Goal: Task Accomplishment & Management: Complete application form

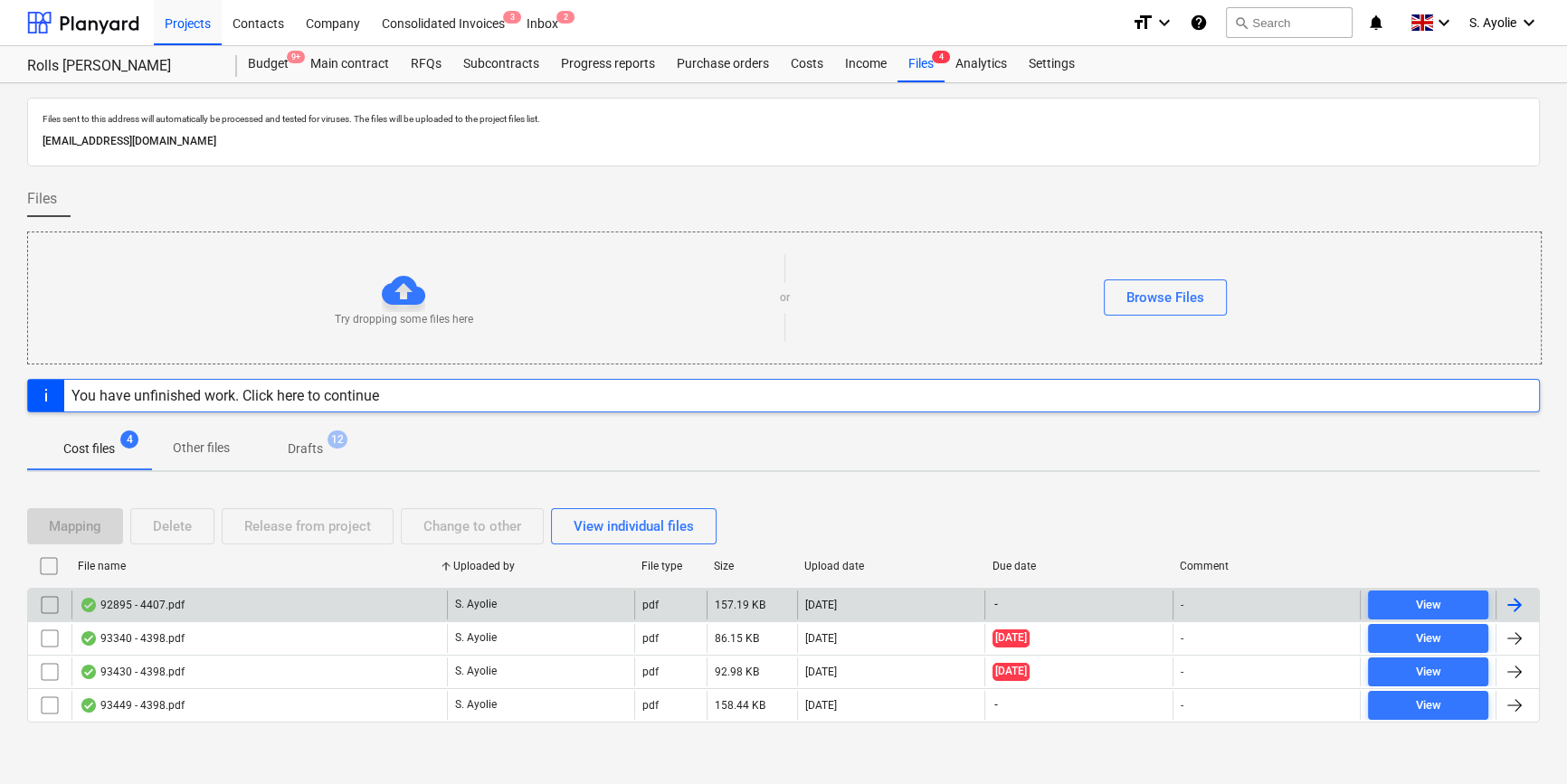
click at [274, 608] on div "92895 - 4407.pdf" at bounding box center [260, 604] width 375 height 29
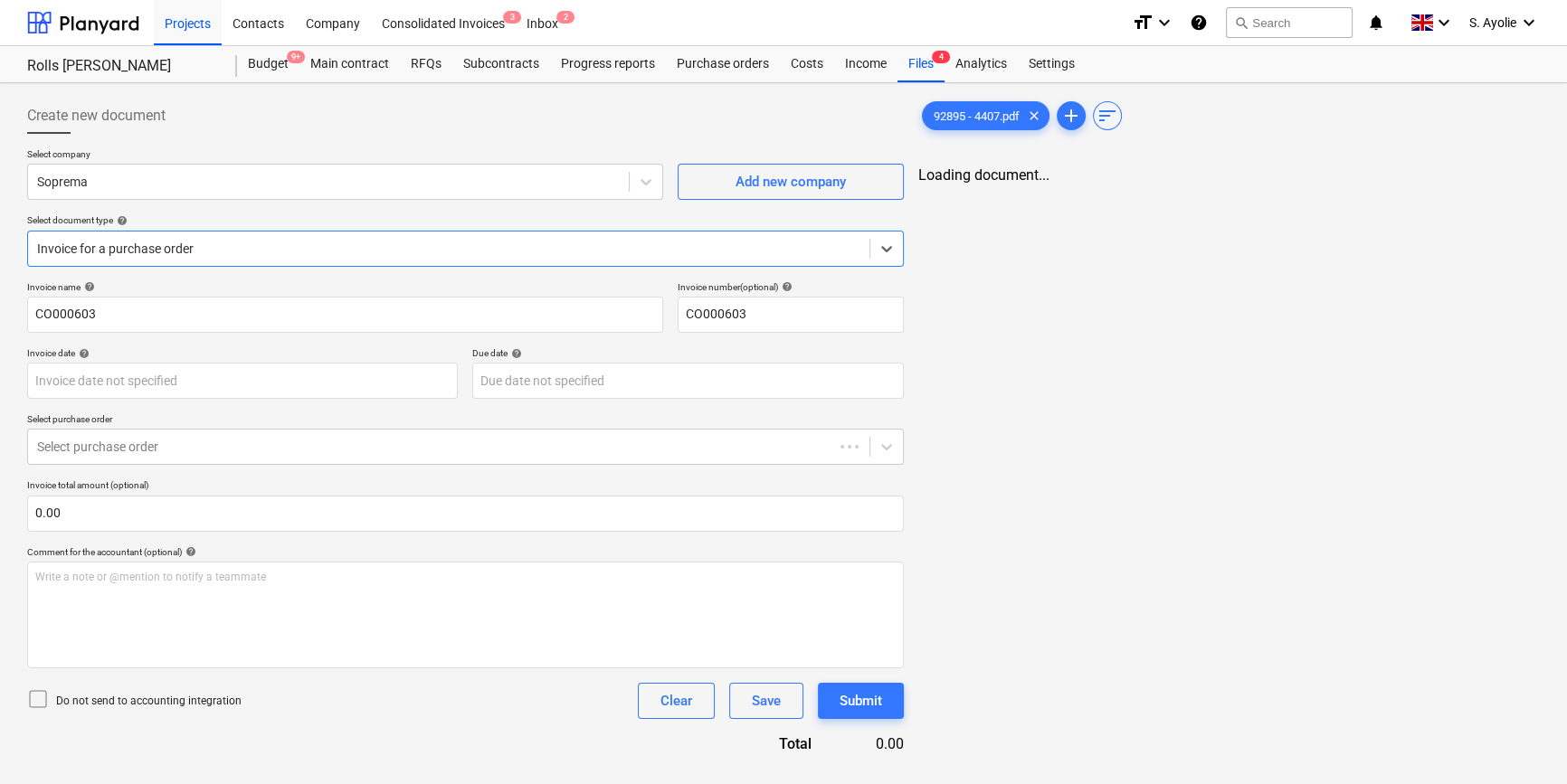
type input "CO000603"
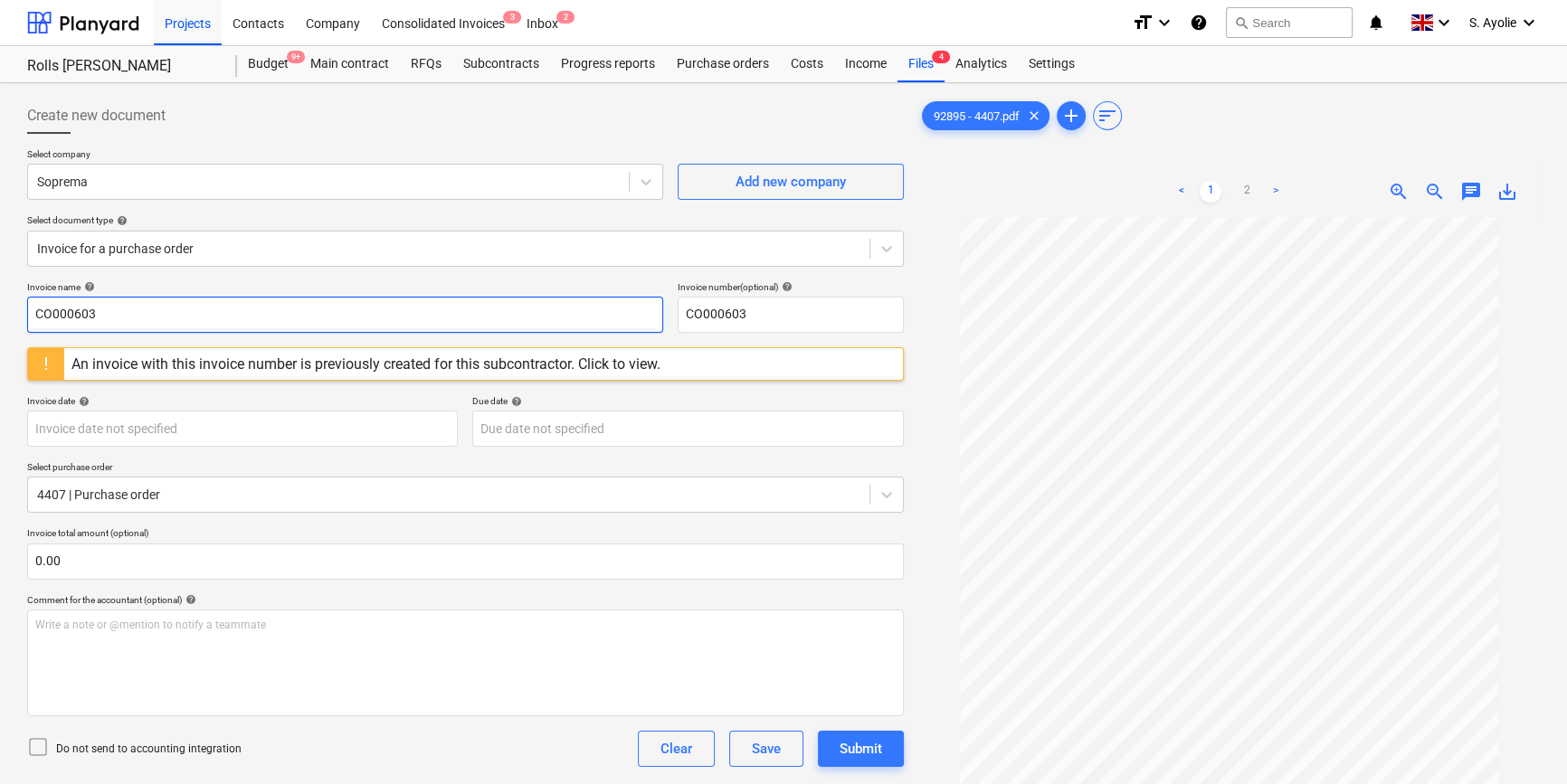
click at [144, 314] on input "CO000603" at bounding box center [344, 314] width 636 height 36
drag, startPoint x: 143, startPoint y: 315, endPoint x: 137, endPoint y: 326, distance: 12.5
click at [137, 326] on input "CO000603" at bounding box center [344, 314] width 636 height 36
click at [638, 361] on div "An invoice with this invoice number is previously created for this subcontracto…" at bounding box center [366, 363] width 589 height 17
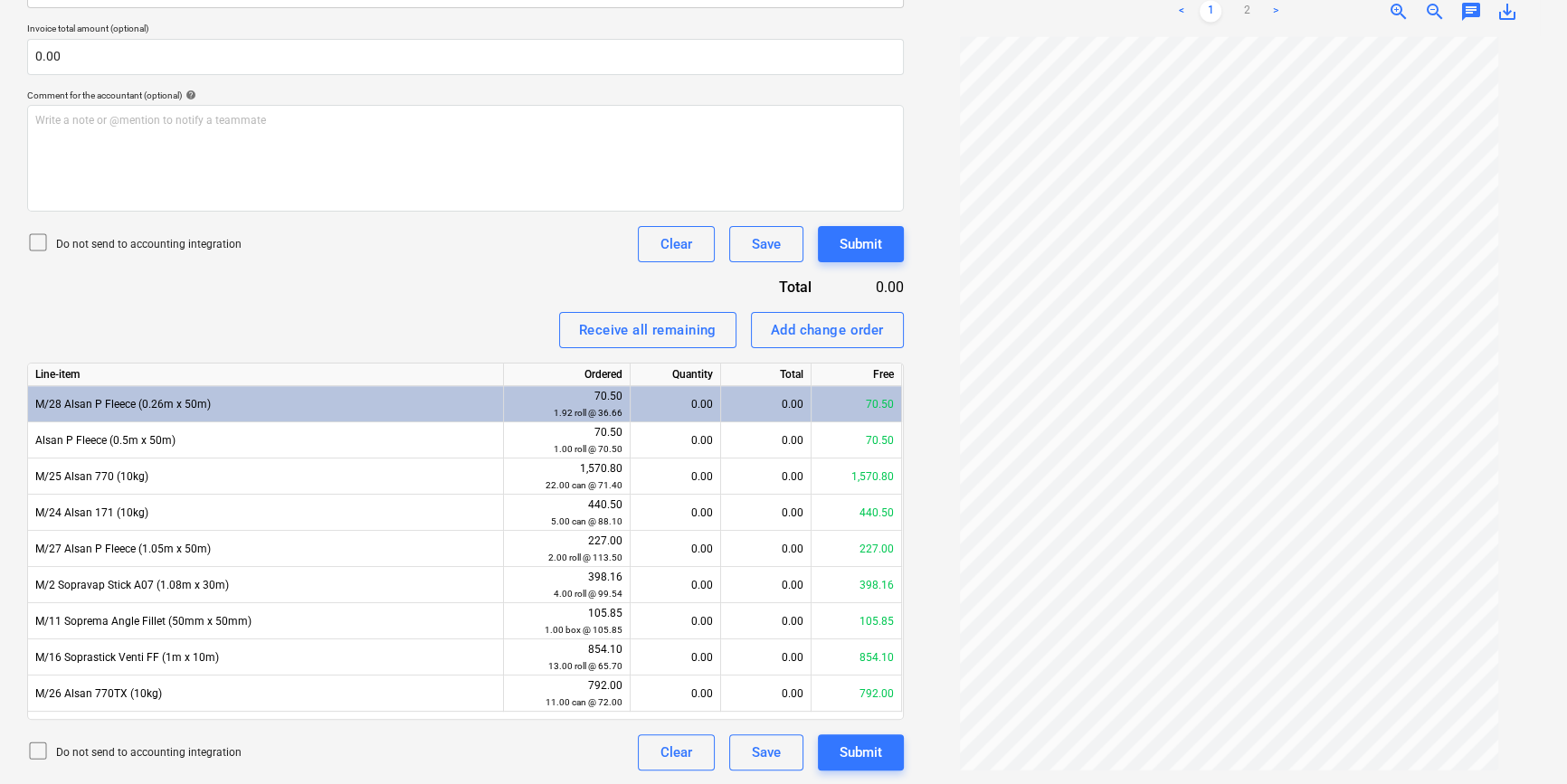
scroll to position [31, 0]
click at [535, 267] on div "Invoice name help CO000603 Invoice number (optional) help CO000603 An invoice w…" at bounding box center [465, 273] width 876 height 993
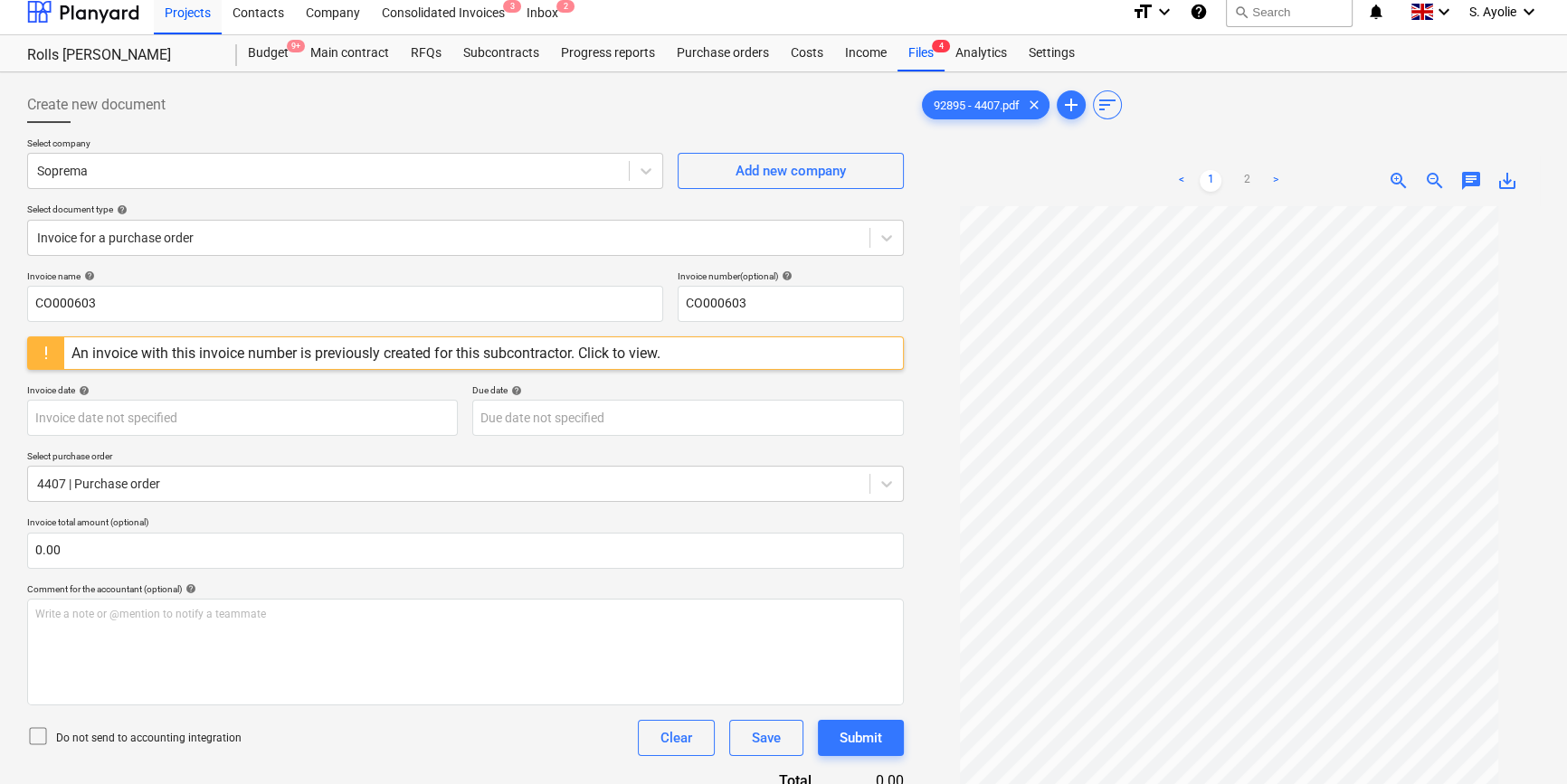
scroll to position [0, 0]
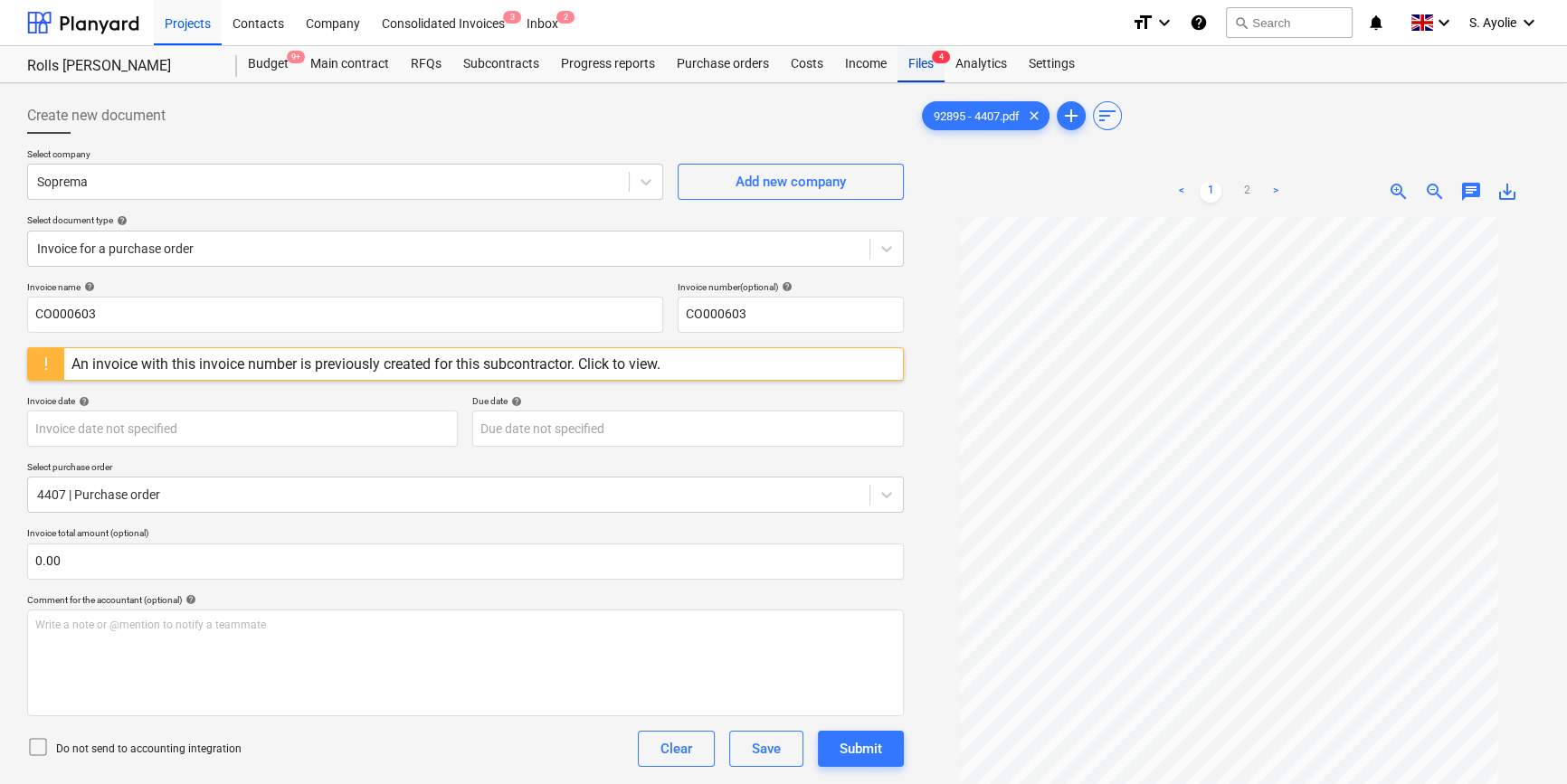
click at [919, 64] on div "Files 4" at bounding box center [920, 64] width 47 height 36
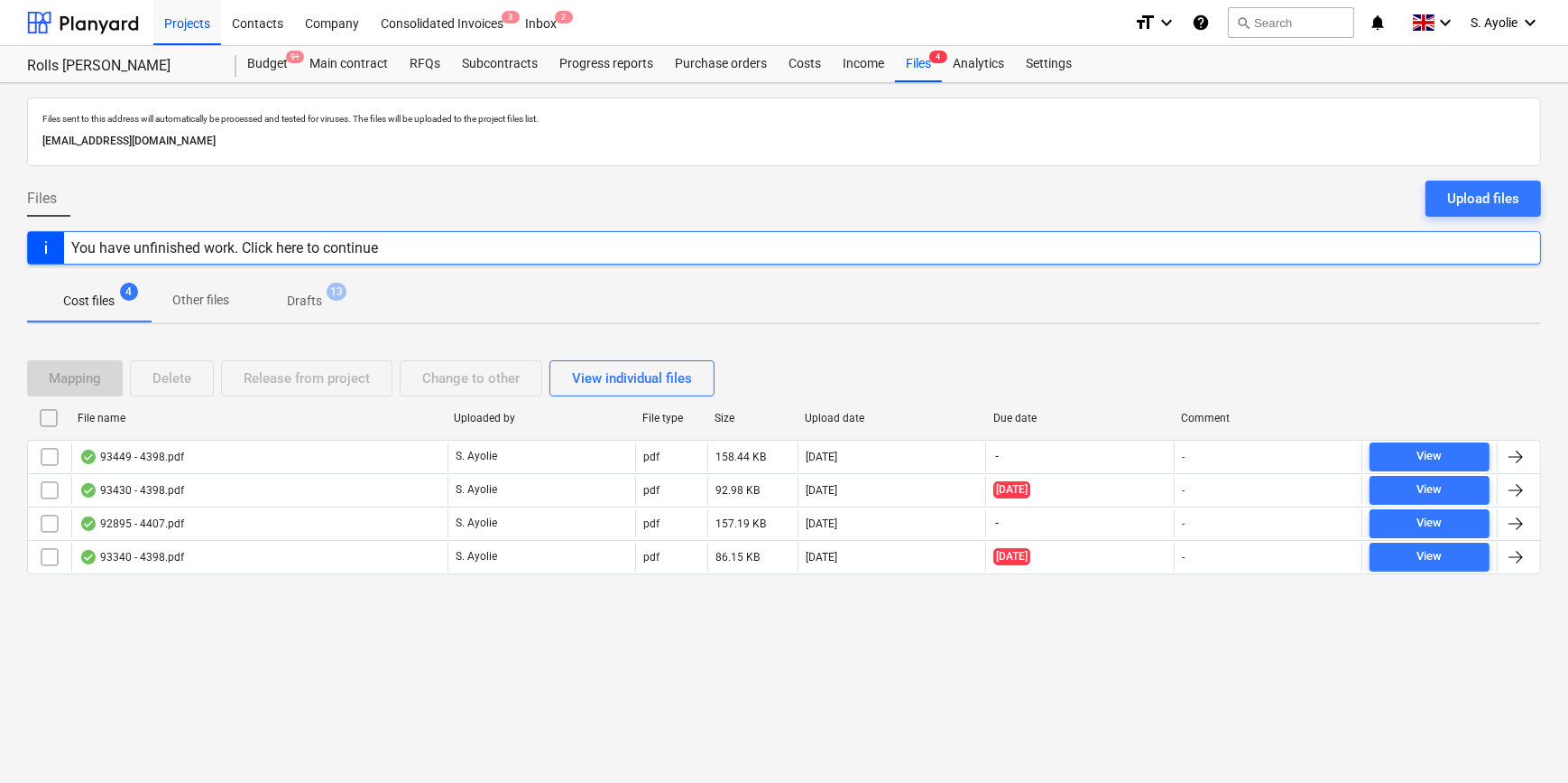
click at [187, 306] on p "Other files" at bounding box center [200, 300] width 57 height 19
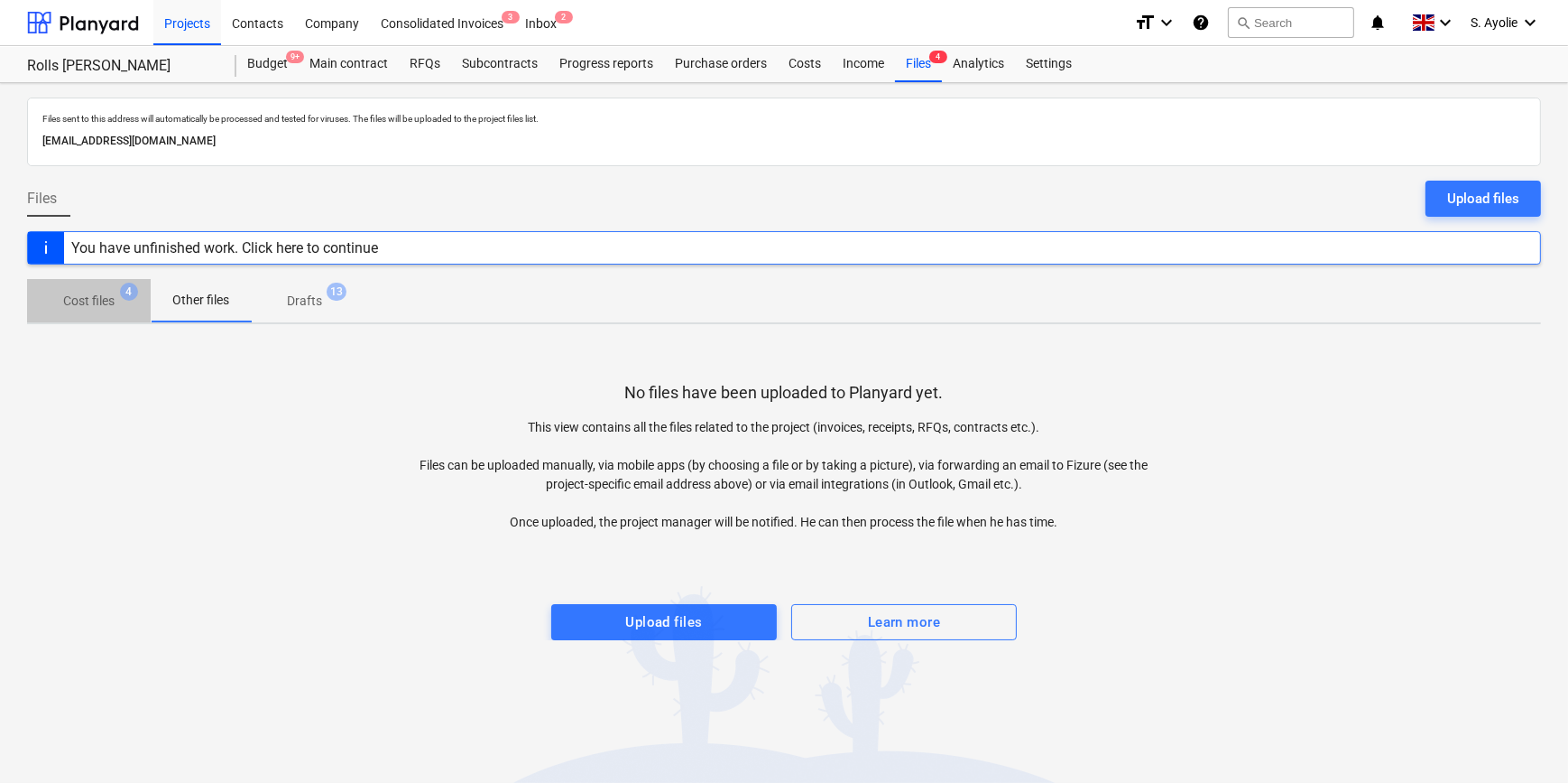
click at [132, 298] on span "4" at bounding box center [129, 292] width 18 height 18
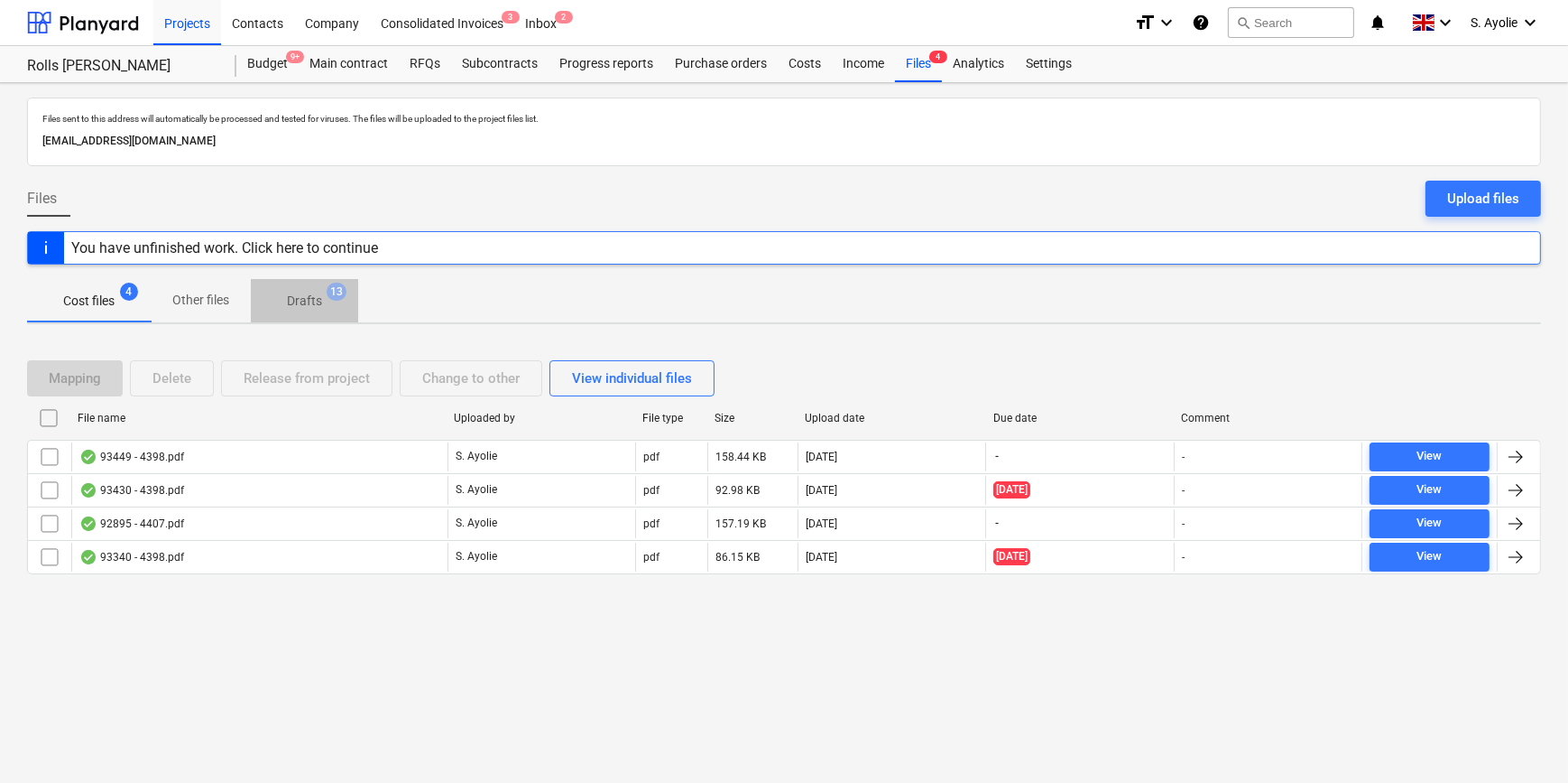
click at [313, 308] on p "Drafts" at bounding box center [304, 301] width 35 height 19
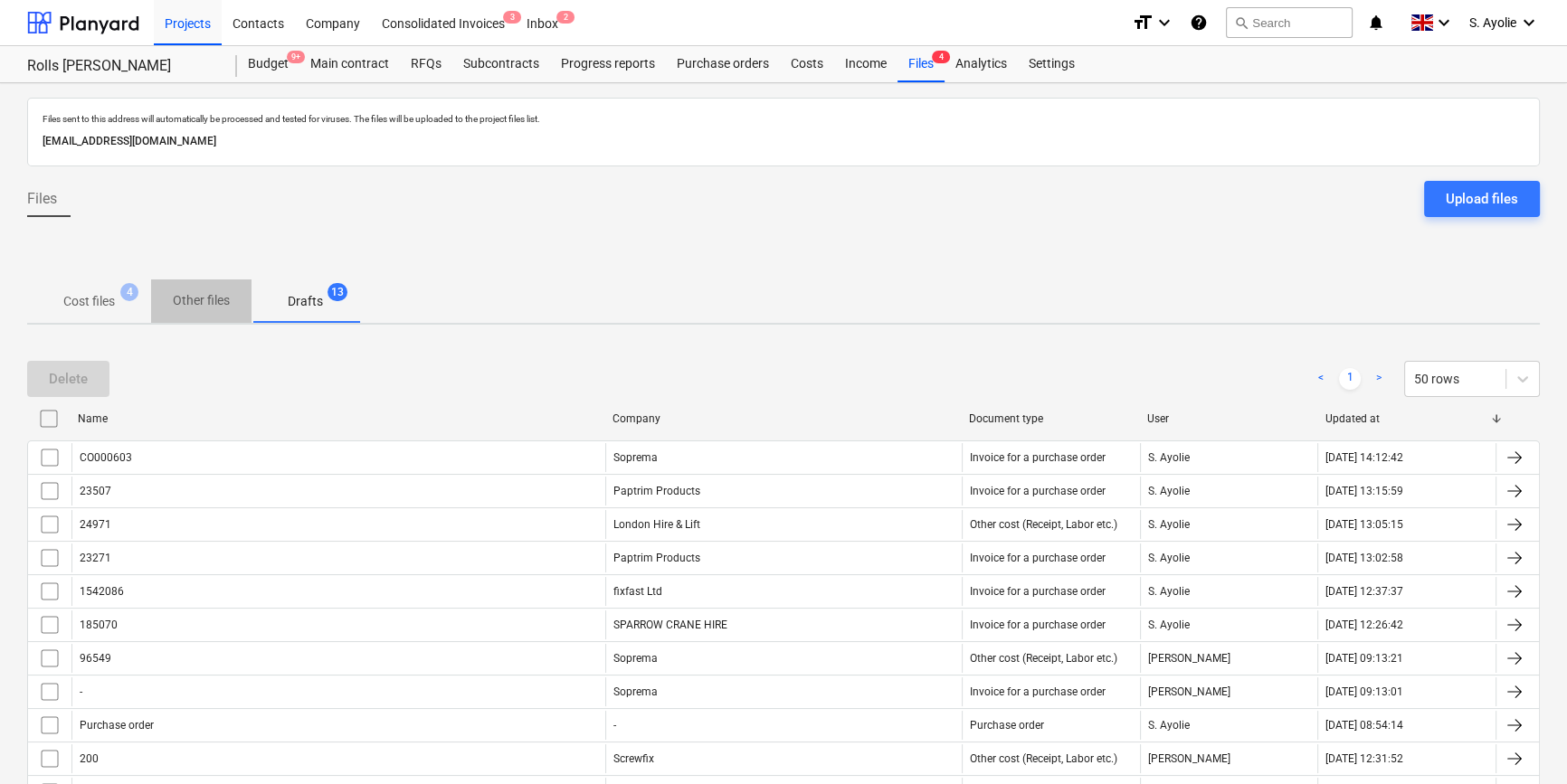
drag, startPoint x: 209, startPoint y: 307, endPoint x: 210, endPoint y: 317, distance: 10.0
click at [209, 308] on p "Other files" at bounding box center [201, 300] width 57 height 19
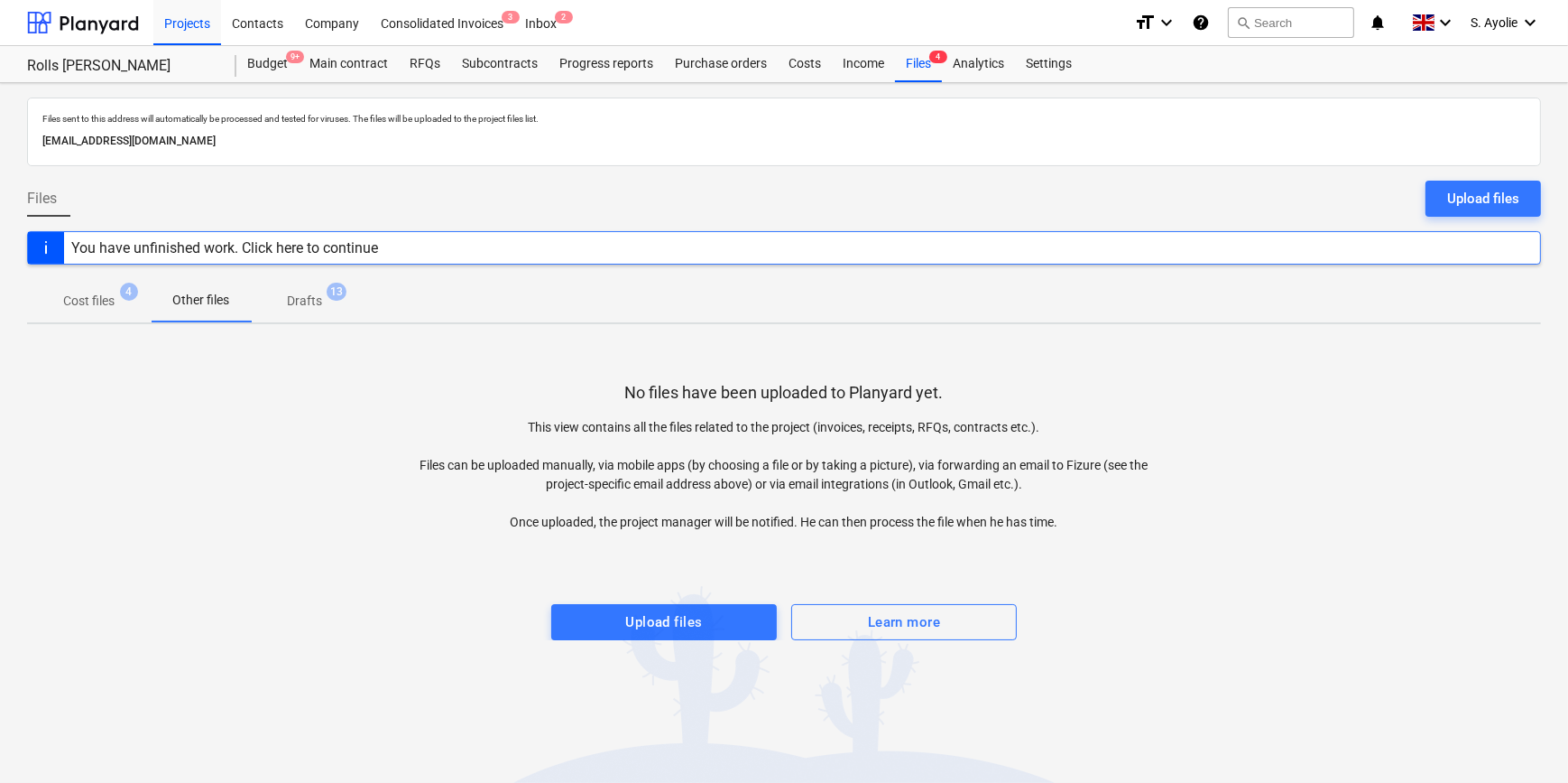
click at [107, 287] on button "Cost files 4" at bounding box center [89, 301] width 123 height 44
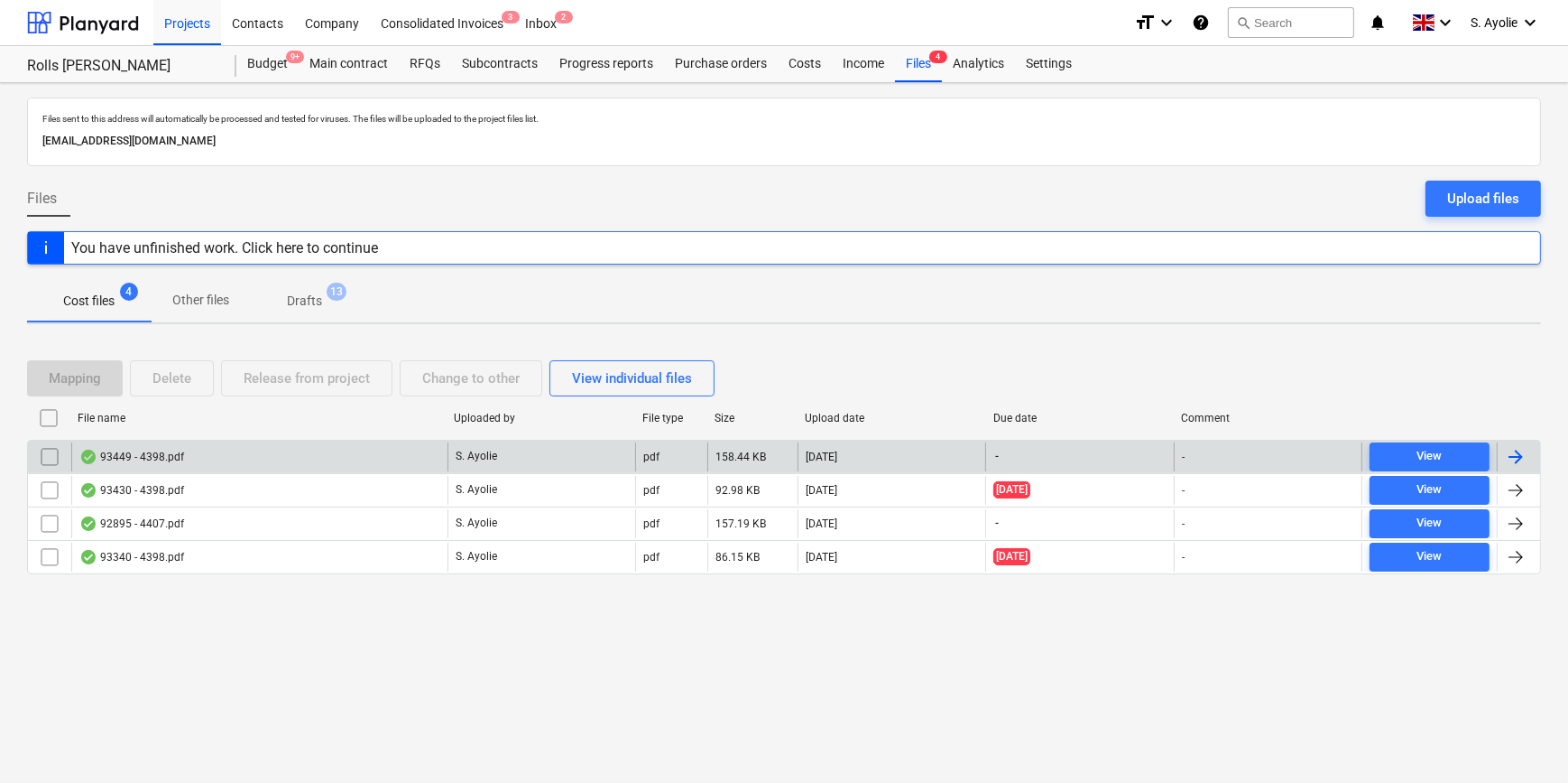
click at [188, 448] on div "93449 - 4398.pdf" at bounding box center [260, 456] width 376 height 29
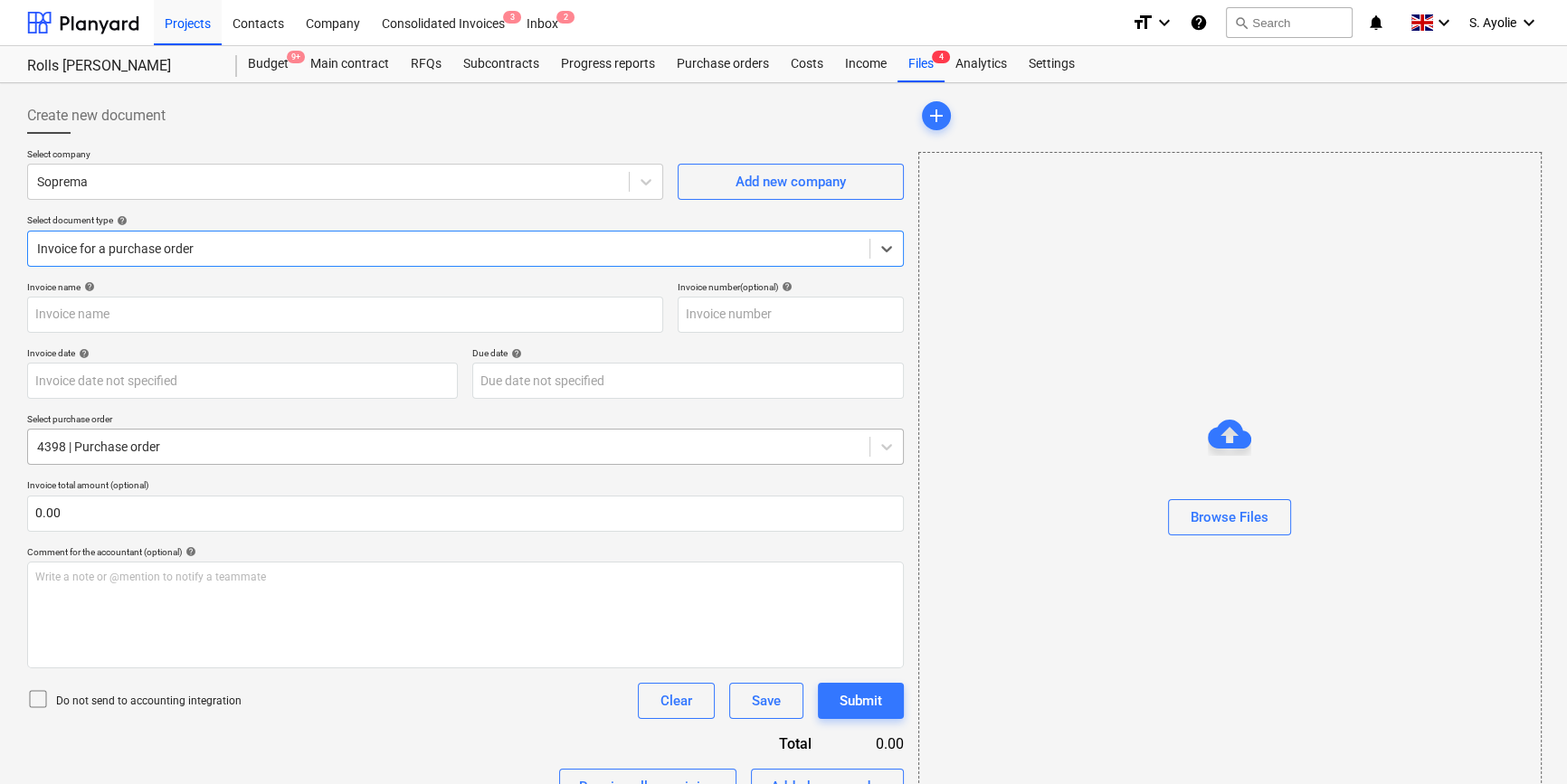
type input "4398"
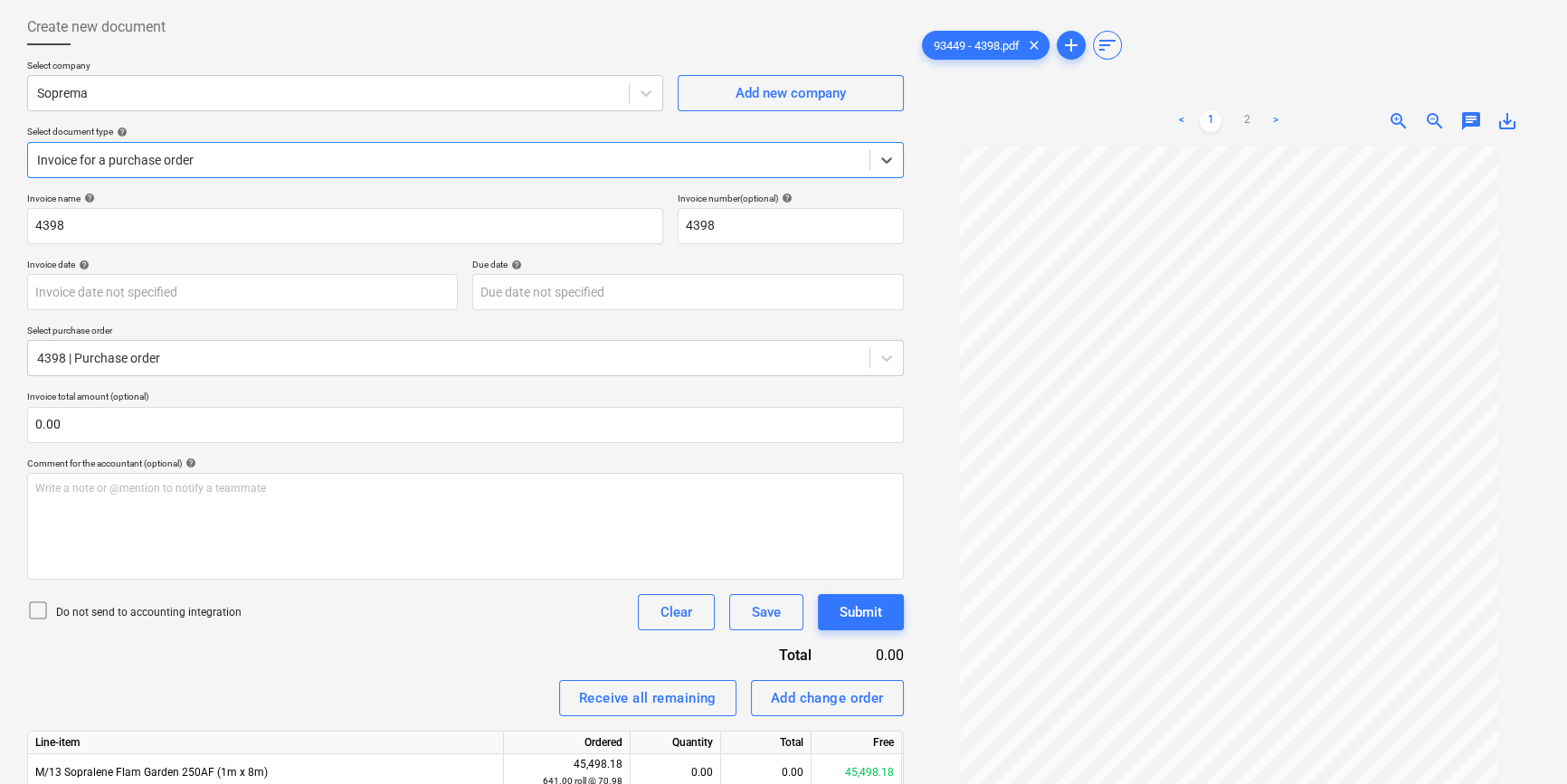
scroll to position [82, 0]
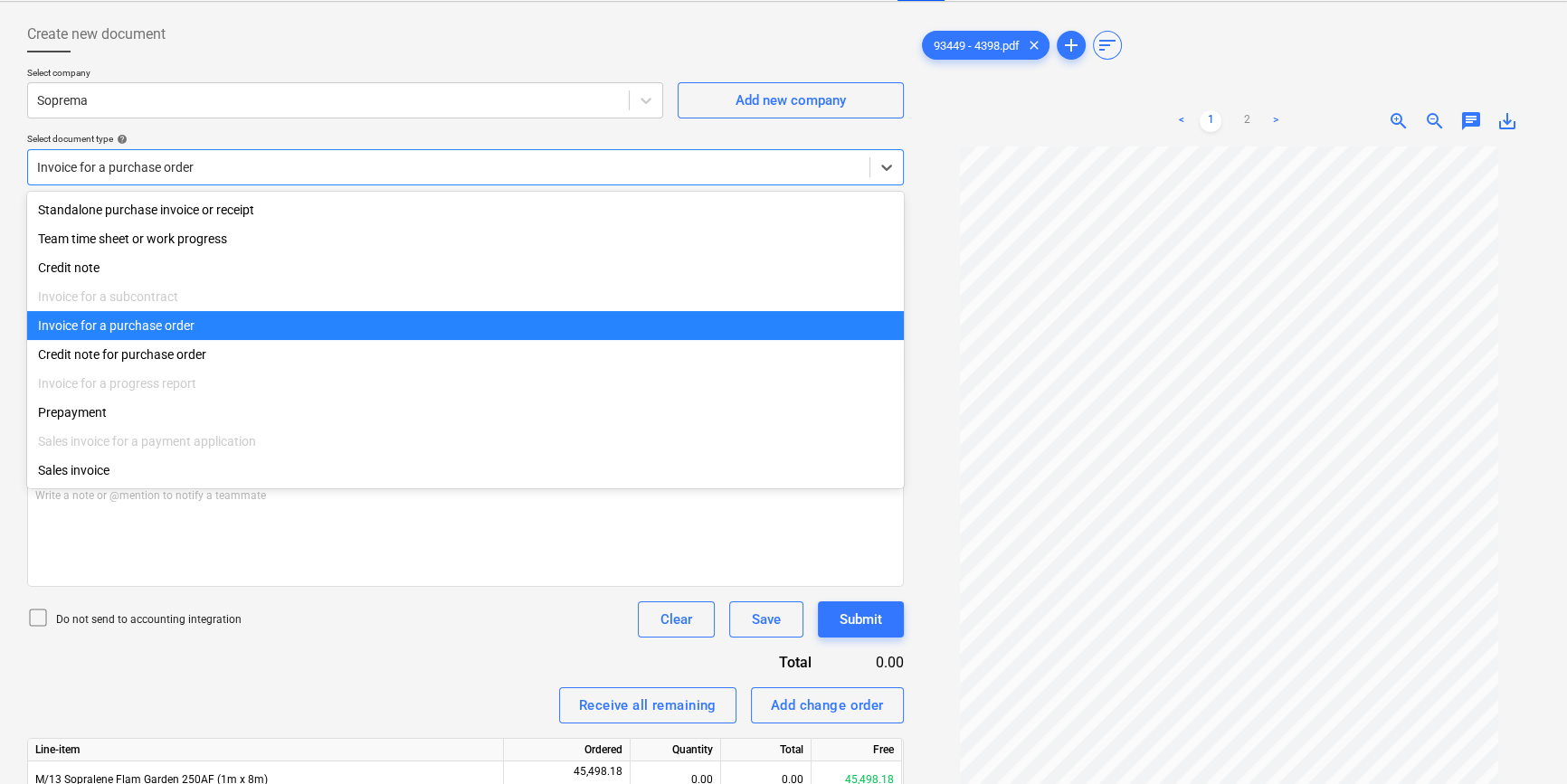
click at [418, 181] on div "Invoice for a purchase order" at bounding box center [465, 168] width 876 height 36
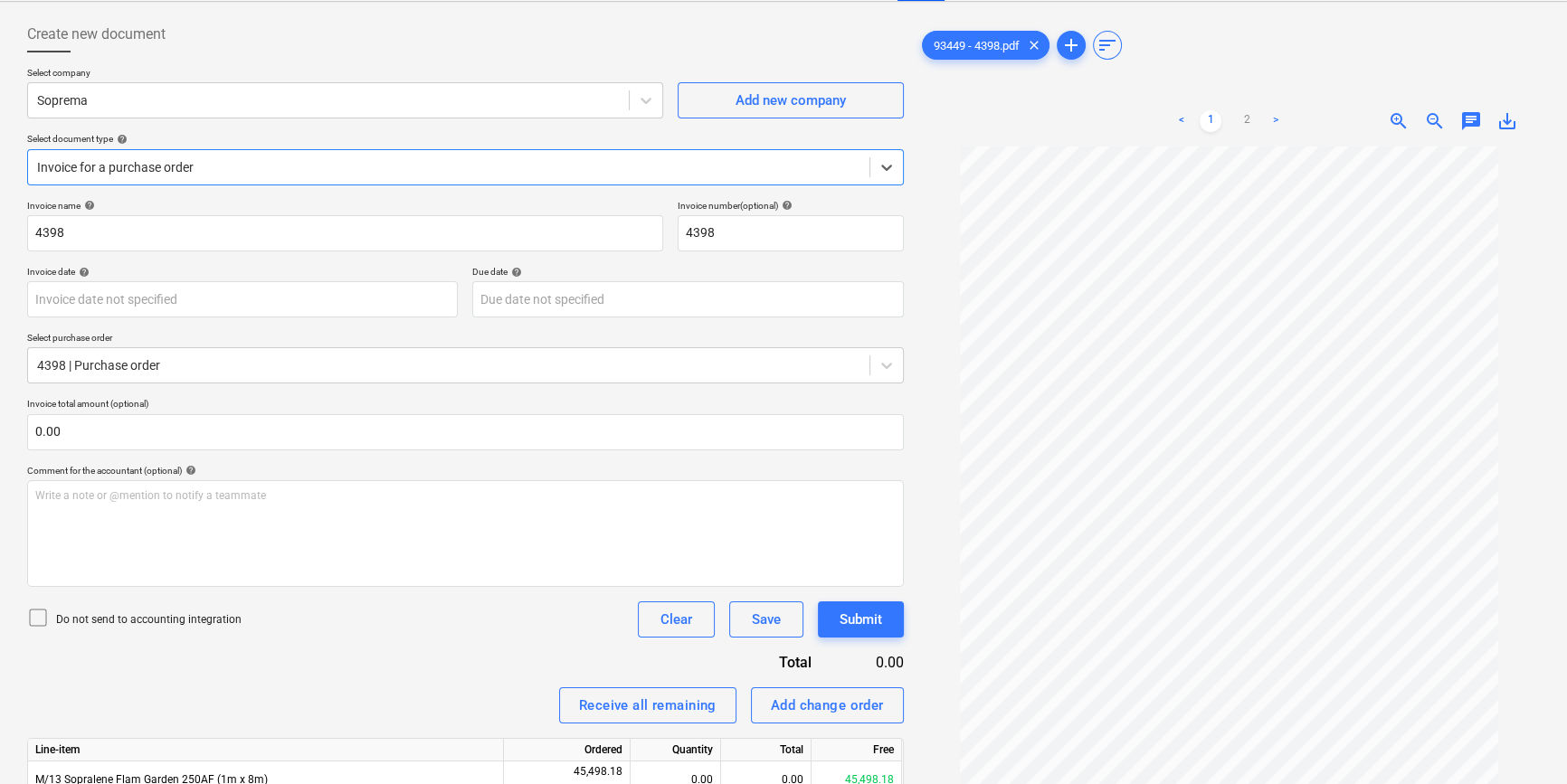
click at [418, 181] on div "Invoice for a purchase order" at bounding box center [465, 168] width 876 height 36
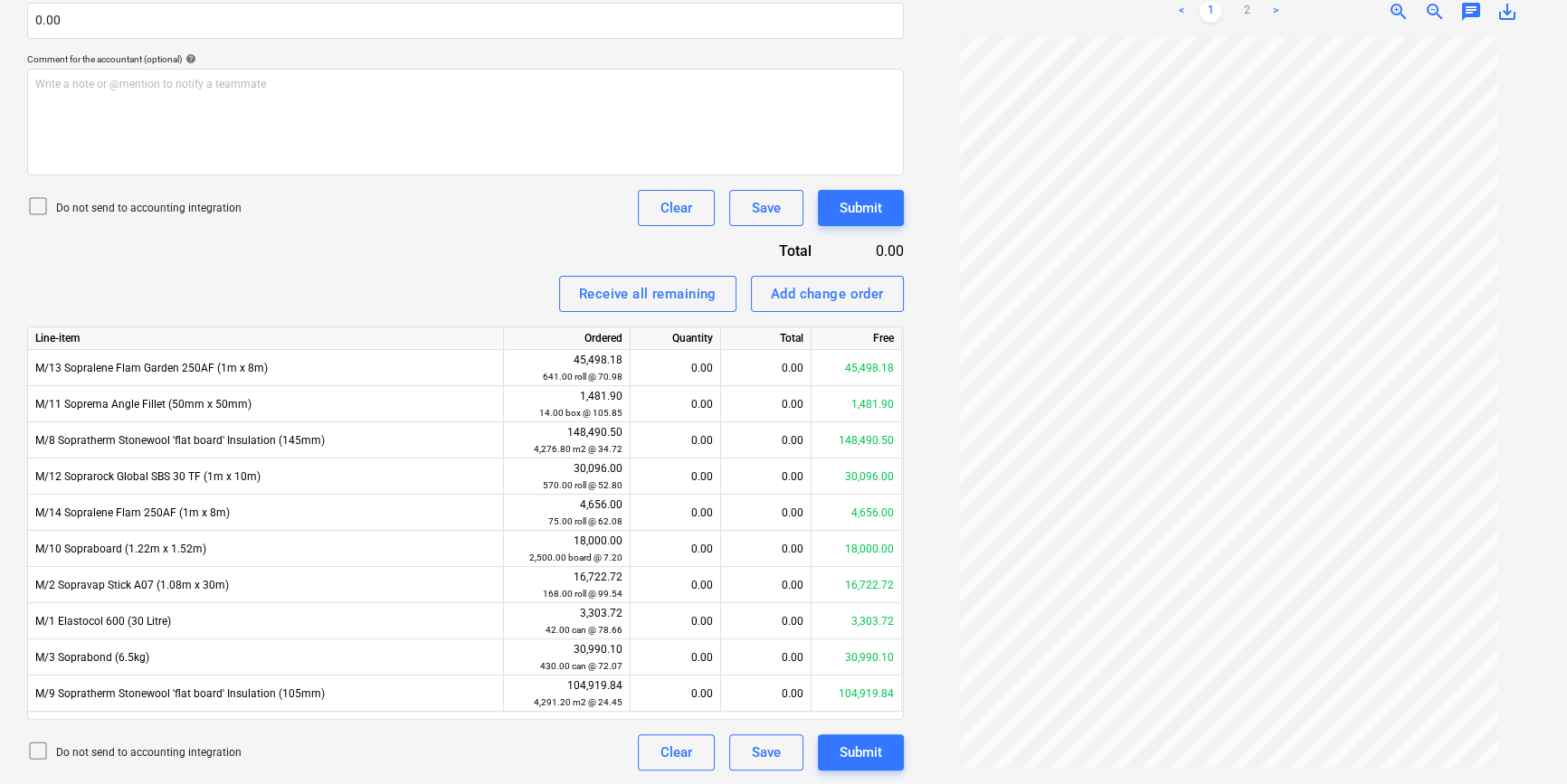
scroll to position [29, 0]
click at [793, 762] on button "Save" at bounding box center [766, 752] width 74 height 36
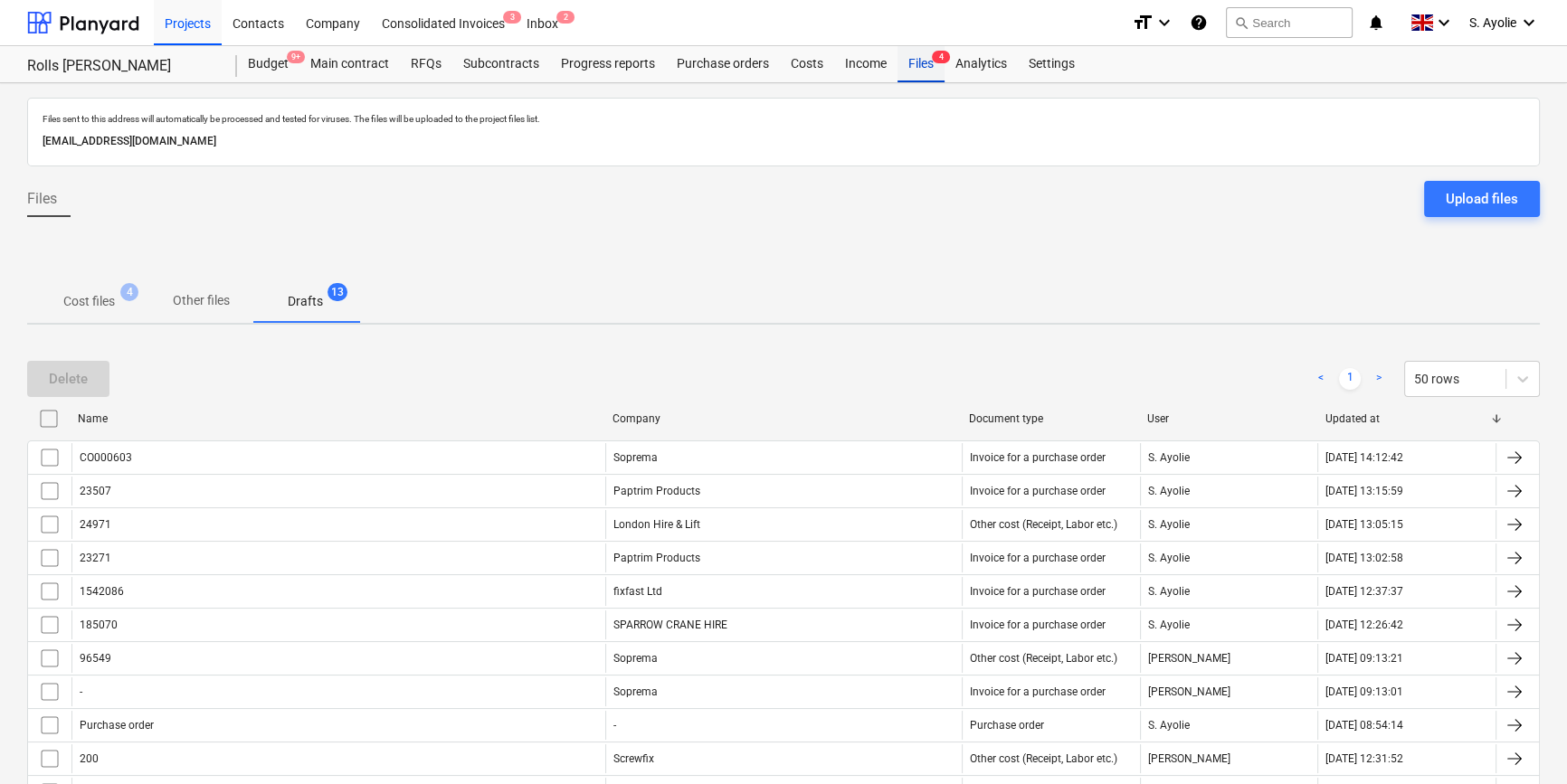
click at [936, 73] on div "Files 4" at bounding box center [920, 64] width 47 height 36
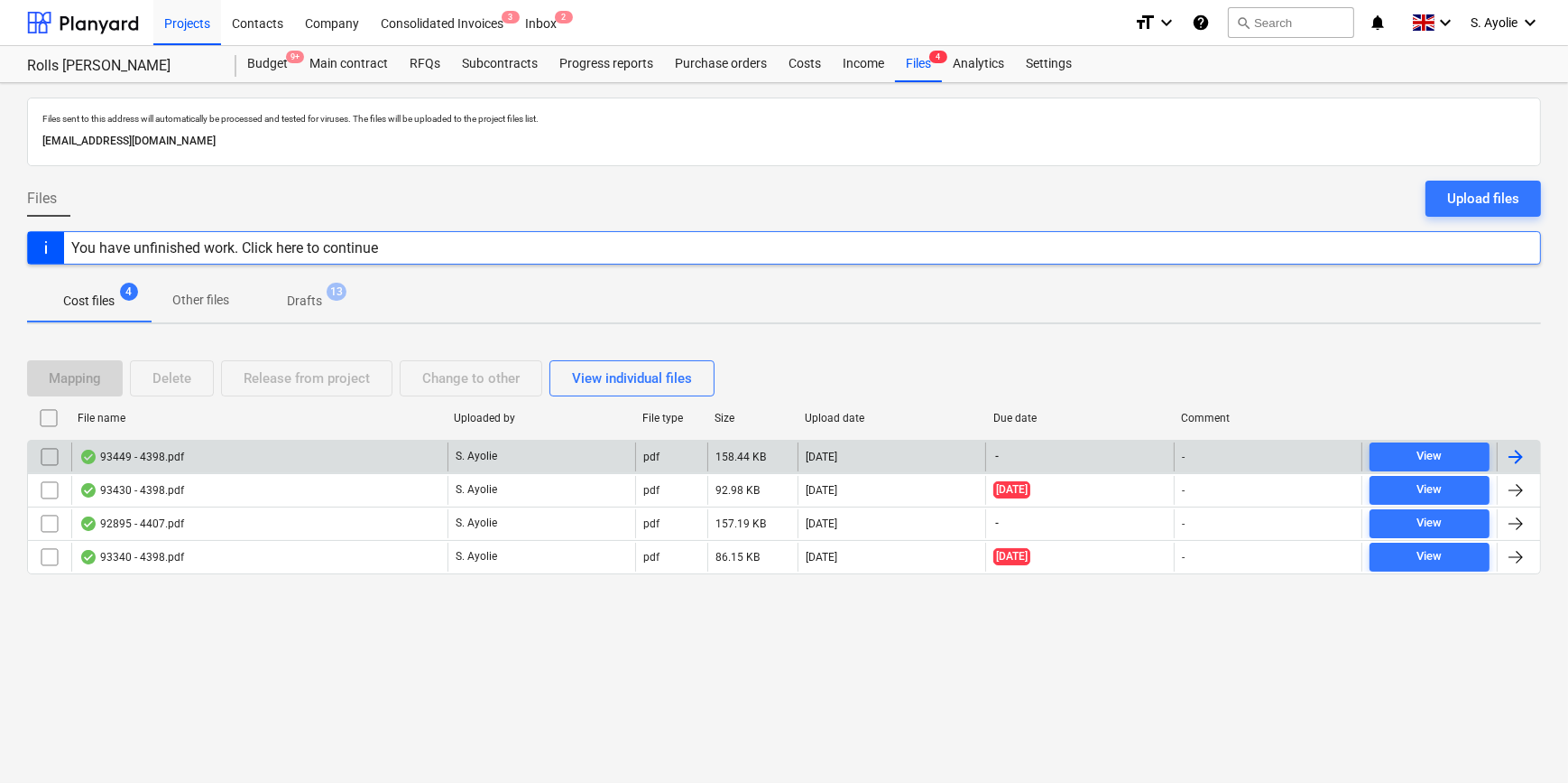
click at [197, 467] on div "93449 - 4398.pdf" at bounding box center [260, 456] width 376 height 29
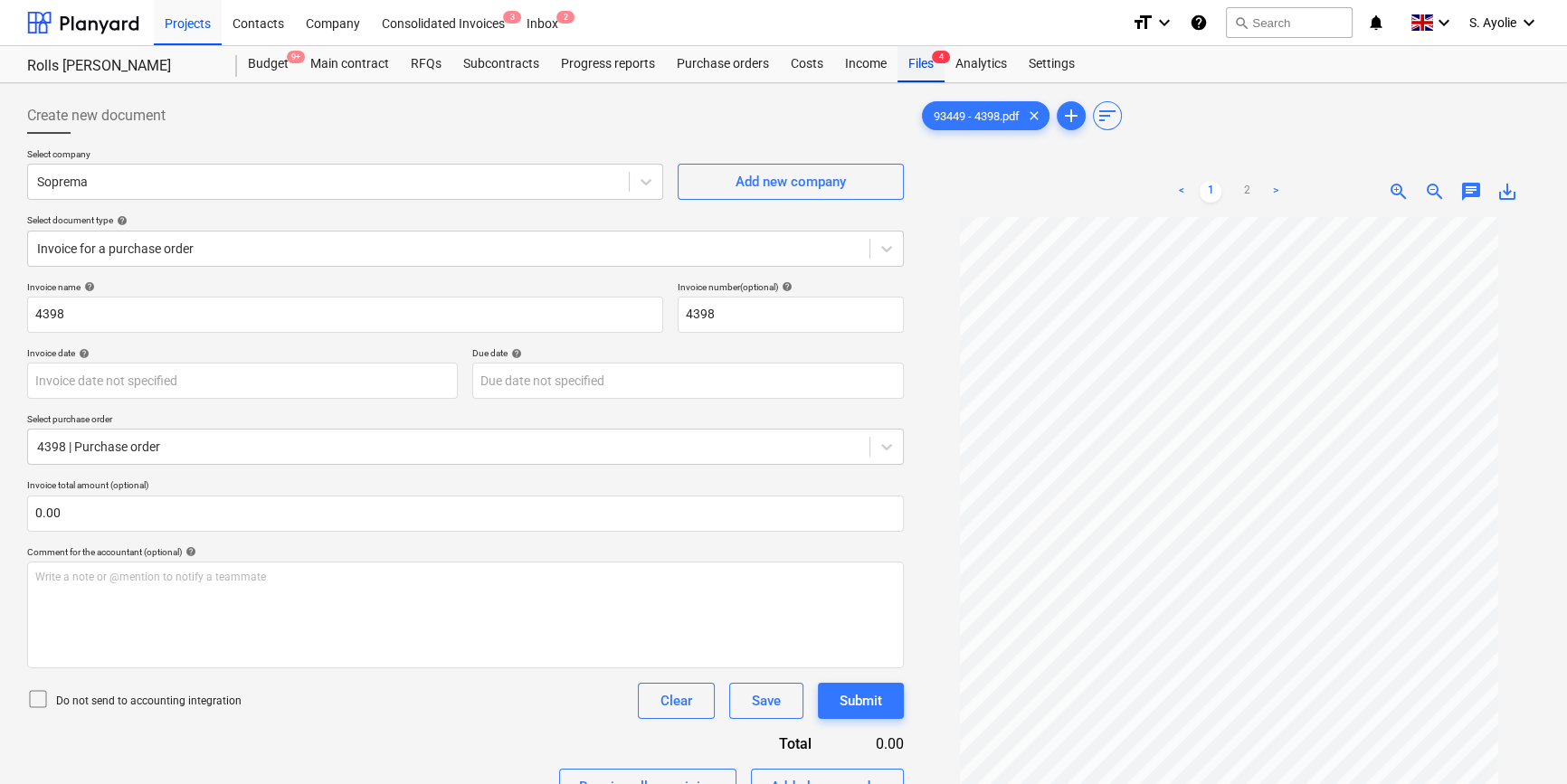
click at [897, 71] on div "Files 4" at bounding box center [920, 64] width 47 height 36
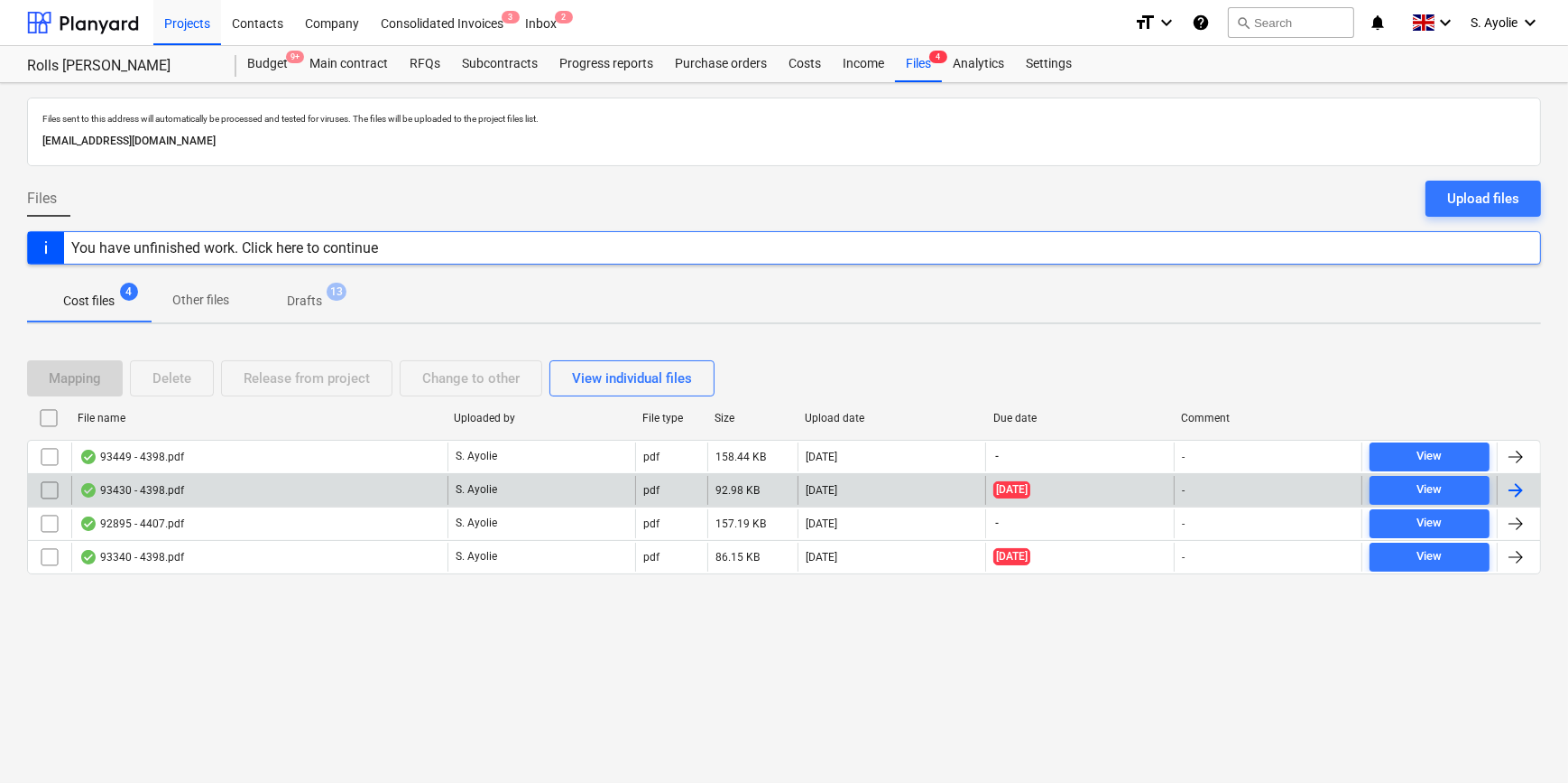
click at [200, 494] on div "93430 - 4398.pdf" at bounding box center [260, 490] width 376 height 29
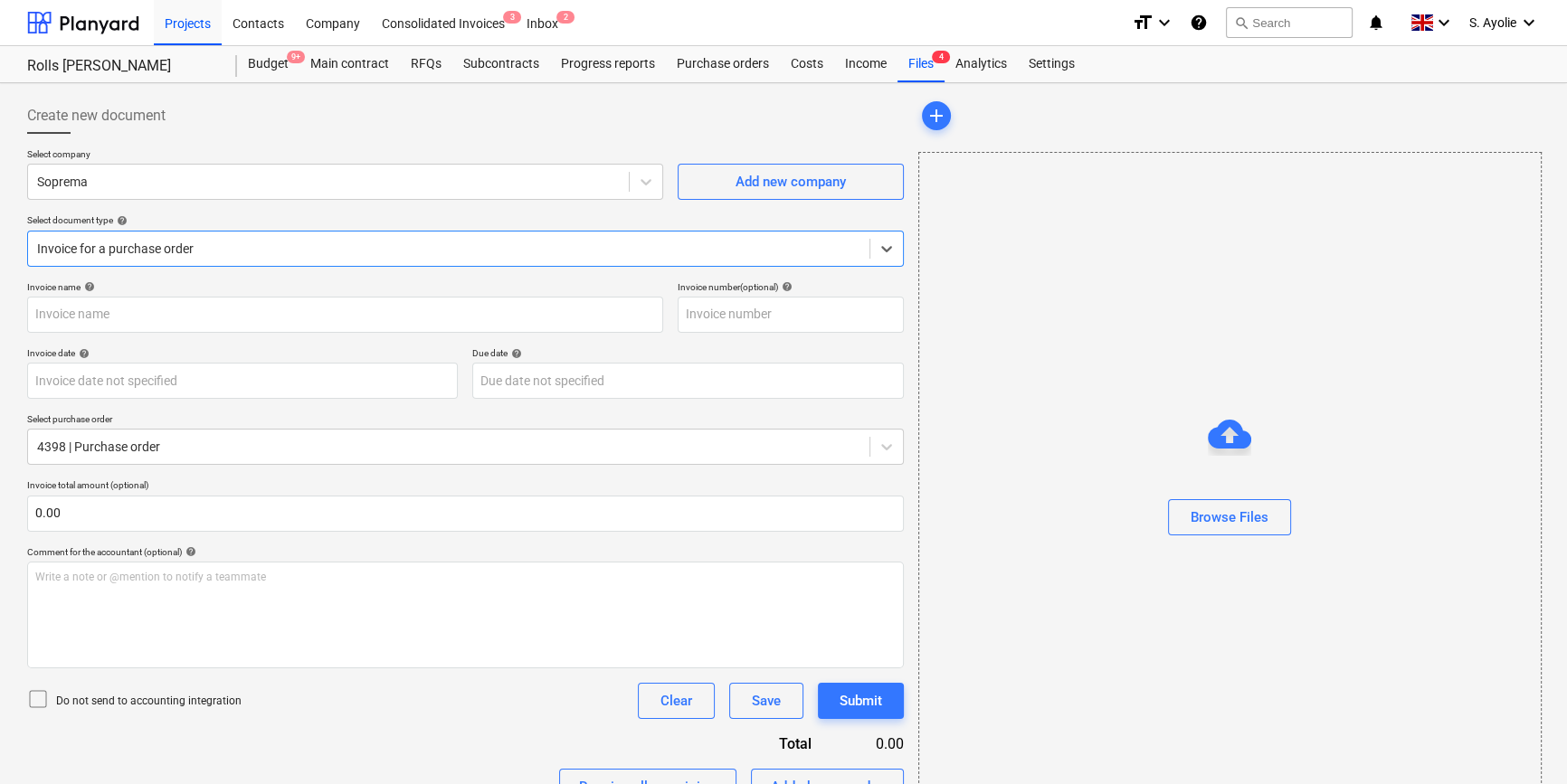
type input "03097271"
type input "[DATE]"
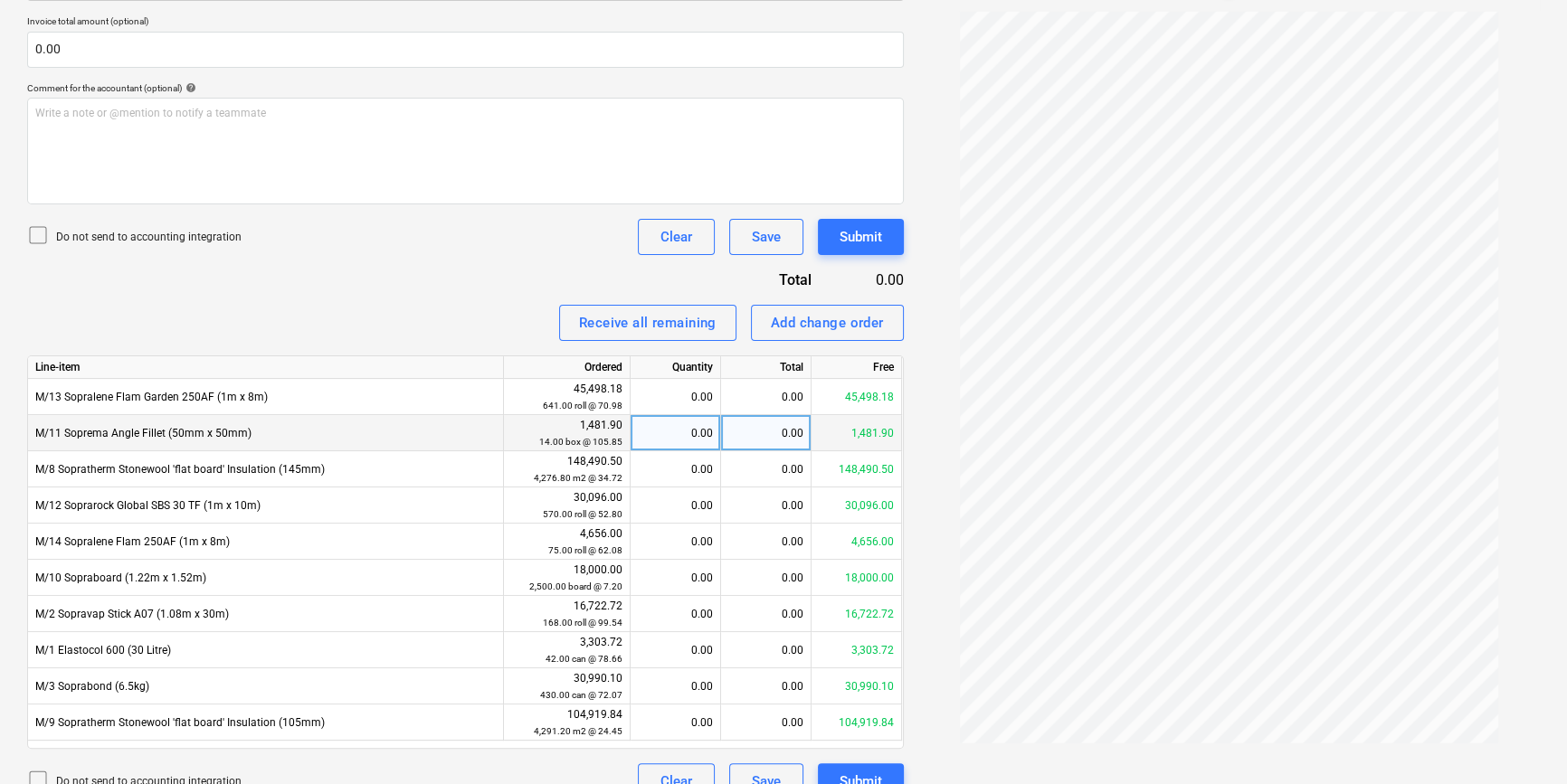
scroll to position [541, 0]
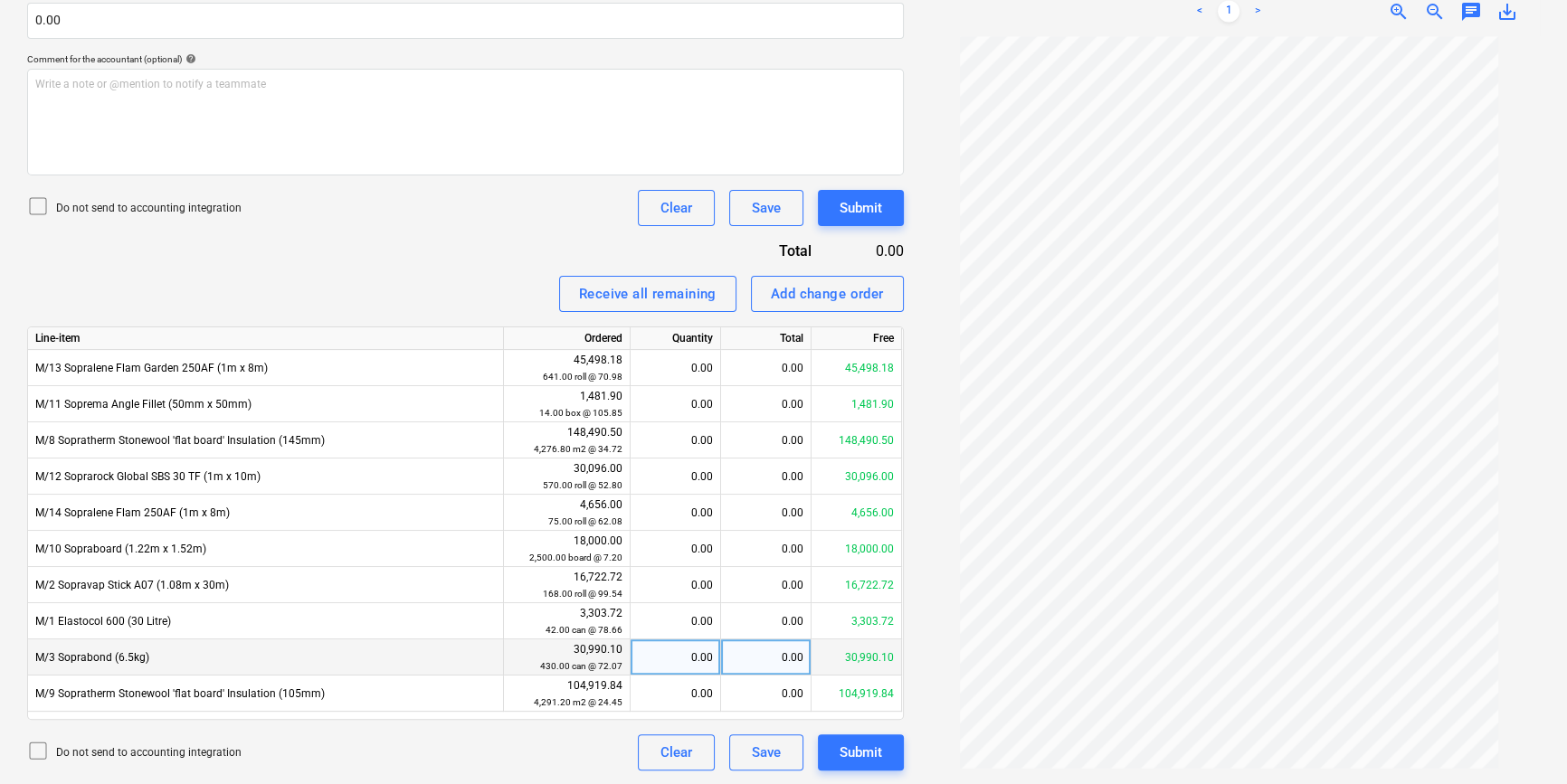
click at [696, 658] on div "0.00" at bounding box center [675, 657] width 75 height 36
type input "11"
click at [779, 653] on div "792.77" at bounding box center [766, 657] width 91 height 36
type input "3"
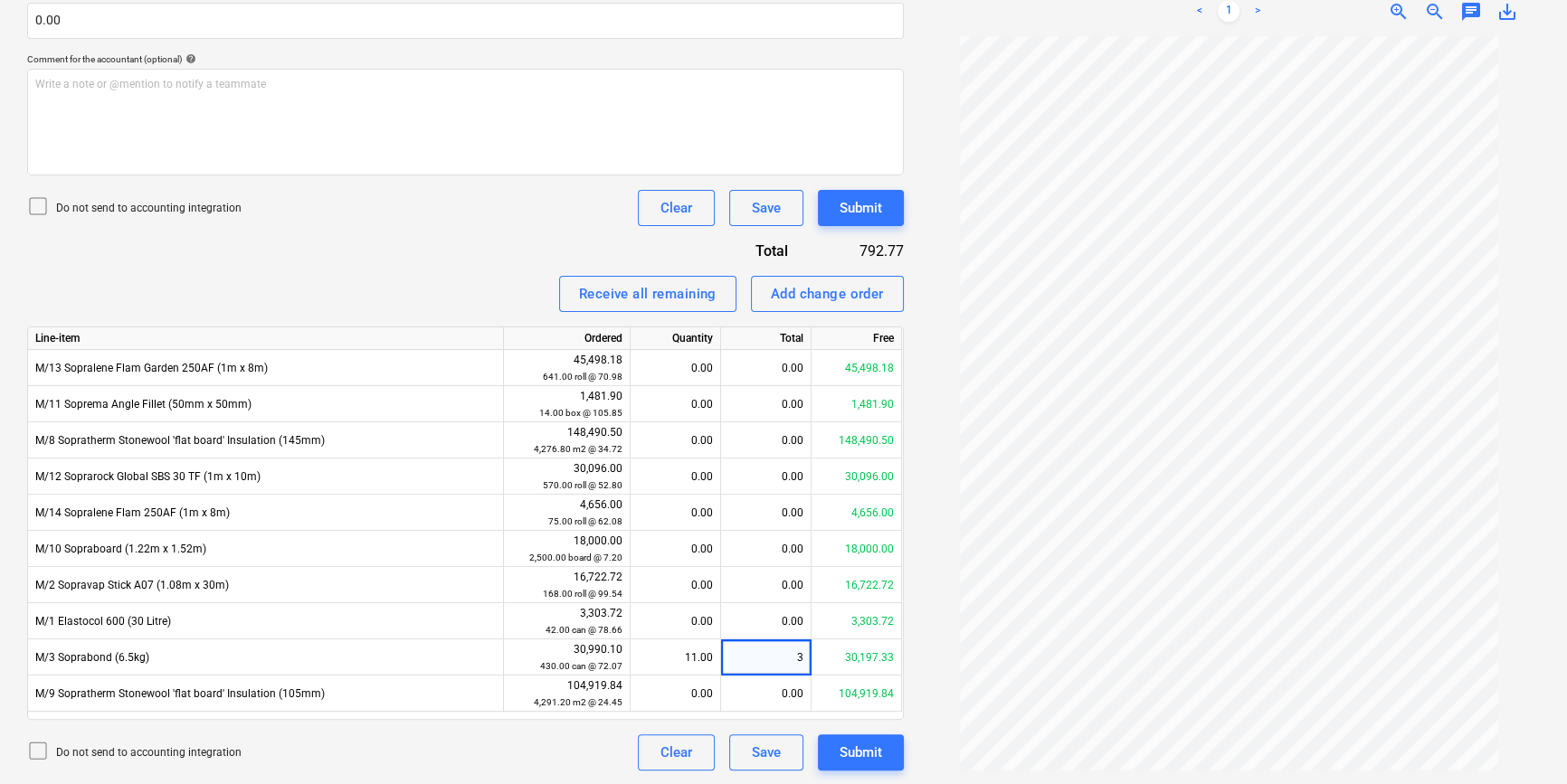
scroll to position [31, 0]
click at [1398, 9] on span "zoom_in" at bounding box center [1398, 12] width 22 height 22
click at [700, 661] on div "0.04" at bounding box center [675, 657] width 75 height 36
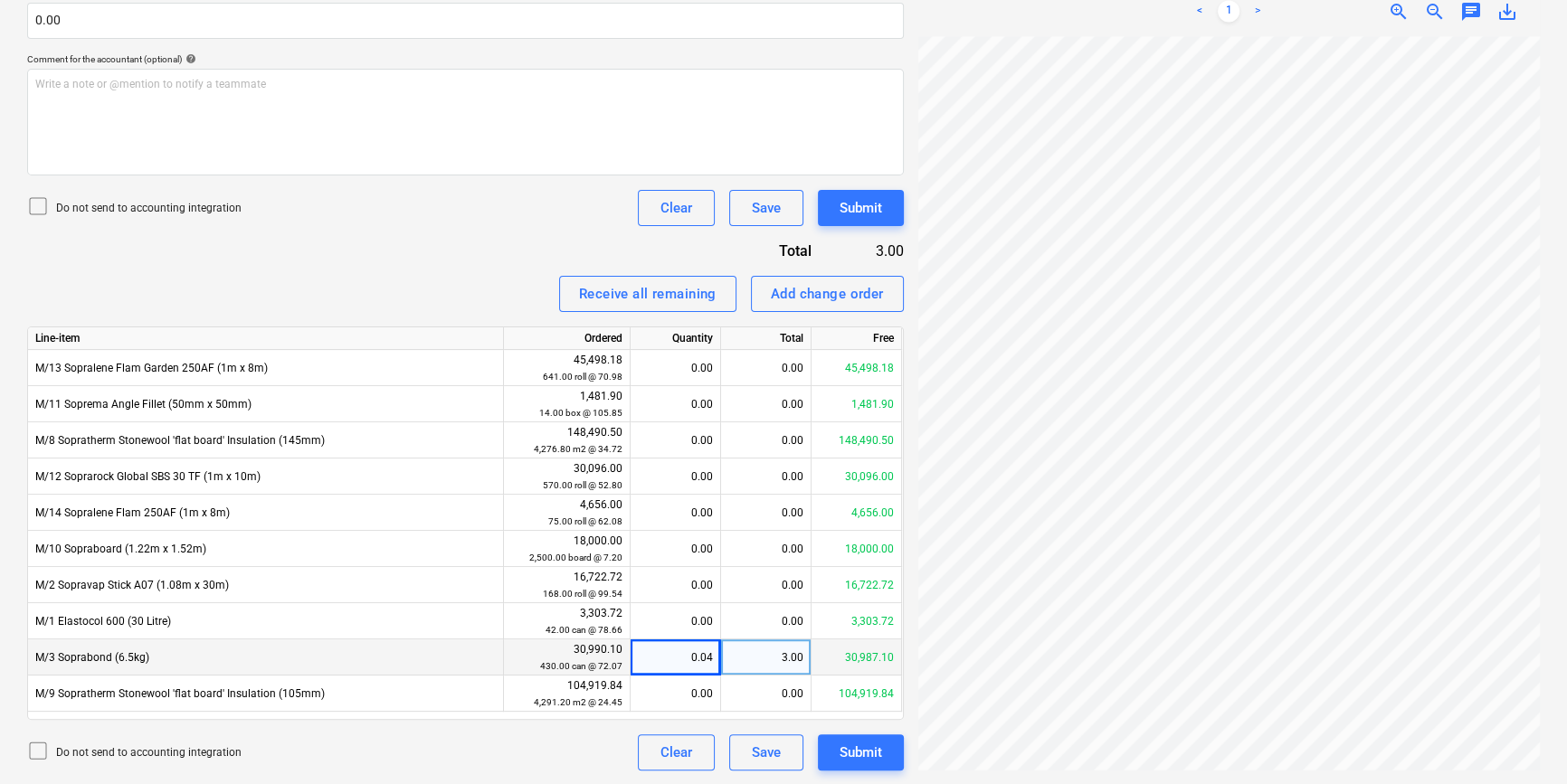
scroll to position [340, 183]
type input "11.090"
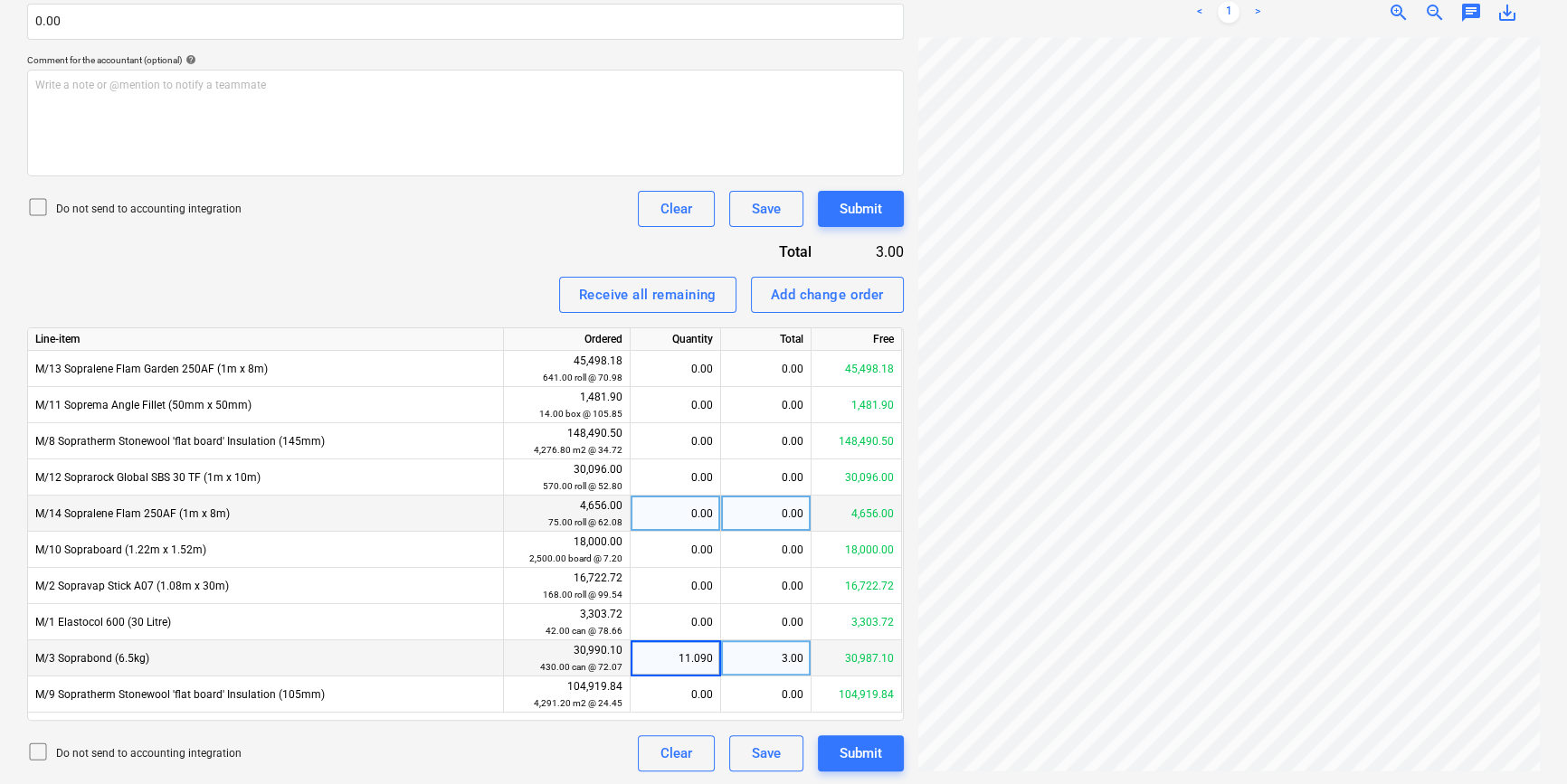
scroll to position [541, 0]
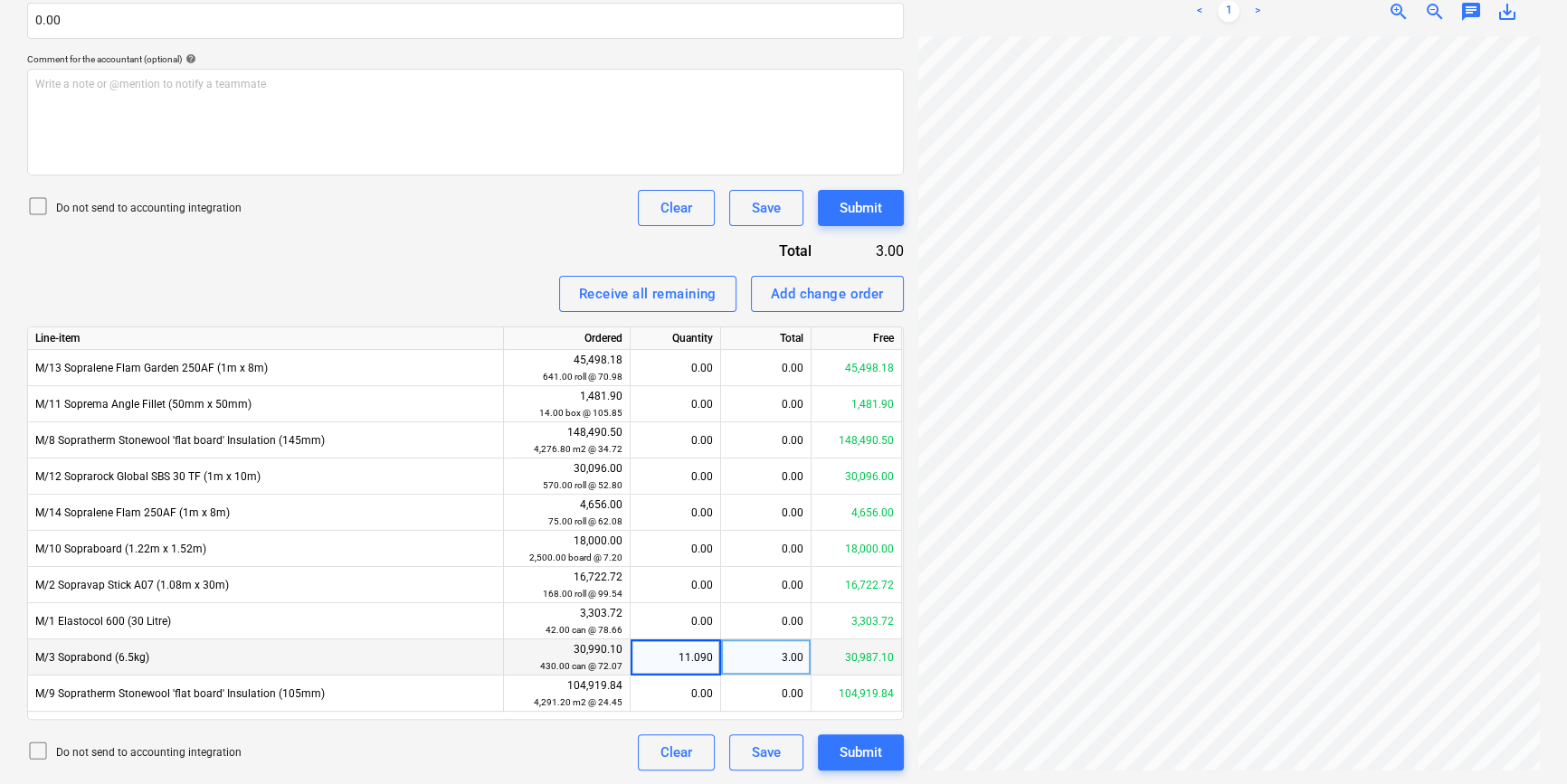
click at [763, 656] on div "3.00" at bounding box center [766, 657] width 91 height 36
type input "2795"
click at [698, 659] on div "38.78" at bounding box center [675, 657] width 75 height 36
type input "11.090"
click at [764, 666] on div "799.26" at bounding box center [766, 657] width 91 height 36
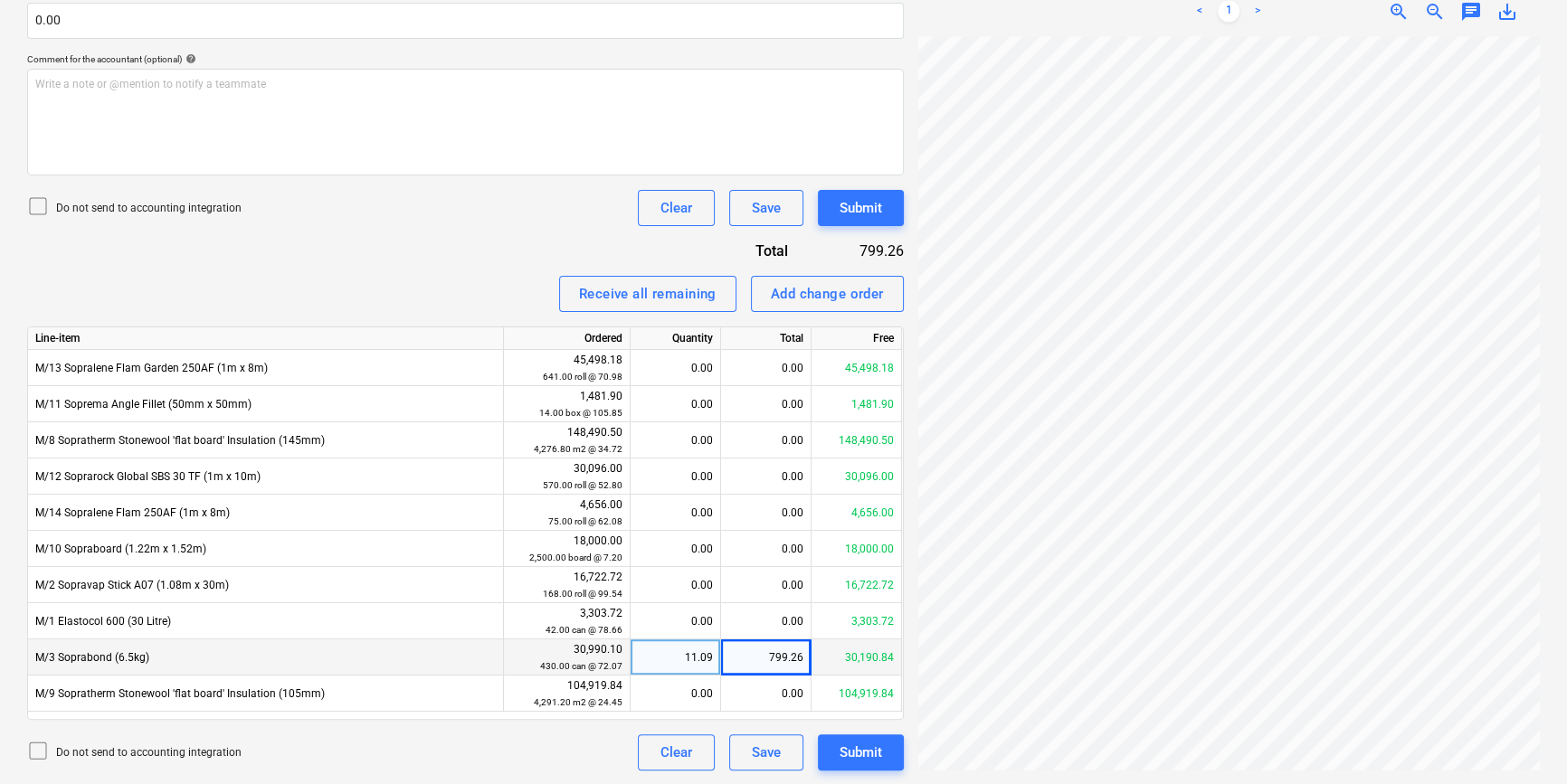
scroll to position [340, 196]
drag, startPoint x: 1192, startPoint y: 770, endPoint x: 1434, endPoint y: 770, distance: 242.0
click at [1434, 770] on div "93430 - 4398.pdf clear add sort < 1 > zoom_in zoom_out chat 0 save_alt" at bounding box center [1229, 164] width 636 height 1228
click at [777, 656] on div "799.26" at bounding box center [766, 657] width 91 height 36
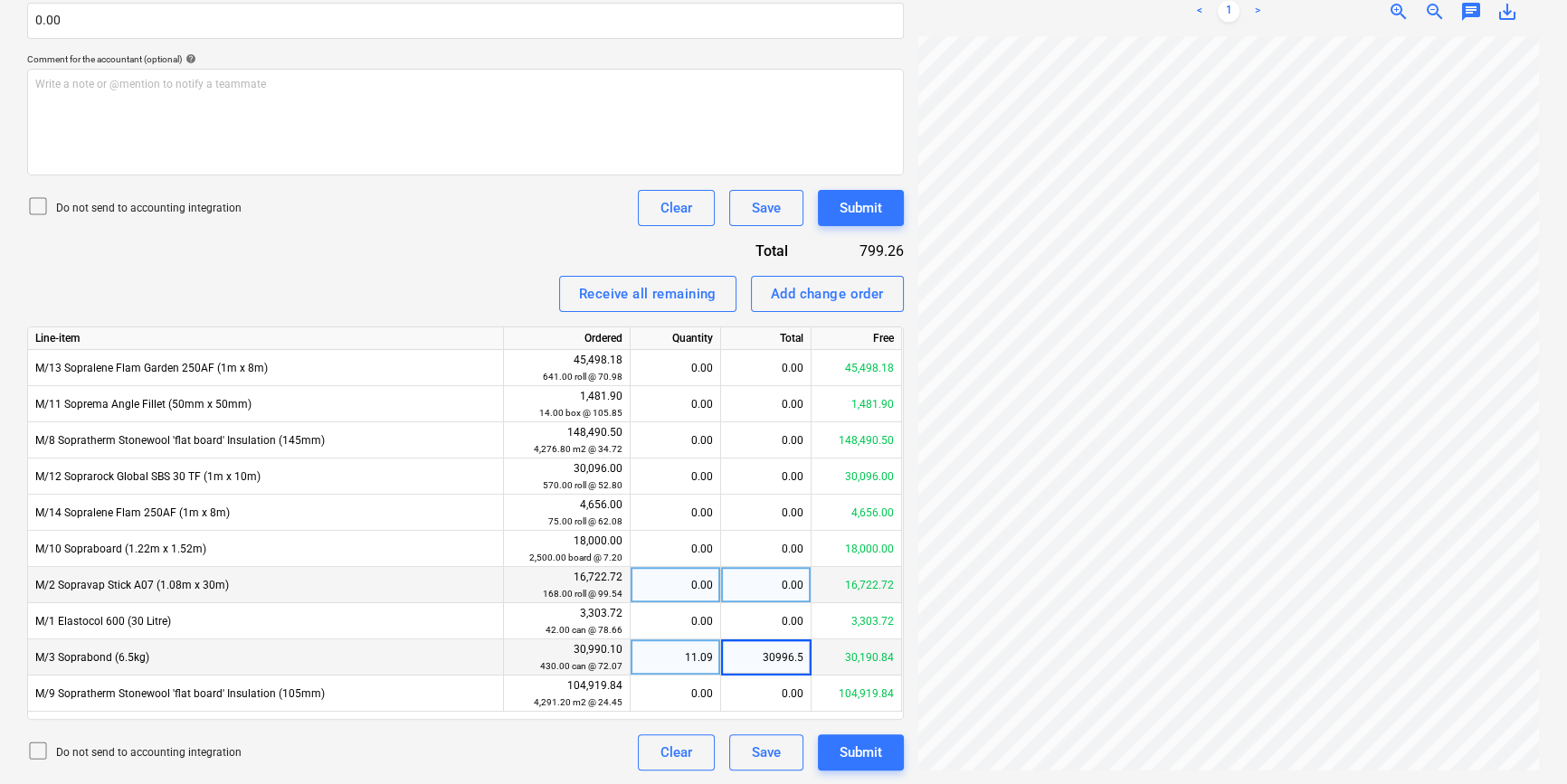
type input "30996.55"
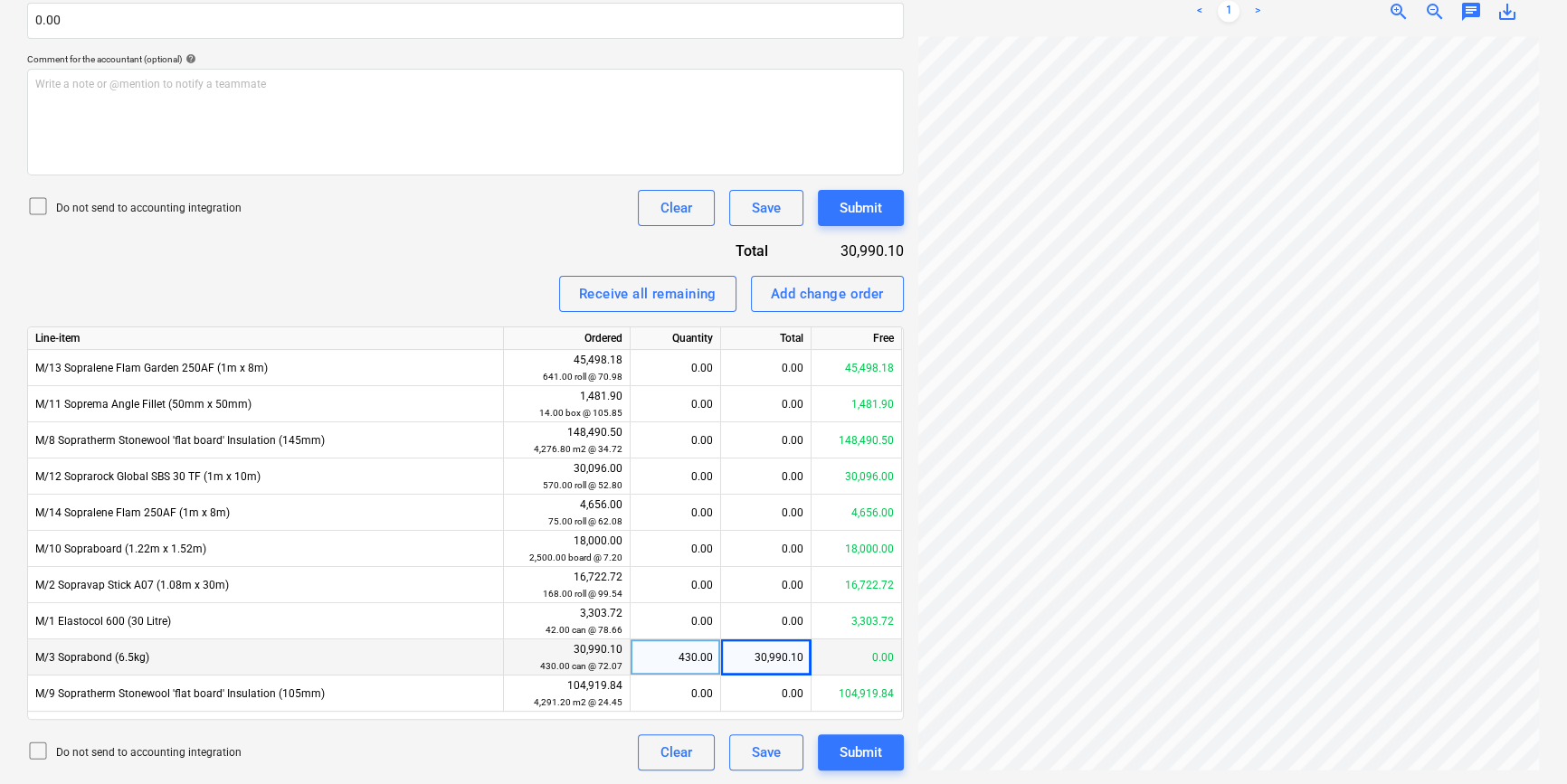
drag, startPoint x: 1203, startPoint y: 770, endPoint x: 1094, endPoint y: 779, distance: 109.4
click at [1094, 779] on div "Create new document Select company Soprema Add new company Select document type…" at bounding box center [784, 163] width 1567 height 1242
click at [695, 660] on div "430.00" at bounding box center [675, 657] width 75 height 36
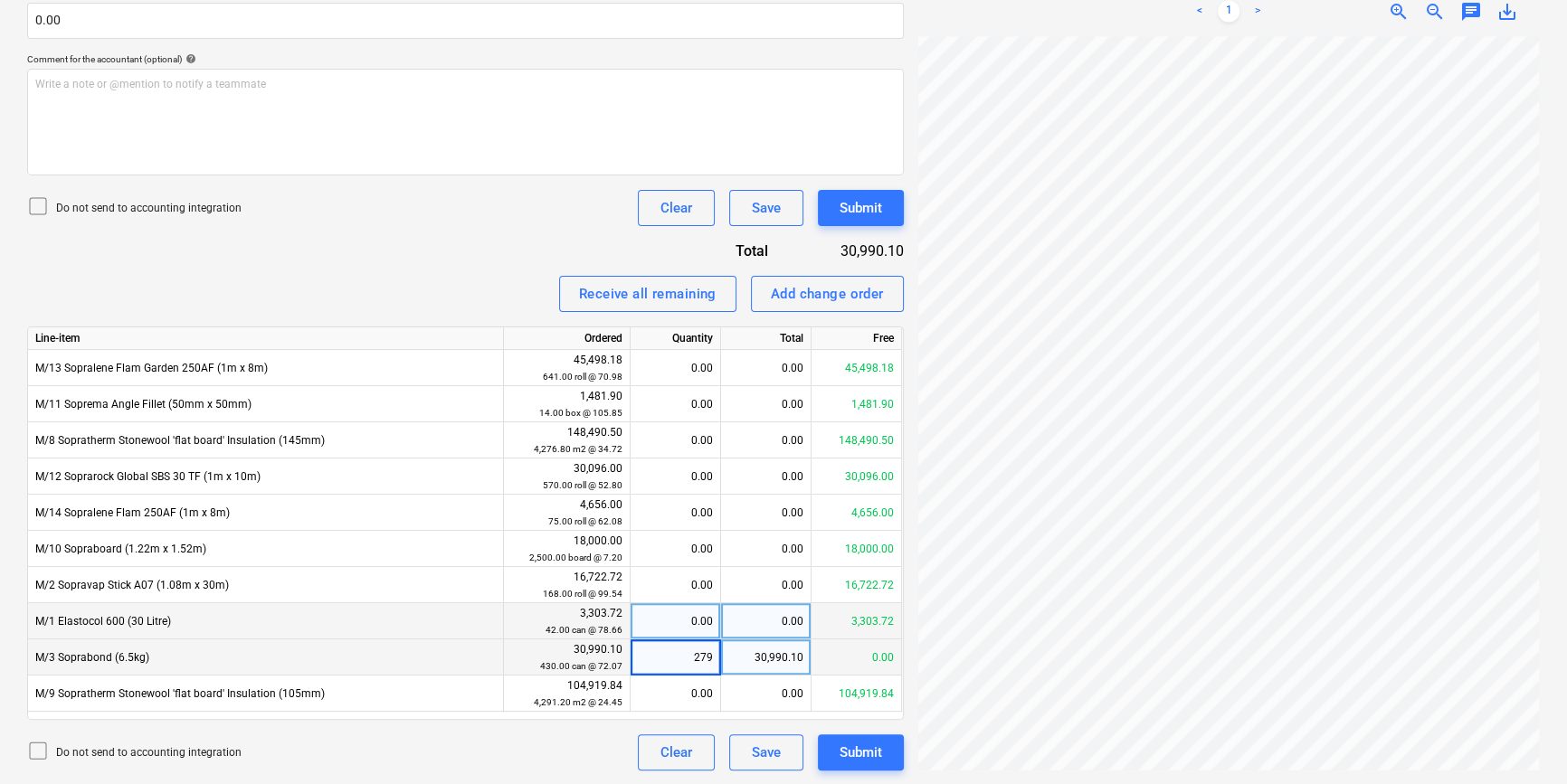
type input "2795"
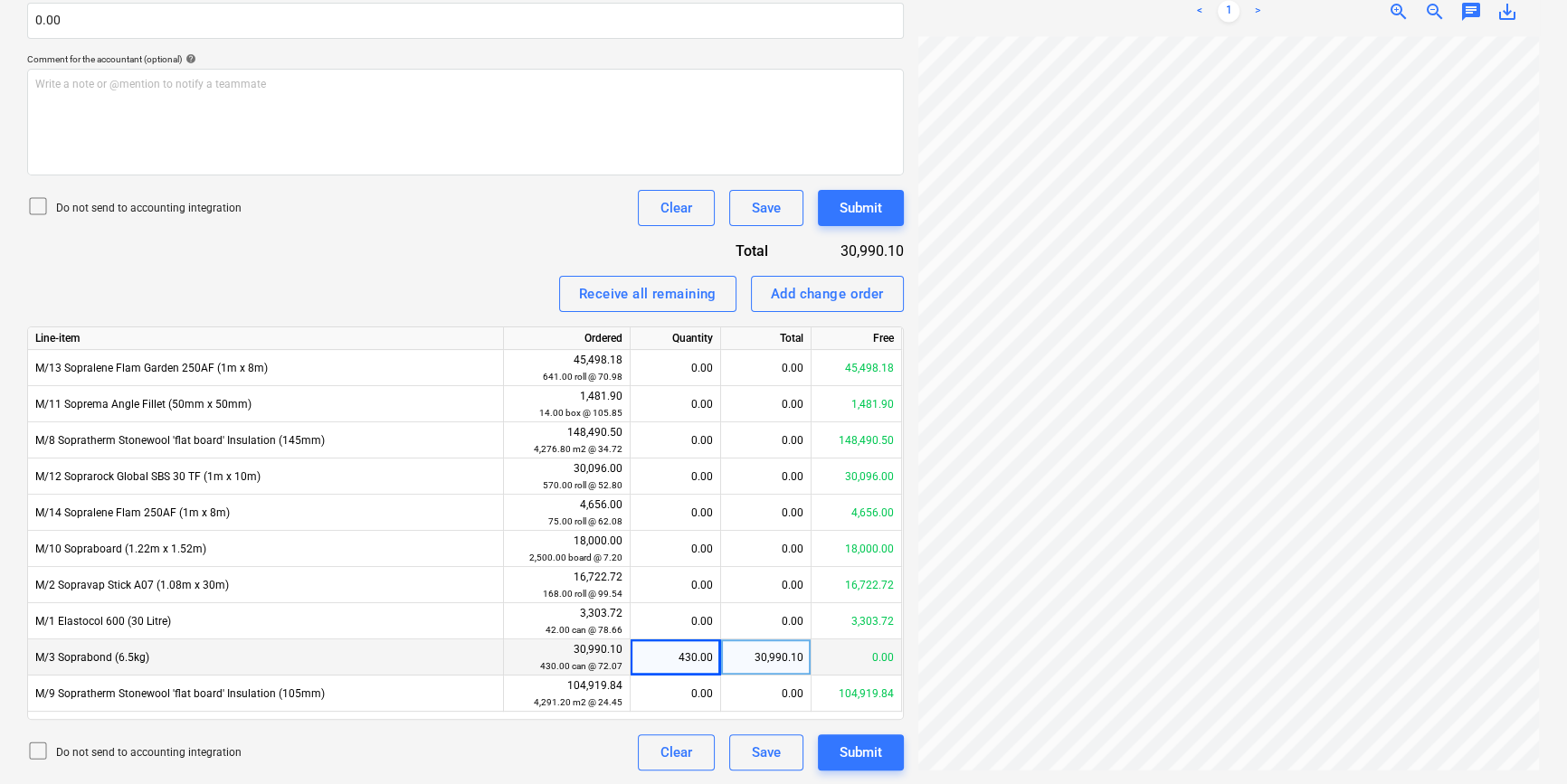
click at [767, 662] on div "30,990.10" at bounding box center [766, 657] width 91 height 36
click at [702, 659] on div "430.00" at bounding box center [675, 657] width 75 height 36
type input "6.5"
click at [782, 653] on div "30,990.10" at bounding box center [766, 657] width 91 height 36
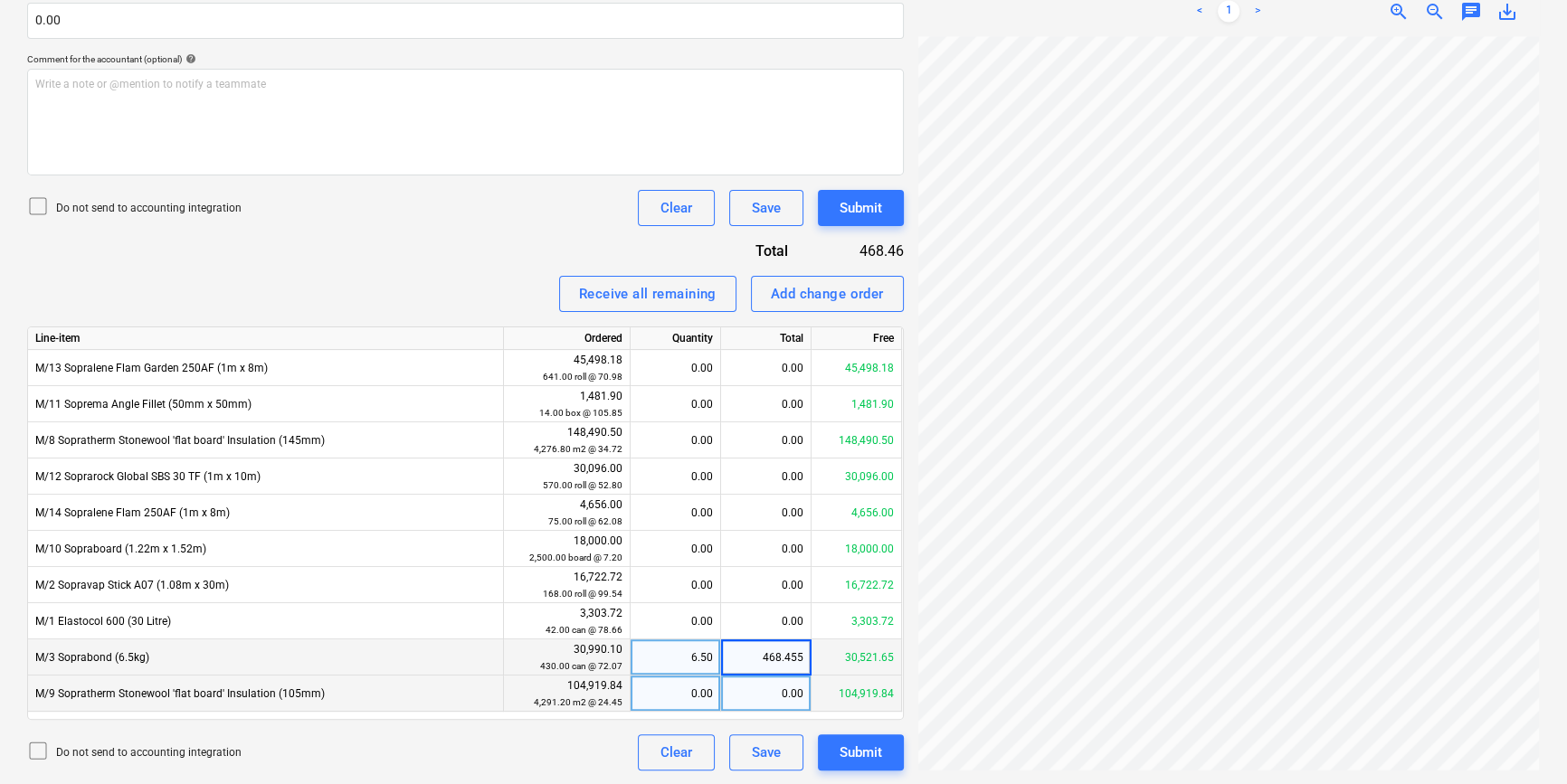
click at [773, 688] on div "0.00" at bounding box center [766, 693] width 91 height 36
click at [786, 658] on div "468.46" at bounding box center [766, 657] width 91 height 36
type input "30"
click at [690, 661] on div "6.50" at bounding box center [675, 657] width 75 height 36
click at [784, 656] on div "30.00" at bounding box center [766, 657] width 91 height 36
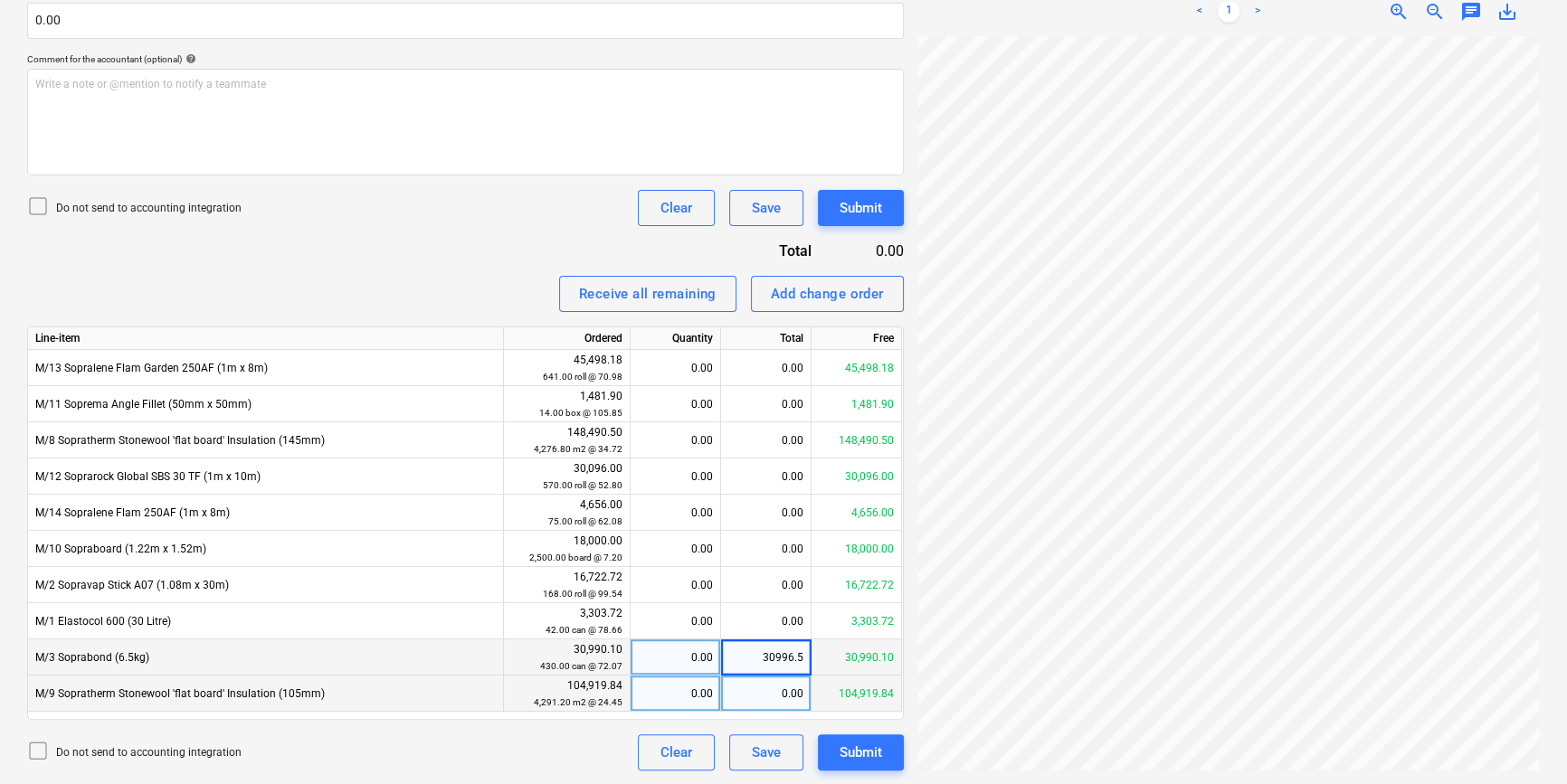
type input "30996.55"
click at [696, 659] on div "430.00" at bounding box center [675, 657] width 75 height 36
click at [724, 654] on div "30,990.10" at bounding box center [766, 657] width 91 height 36
click at [713, 653] on div "430.00" at bounding box center [675, 657] width 75 height 36
click at [712, 653] on input "430" at bounding box center [676, 656] width 90 height 35
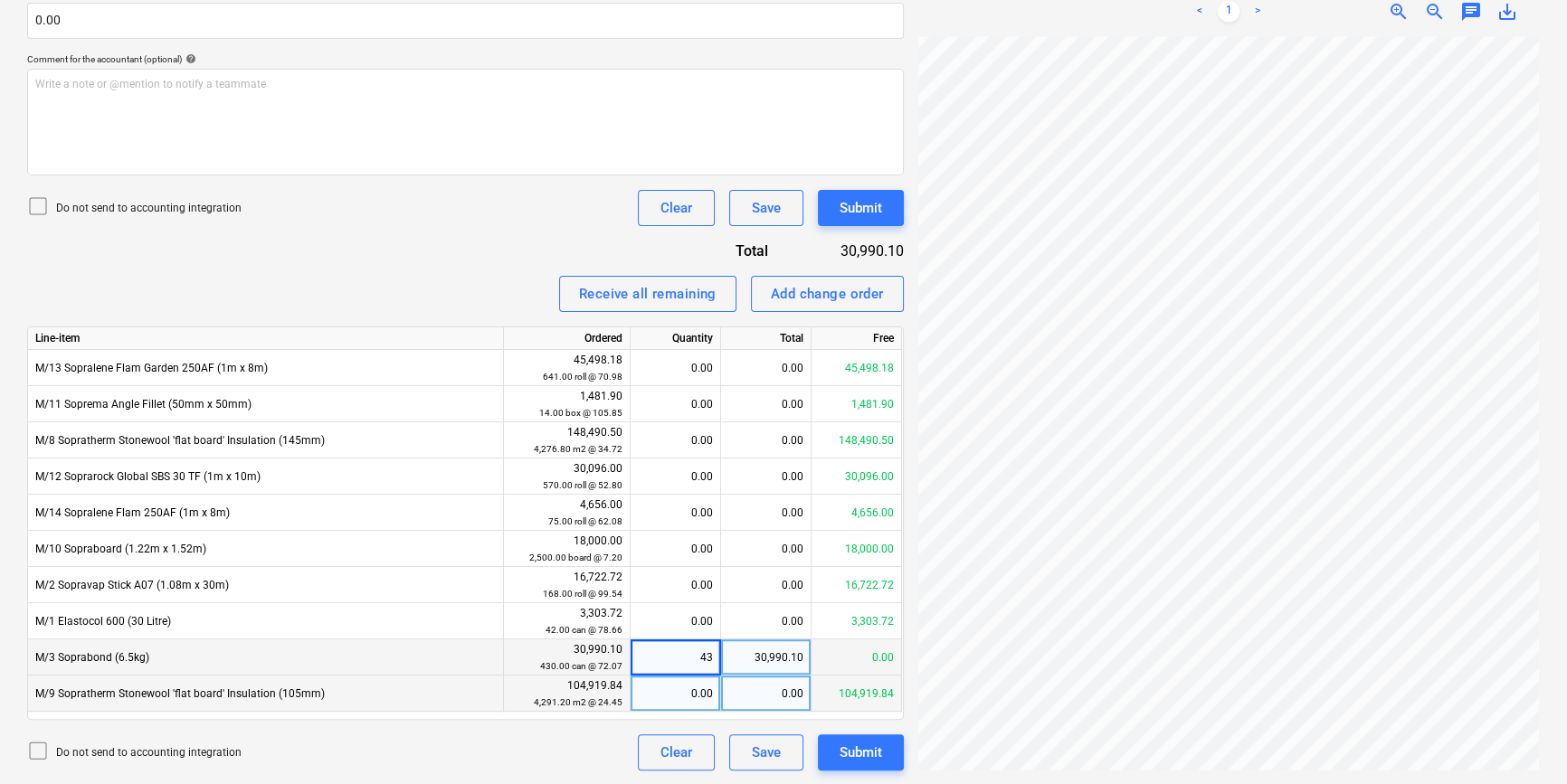
type input "431"
click at [697, 657] on div "430.00" at bounding box center [675, 657] width 75 height 36
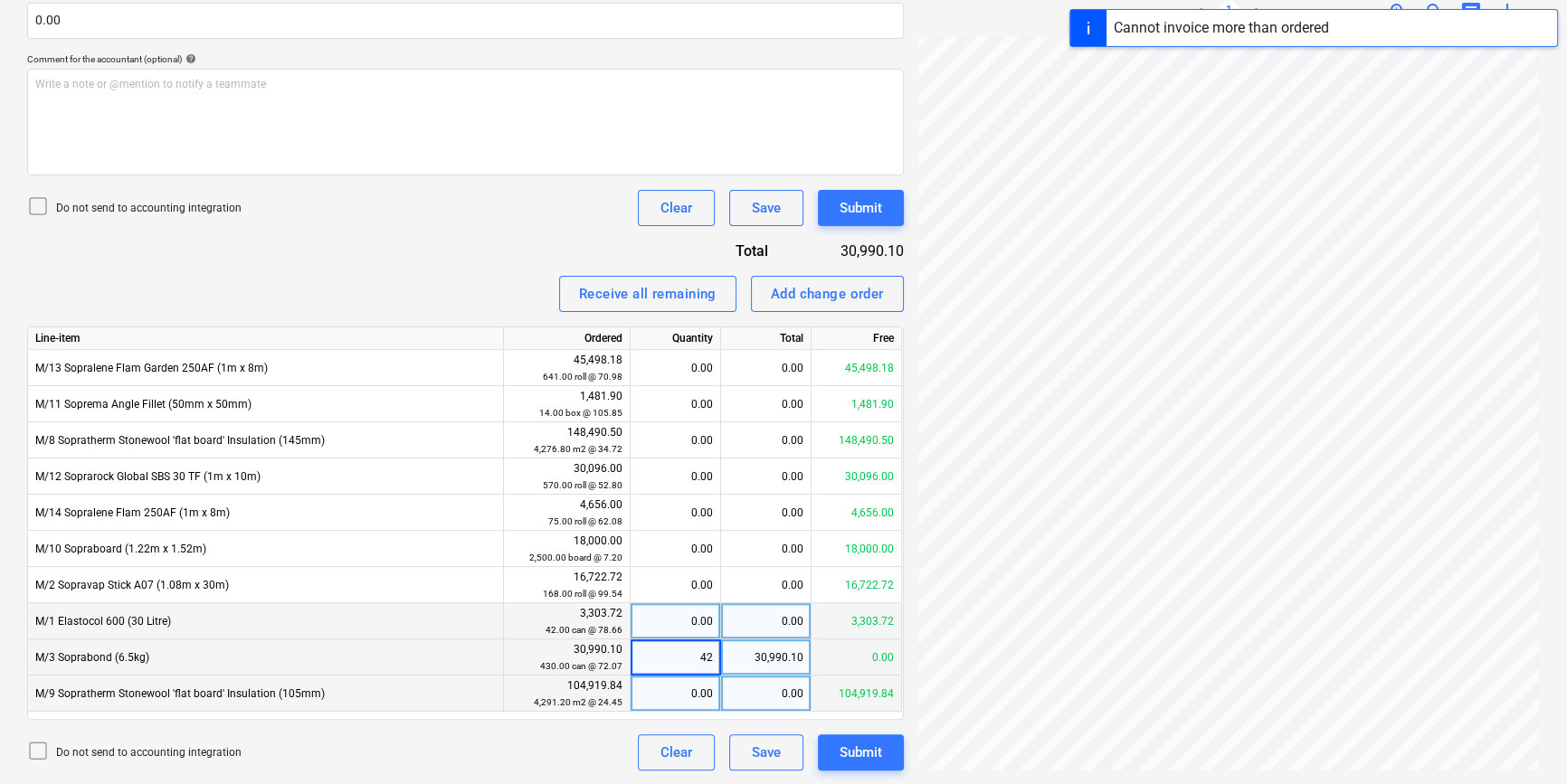
type input "429"
click at [697, 660] on div "429.00" at bounding box center [675, 657] width 75 height 36
type input "430"
click at [693, 658] on div "430.00" at bounding box center [675, 657] width 75 height 36
type input "429"
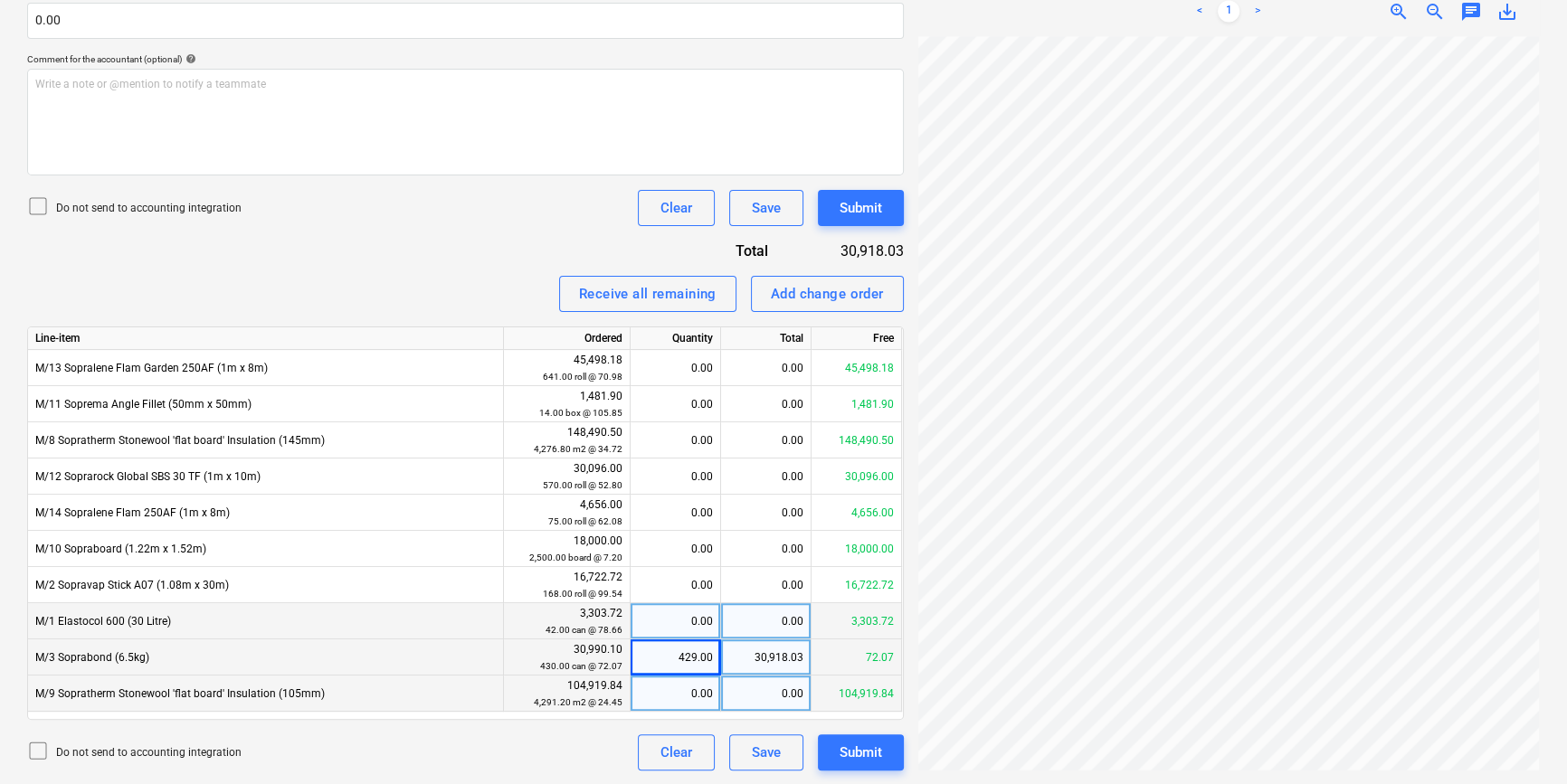
click at [698, 660] on div "429.00" at bounding box center [675, 657] width 75 height 36
type input "430"
click at [783, 653] on div "30,990.10" at bounding box center [766, 657] width 91 height 36
click at [789, 660] on input "30990.1" at bounding box center [766, 656] width 90 height 35
click at [795, 660] on input "30990.1" at bounding box center [766, 656] width 90 height 35
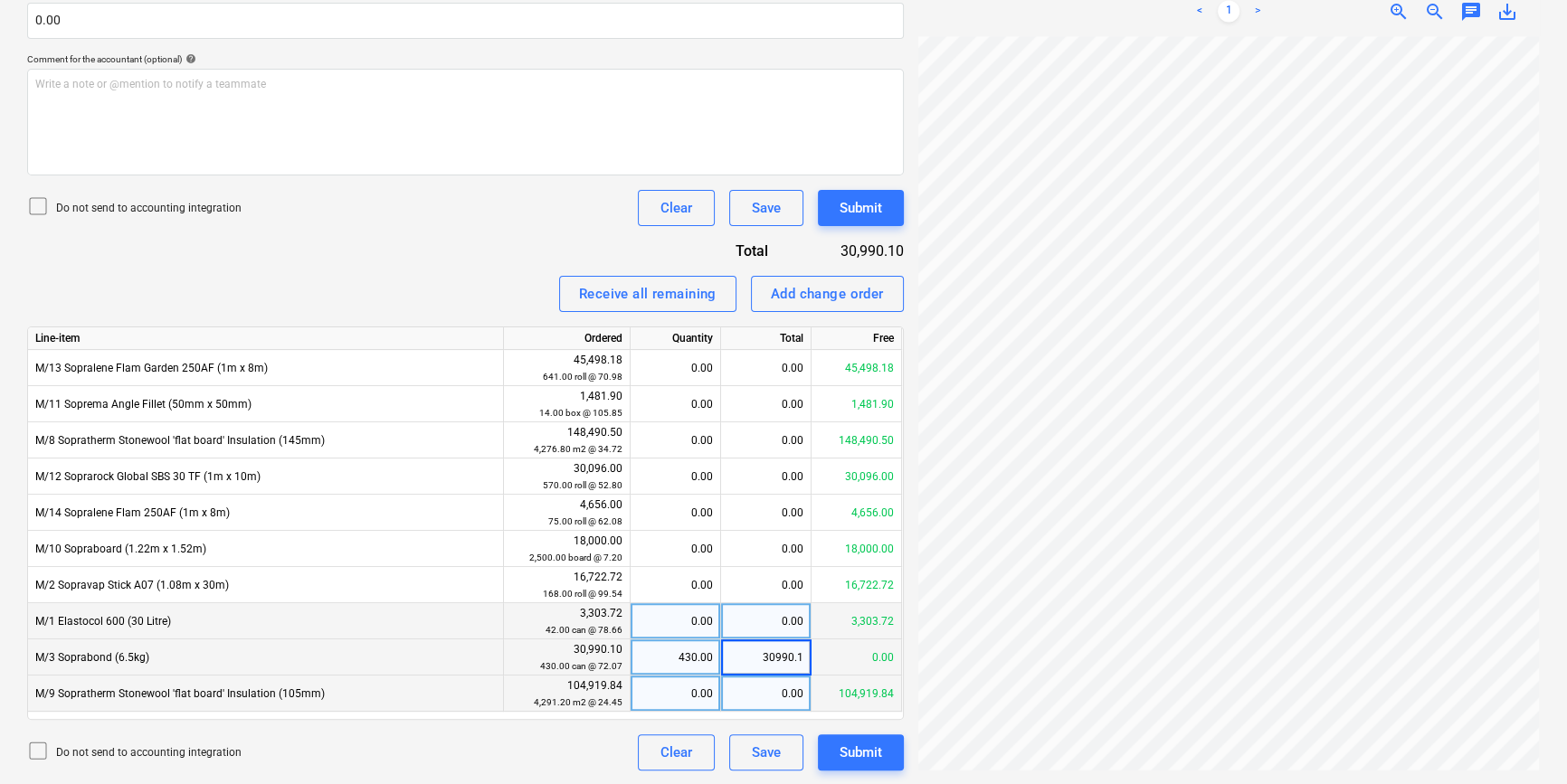
click at [803, 658] on input "30990.1" at bounding box center [766, 656] width 90 height 35
type input "30996.55"
click at [606, 645] on div "30,990.10 430.00 can @ 72.07" at bounding box center [566, 658] width 111 height 34
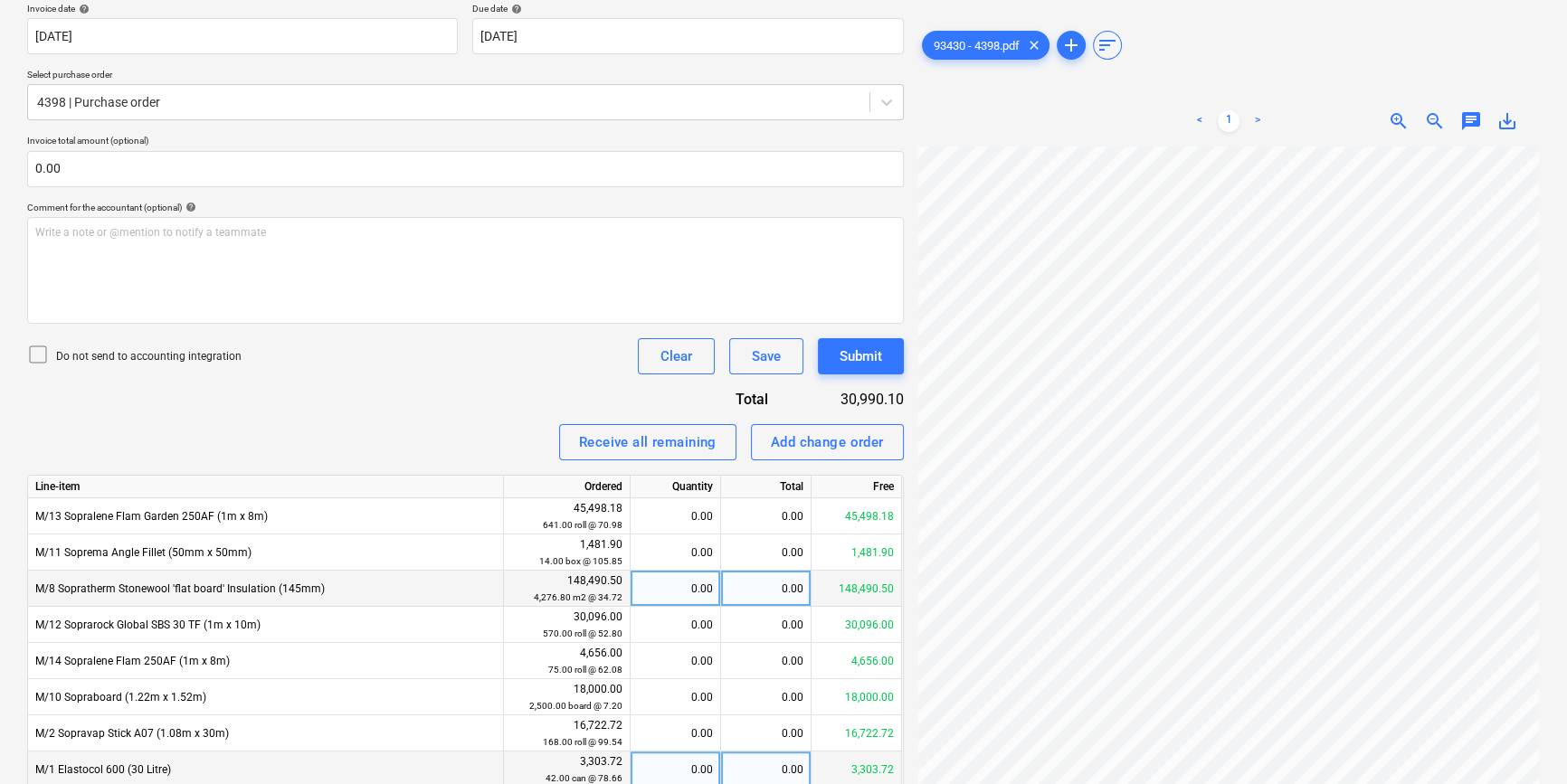
scroll to position [376, 0]
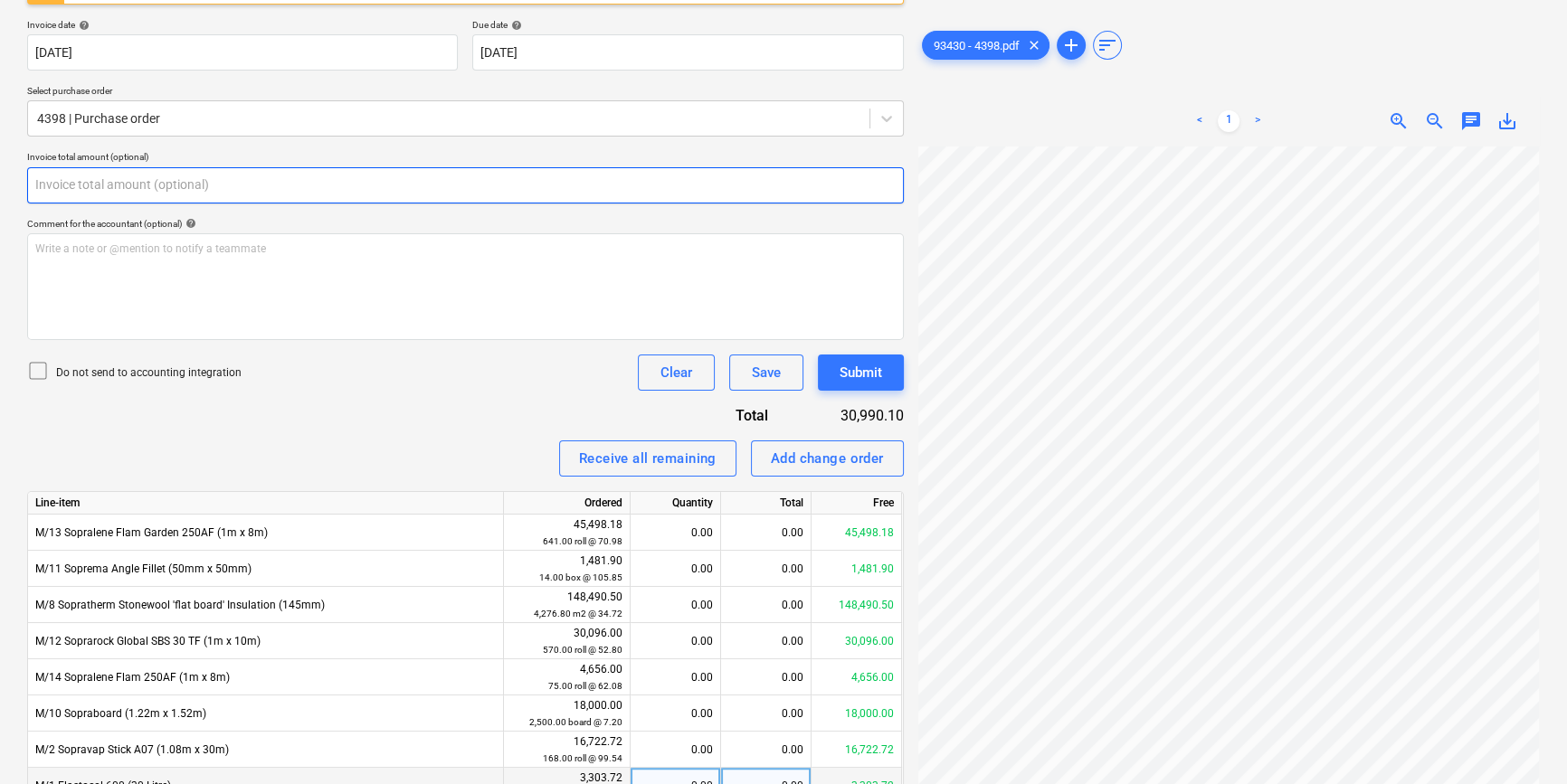
click at [287, 189] on input "text" at bounding box center [465, 186] width 876 height 36
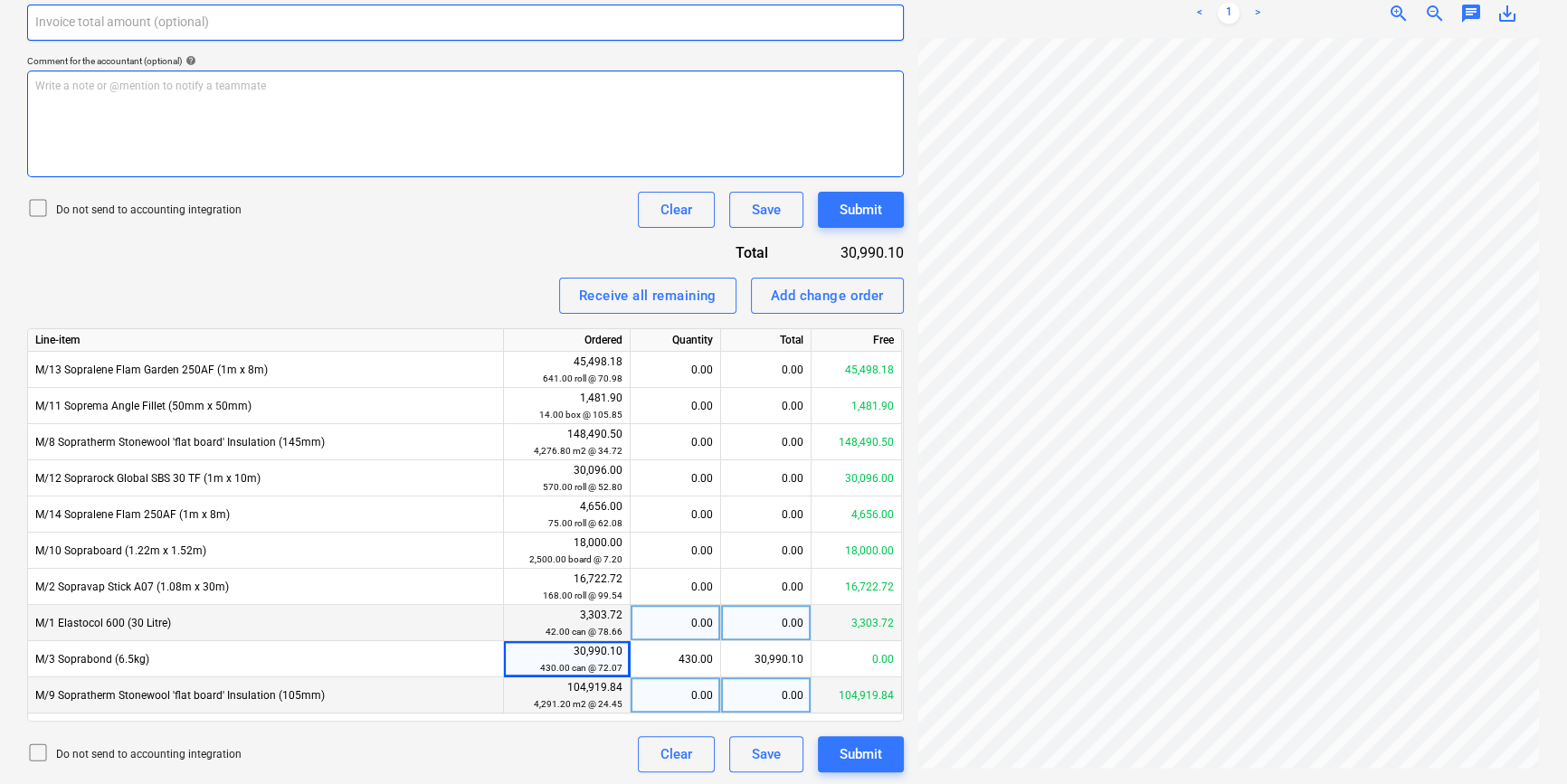
scroll to position [541, 0]
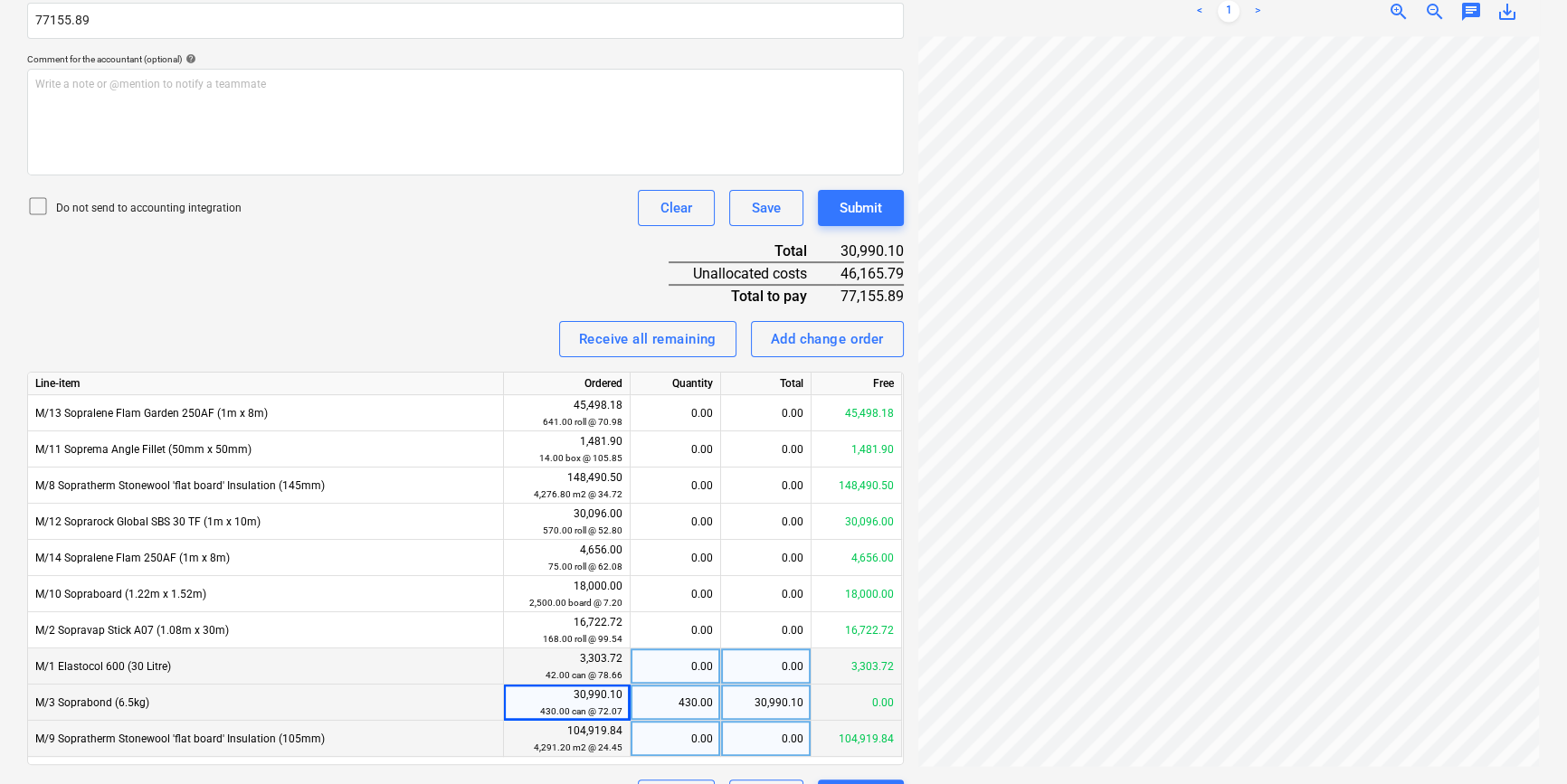
type input "77,155.89"
click at [780, 705] on div "30,990.10" at bounding box center [766, 702] width 91 height 36
click at [715, 702] on div "430.00" at bounding box center [676, 702] width 91 height 36
click at [769, 700] on div "0.00" at bounding box center [766, 702] width 91 height 36
type input "30996.55"
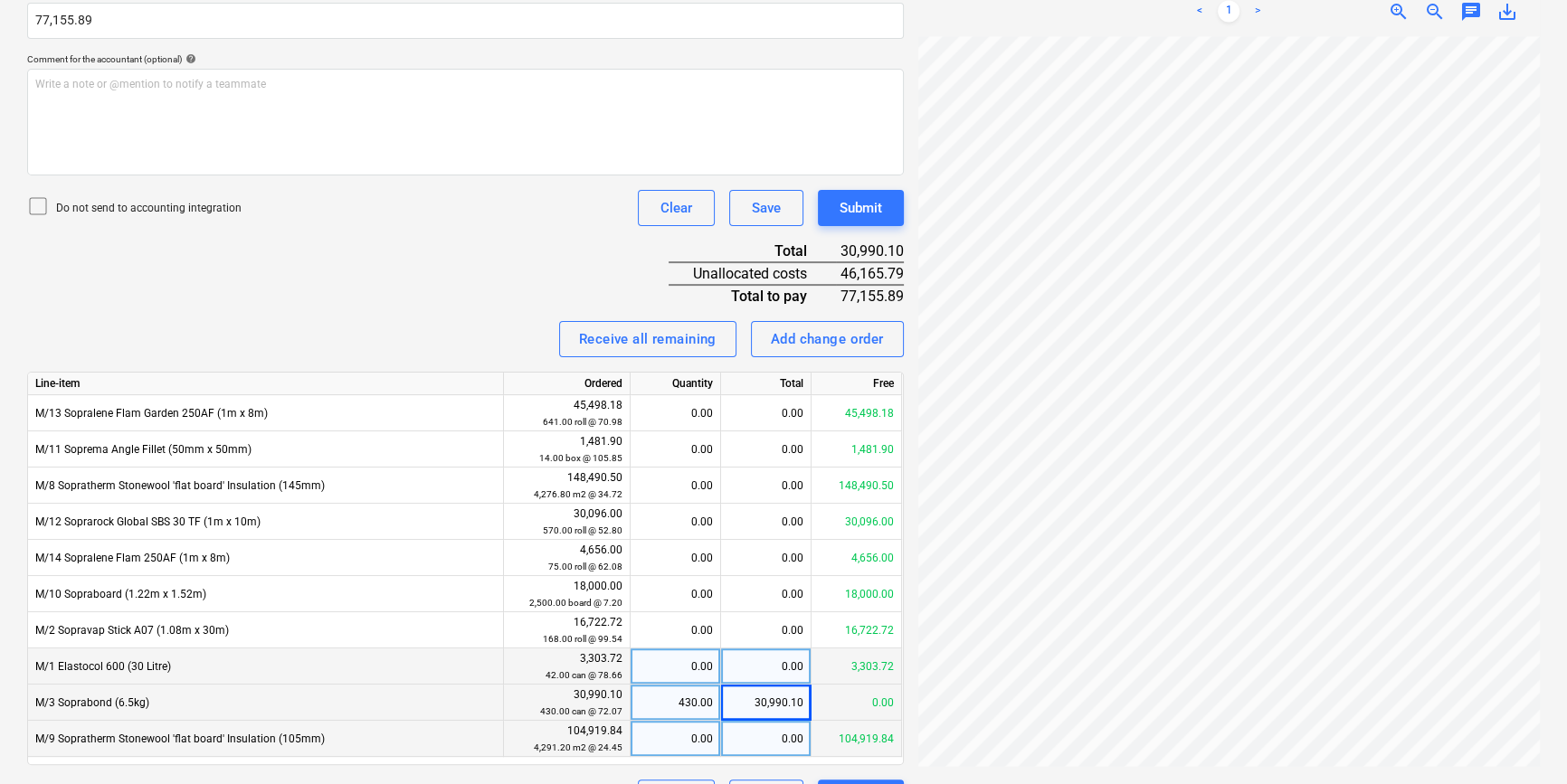
scroll to position [420, 196]
click at [1429, 12] on span "zoom_out" at bounding box center [1434, 12] width 22 height 22
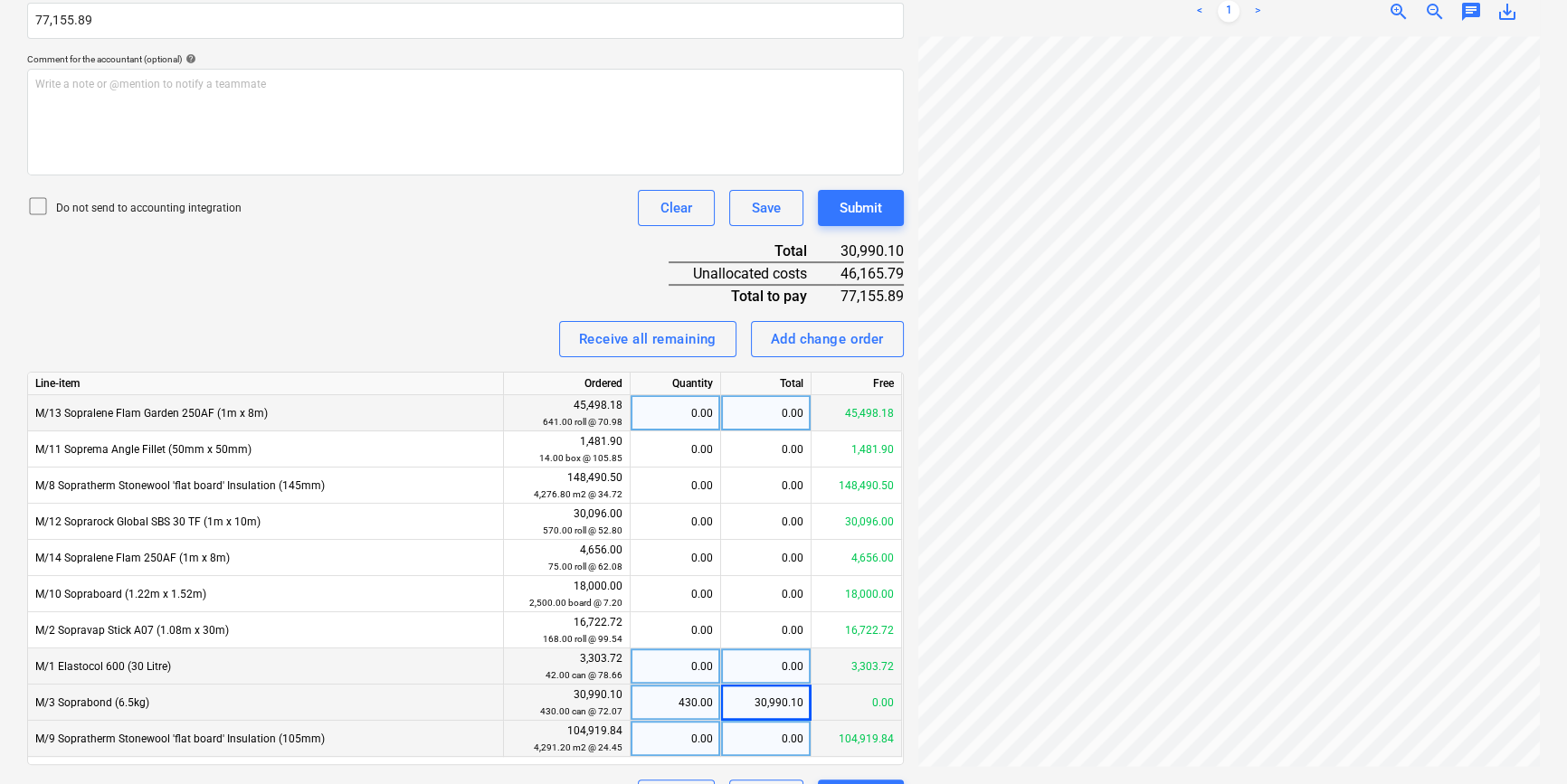
click at [755, 412] on div "0.00" at bounding box center [766, 413] width 91 height 36
type input "40021.44"
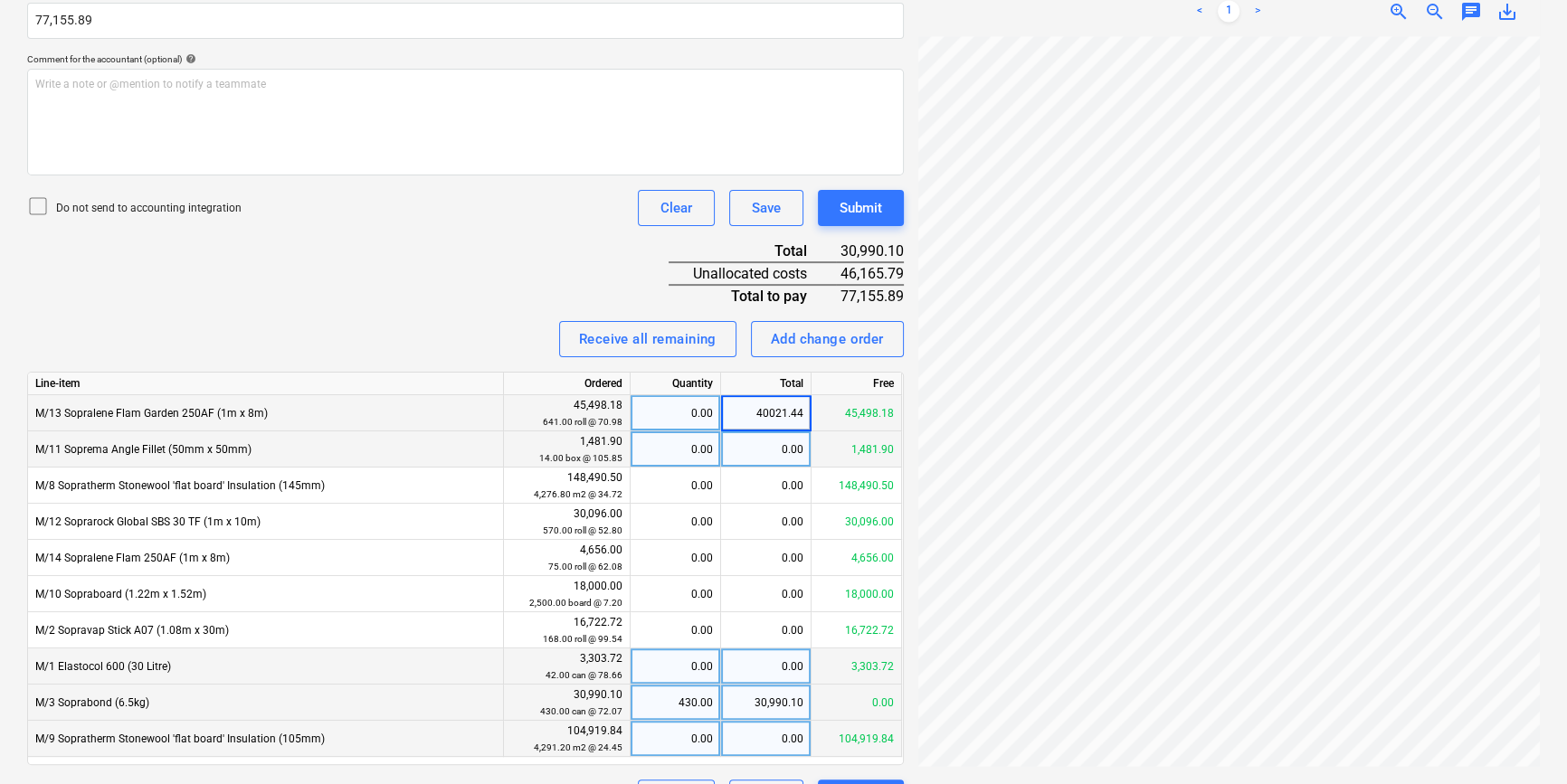
click at [780, 458] on div "0.00" at bounding box center [766, 449] width 91 height 36
type input "1481.90"
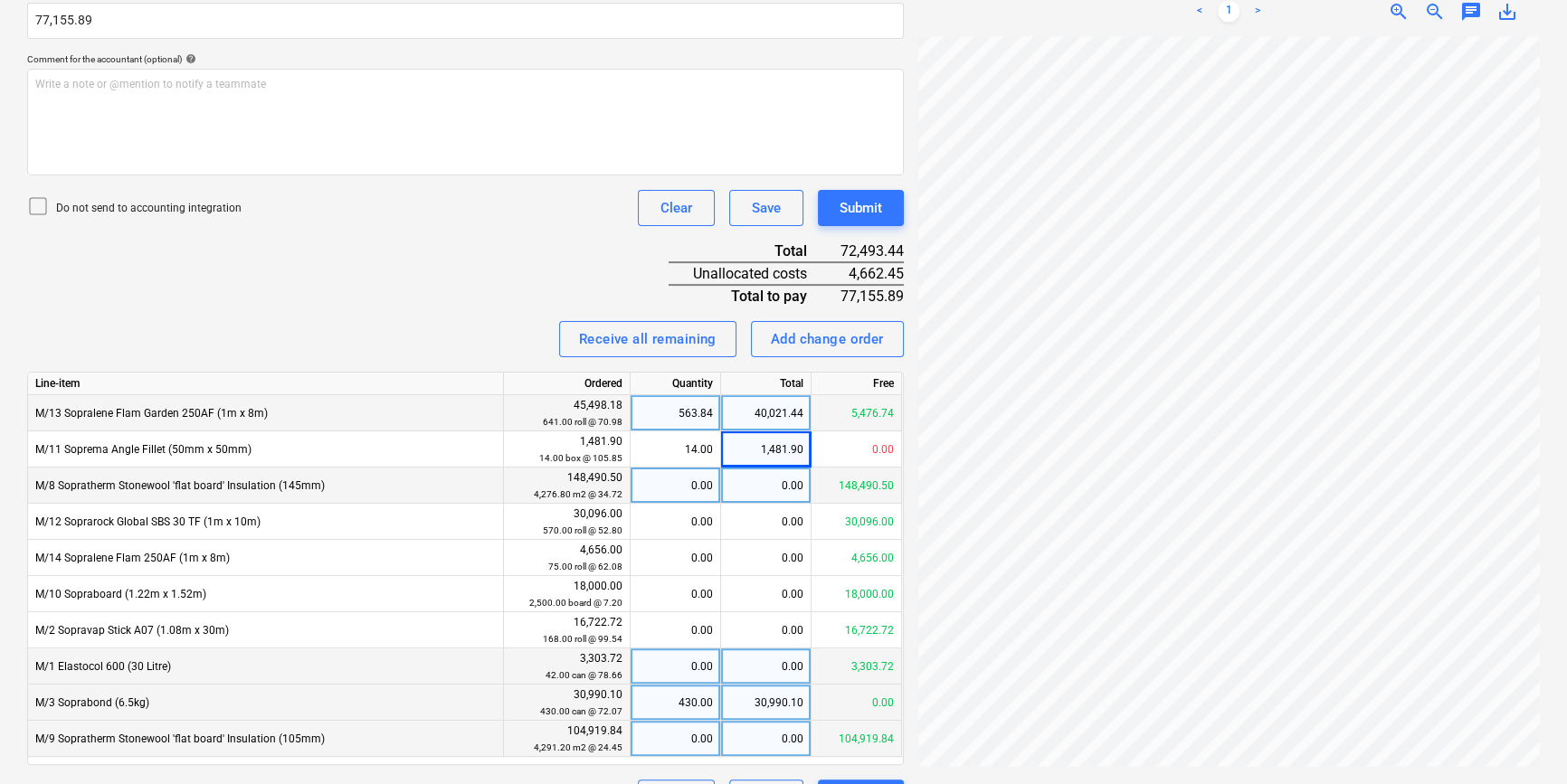
click at [745, 485] on div "0.00" at bounding box center [766, 486] width 91 height 36
click at [116, 375] on div "Line-item" at bounding box center [265, 383] width 476 height 23
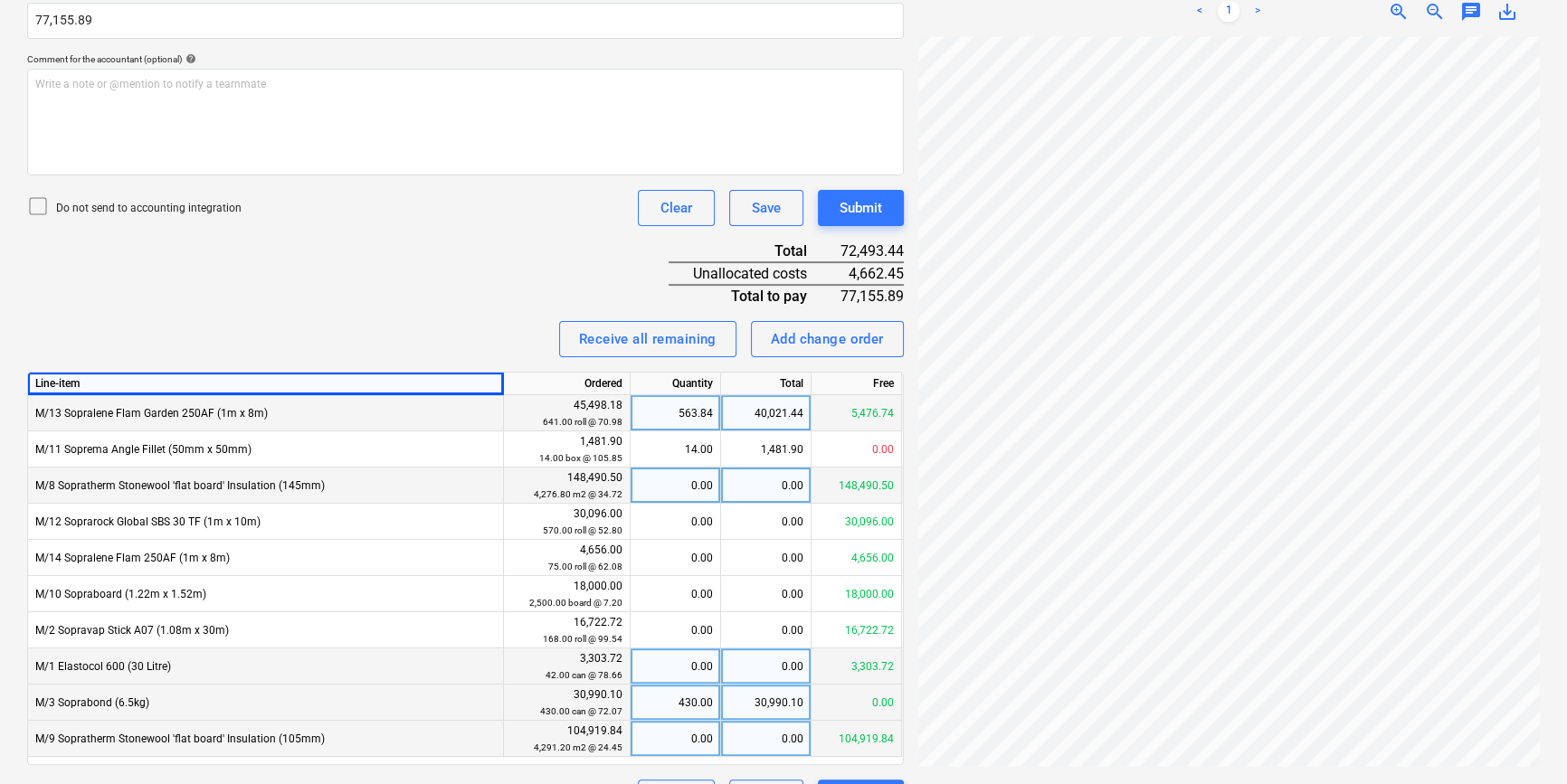
click at [163, 388] on div "Line-item" at bounding box center [265, 383] width 476 height 23
click at [141, 372] on div "Line-item" at bounding box center [265, 383] width 476 height 23
click at [145, 350] on div "Receive all remaining Add change order" at bounding box center [465, 339] width 876 height 36
click at [154, 358] on div "Invoice name help 03097271 Invoice number (optional) help 03097271 An invoice w…" at bounding box center [465, 278] width 876 height 1075
click at [237, 348] on div "Receive all remaining Add change order" at bounding box center [465, 339] width 876 height 36
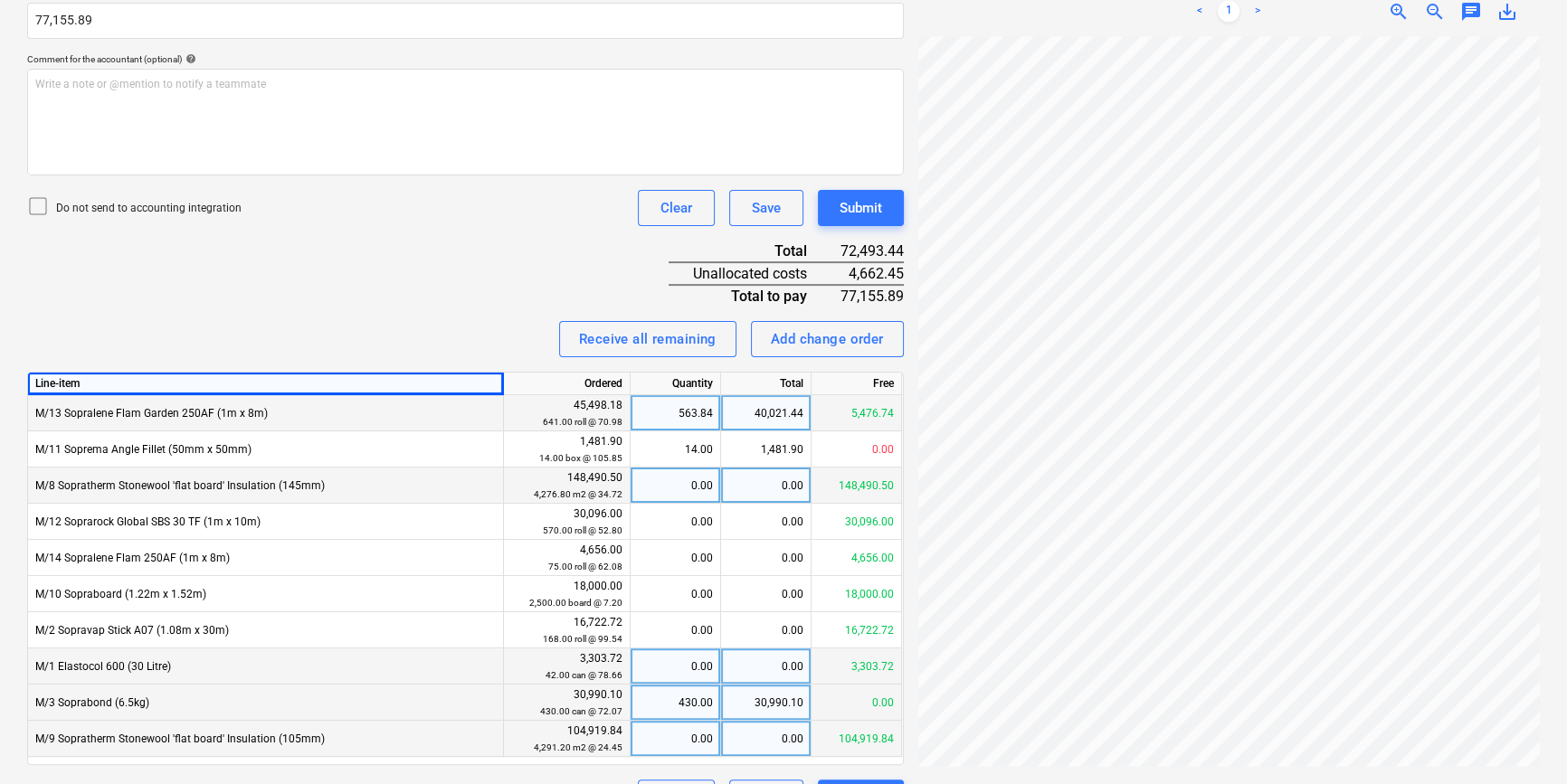
click at [449, 347] on div "Receive all remaining Add change order" at bounding box center [465, 339] width 876 height 36
drag, startPoint x: 449, startPoint y: 347, endPoint x: 466, endPoint y: 356, distance: 19.2
click at [466, 356] on div "Invoice name help 03097271 Invoice number (optional) help 03097271 An invoice w…" at bounding box center [465, 278] width 876 height 1075
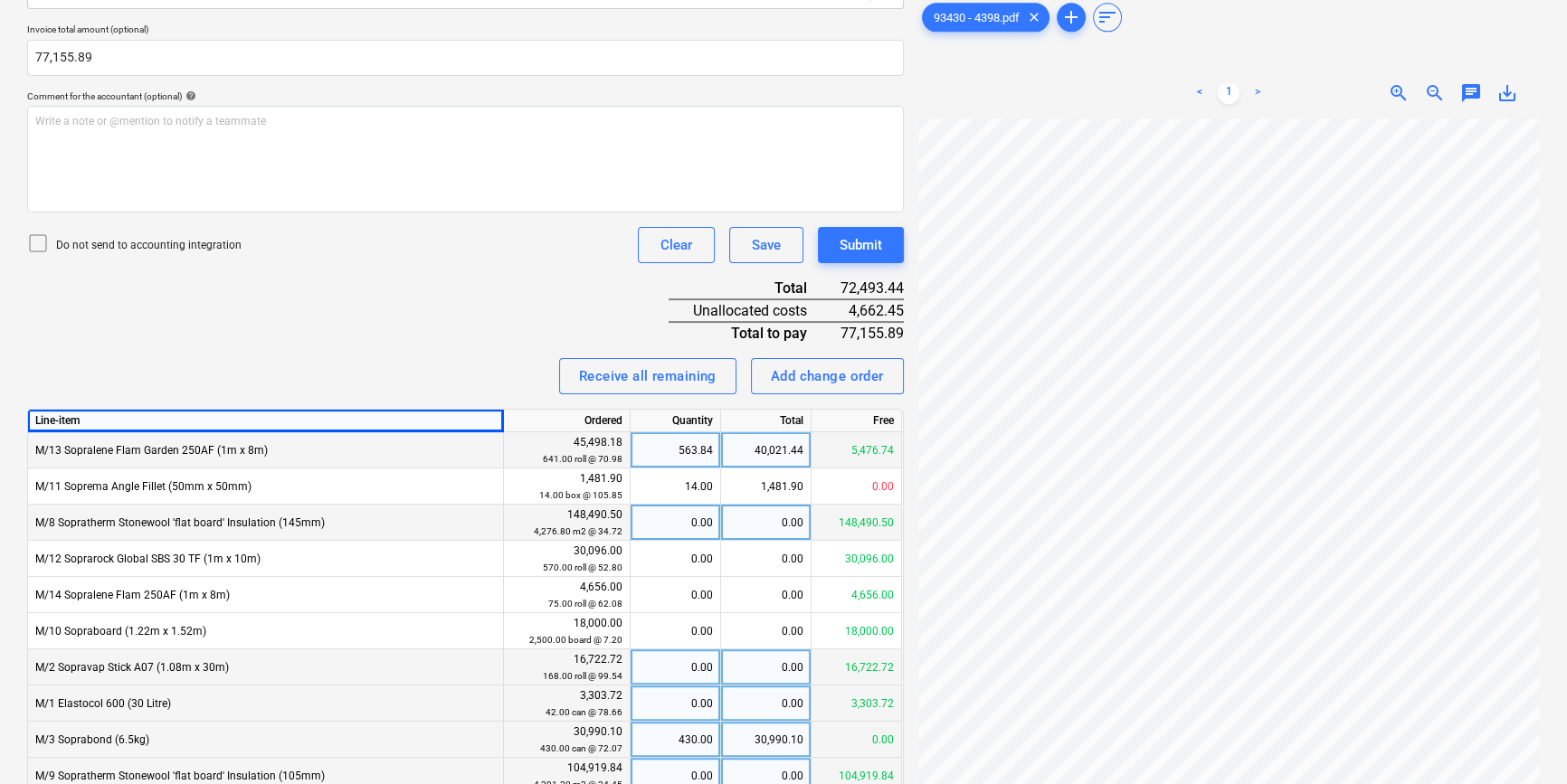
scroll to position [586, 0]
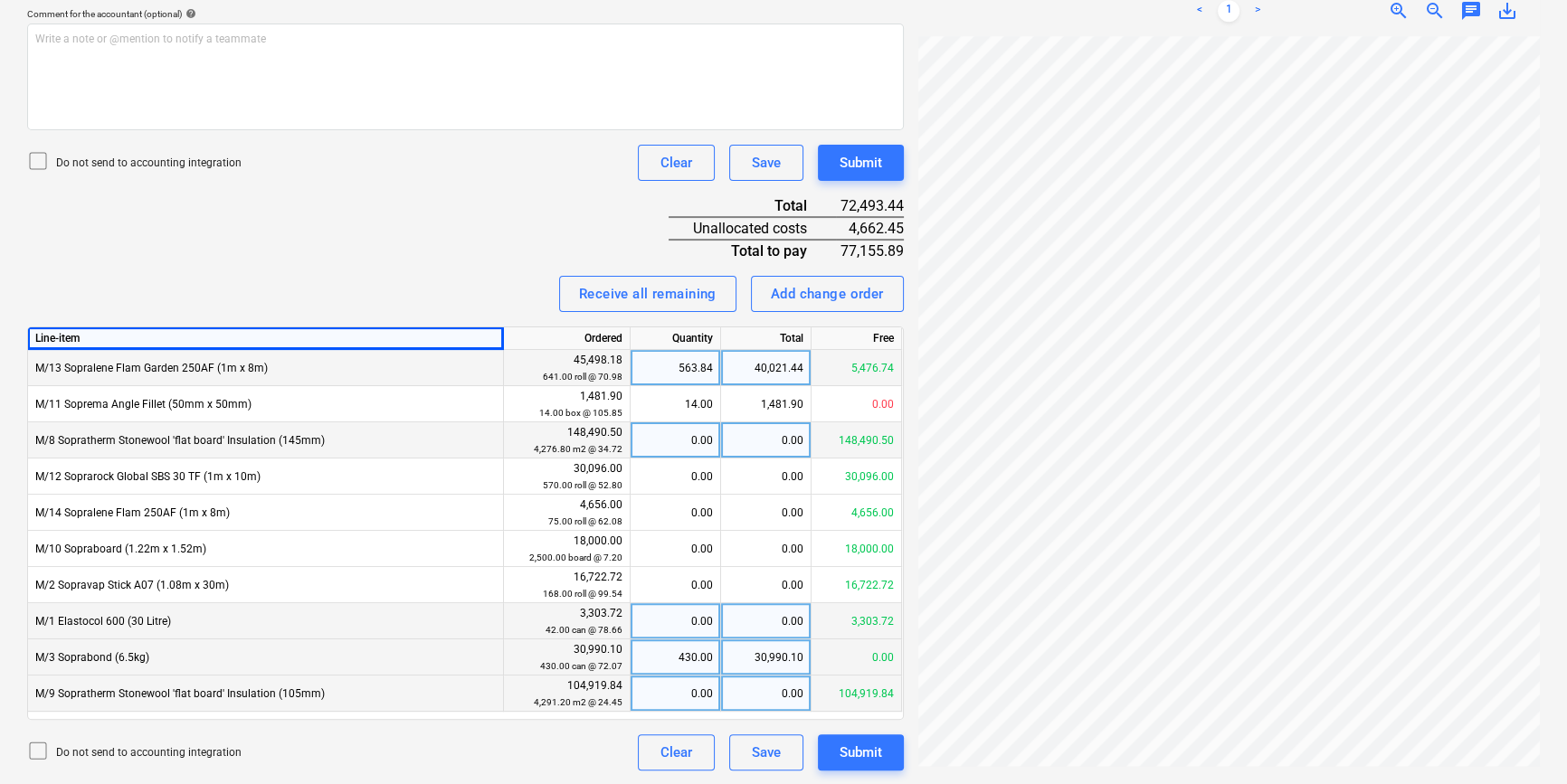
click at [784, 660] on div "30,990.10" at bounding box center [766, 657] width 91 height 36
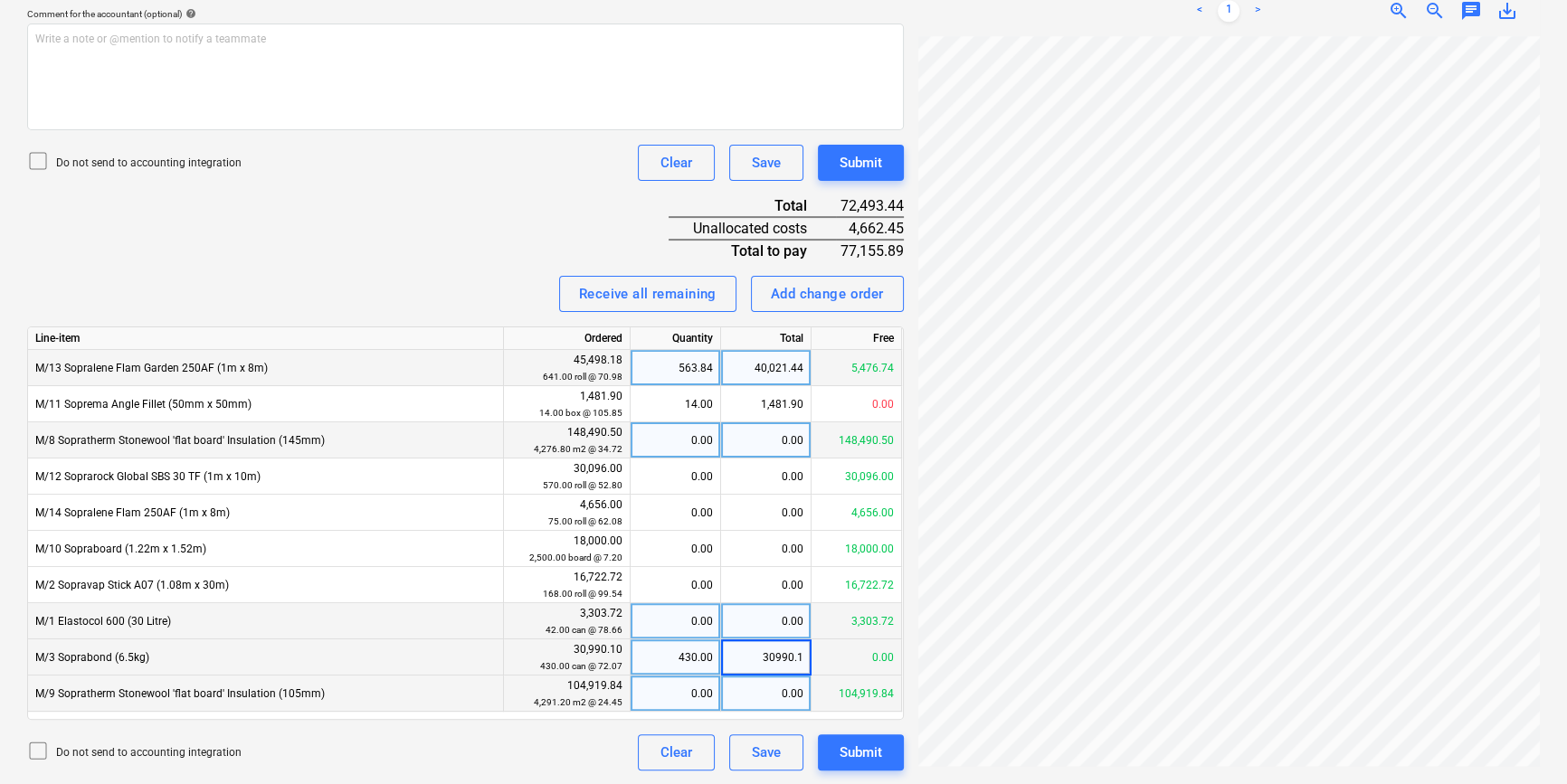
click at [786, 658] on input "30990.1" at bounding box center [766, 656] width 90 height 35
click at [799, 660] on input "30990.1" at bounding box center [766, 656] width 90 height 35
click at [706, 660] on div "430.00" at bounding box center [675, 657] width 75 height 36
click at [755, 660] on div "30,990.10" at bounding box center [766, 657] width 91 height 36
type input "30996.55"
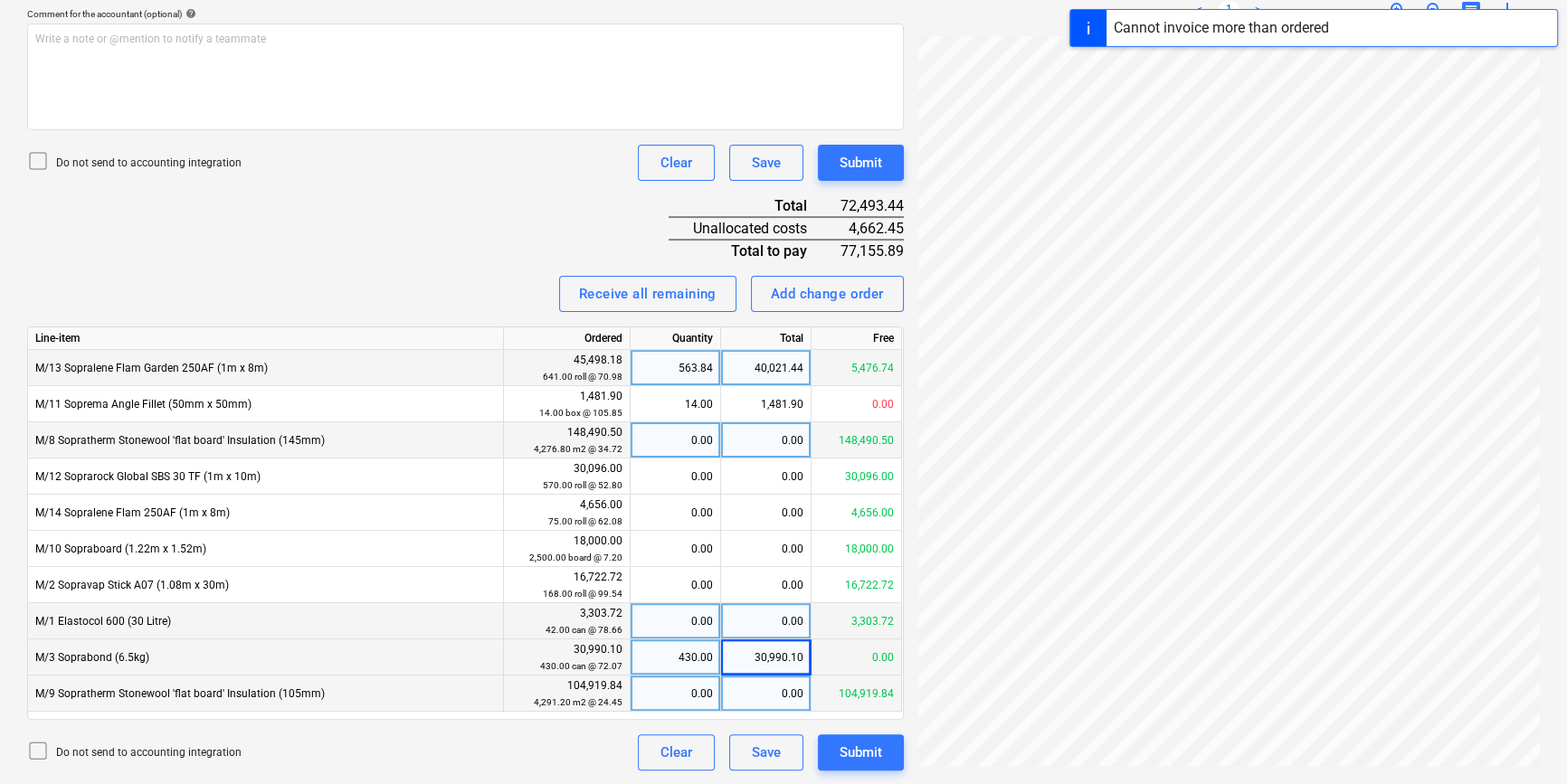
click at [769, 679] on div "0.00" at bounding box center [766, 693] width 91 height 36
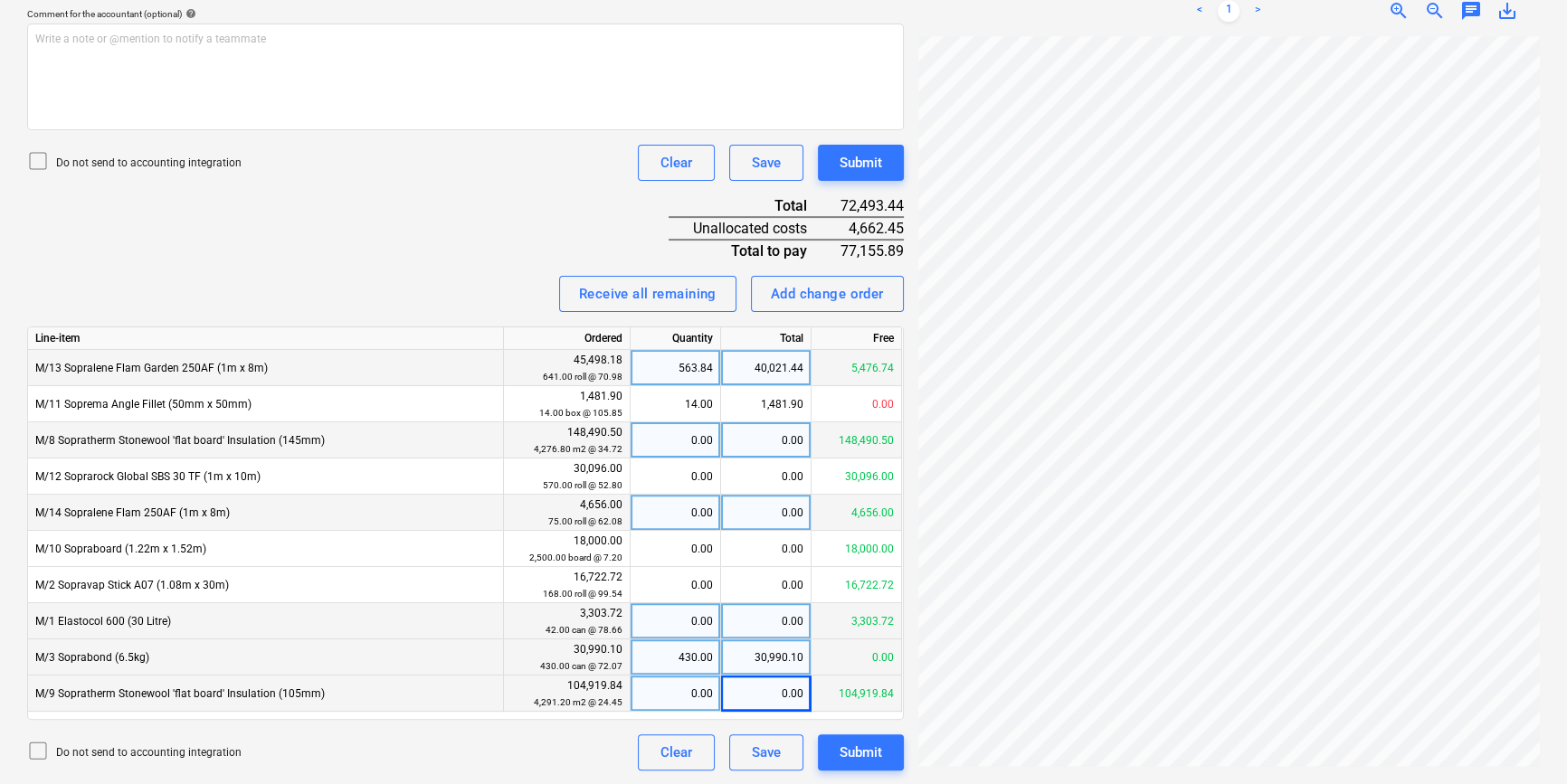
click at [782, 516] on div "0.00" at bounding box center [766, 513] width 91 height 36
type input "4656"
click at [758, 158] on div "Save" at bounding box center [766, 163] width 29 height 24
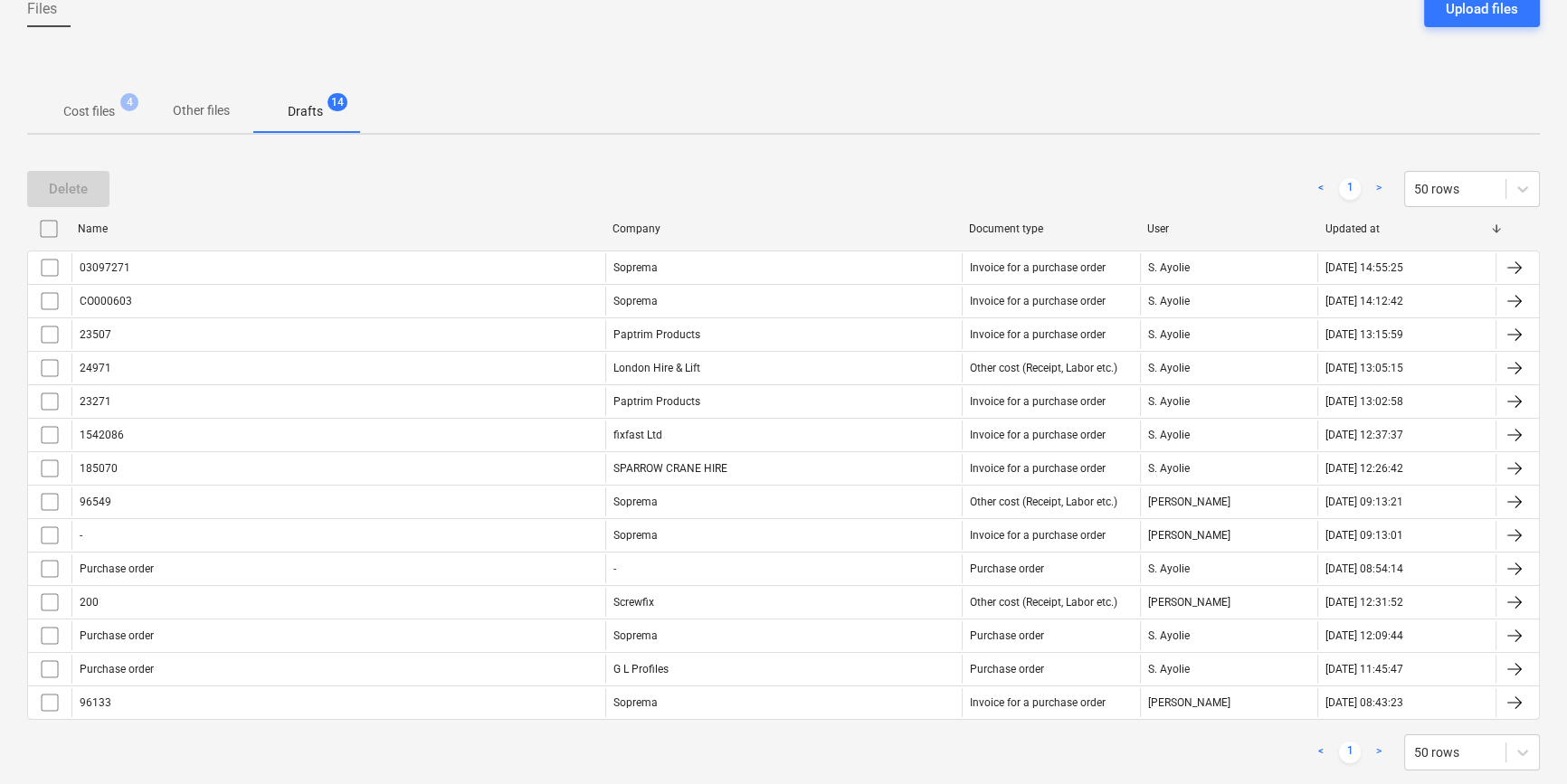
click at [213, 102] on p "Other files" at bounding box center [201, 111] width 57 height 19
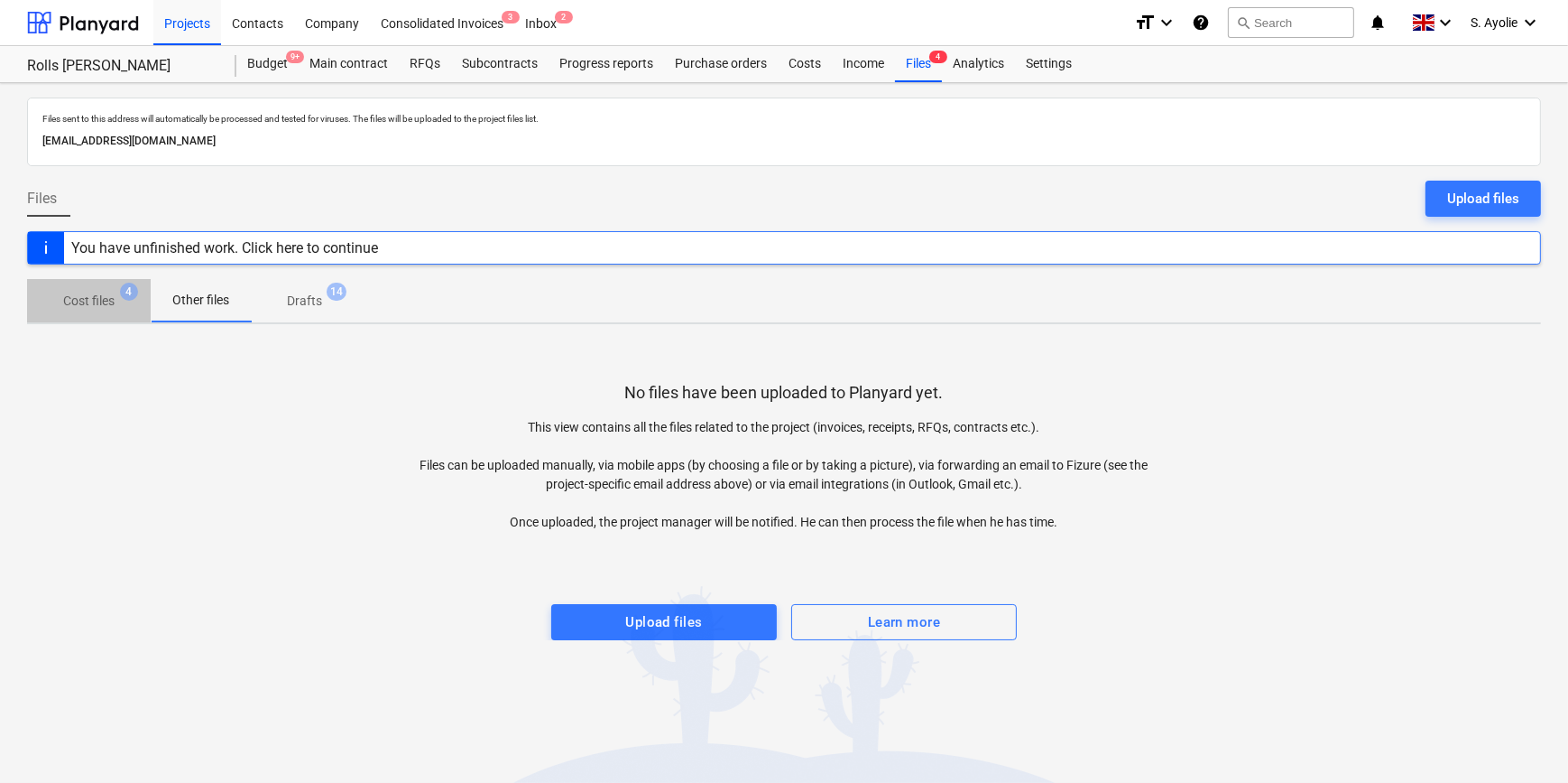
click at [93, 296] on p "Cost files" at bounding box center [89, 301] width 52 height 19
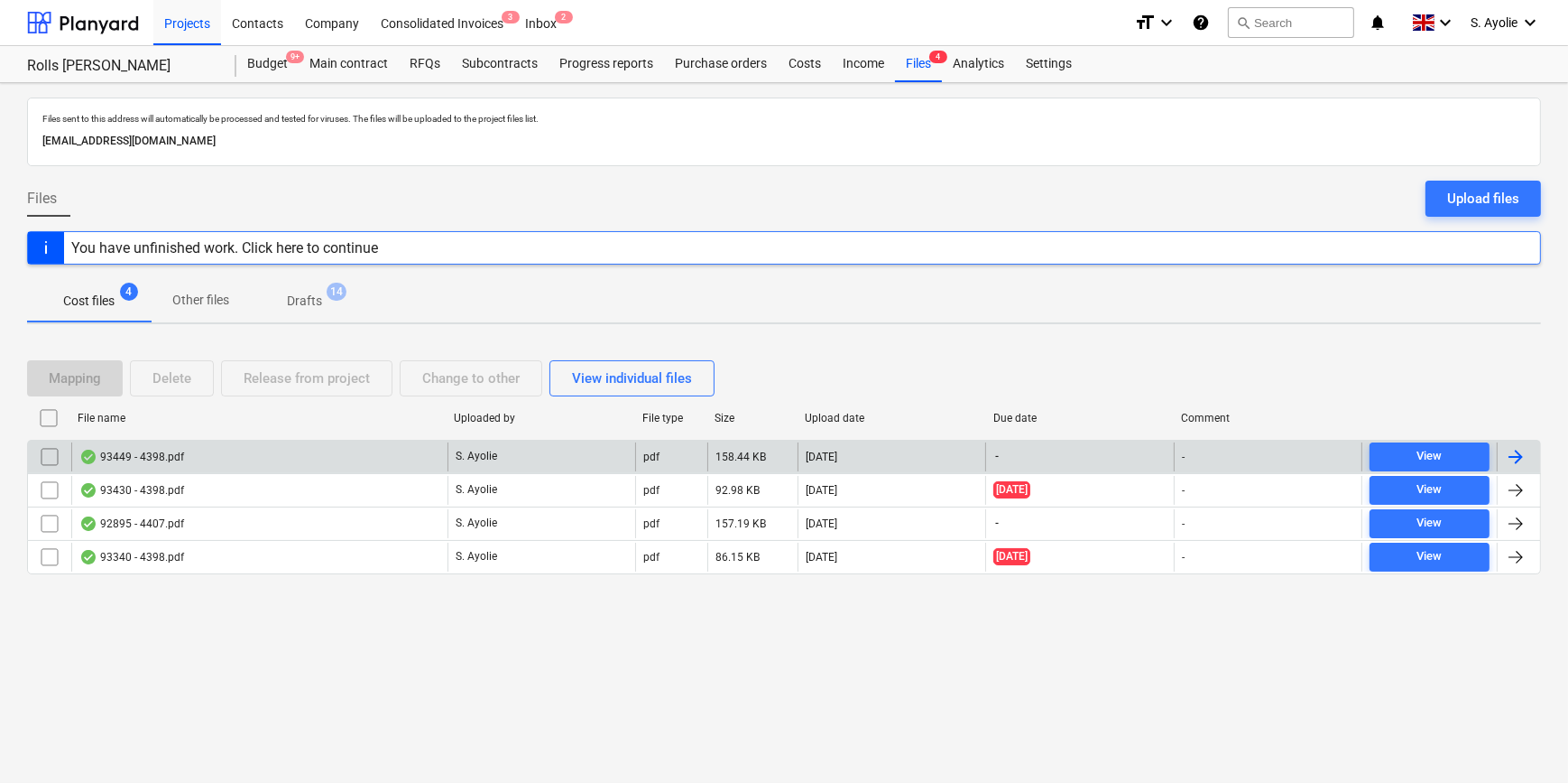
click at [186, 455] on div "93449 - 4398.pdf" at bounding box center [260, 456] width 376 height 29
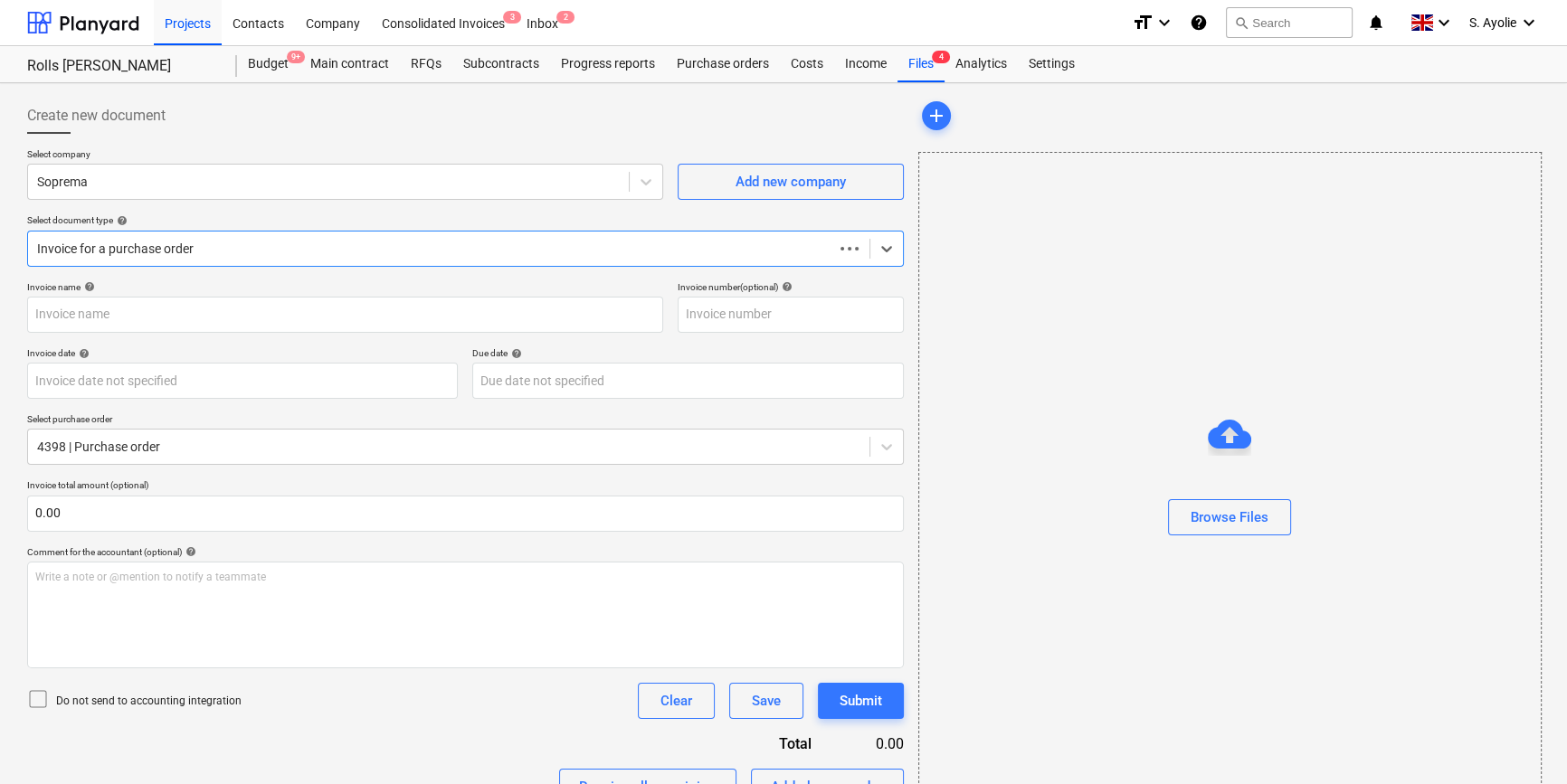
type input "4398"
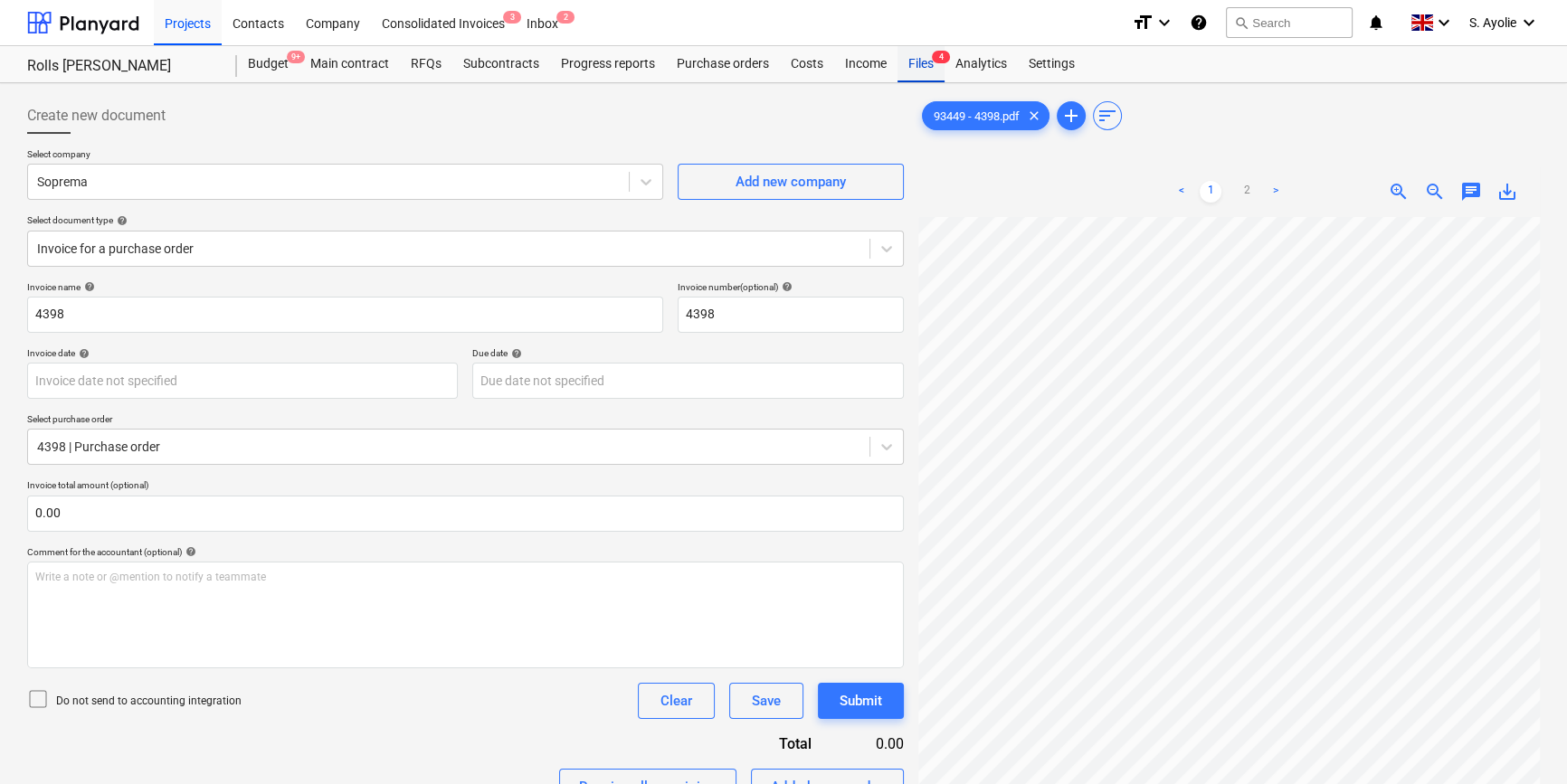
click at [936, 73] on div "Files 4" at bounding box center [920, 64] width 47 height 36
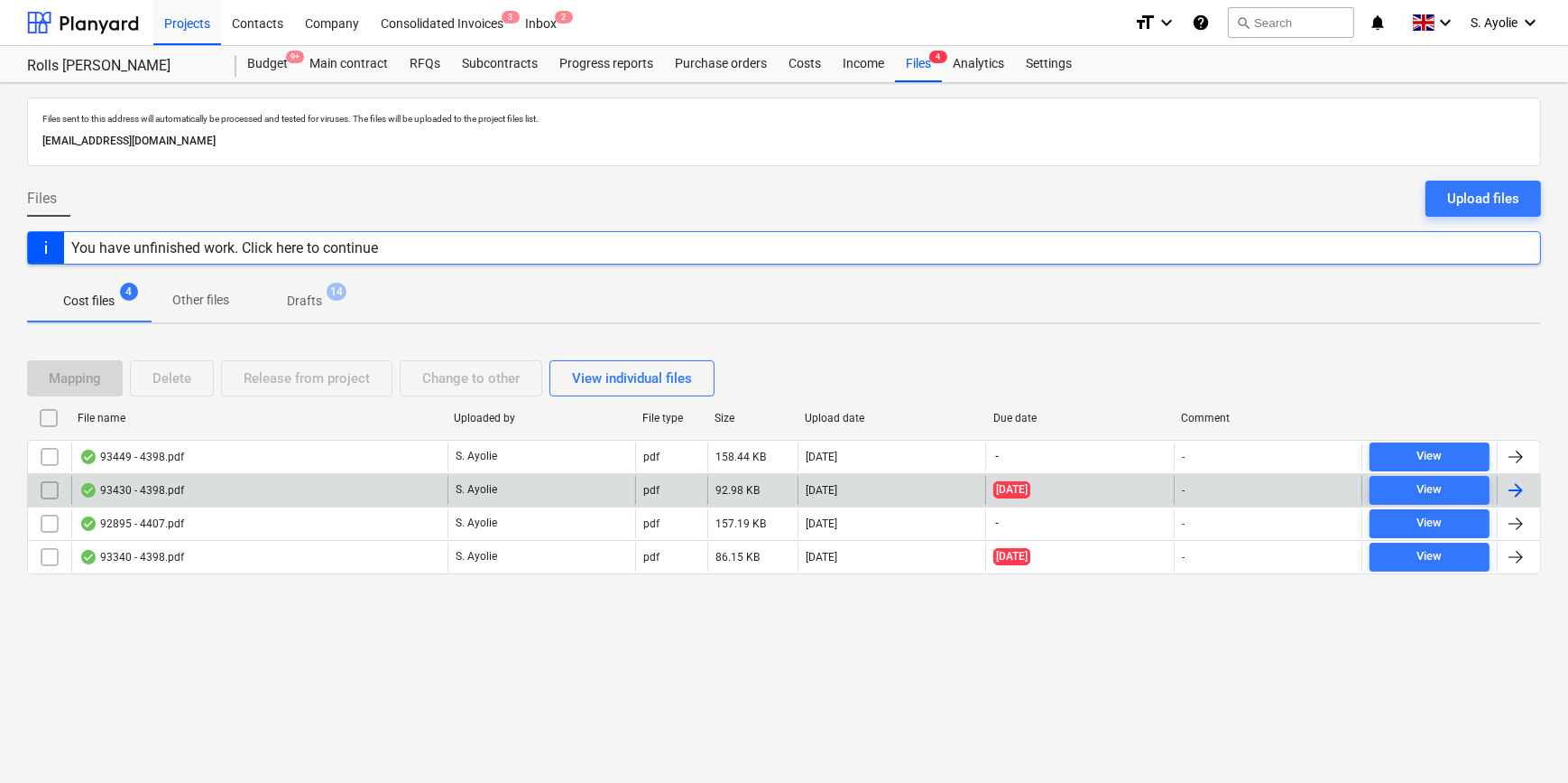
click at [189, 494] on div "93430 - 4398.pdf" at bounding box center [260, 490] width 376 height 29
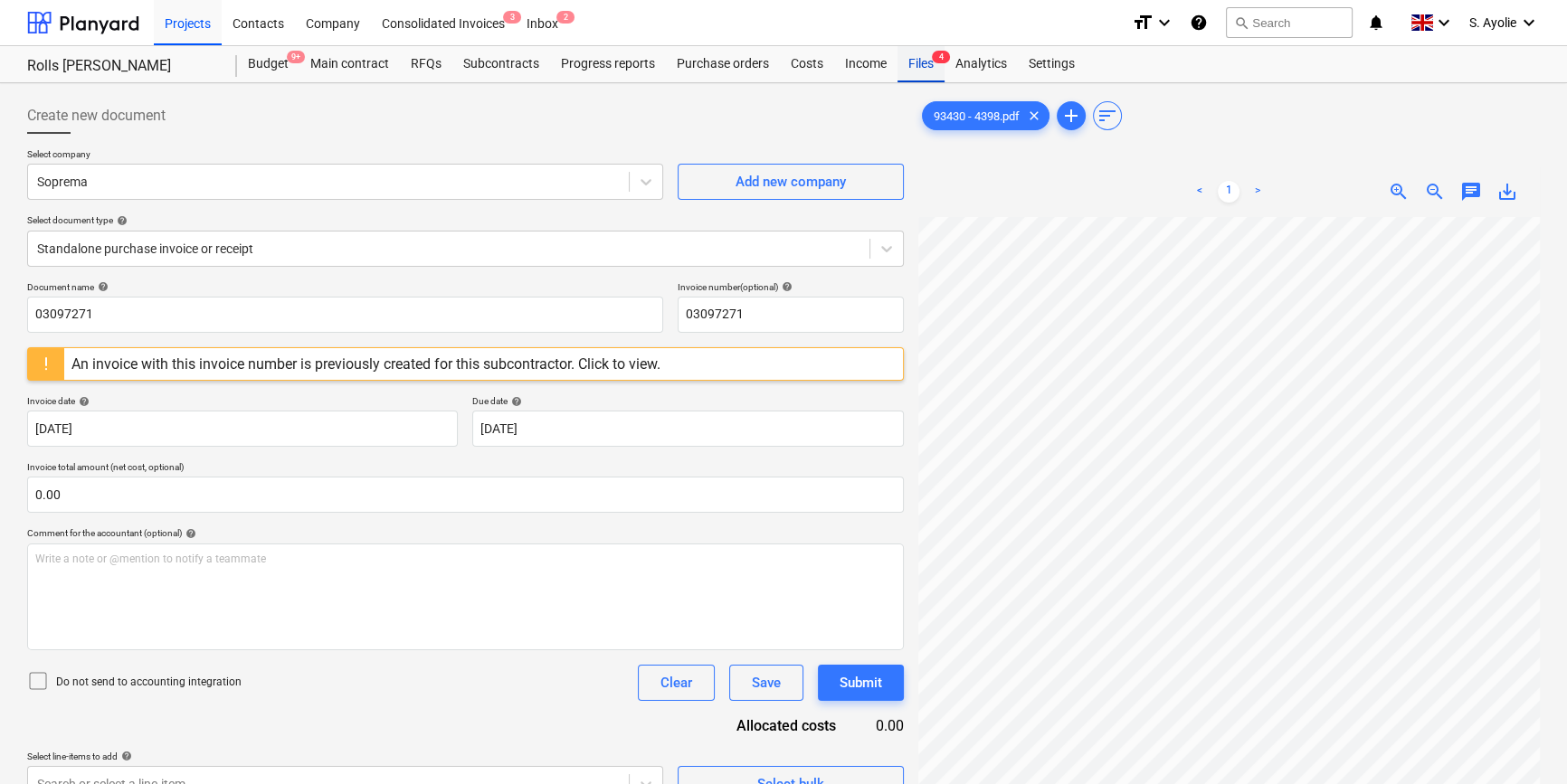
click at [910, 73] on div "Files 4" at bounding box center [920, 64] width 47 height 36
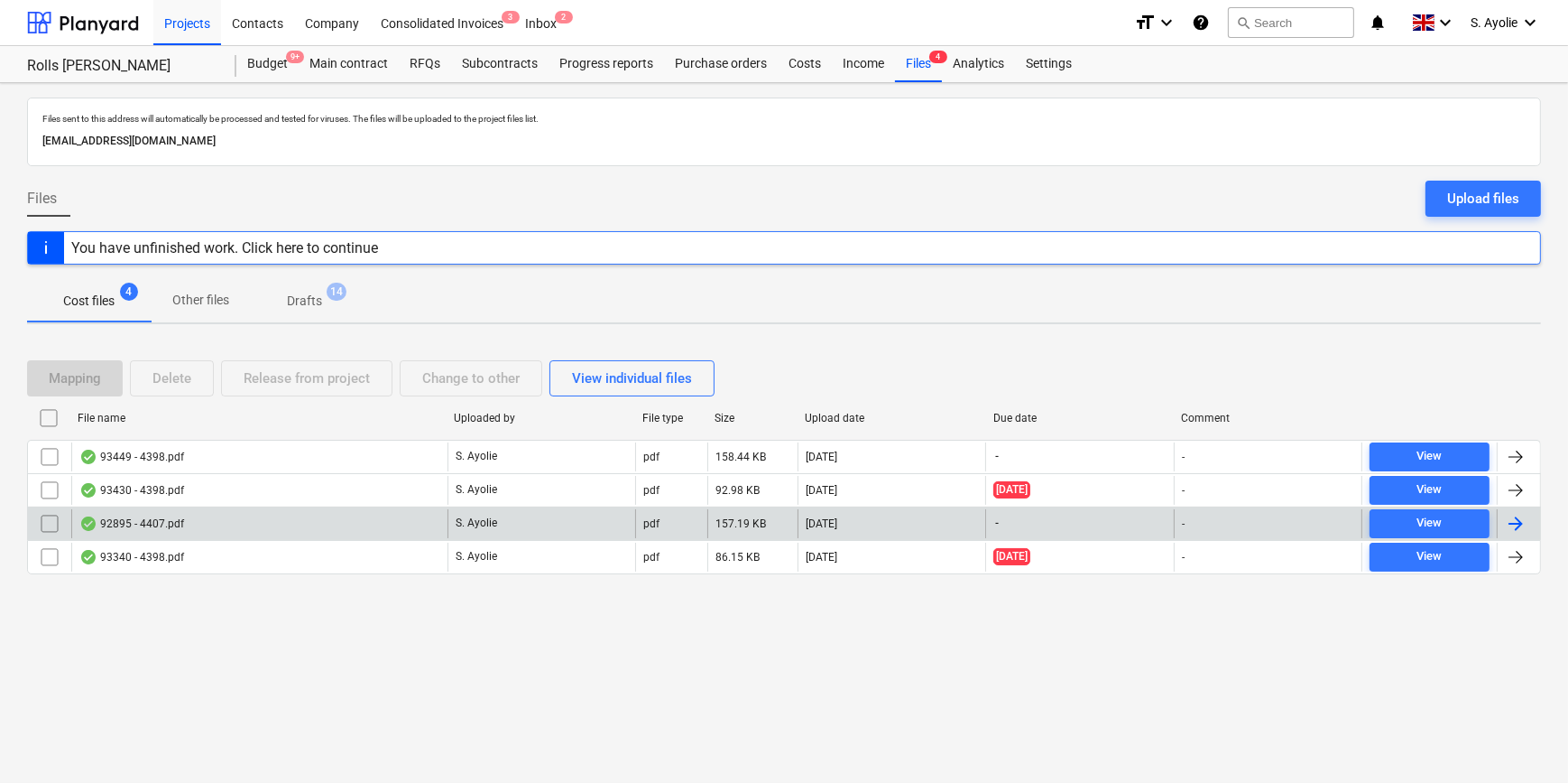
click at [191, 525] on div "92895 - 4407.pdf" at bounding box center [260, 523] width 376 height 29
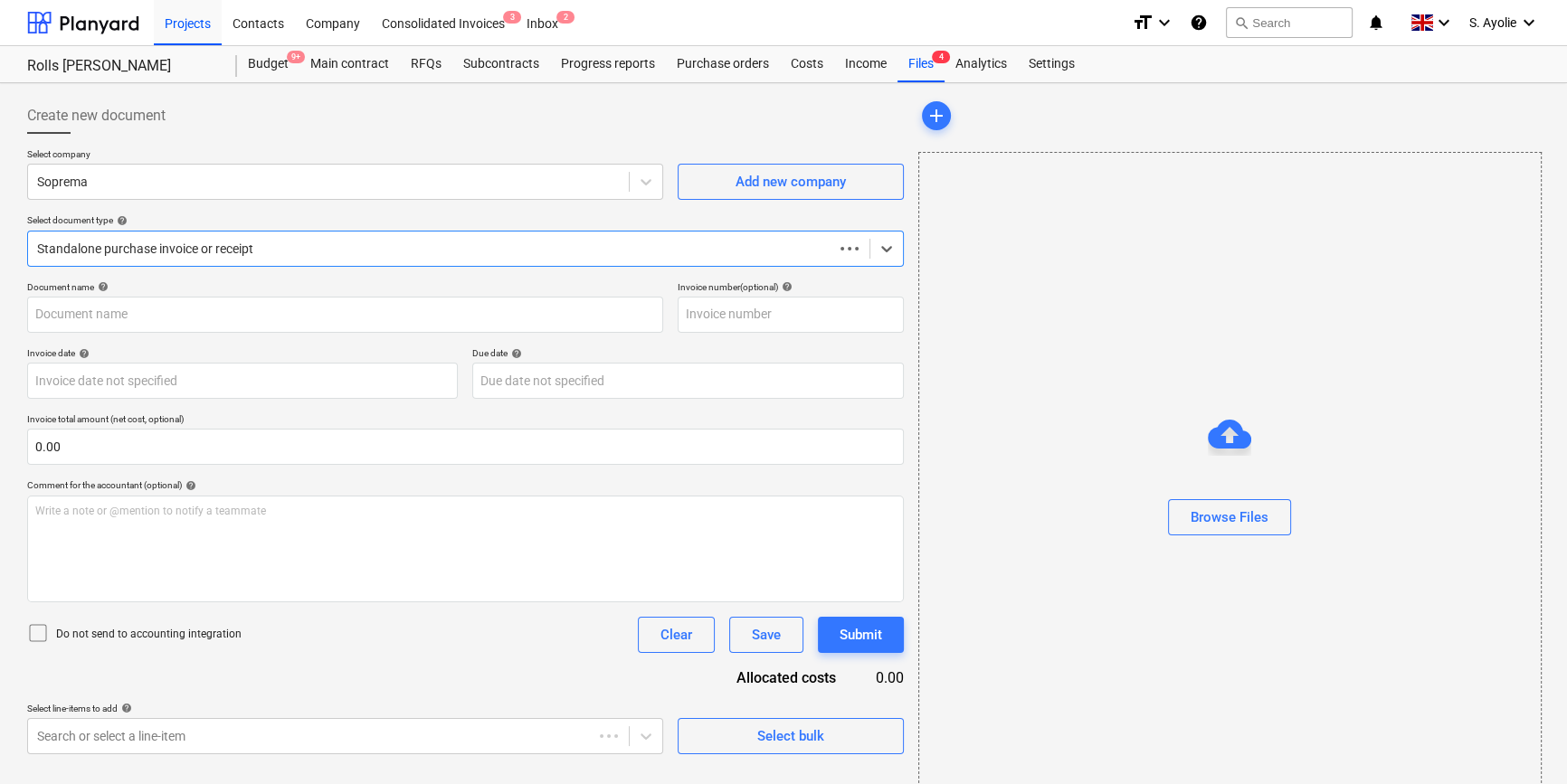
type input "CO000603"
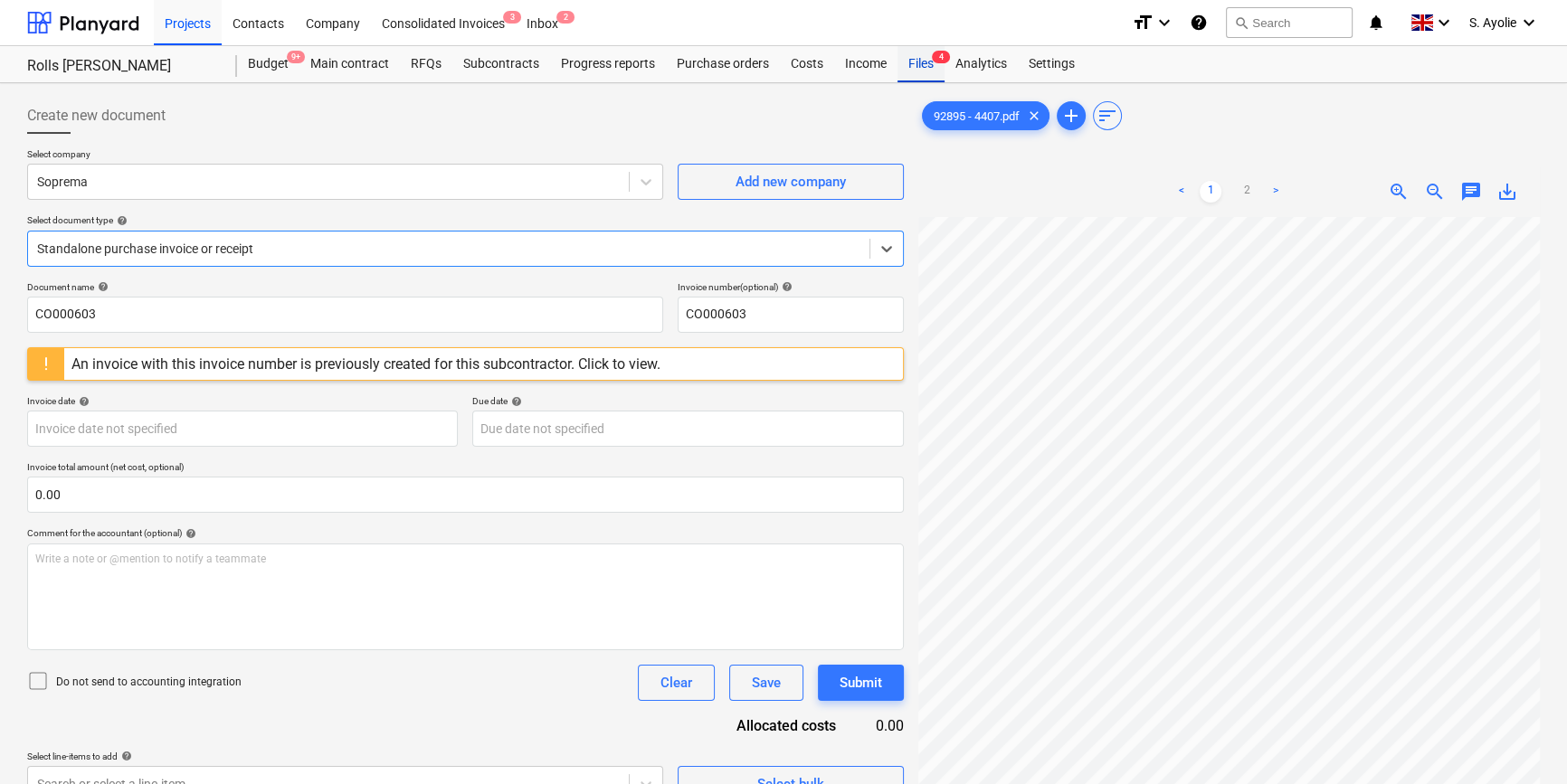
click at [921, 68] on div "Files 4" at bounding box center [920, 64] width 47 height 36
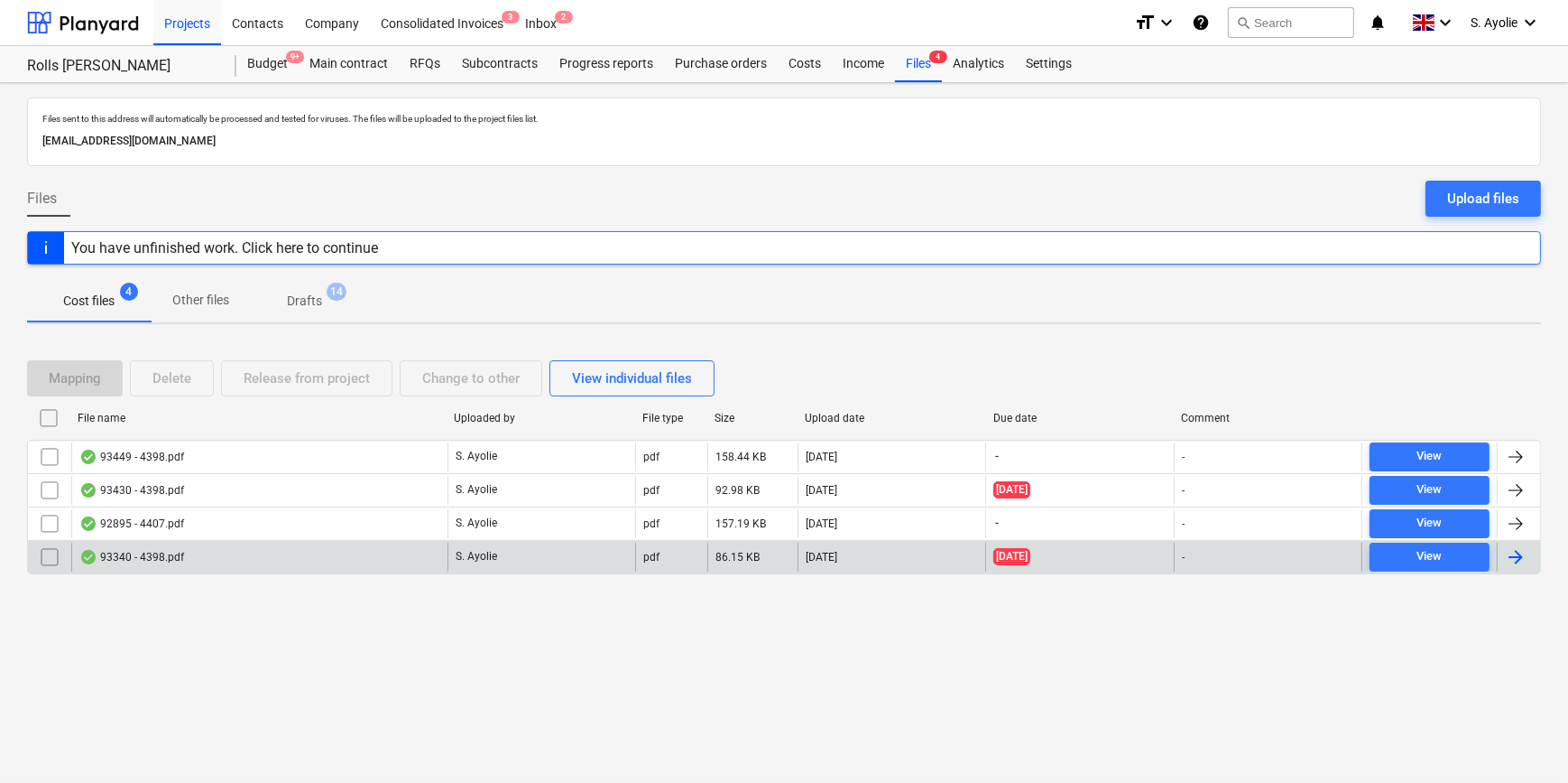
click at [261, 562] on div "93340 - 4398.pdf" at bounding box center [260, 557] width 376 height 29
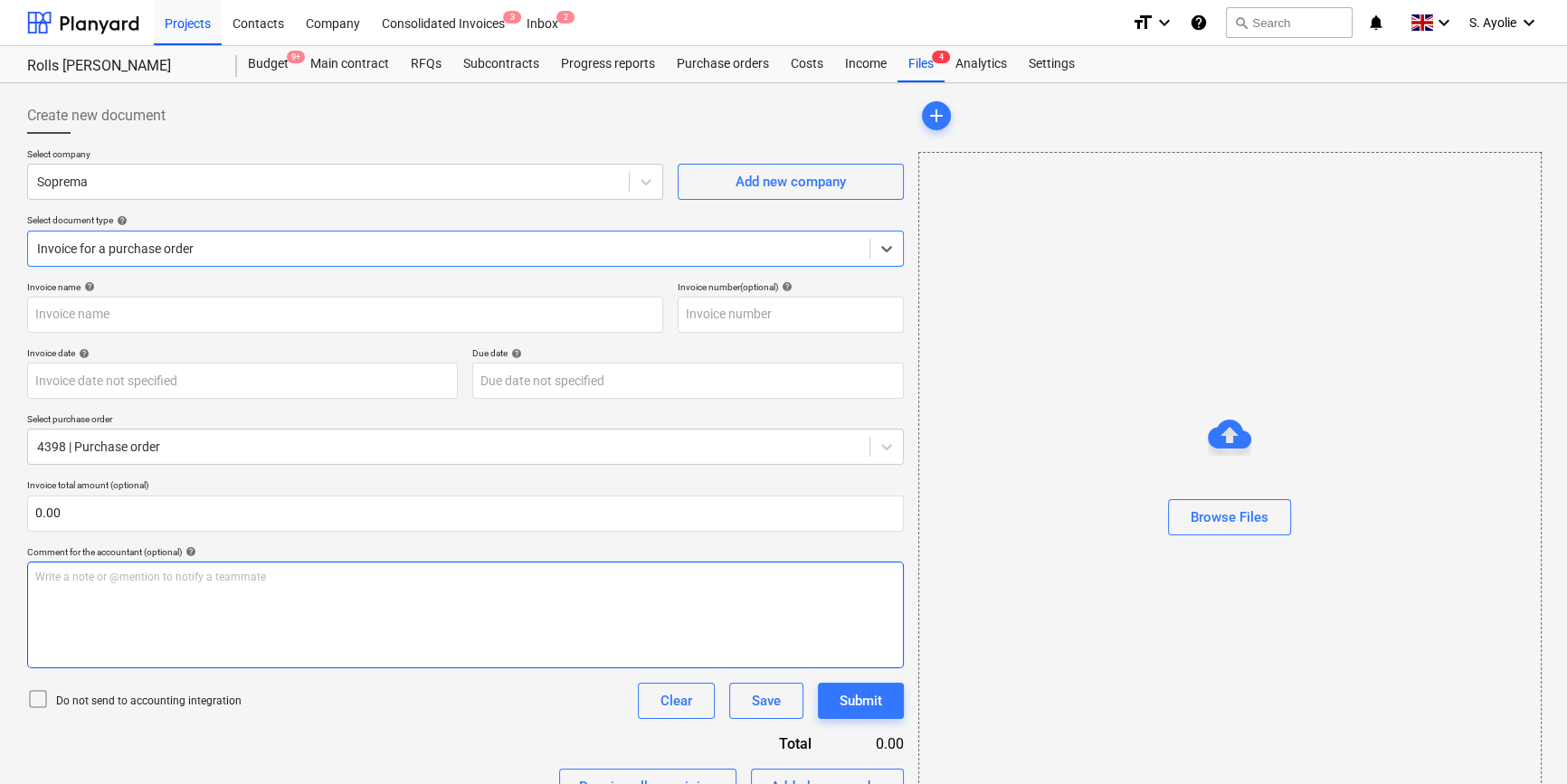
type input "C0000603"
type input "[DATE]"
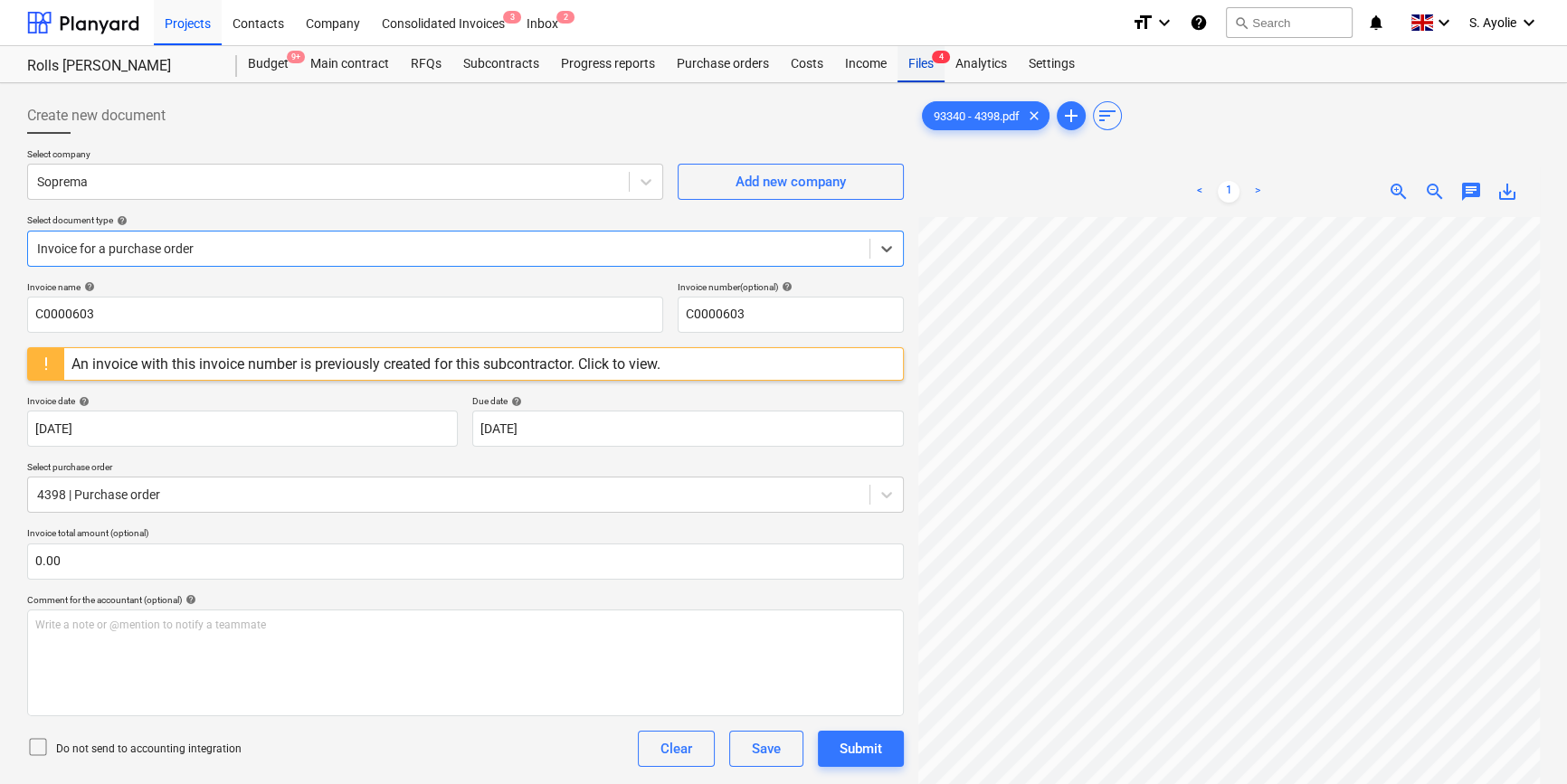
click at [921, 71] on div "Files 4" at bounding box center [920, 64] width 47 height 36
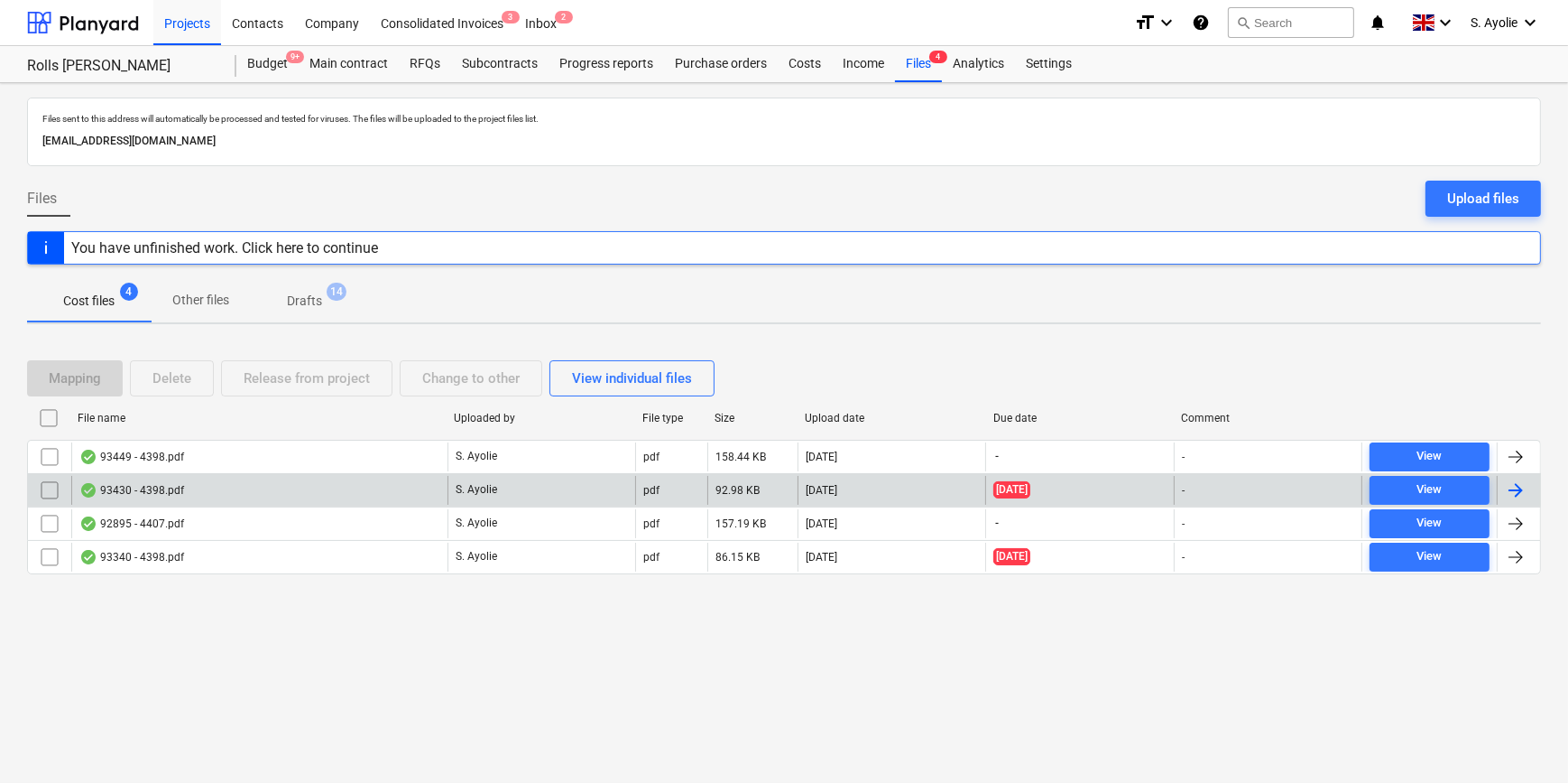
click at [298, 491] on div "93430 - 4398.pdf" at bounding box center [260, 490] width 376 height 29
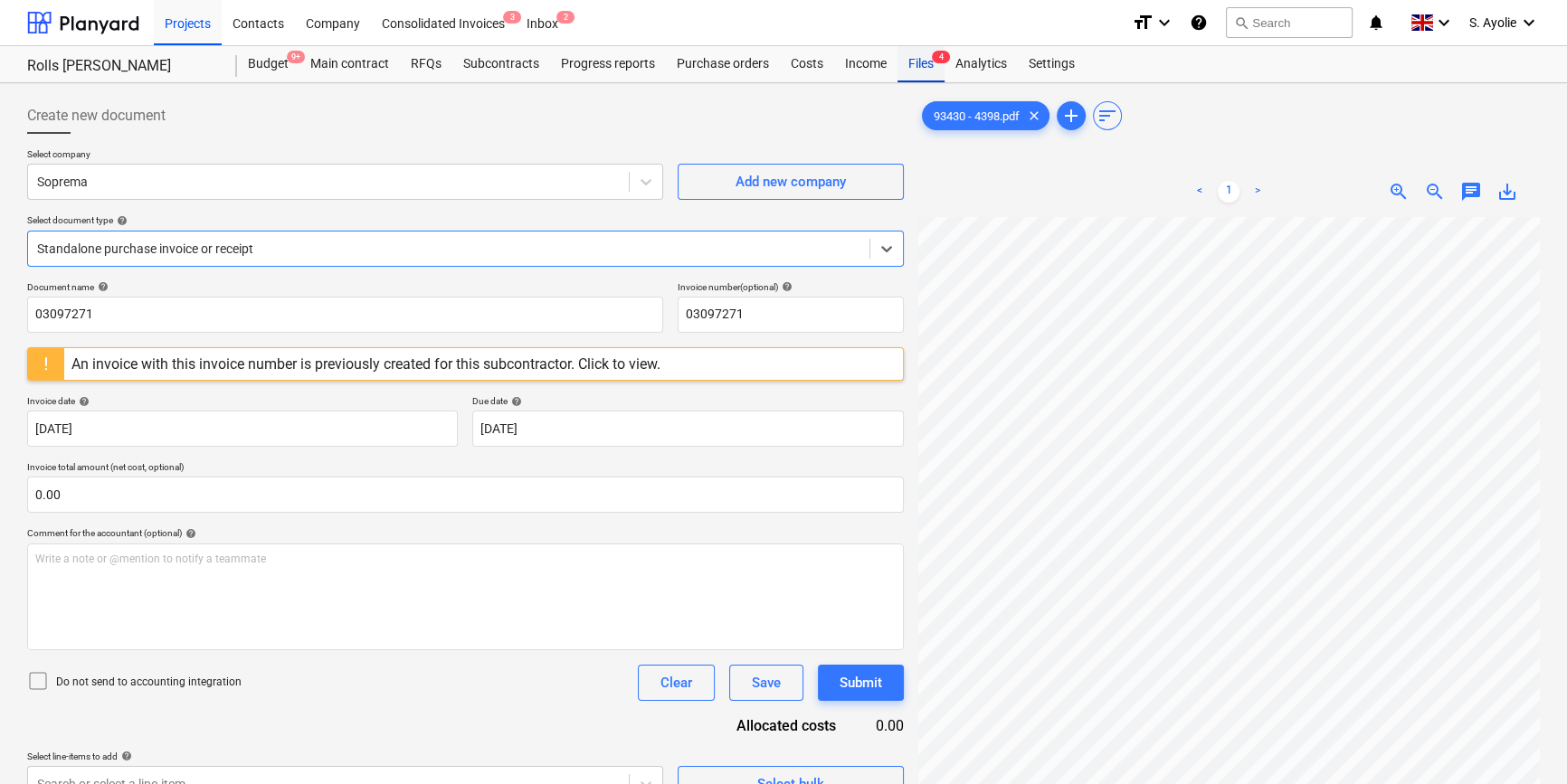
click at [921, 62] on div "Files 4" at bounding box center [920, 64] width 47 height 36
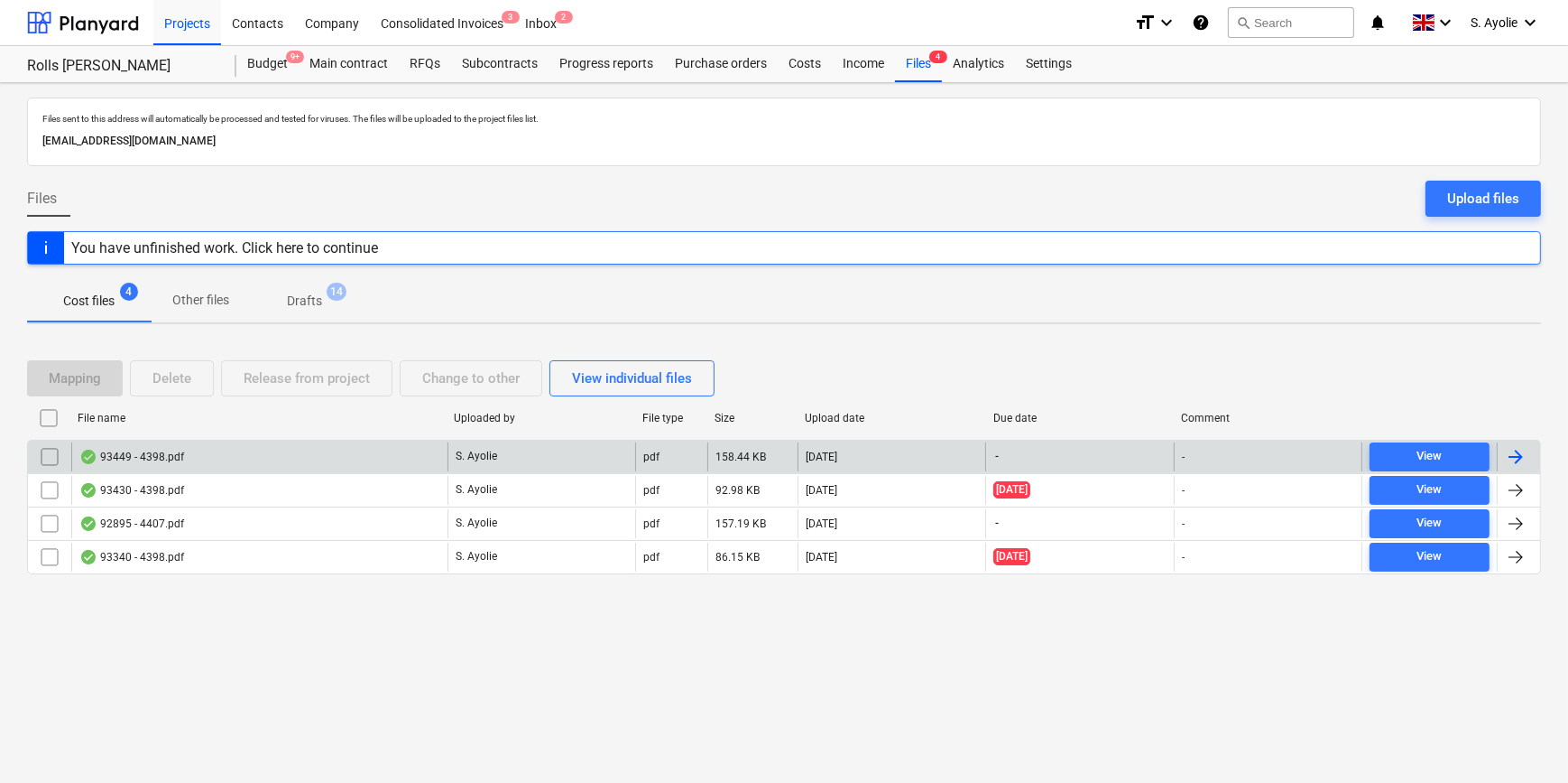
click at [171, 457] on div "93449 - 4398.pdf" at bounding box center [131, 456] width 105 height 15
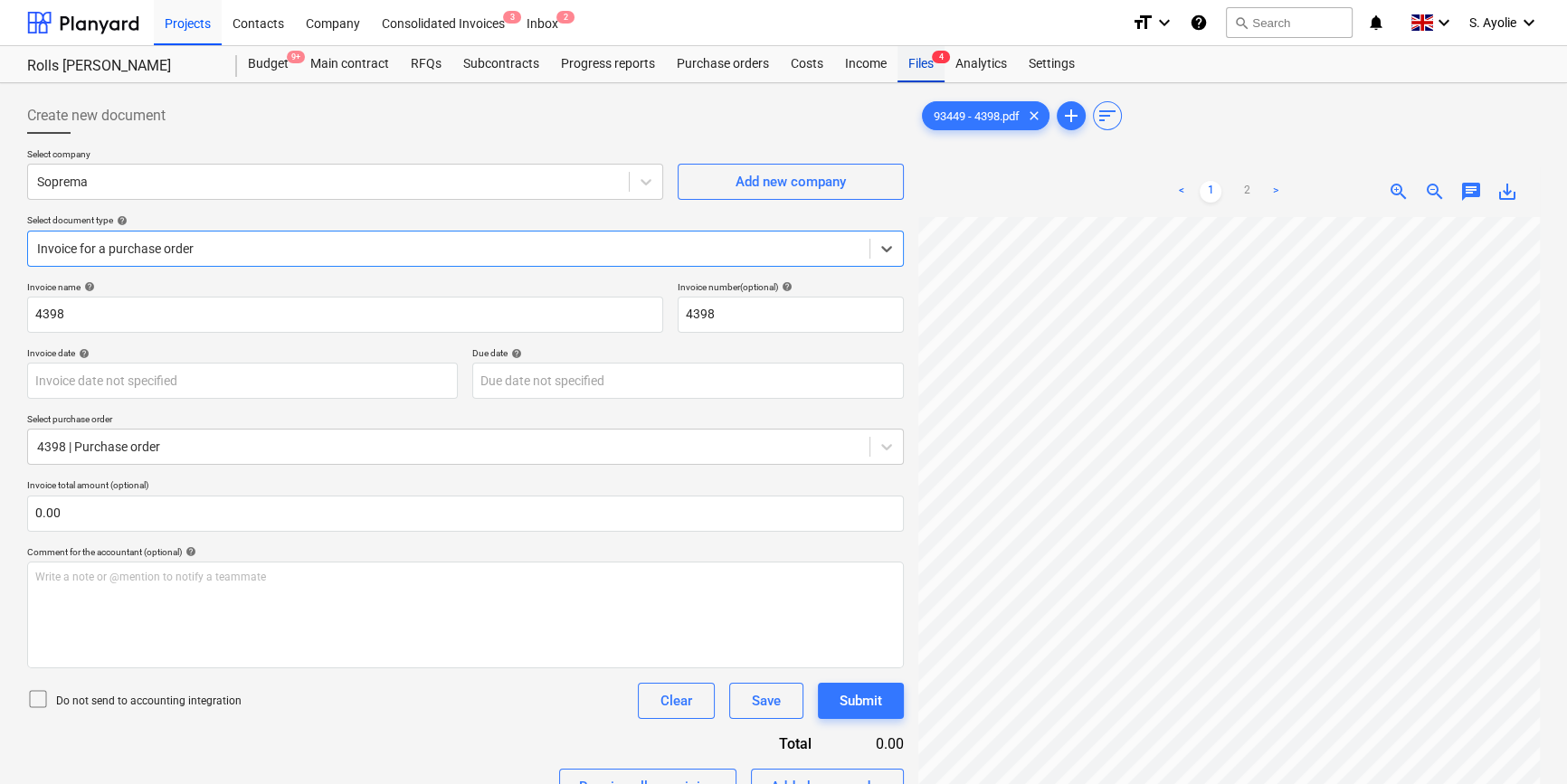
click at [902, 73] on div "Files 4" at bounding box center [920, 64] width 47 height 36
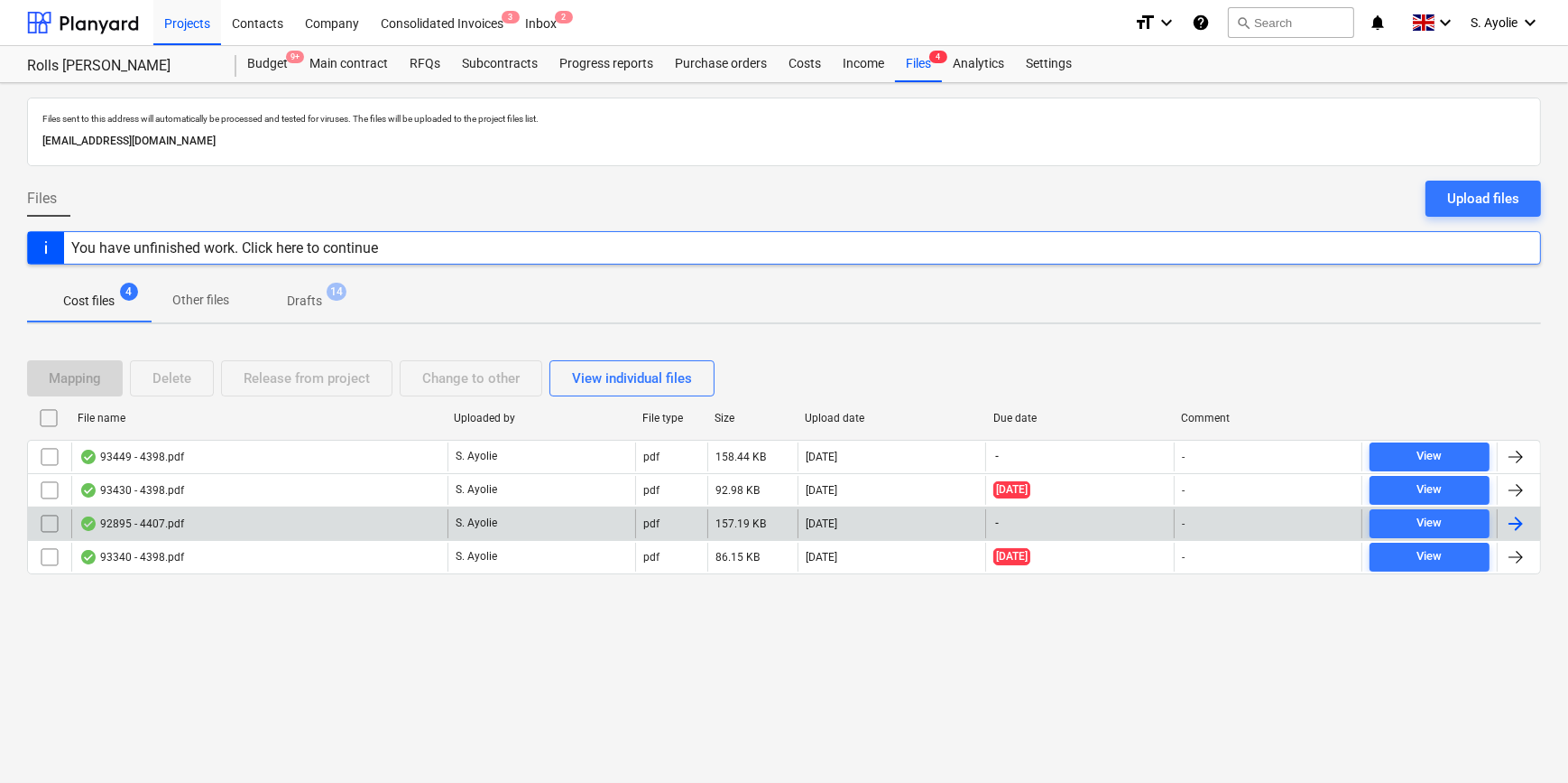
click at [178, 533] on div "92895 - 4407.pdf" at bounding box center [260, 523] width 376 height 29
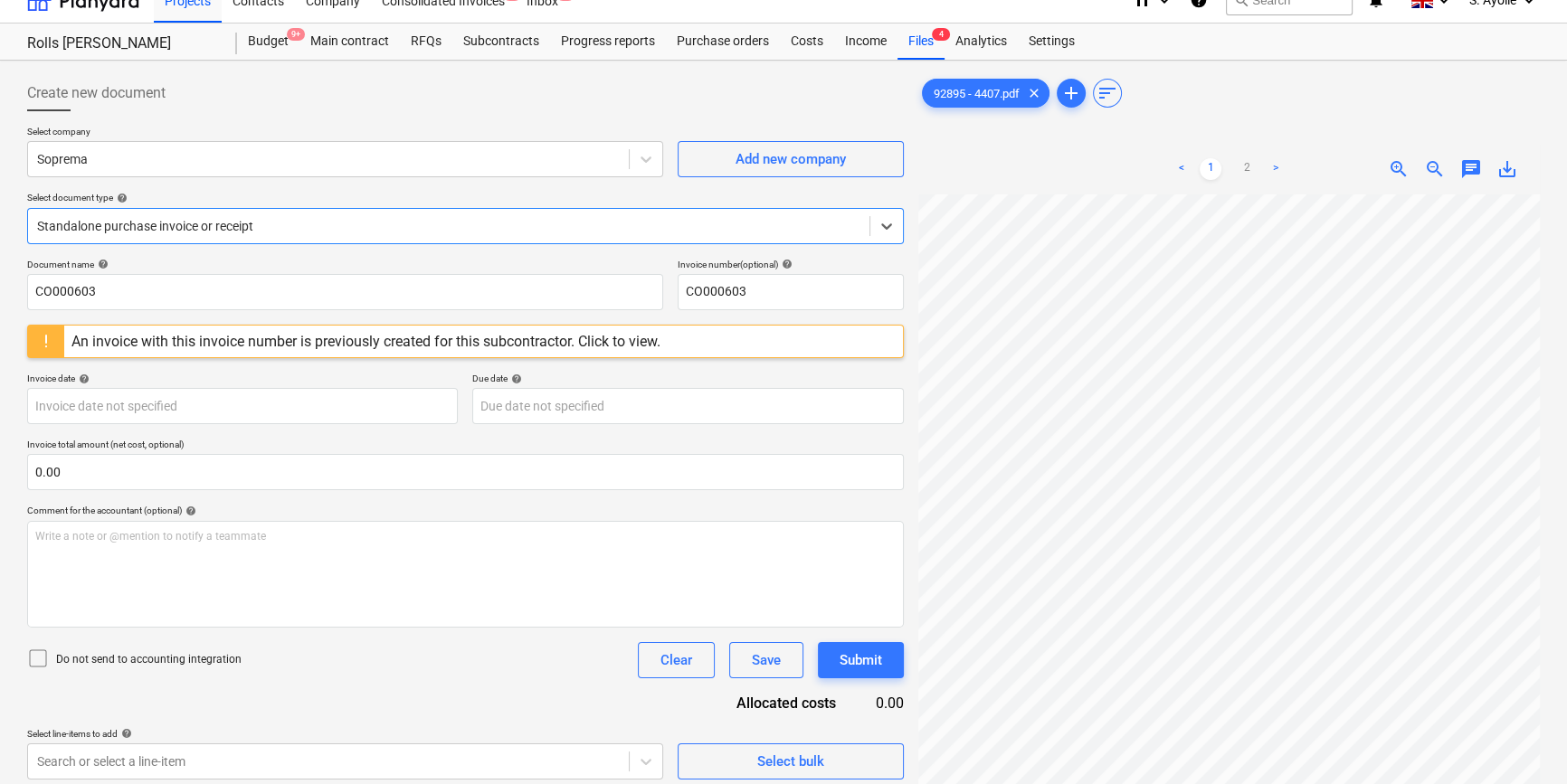
scroll to position [16, 0]
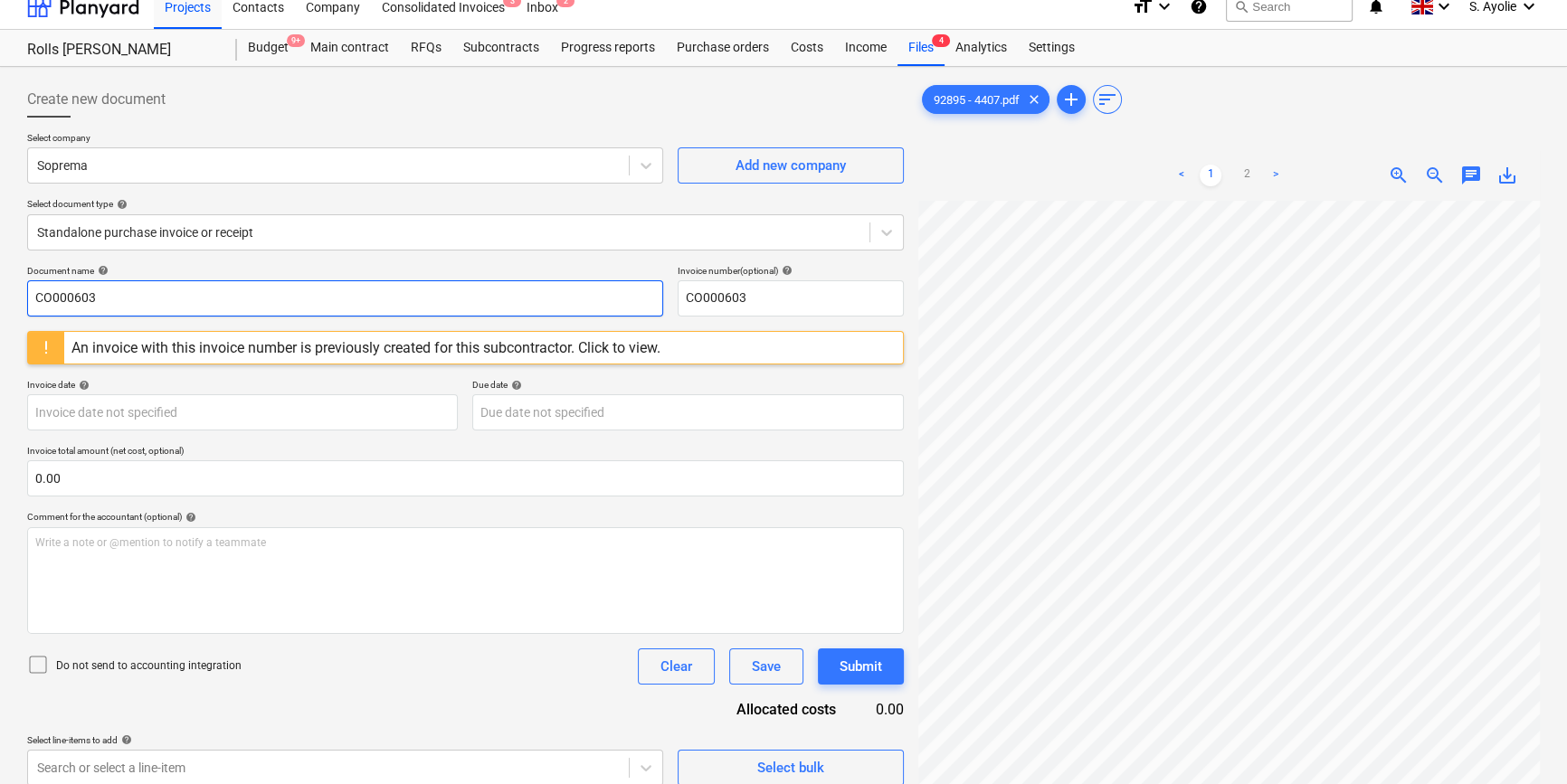
click at [208, 305] on input "CO000603" at bounding box center [344, 298] width 636 height 36
drag, startPoint x: 209, startPoint y: 301, endPoint x: -245, endPoint y: 233, distance: 459.1
click at [0, 233] on html "Projects Contacts Company Consolidated Invoices 3 Inbox 2 format_size keyboard_…" at bounding box center [784, 376] width 1567 height 784
type input "2"
type input "92895"
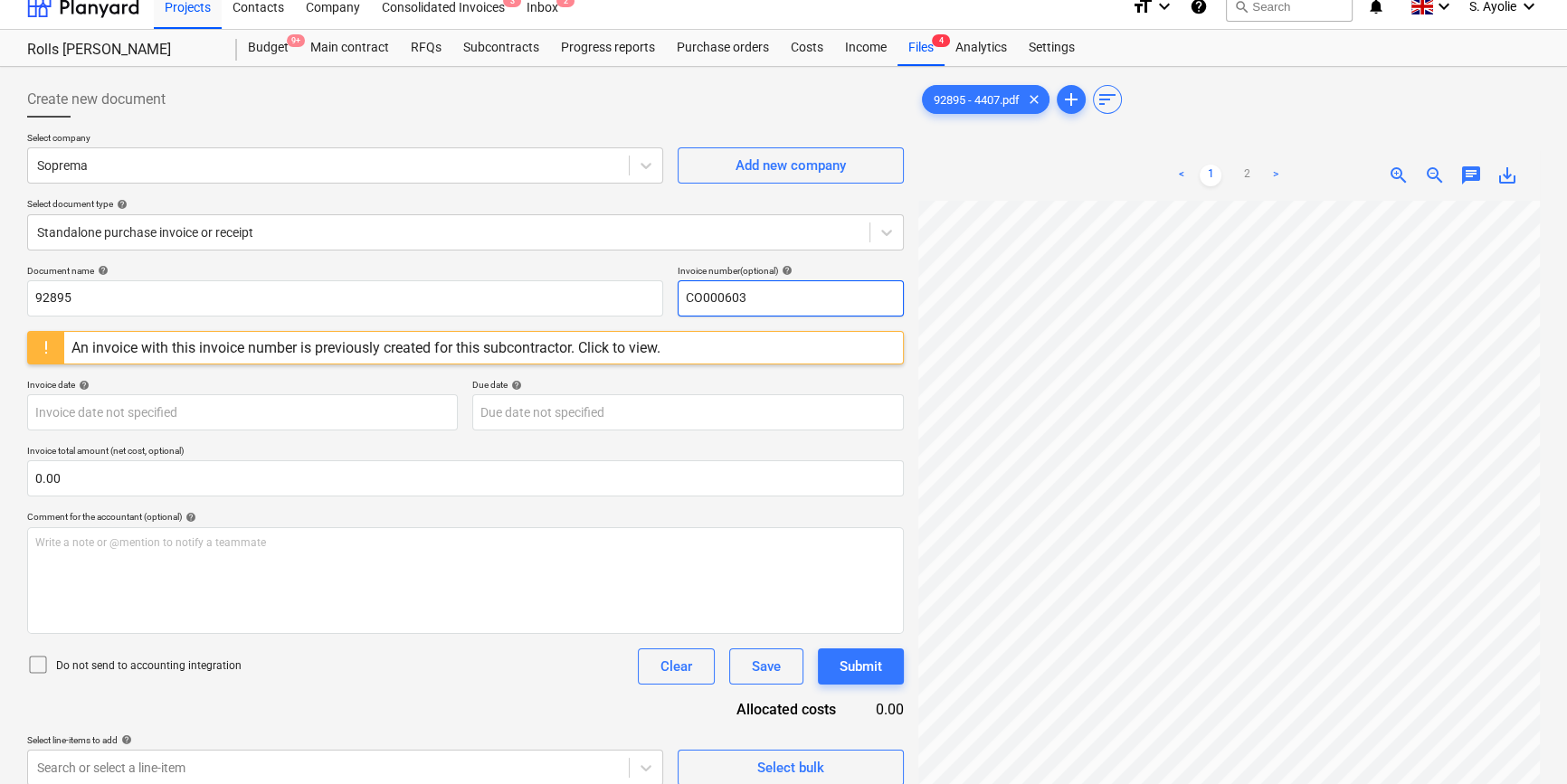
drag, startPoint x: 750, startPoint y: 300, endPoint x: 448, endPoint y: 259, distance: 304.8
click at [448, 259] on div "Create new document Select company Soprema Add new company Select document type…" at bounding box center [465, 434] width 876 height 704
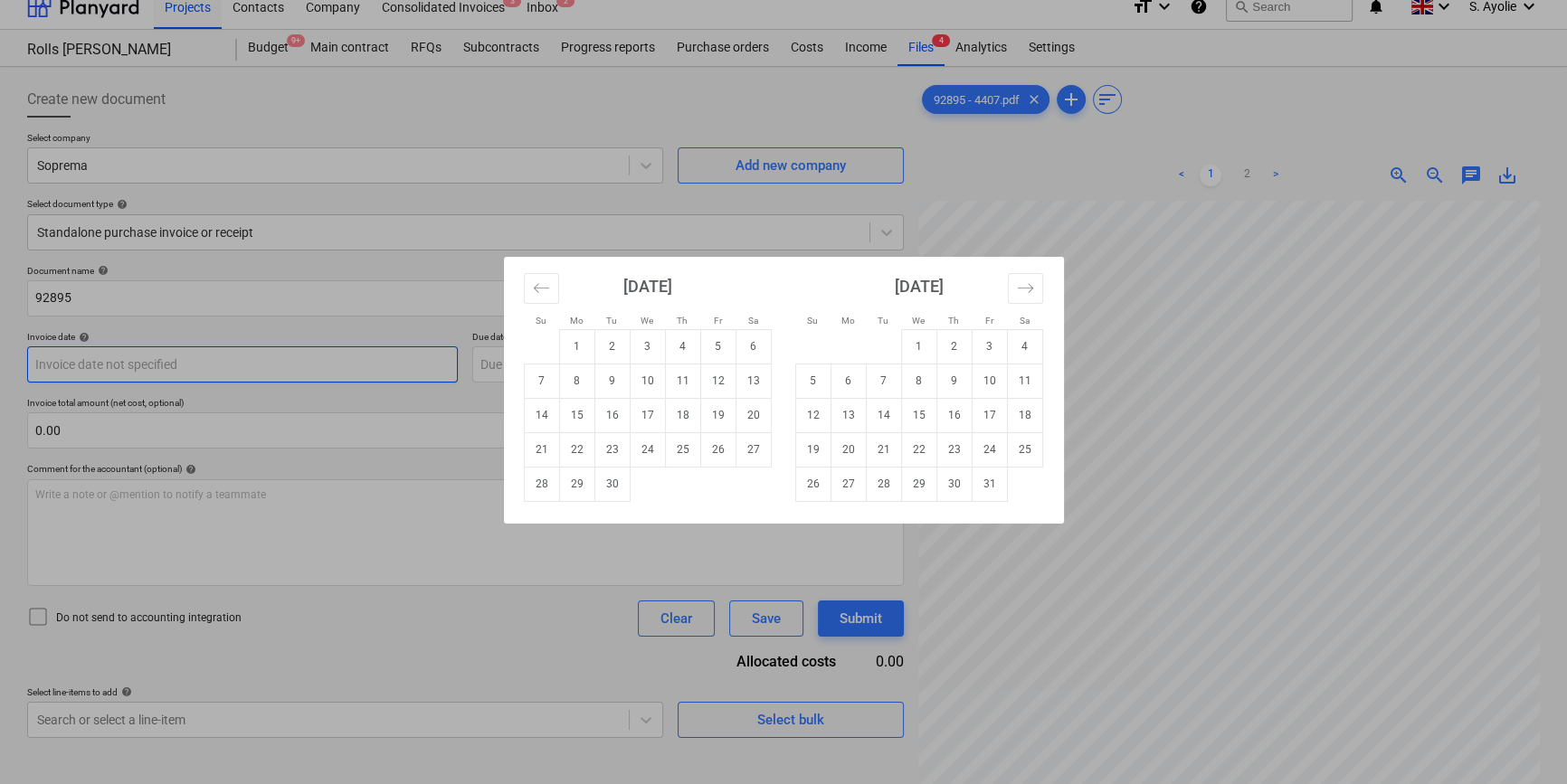
click at [226, 363] on body "Projects Contacts Company Consolidated Invoices 3 Inbox 2 format_size keyboard_…" at bounding box center [784, 376] width 1567 height 784
click at [772, 194] on div "Su Mo Tu We Th Fr Sa Su Mo Tu We Th Fr Sa [DATE] 1 2 3 4 5 6 7 8 9 10 11 12 13 …" at bounding box center [784, 392] width 1567 height 784
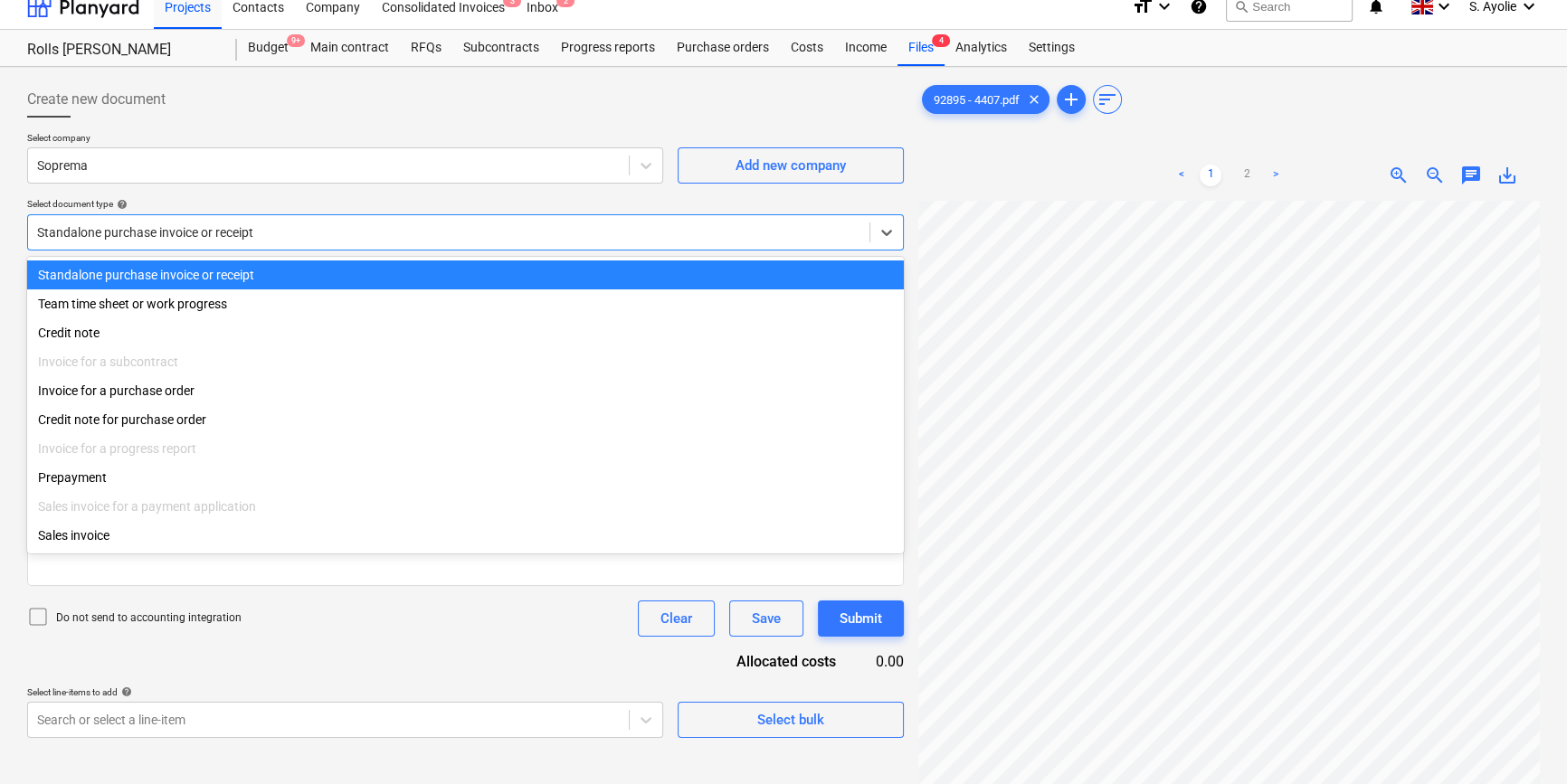
click at [172, 228] on div at bounding box center [448, 232] width 823 height 18
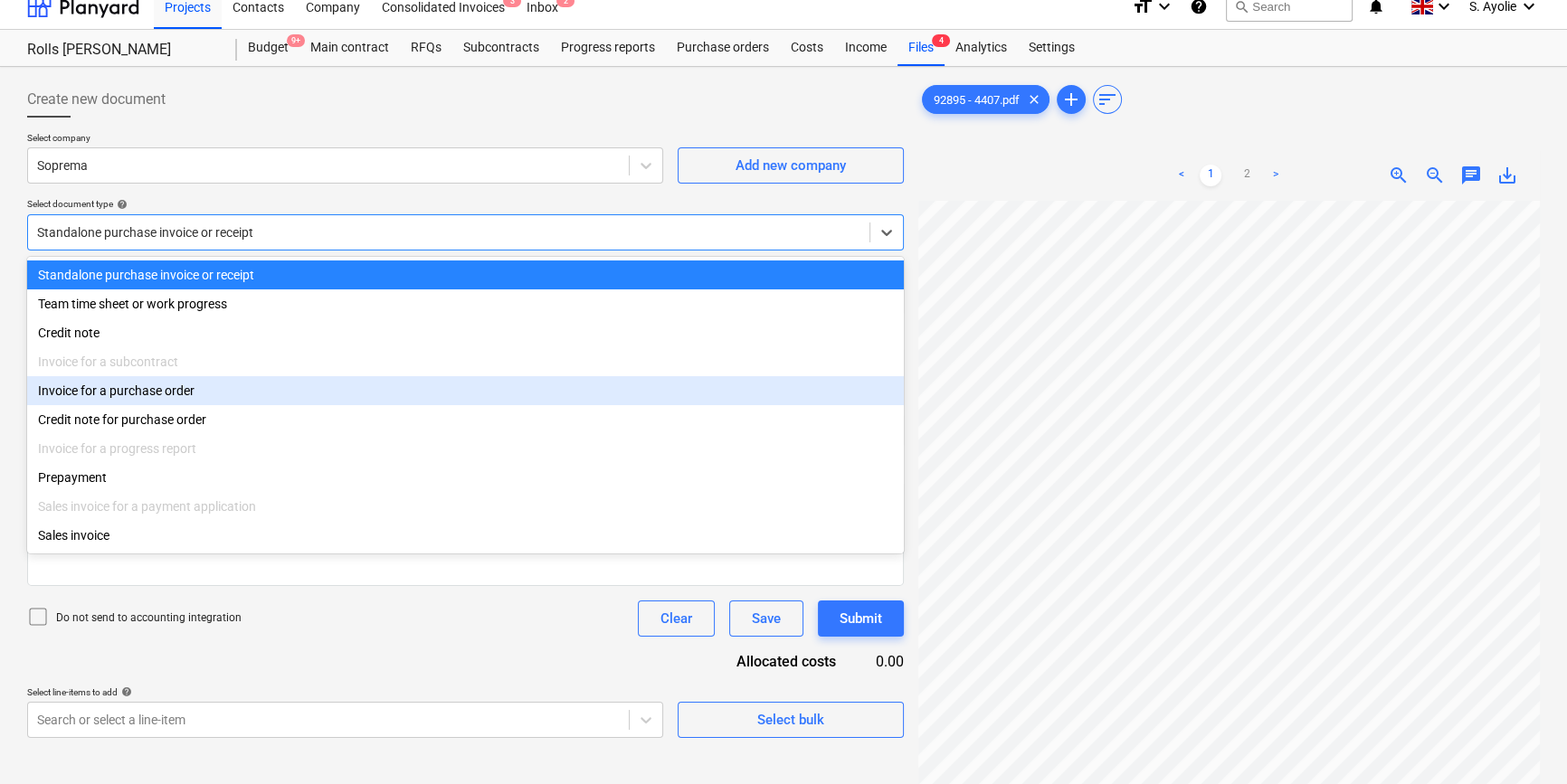
click at [168, 395] on div "Invoice for a purchase order" at bounding box center [465, 390] width 876 height 29
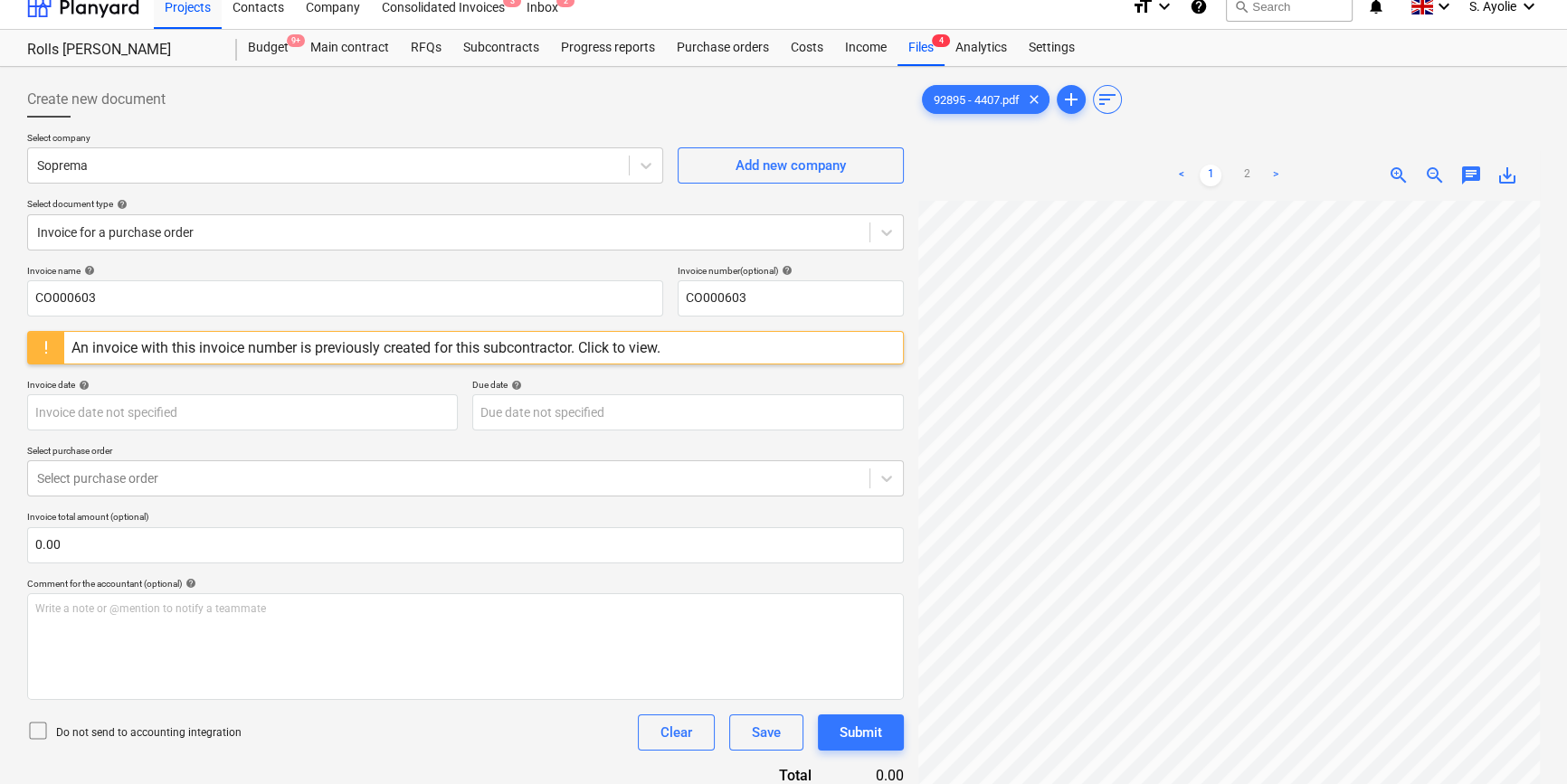
click at [137, 323] on div "Invoice name help CO000603 Invoice number (optional) help CO000603 An invoice w…" at bounding box center [465, 526] width 876 height 521
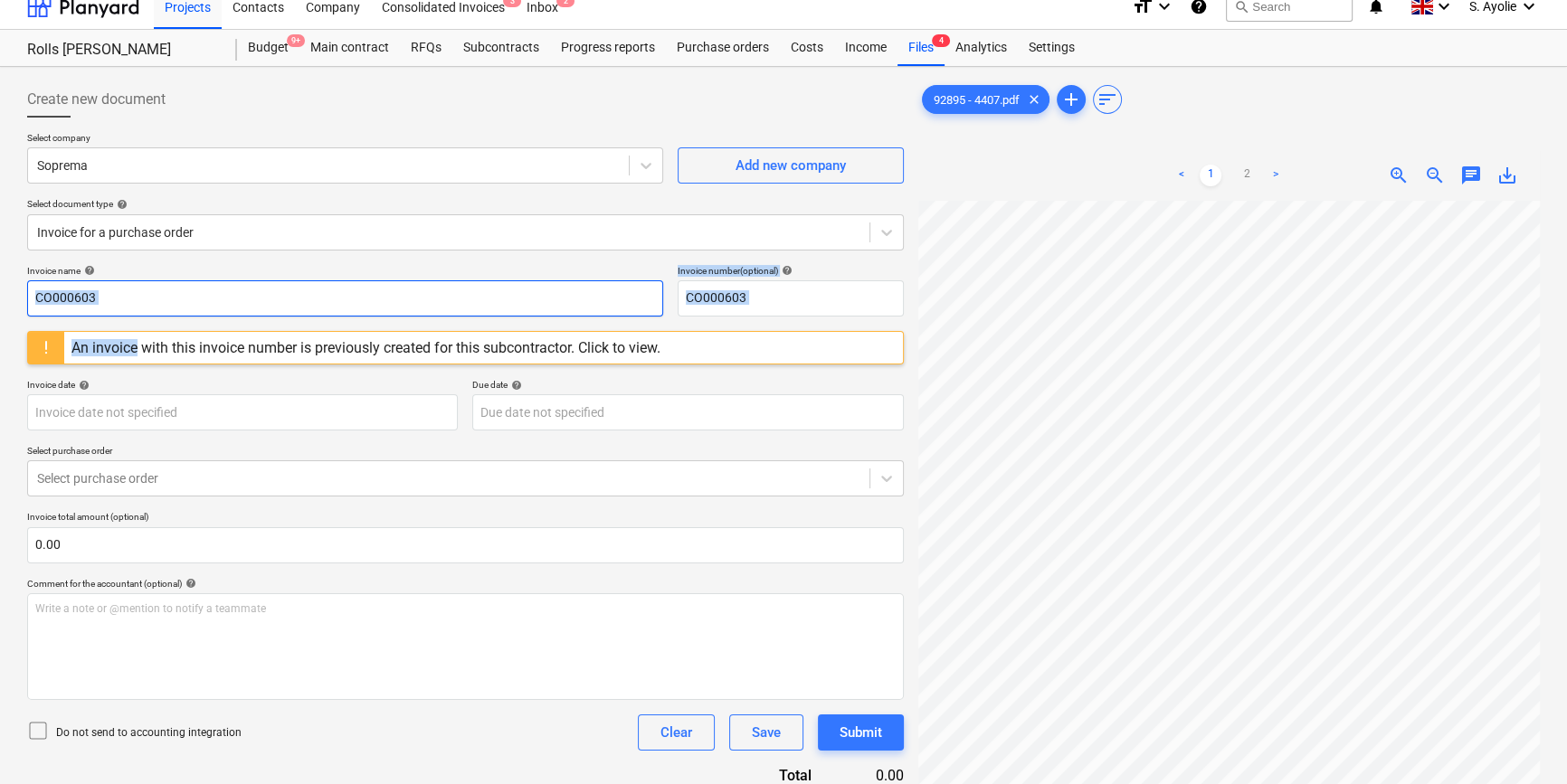
drag, startPoint x: 137, startPoint y: 323, endPoint x: 125, endPoint y: 304, distance: 22.5
click at [125, 304] on input "CO000603" at bounding box center [344, 298] width 636 height 36
click at [119, 296] on input "CO000603" at bounding box center [344, 298] width 636 height 36
drag, startPoint x: 118, startPoint y: 296, endPoint x: -390, endPoint y: 243, distance: 510.8
click at [0, 243] on html "Projects Contacts Company Consolidated Invoices 3 Inbox 2 format_size keyboard_…" at bounding box center [784, 376] width 1567 height 784
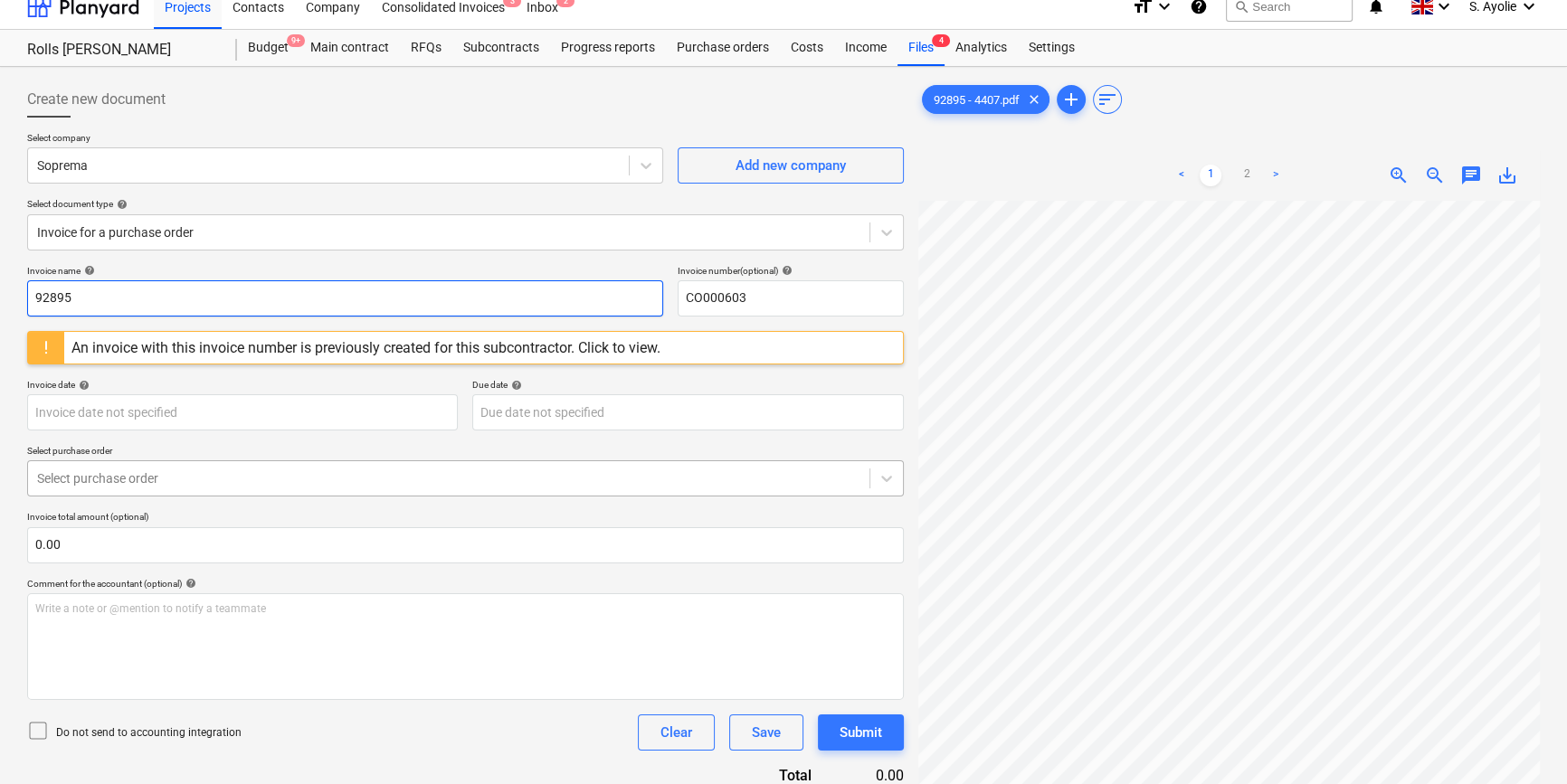
type input "92895"
click at [184, 476] on div at bounding box center [448, 478] width 823 height 18
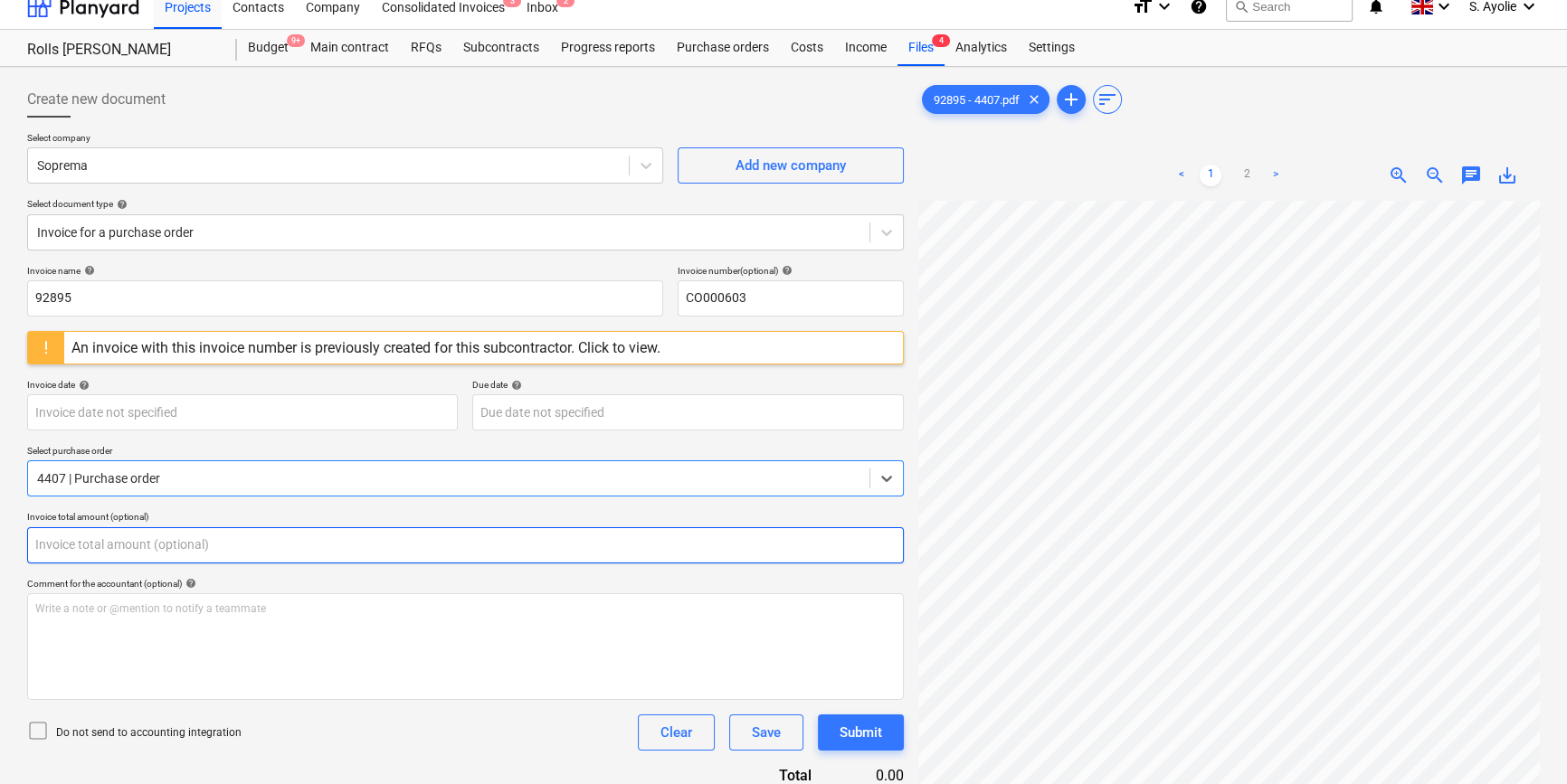
click at [166, 553] on input "text" at bounding box center [465, 545] width 876 height 36
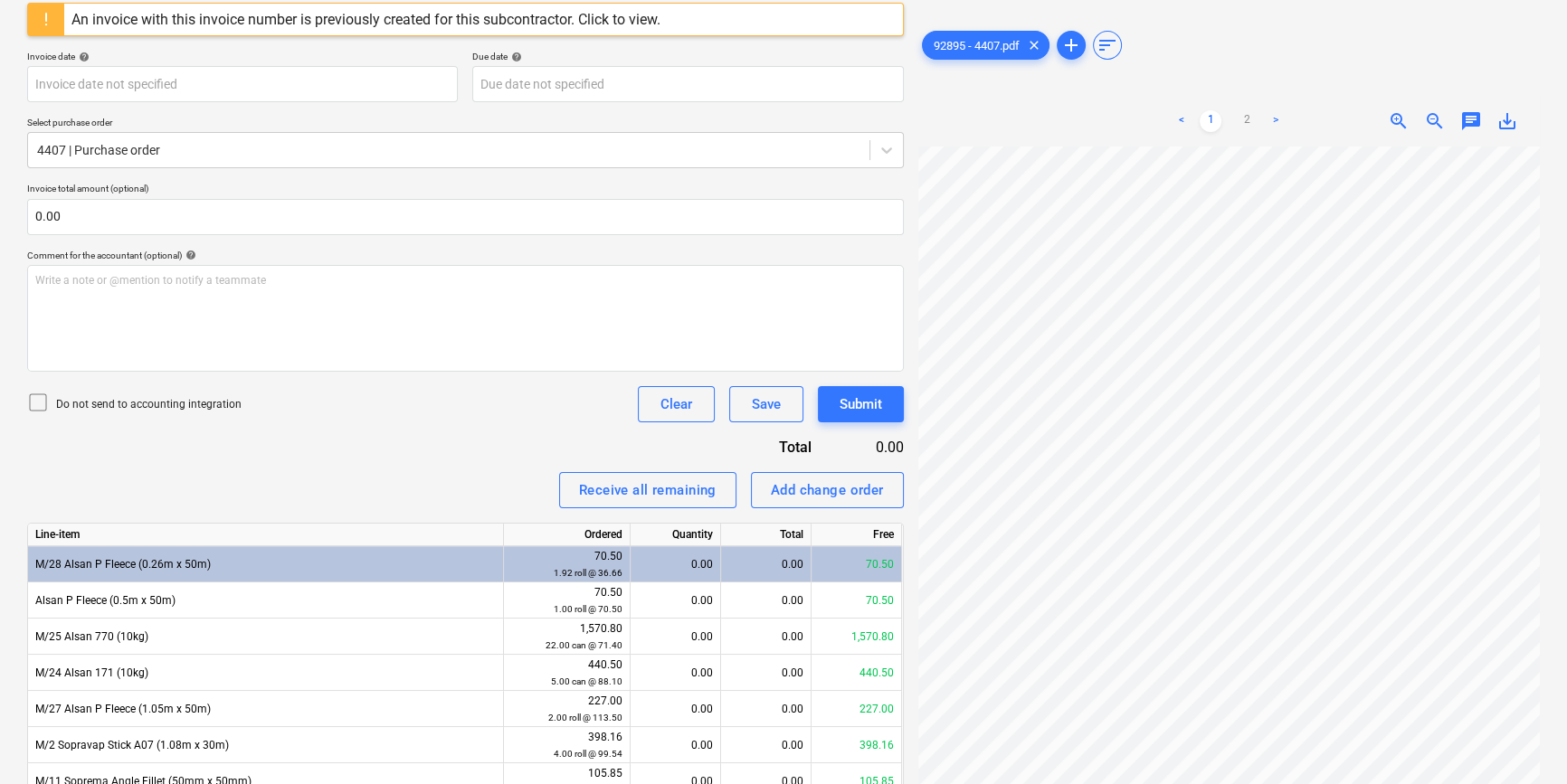
scroll to position [229, 61]
type input "0.00"
click at [343, 487] on div "Receive all remaining Add change order" at bounding box center [465, 490] width 876 height 36
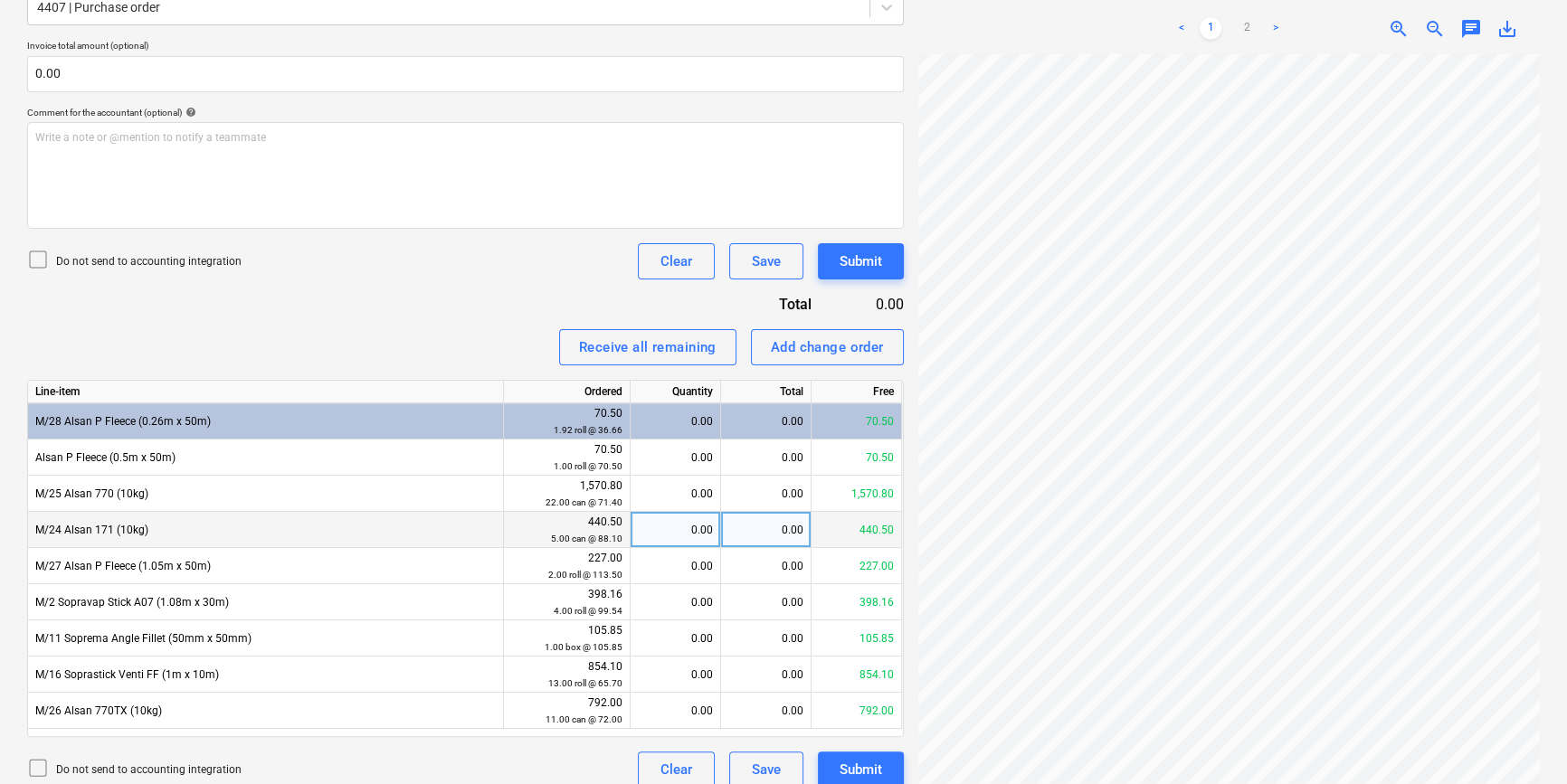
scroll to position [505, 0]
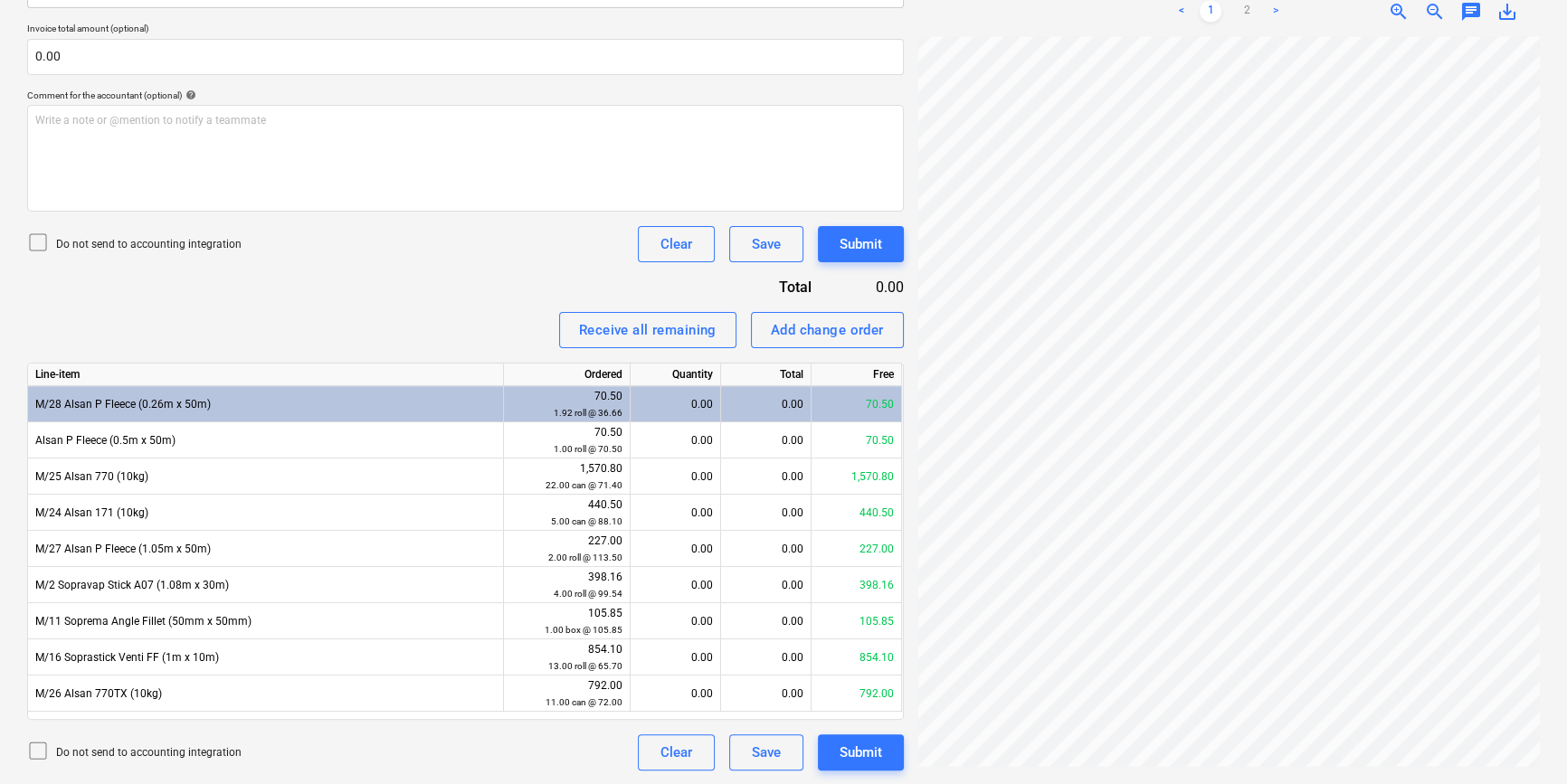
click at [777, 399] on div "0.00" at bounding box center [766, 404] width 91 height 36
click at [789, 412] on div "0.00" at bounding box center [766, 404] width 91 height 36
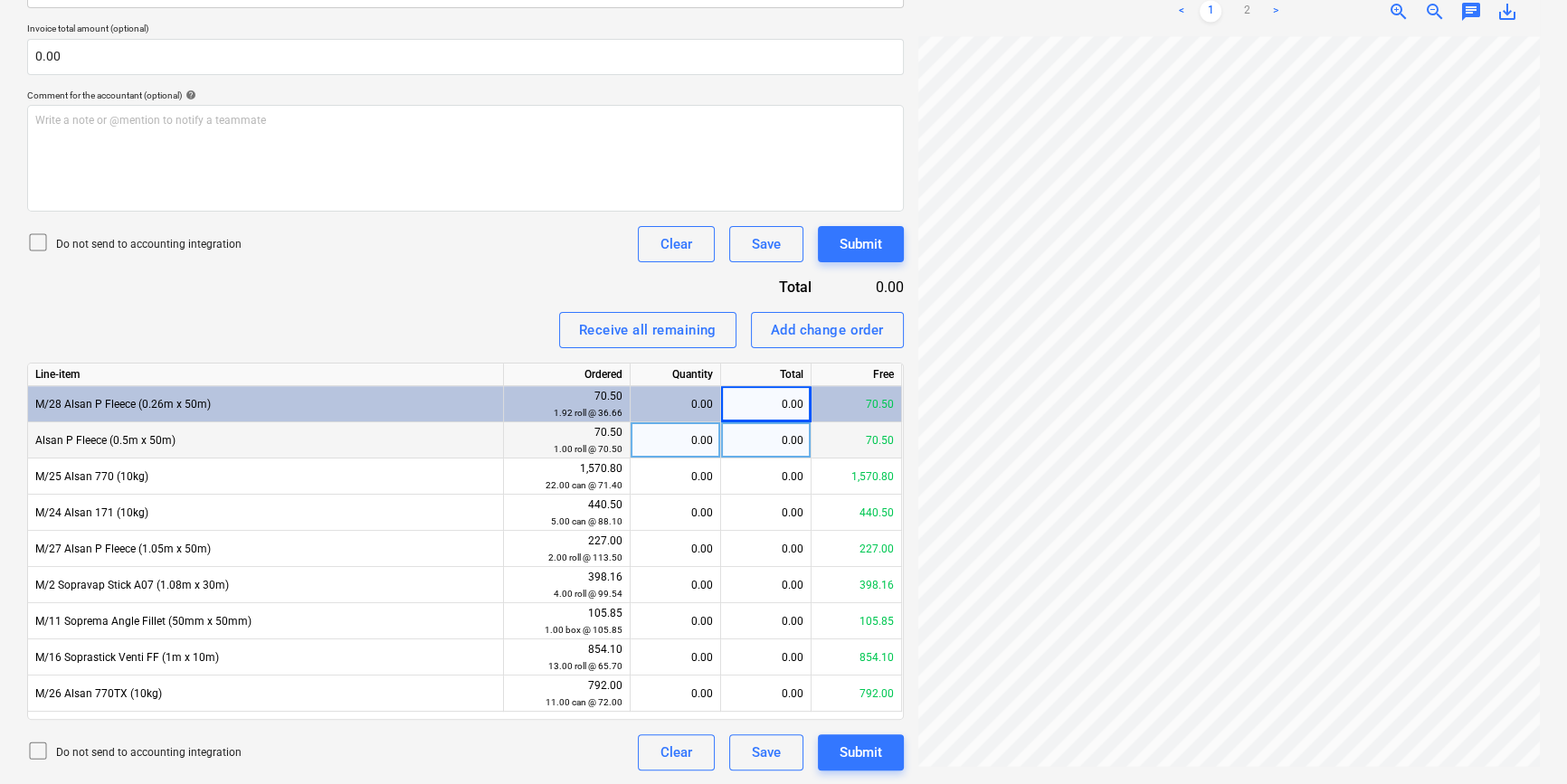
scroll to position [493, 0]
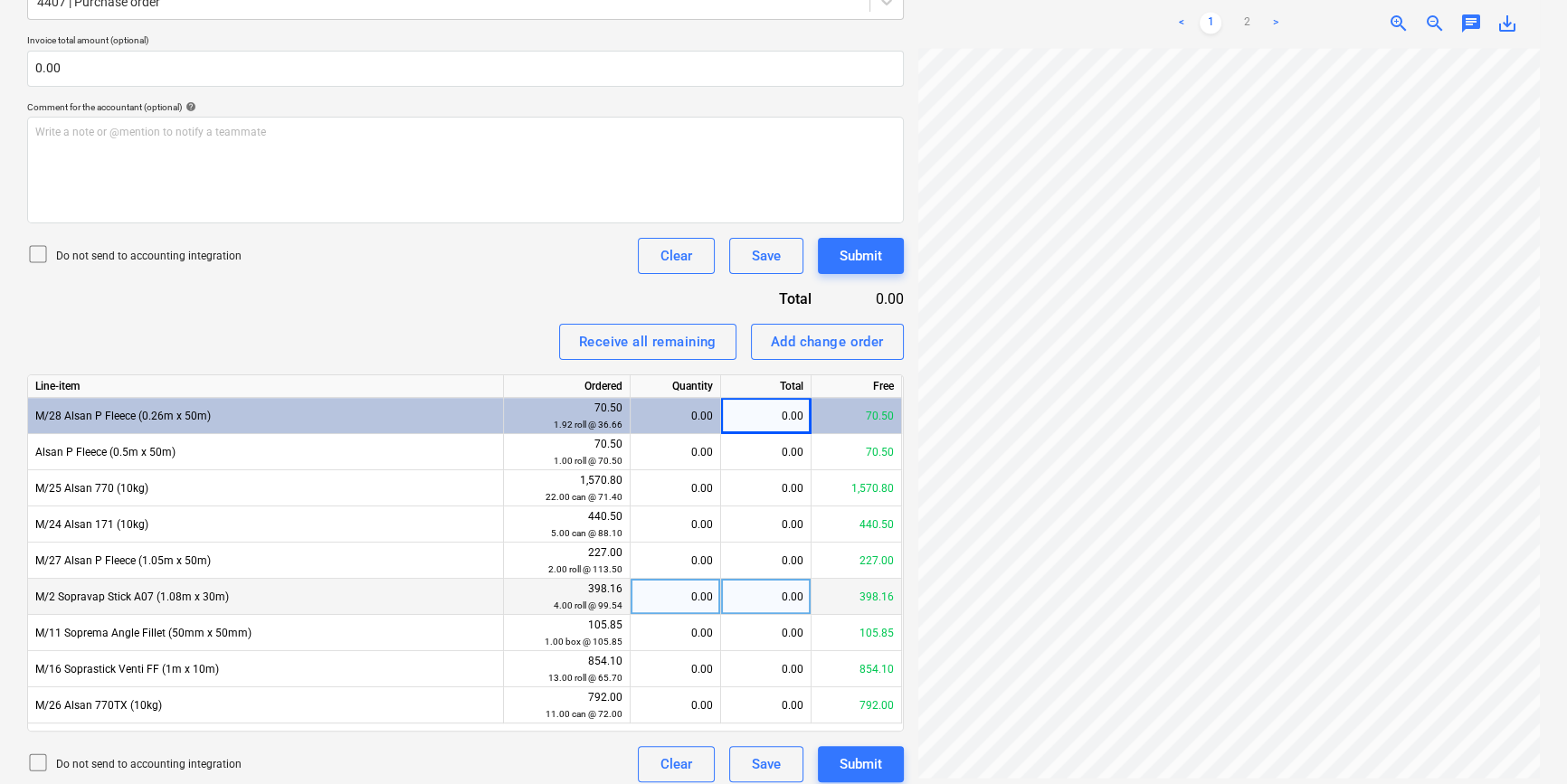
click at [785, 597] on div "0.00" at bounding box center [766, 596] width 91 height 36
type input "397.87"
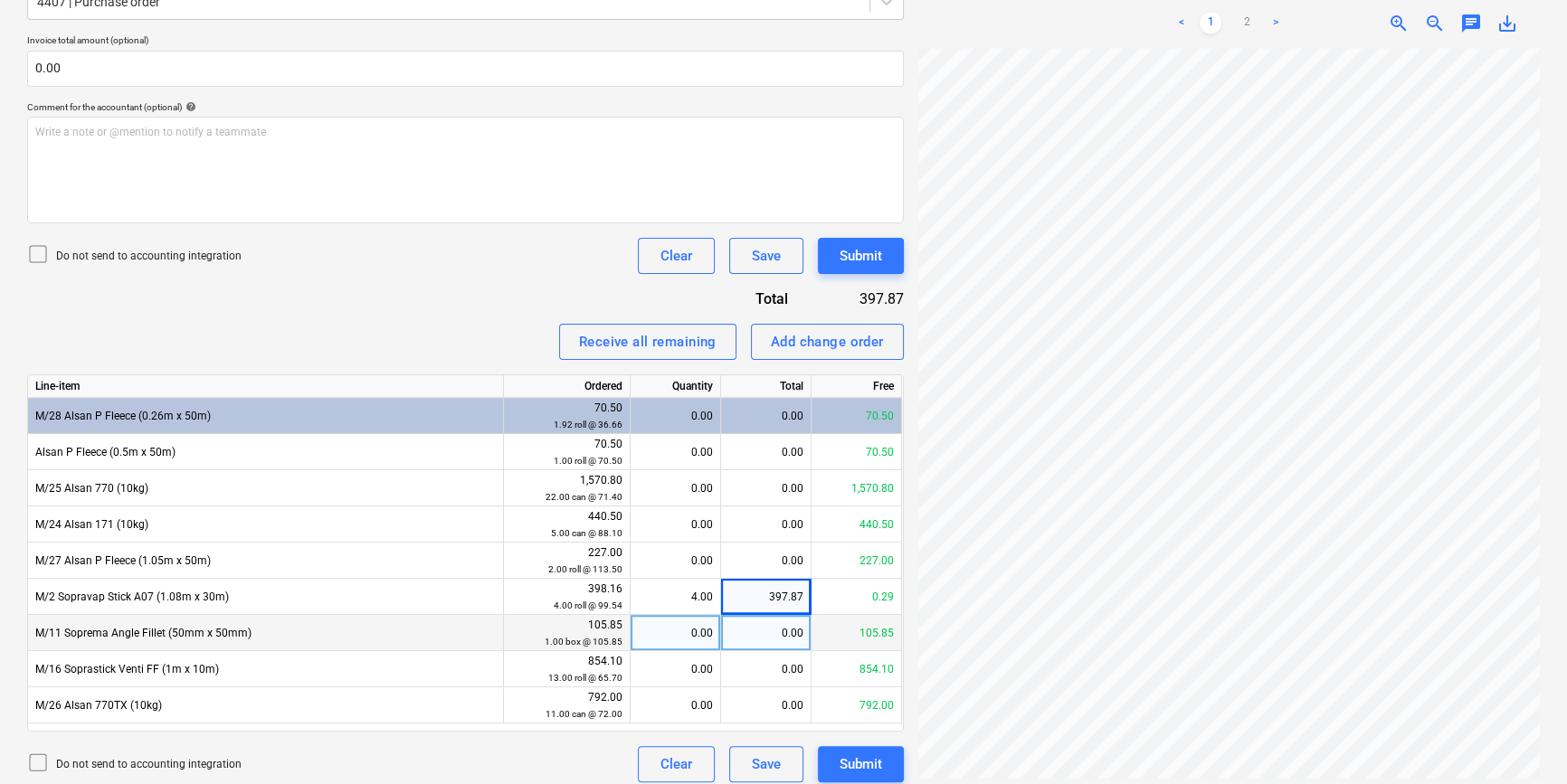
click at [753, 628] on div "0.00" at bounding box center [766, 632] width 91 height 36
click at [752, 624] on input at bounding box center [766, 631] width 90 height 35
type input "105.85"
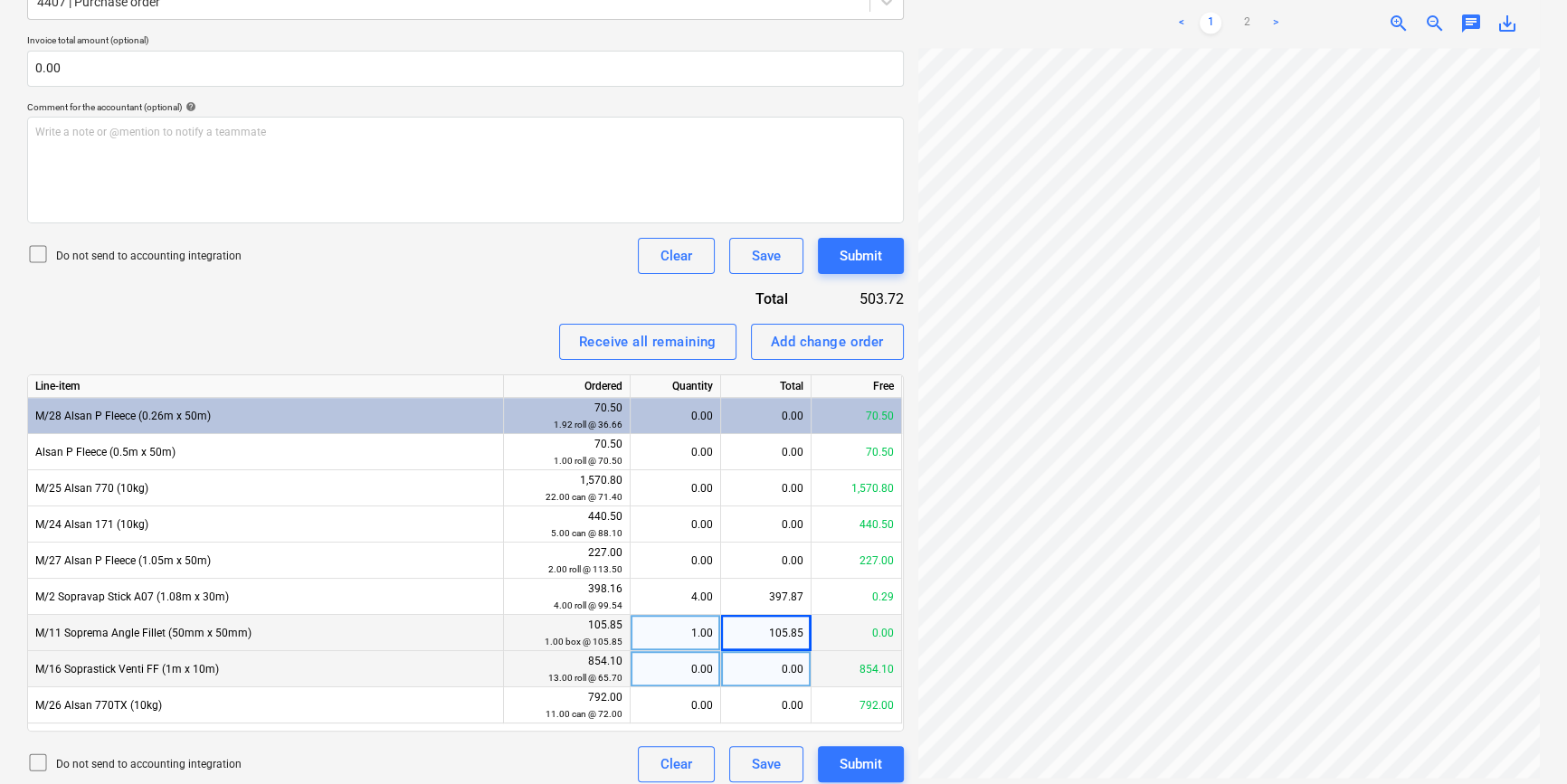
click at [773, 668] on div "0.00" at bounding box center [766, 669] width 91 height 36
type input "854.10"
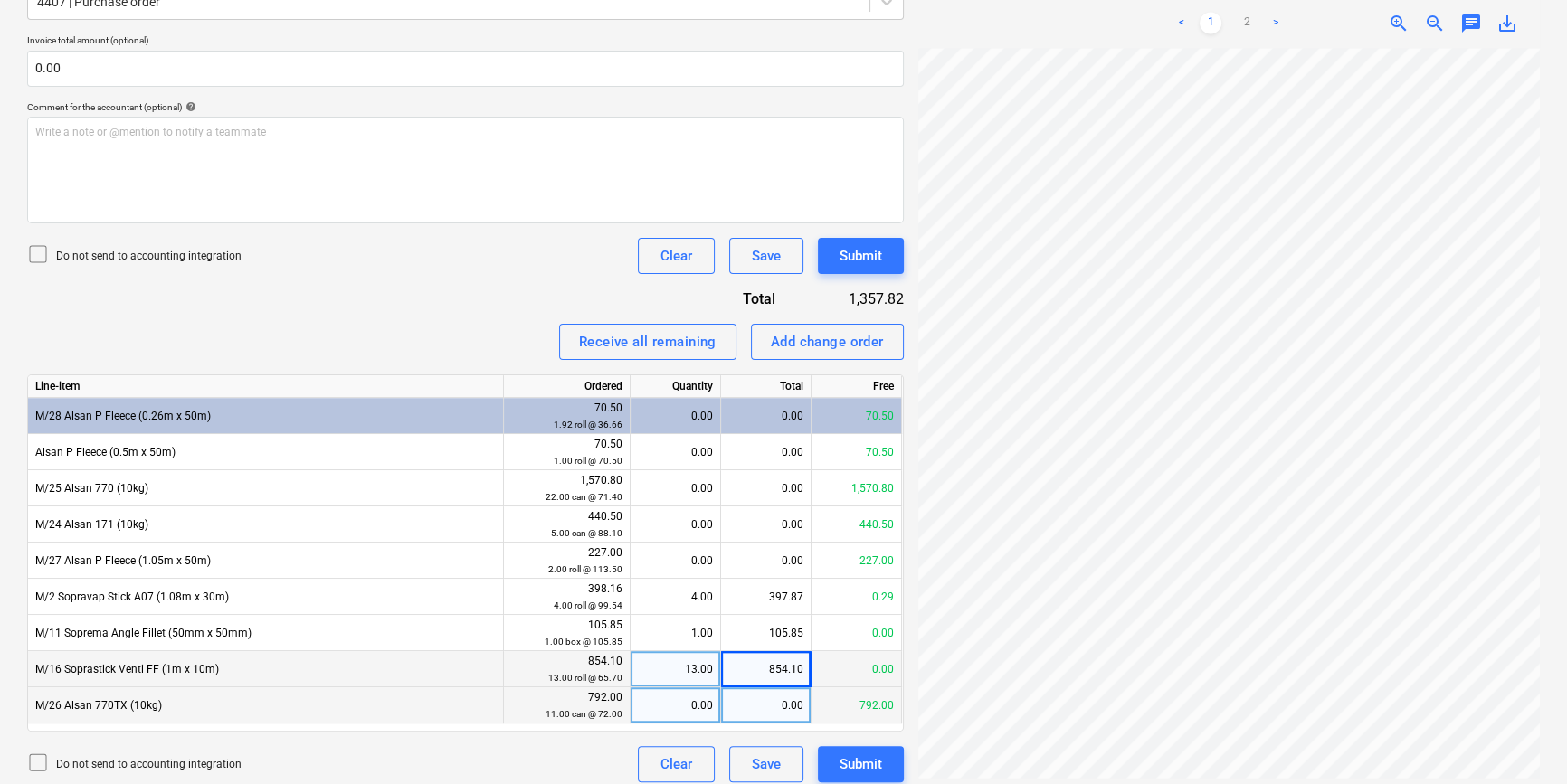
click at [752, 713] on div "0.00" at bounding box center [766, 705] width 91 height 36
type input "792"
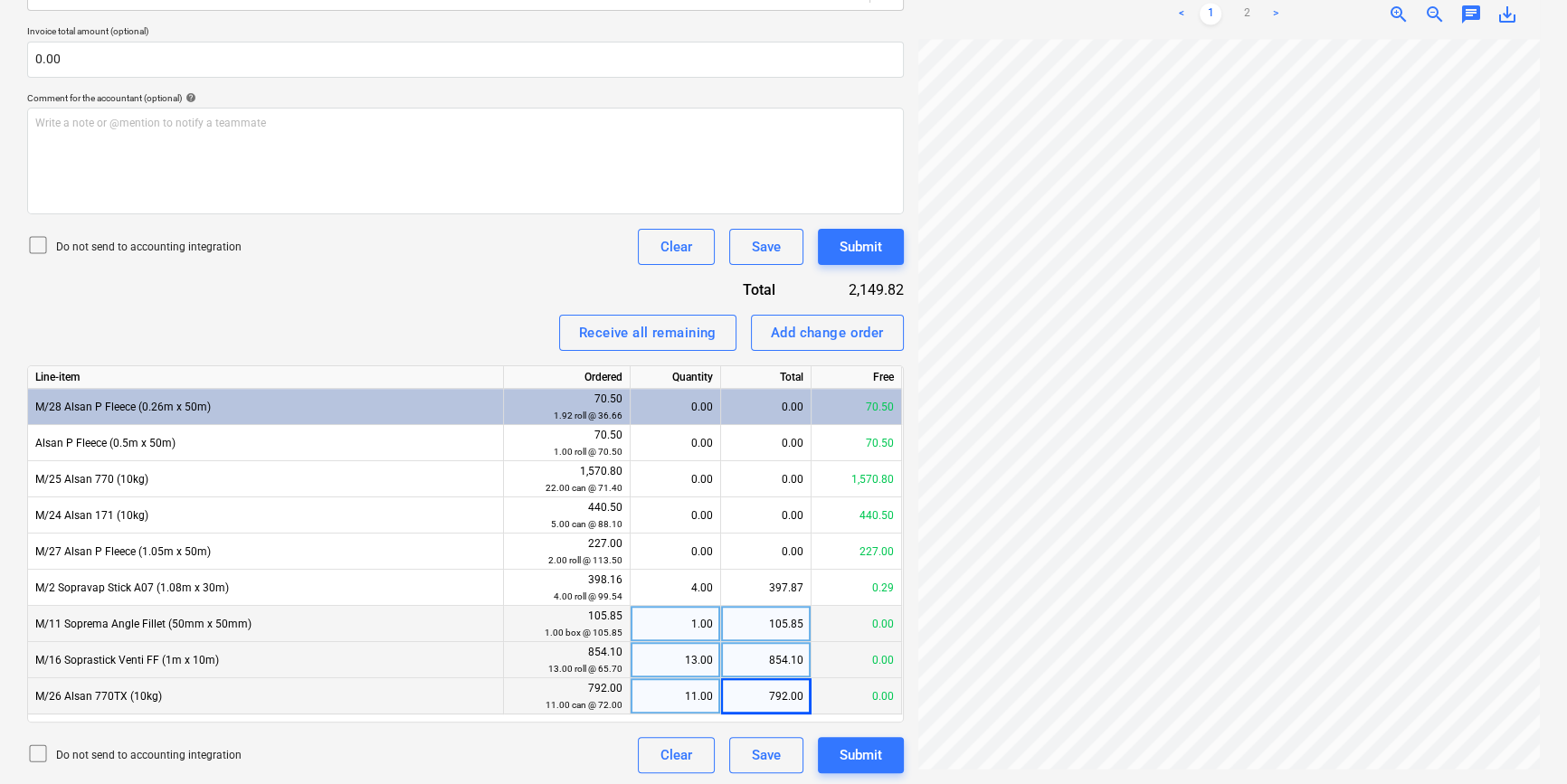
scroll to position [505, 0]
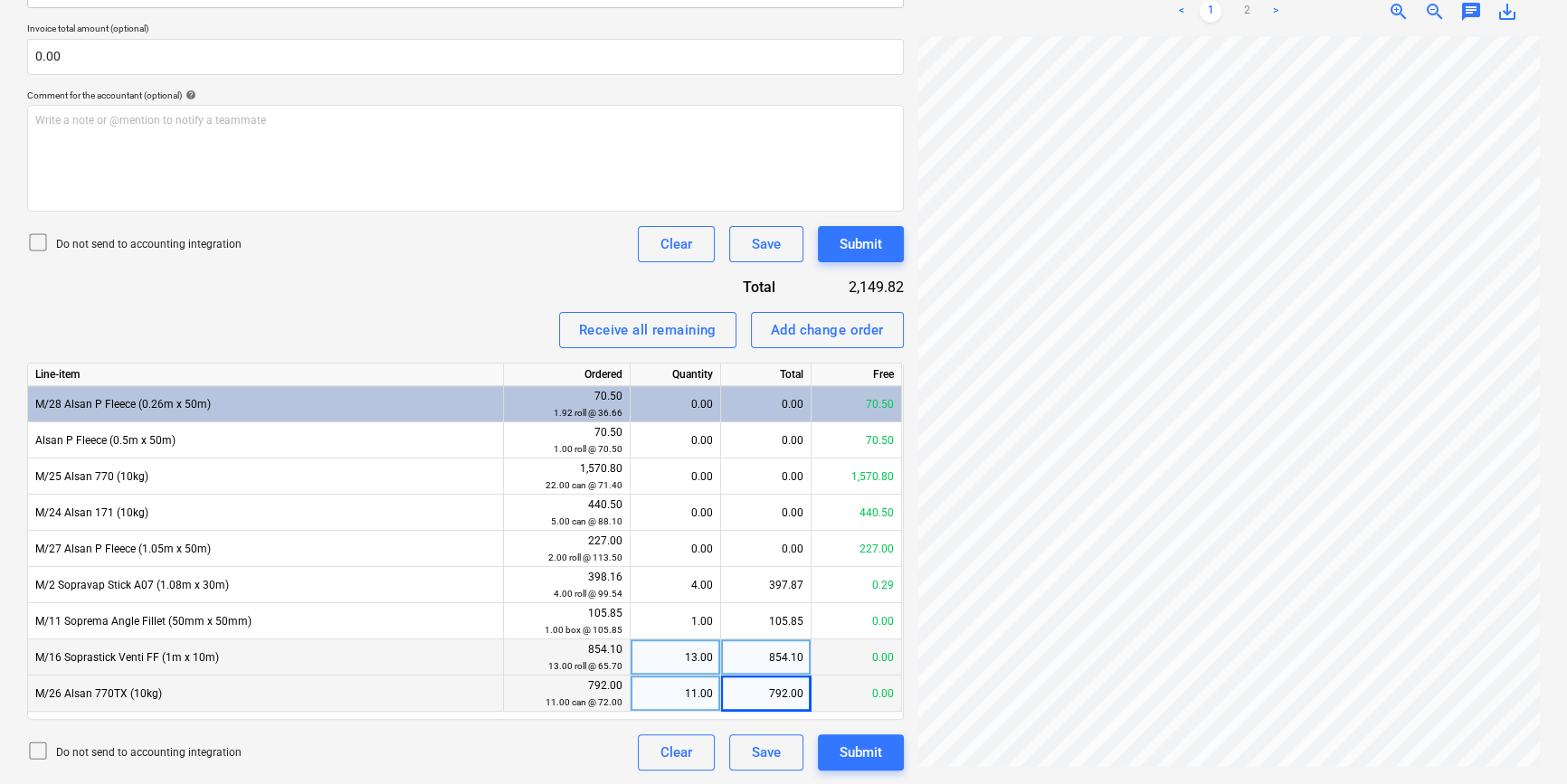
drag, startPoint x: 1535, startPoint y: 394, endPoint x: 473, endPoint y: 240, distance: 1073.1
click at [473, 240] on div "Do not send to accounting integration Clear Save Submit" at bounding box center [465, 244] width 876 height 36
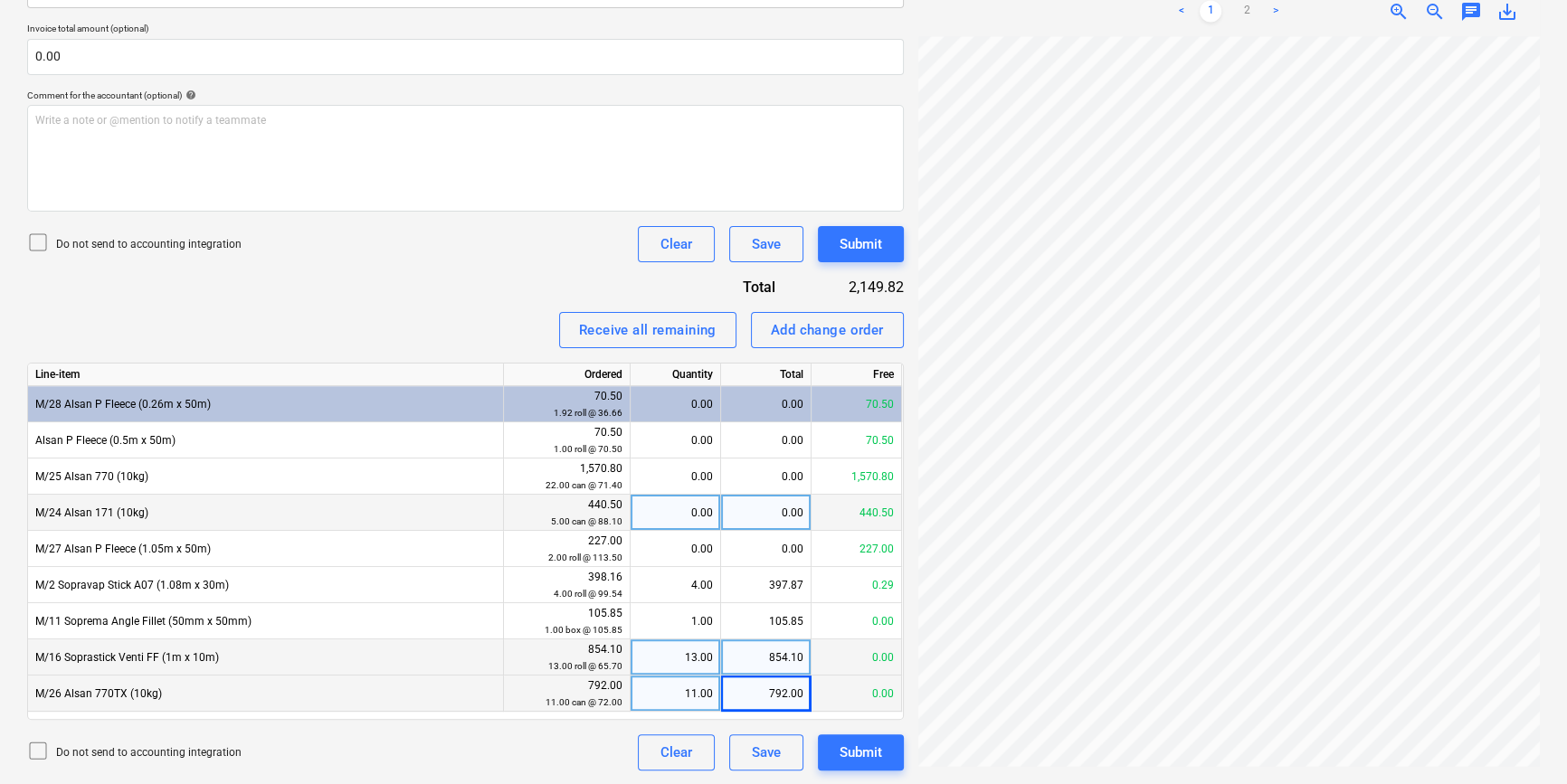
click at [781, 499] on div "0.00" at bounding box center [766, 513] width 91 height 36
type input "440.50"
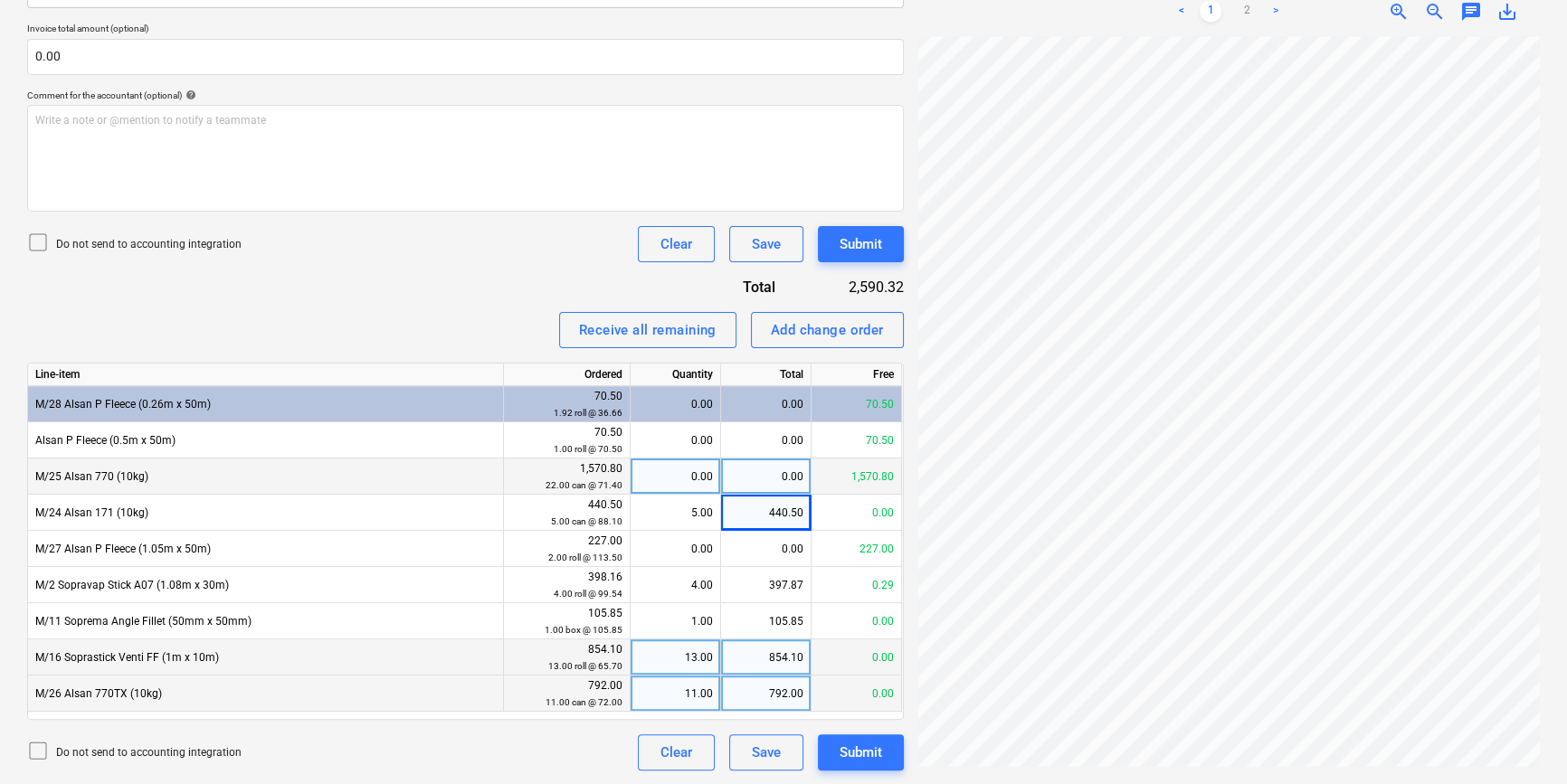
click at [780, 470] on div "0.00" at bounding box center [766, 476] width 91 height 36
type input "1570.80"
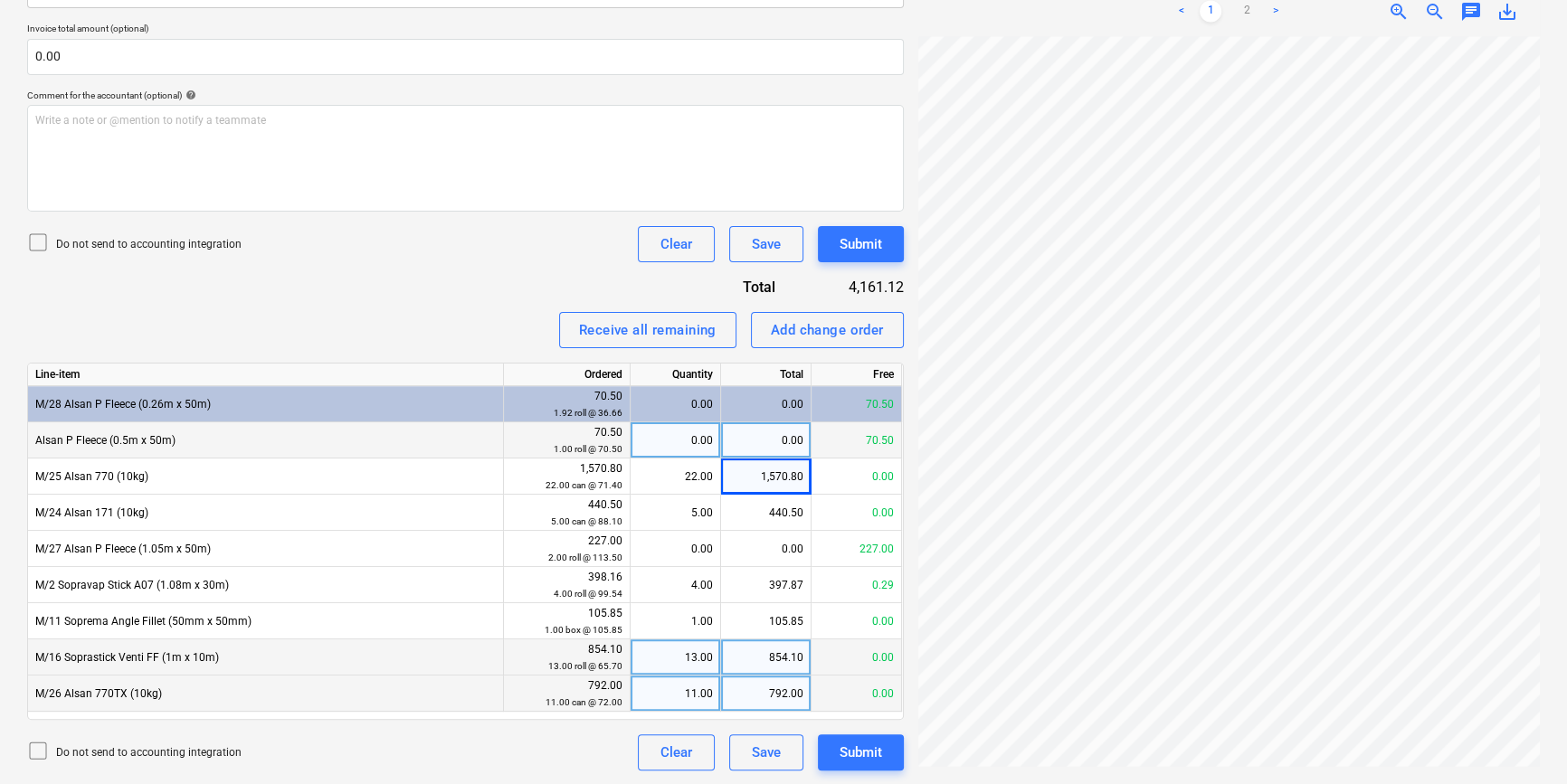
click at [788, 439] on div "0.00" at bounding box center [766, 440] width 91 height 36
type input "70.50"
click at [671, 301] on div "Invoice name help 92895 Invoice number (optional) help CO000603 An invoice with…" at bounding box center [465, 273] width 876 height 993
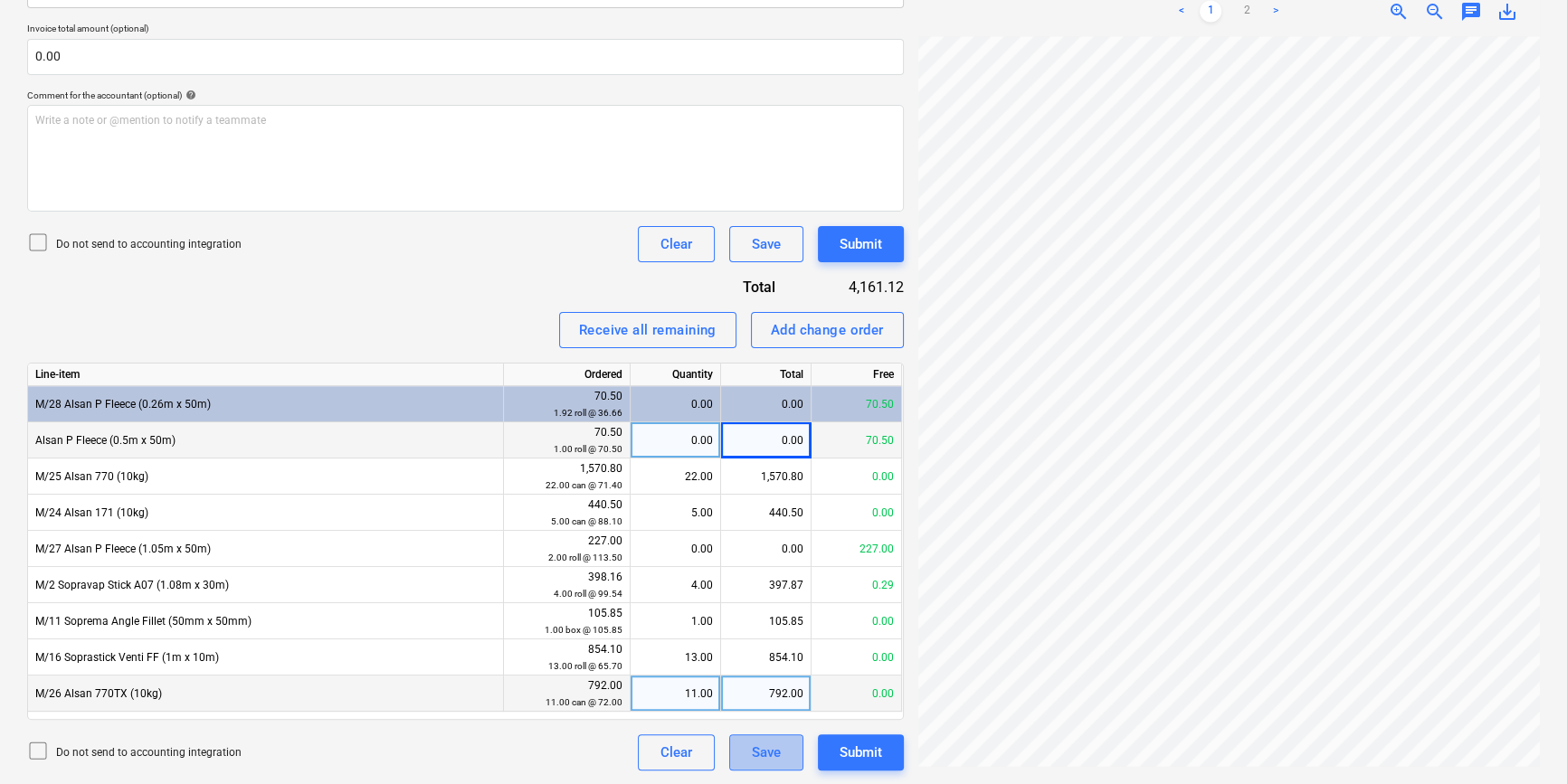
click at [779, 744] on div "Save" at bounding box center [766, 752] width 29 height 24
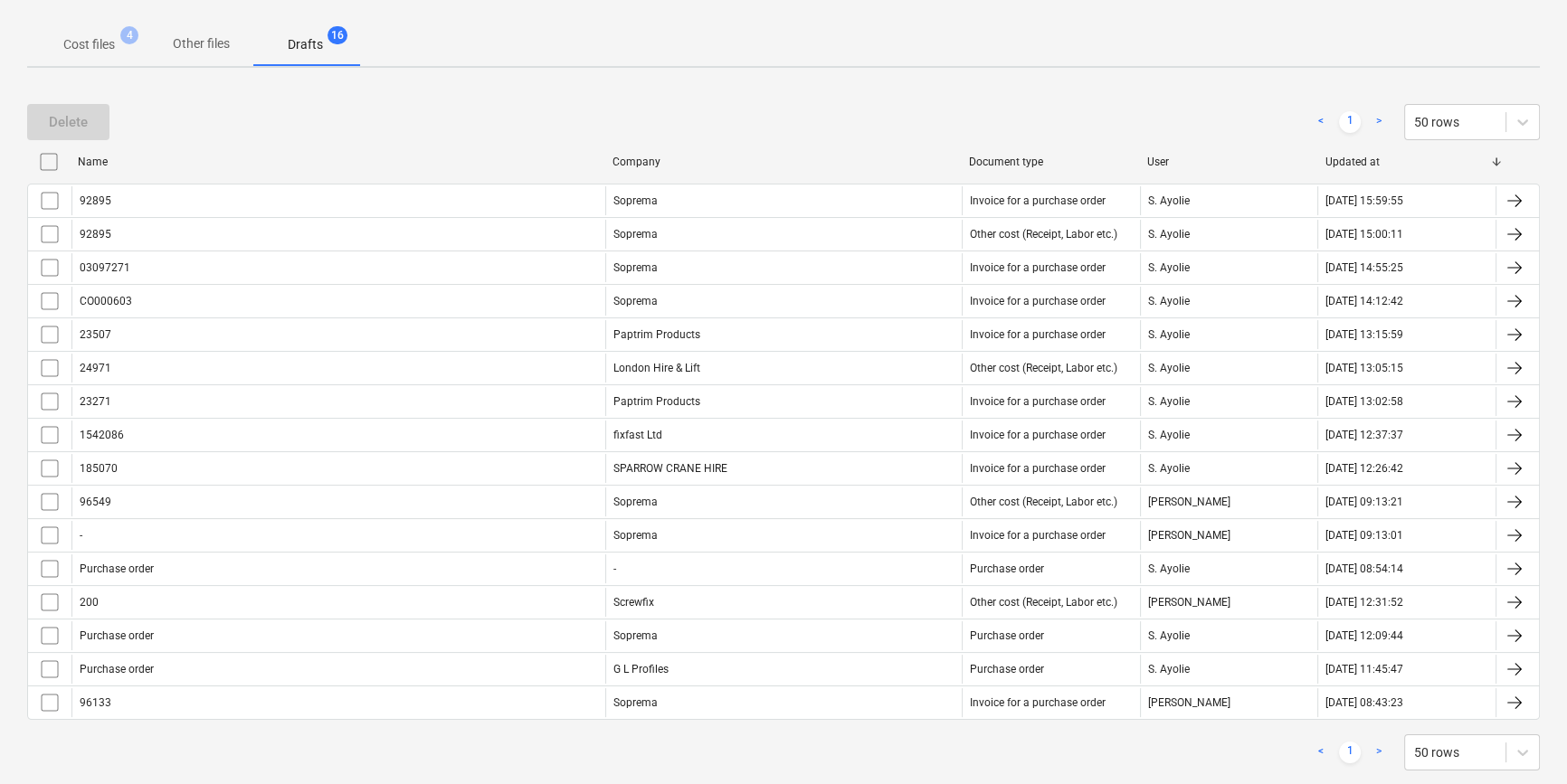
click at [126, 59] on span "Cost files 4" at bounding box center [89, 44] width 124 height 33
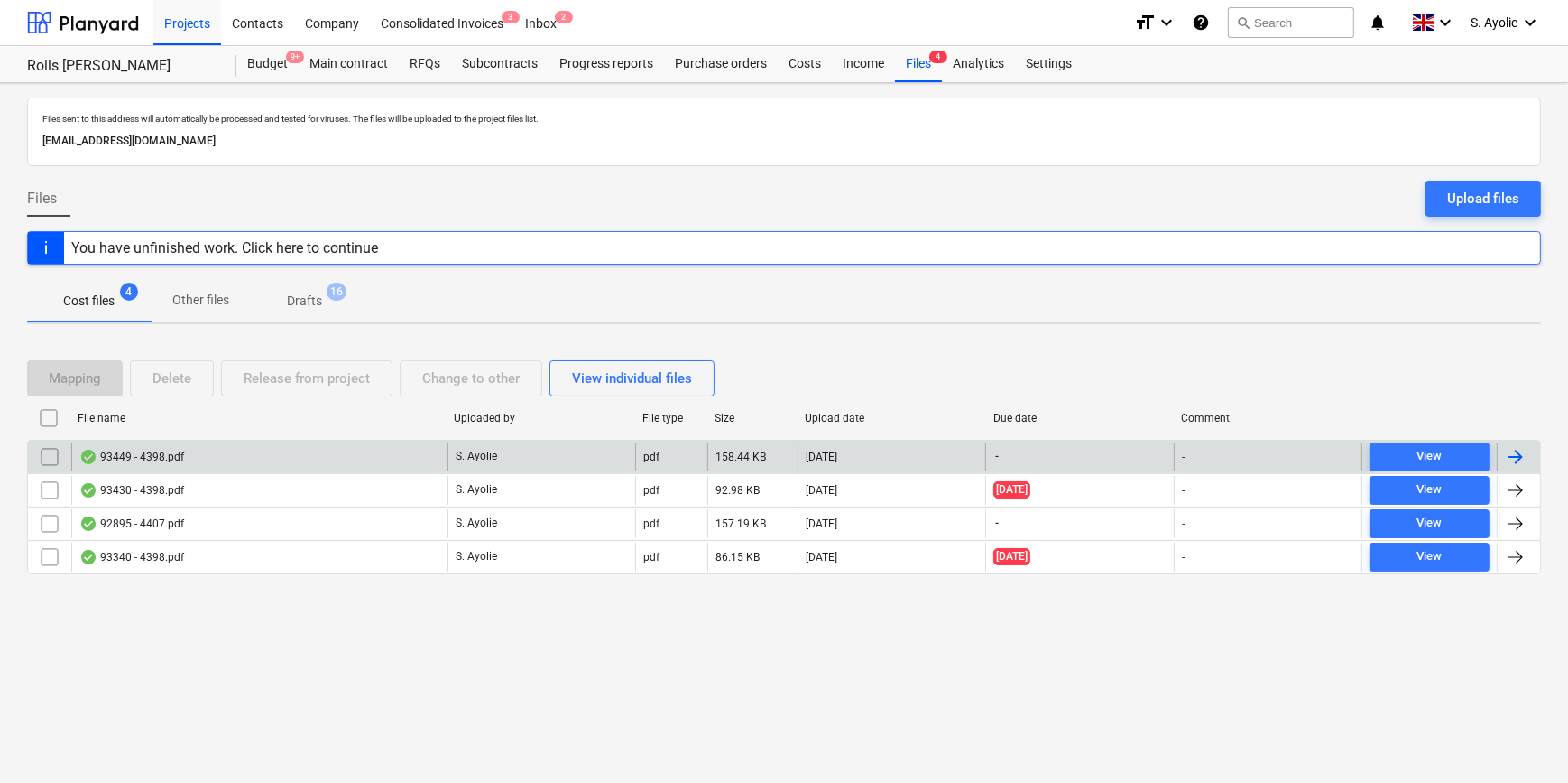
click at [239, 455] on div "93449 - 4398.pdf" at bounding box center [260, 456] width 376 height 29
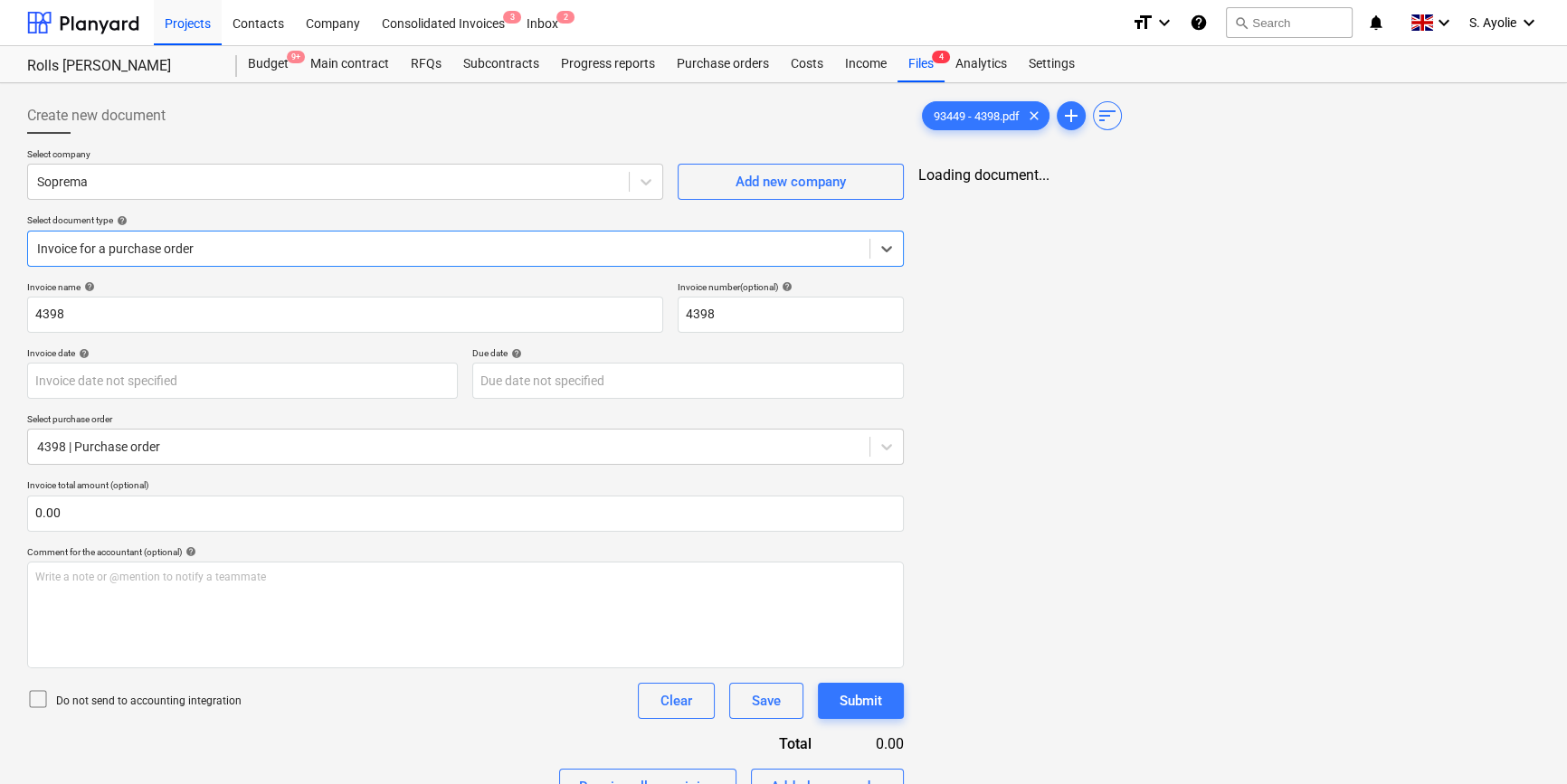
type input "4398"
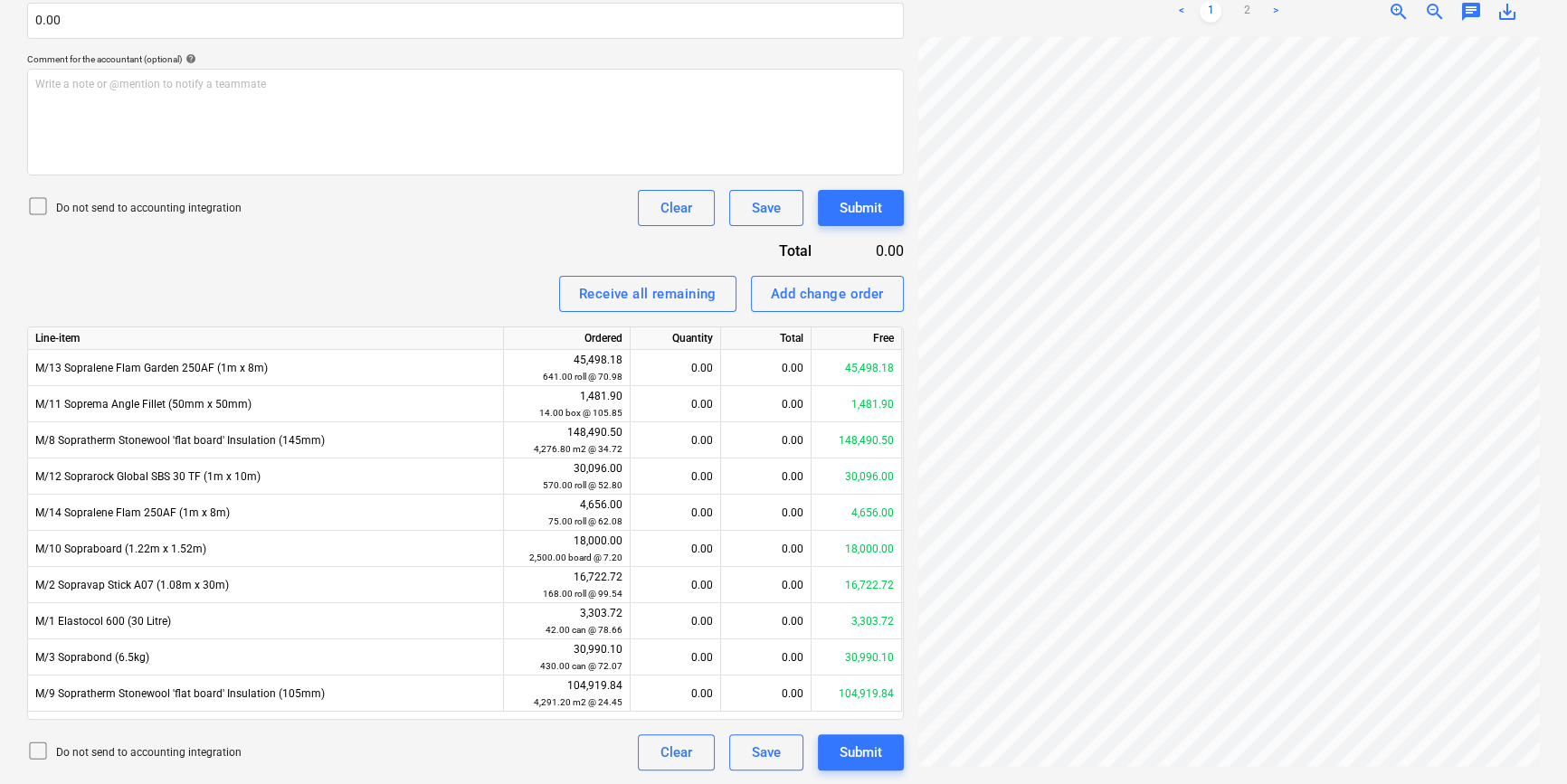
scroll to position [230, 0]
drag, startPoint x: 636, startPoint y: 237, endPoint x: 734, endPoint y: 227, distance: 98.5
click at [729, 228] on div "Invoice name help 4398 Invoice number (optional) help 4398 Invoice date help Pr…" at bounding box center [465, 279] width 876 height 981
click at [780, 206] on button "Save" at bounding box center [766, 207] width 74 height 36
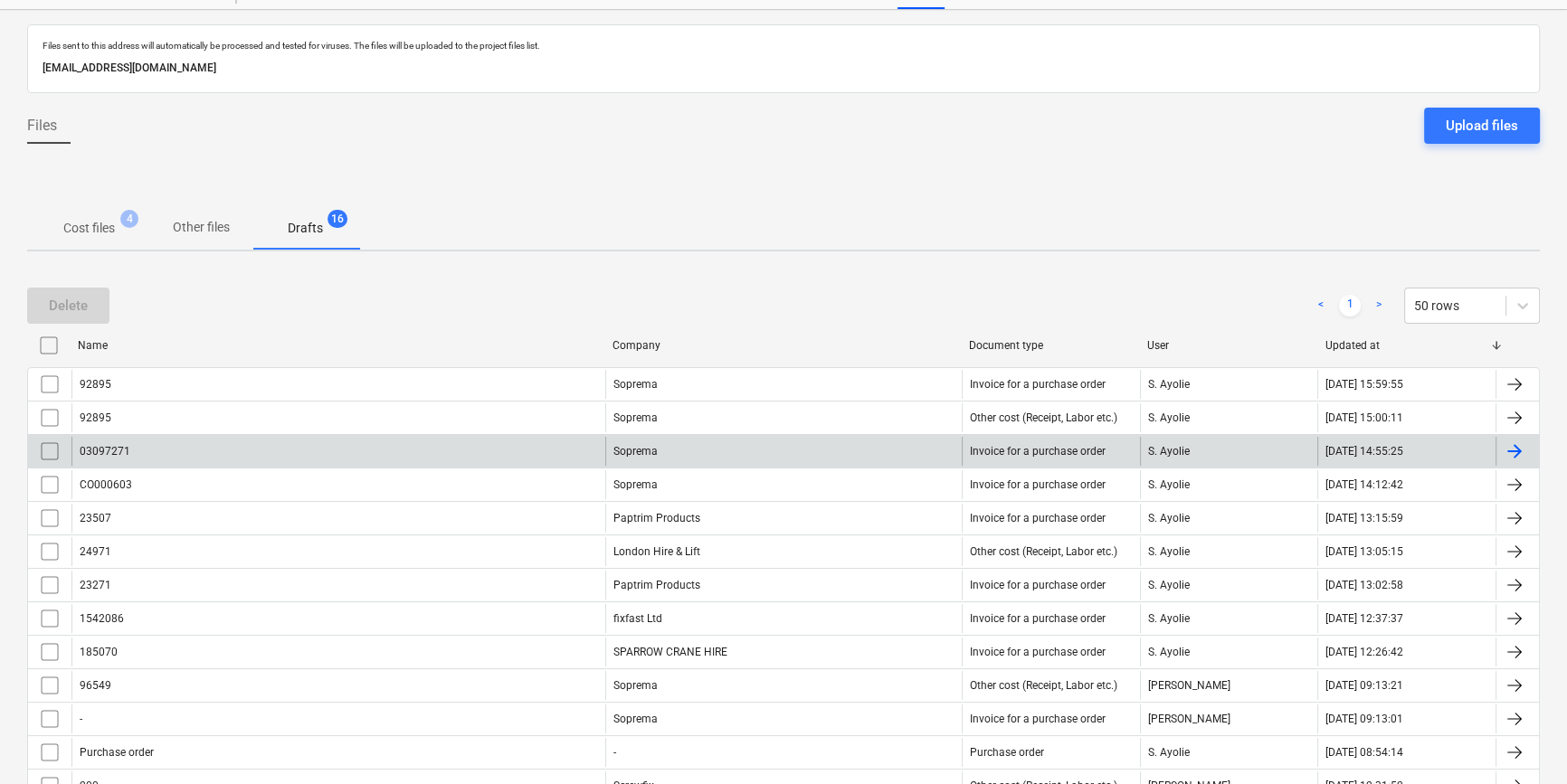
scroll to position [72, 0]
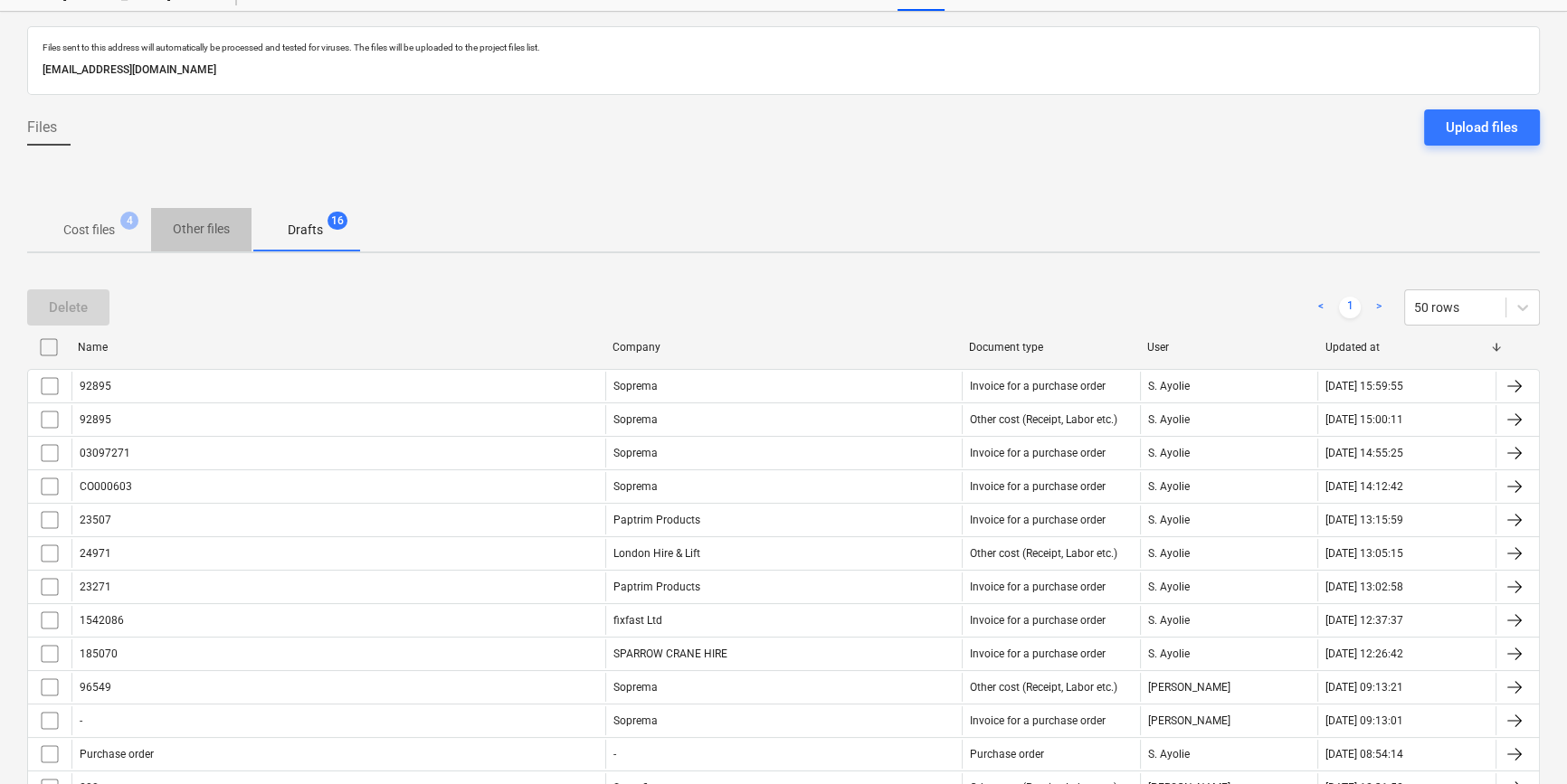
click at [218, 219] on p "Other files" at bounding box center [201, 228] width 57 height 19
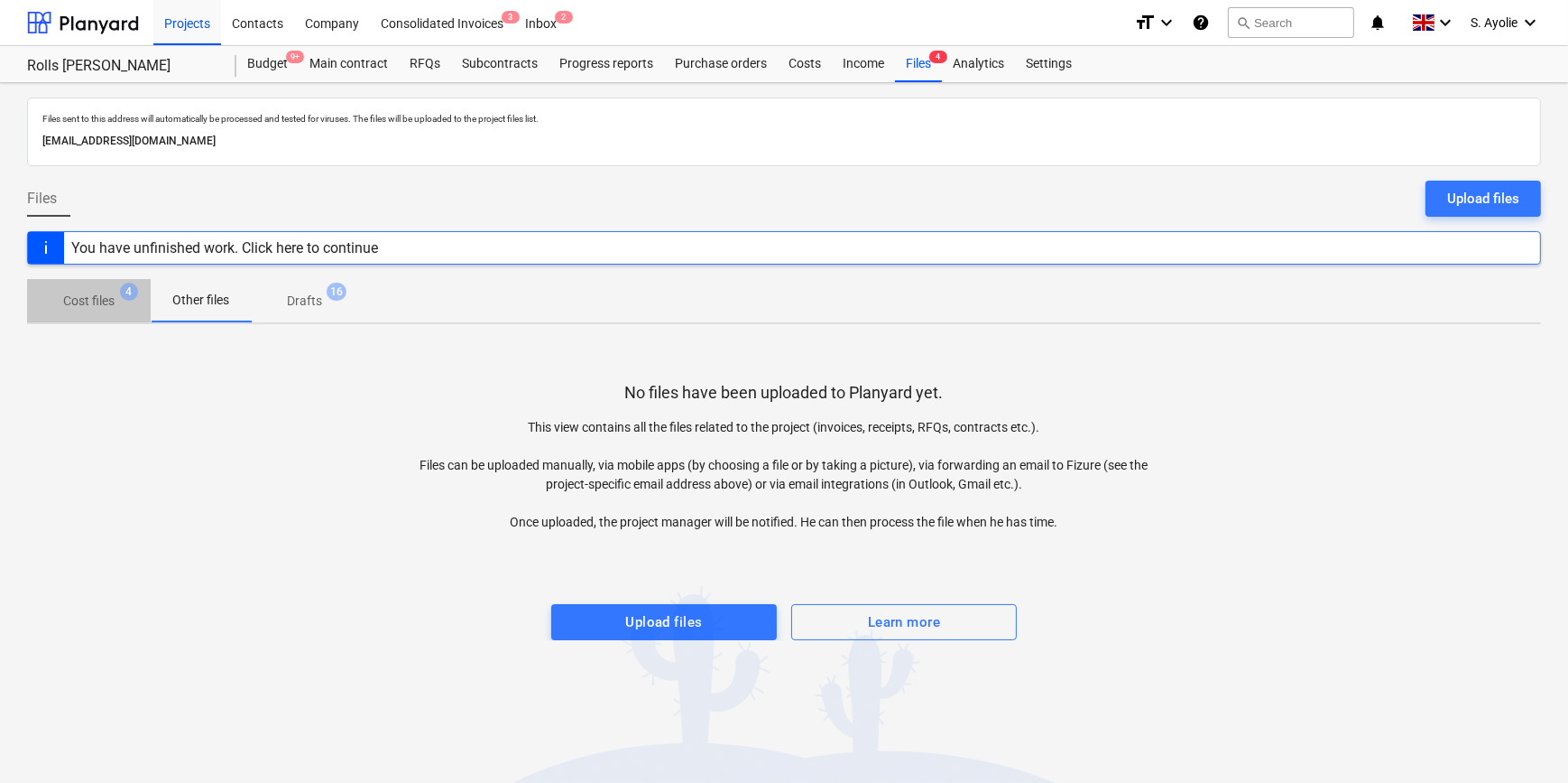
click at [93, 306] on p "Cost files" at bounding box center [89, 301] width 52 height 19
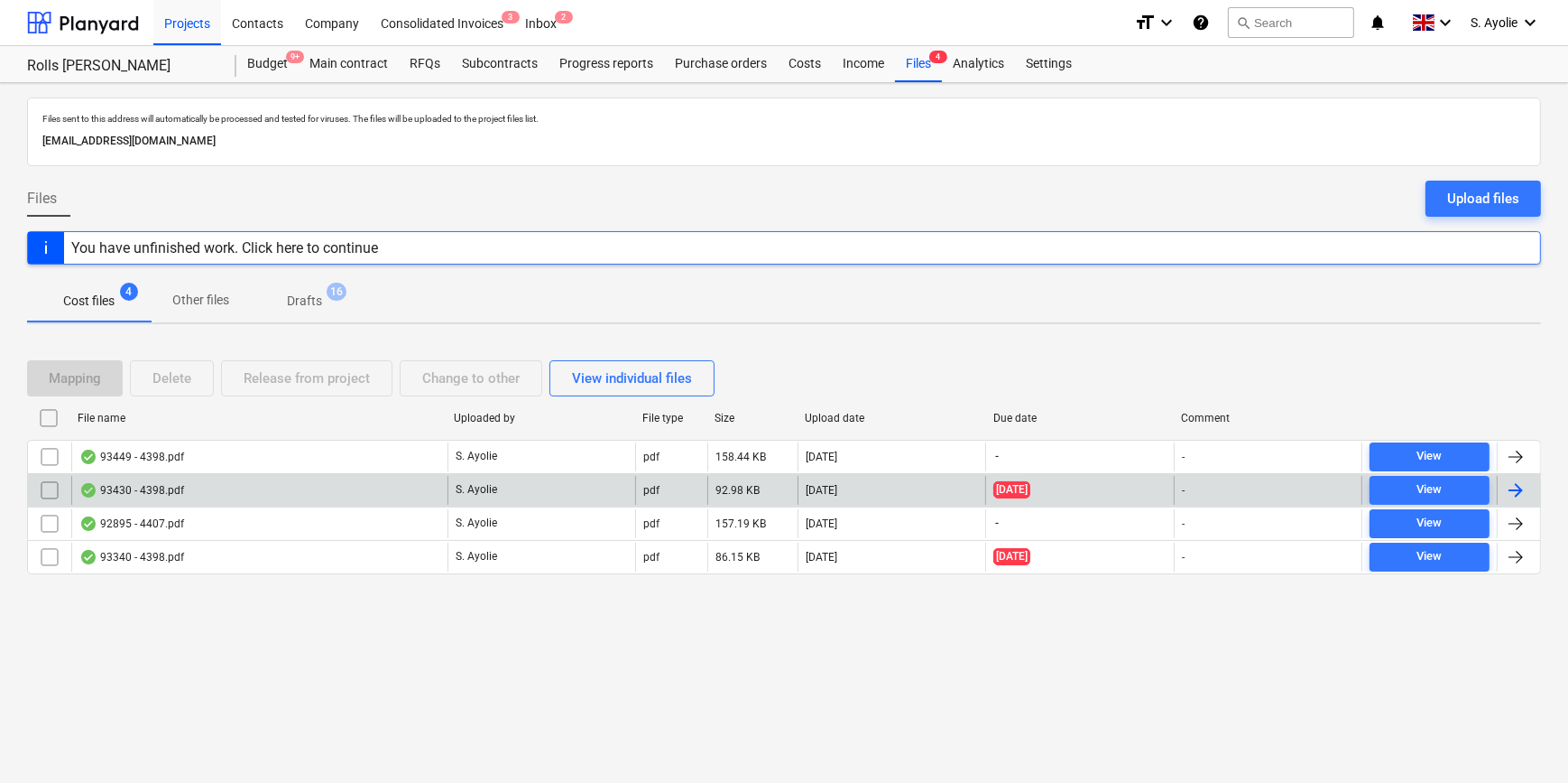
click at [151, 495] on div "93430 - 4398.pdf" at bounding box center [131, 490] width 105 height 15
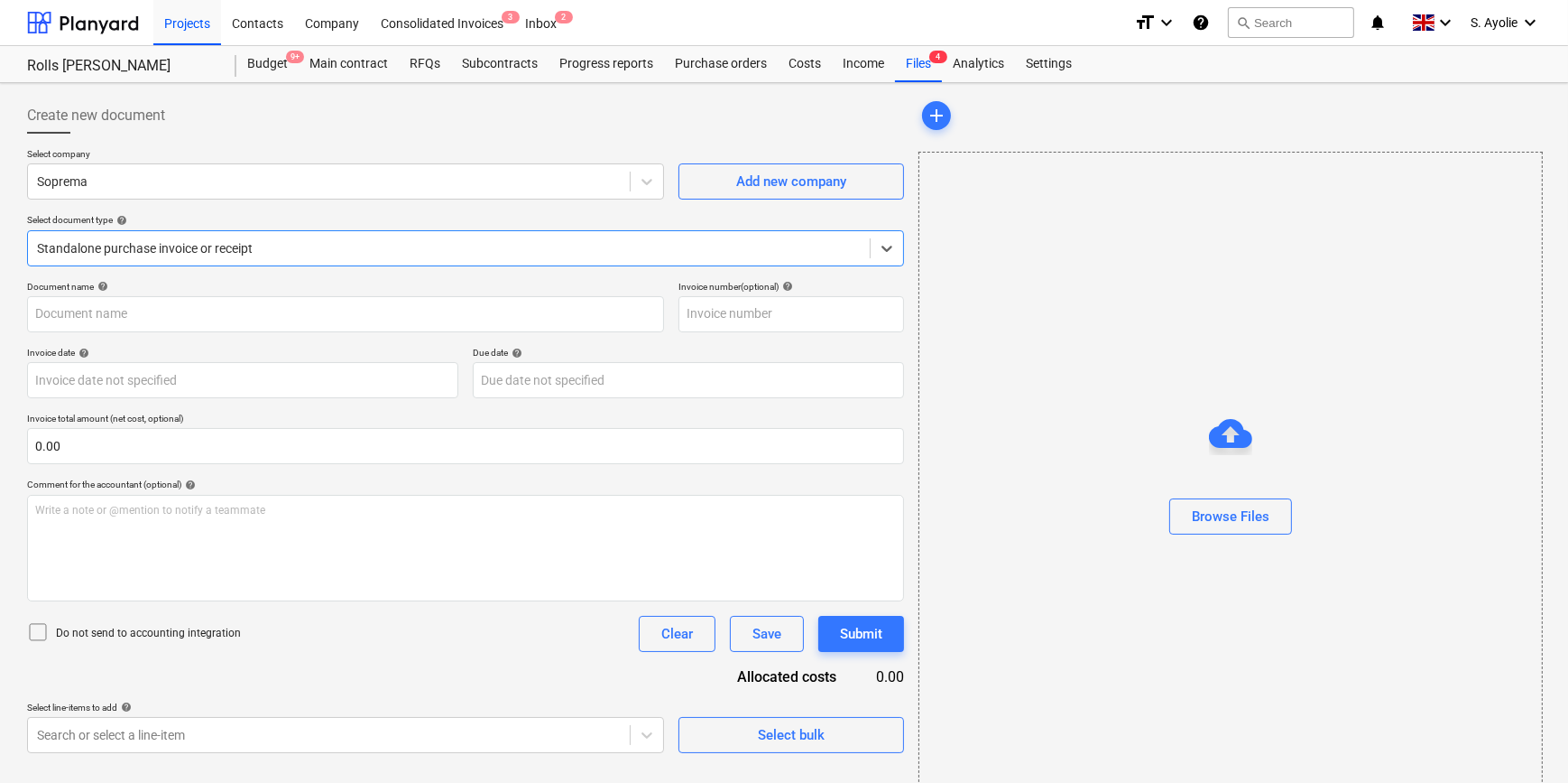
type input "03097271"
type input "[DATE]"
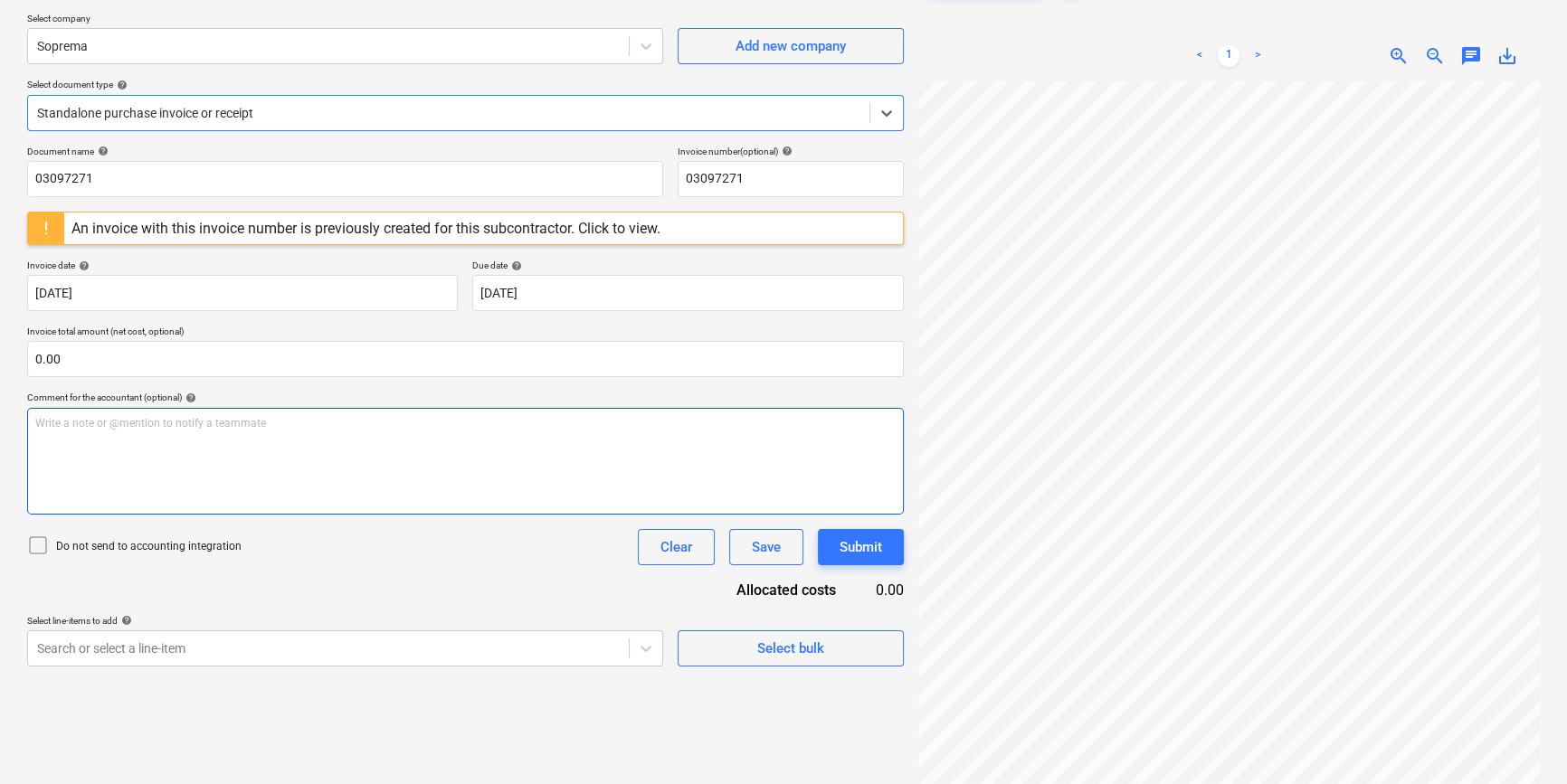
scroll to position [164, 0]
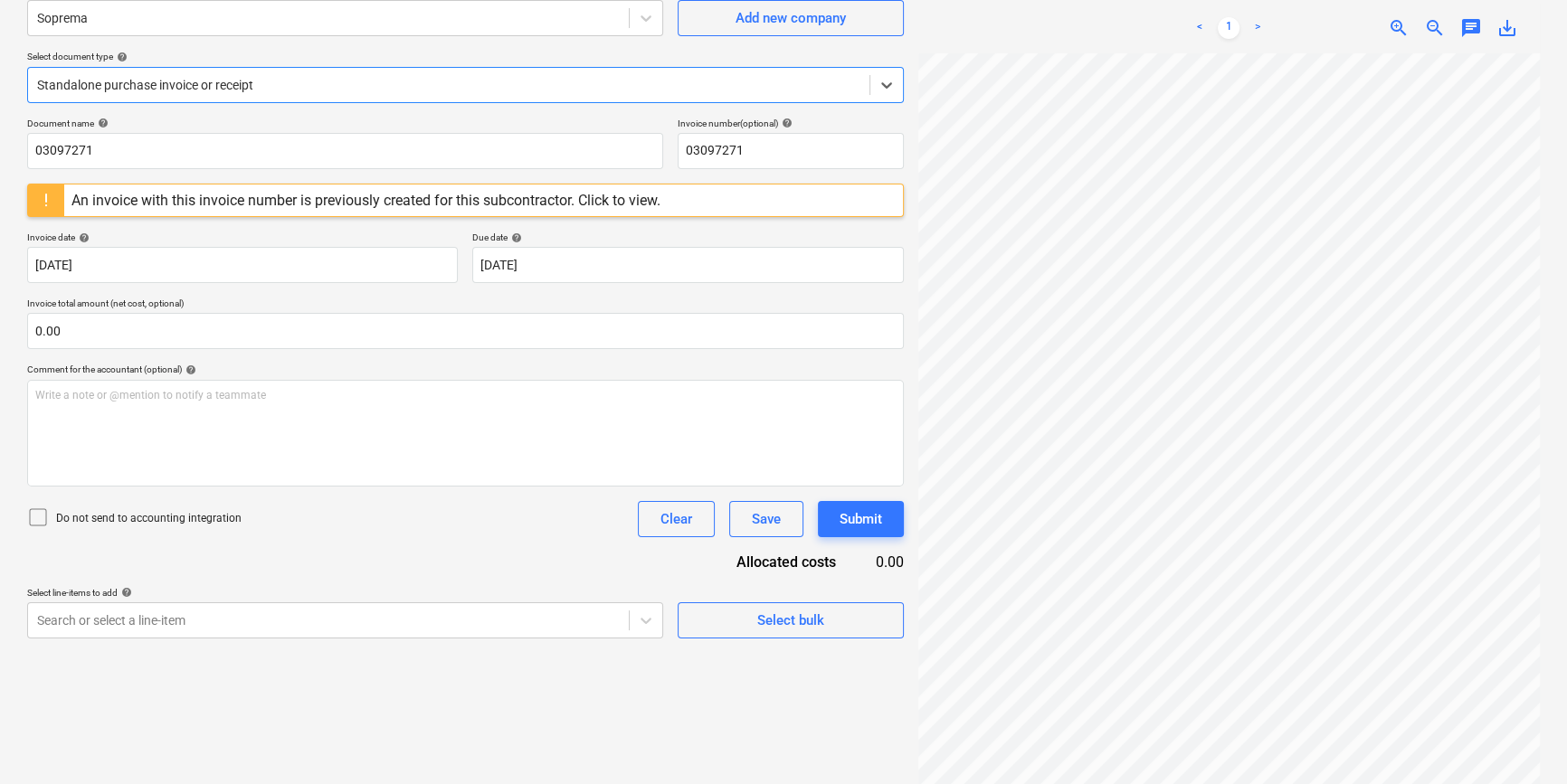
click at [565, 204] on div "An invoice with this invoice number is previously created for this subcontracto…" at bounding box center [366, 199] width 589 height 17
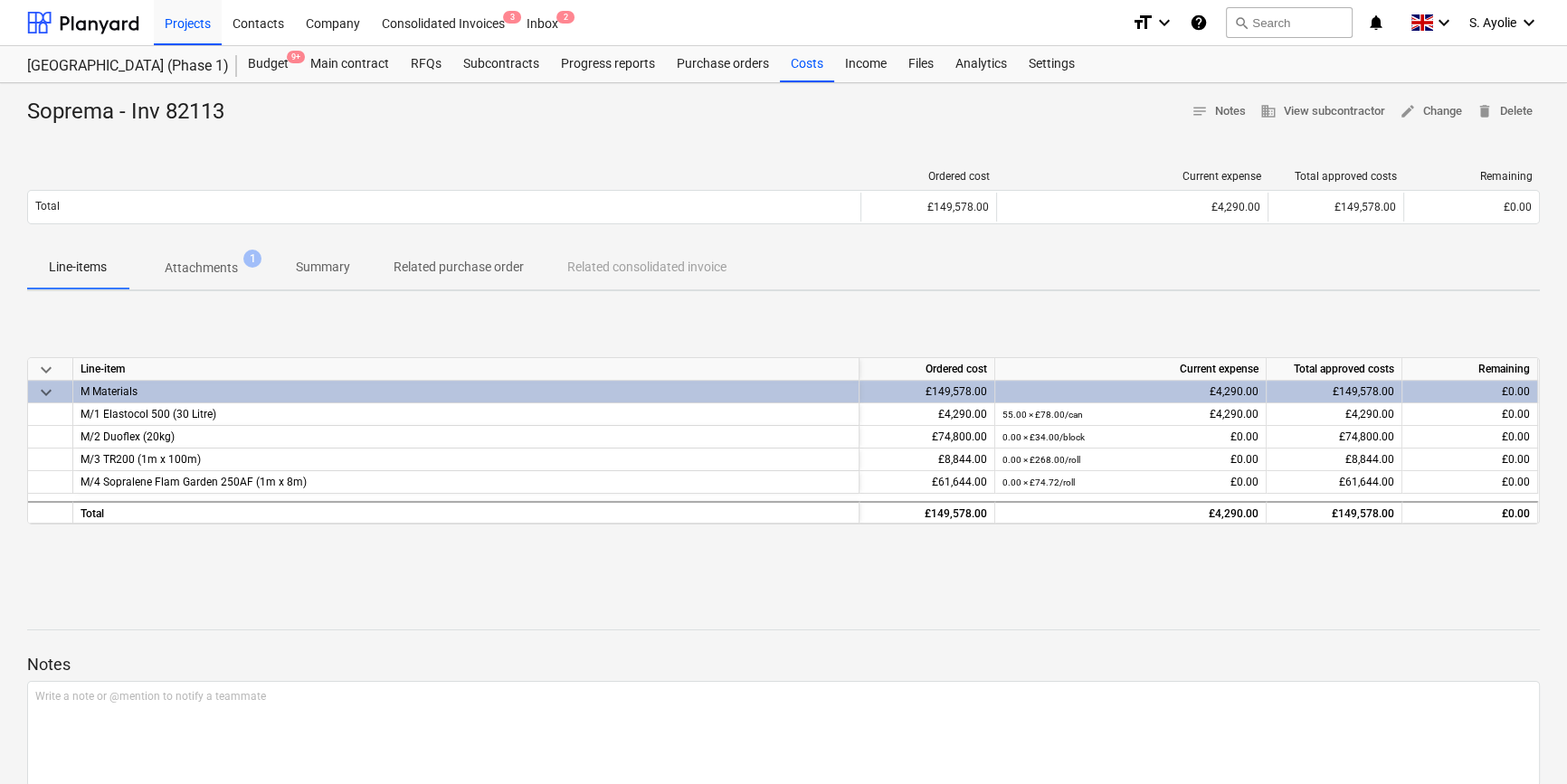
click at [193, 285] on button "Attachments 1" at bounding box center [202, 268] width 146 height 44
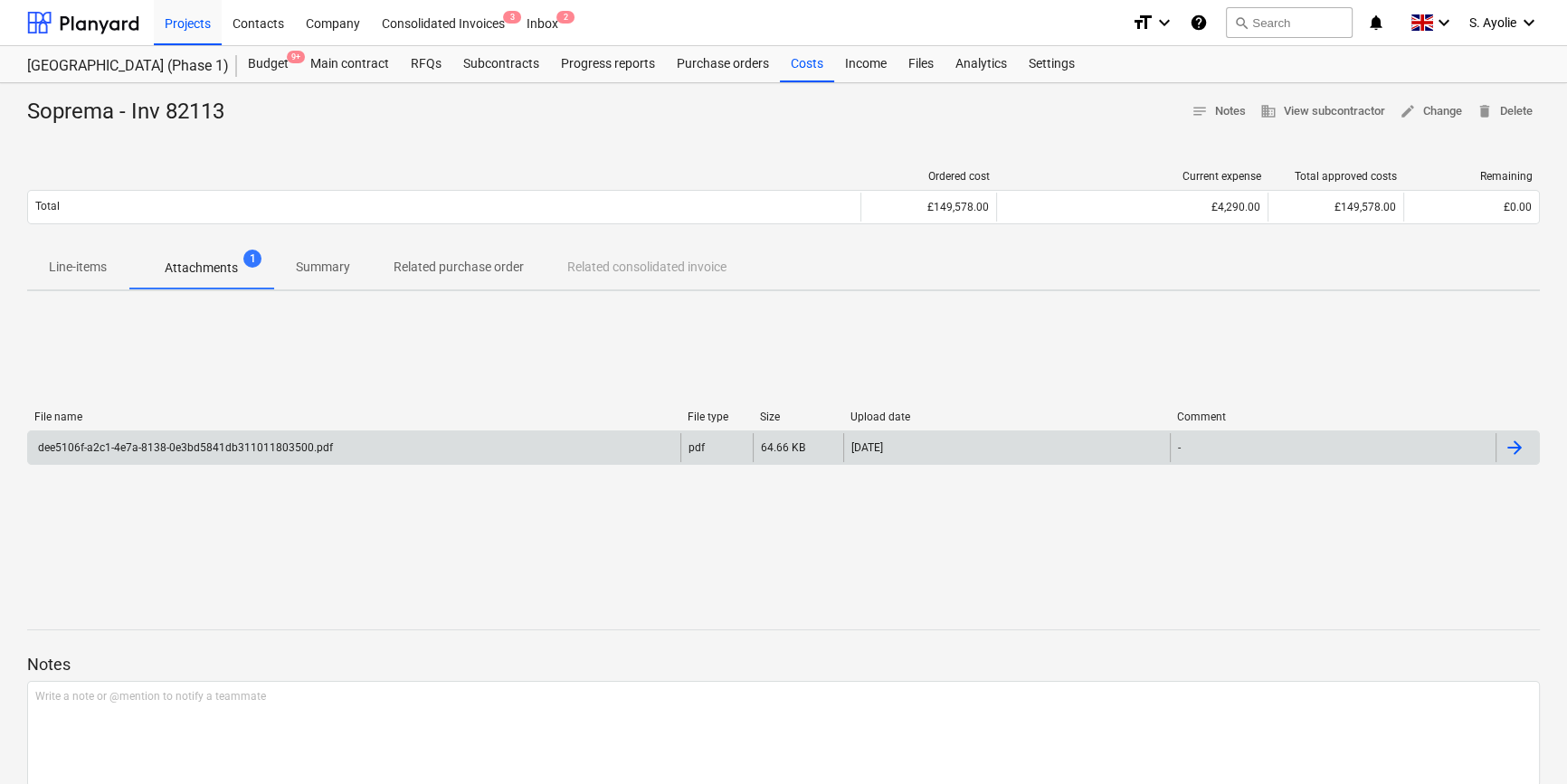
click at [221, 456] on div "dee5106f-a2c1-4e7a-8138-0e3bd5841db311011803500.pdf" at bounding box center [353, 447] width 652 height 29
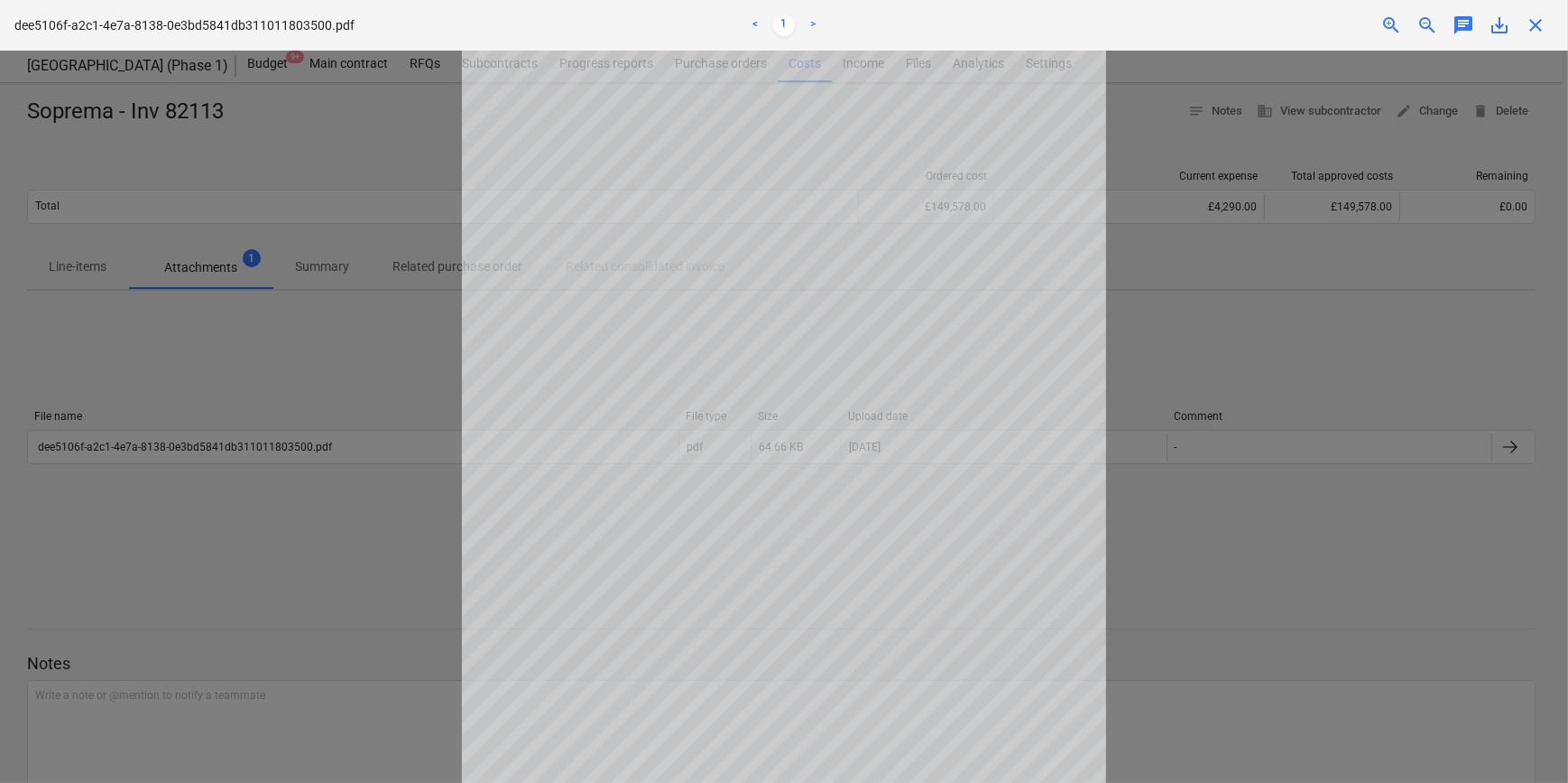
click at [232, 417] on div at bounding box center [784, 416] width 1568 height 732
click at [153, 289] on div at bounding box center [784, 416] width 1568 height 732
click at [139, 321] on div at bounding box center [784, 416] width 1568 height 732
click at [1523, 28] on div "close" at bounding box center [1535, 26] width 36 height 22
click at [256, 330] on div at bounding box center [784, 416] width 1568 height 732
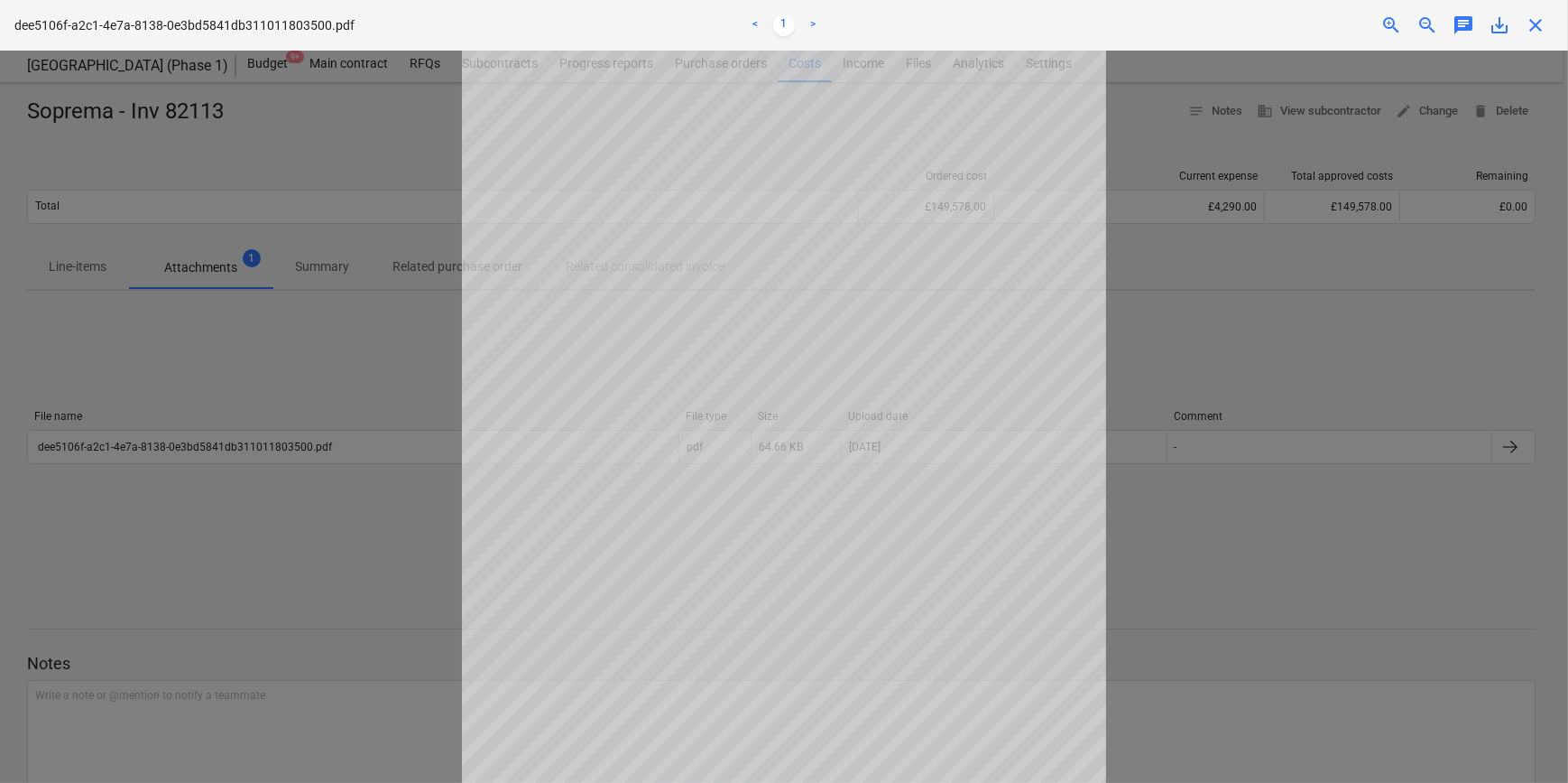
click at [362, 475] on div at bounding box center [784, 416] width 1568 height 732
click at [384, 560] on div at bounding box center [784, 416] width 1568 height 732
click at [1534, 45] on div "dee5106f-a2c1-4e7a-8138-0e3bd5841db311011803500.pdf < 1 > zoom_in zoom_out chat…" at bounding box center [784, 25] width 1568 height 51
click at [1527, 29] on span "close" at bounding box center [1536, 26] width 22 height 22
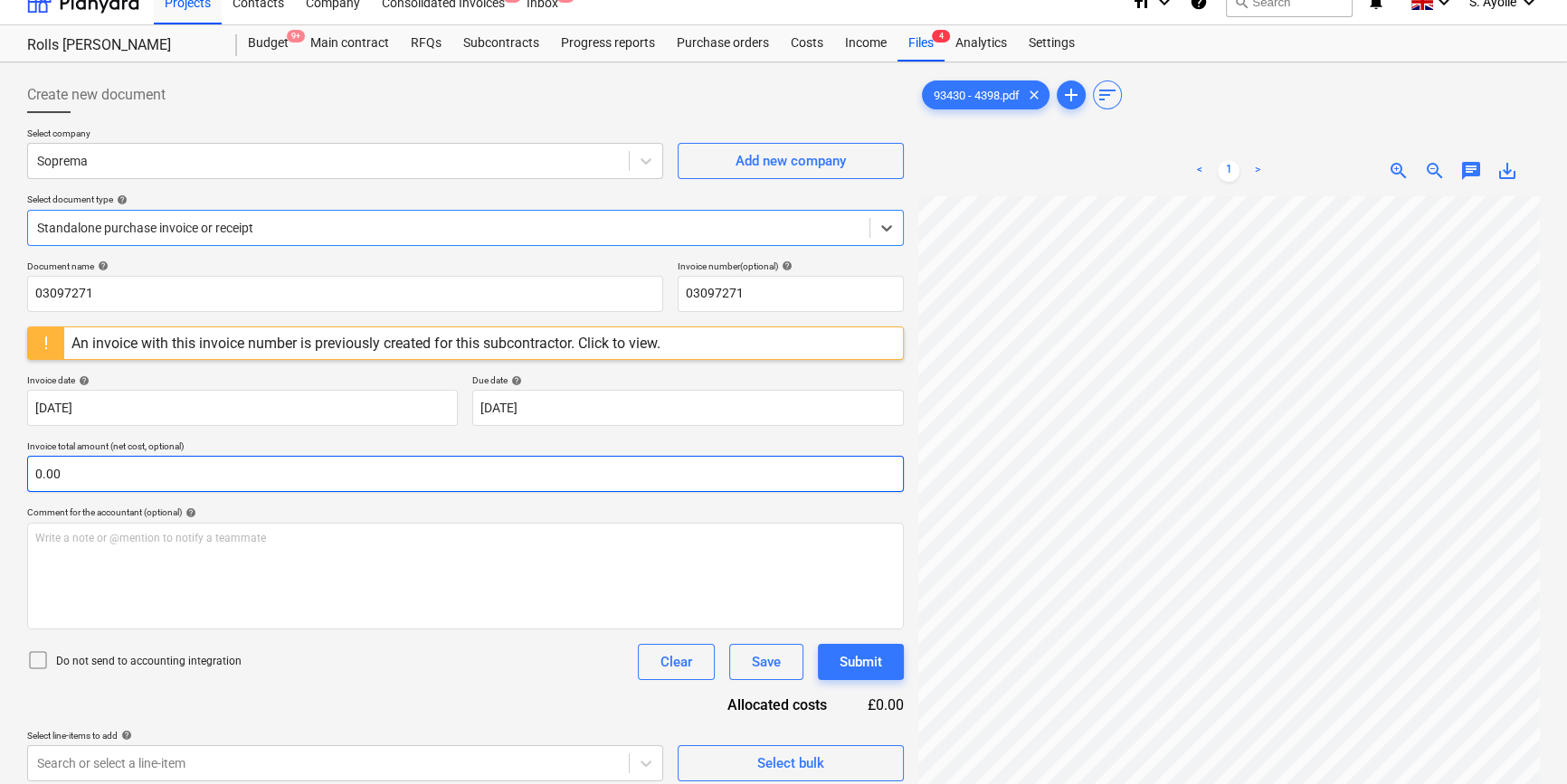
scroll to position [16, 0]
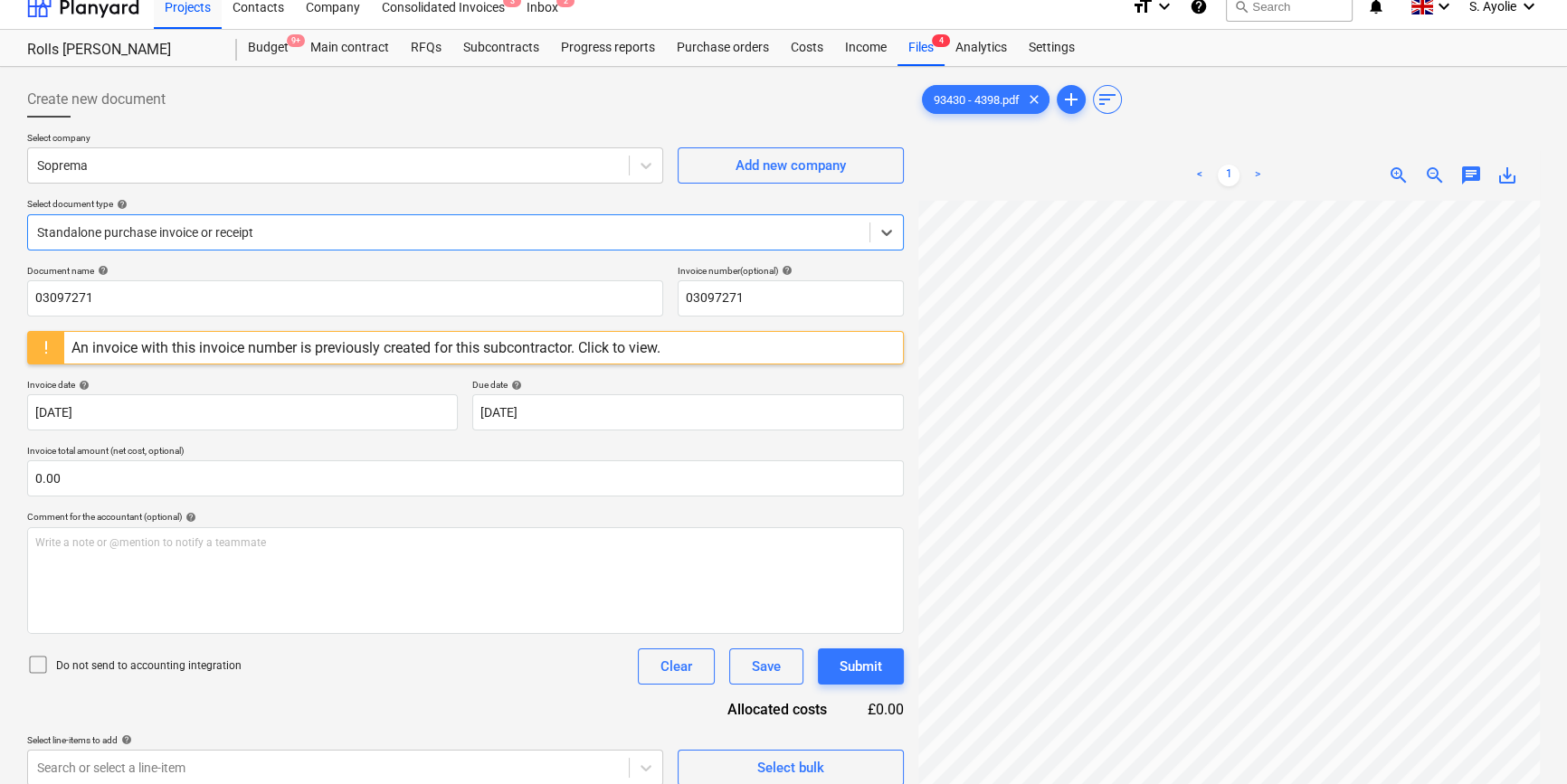
click at [438, 239] on div at bounding box center [448, 232] width 823 height 18
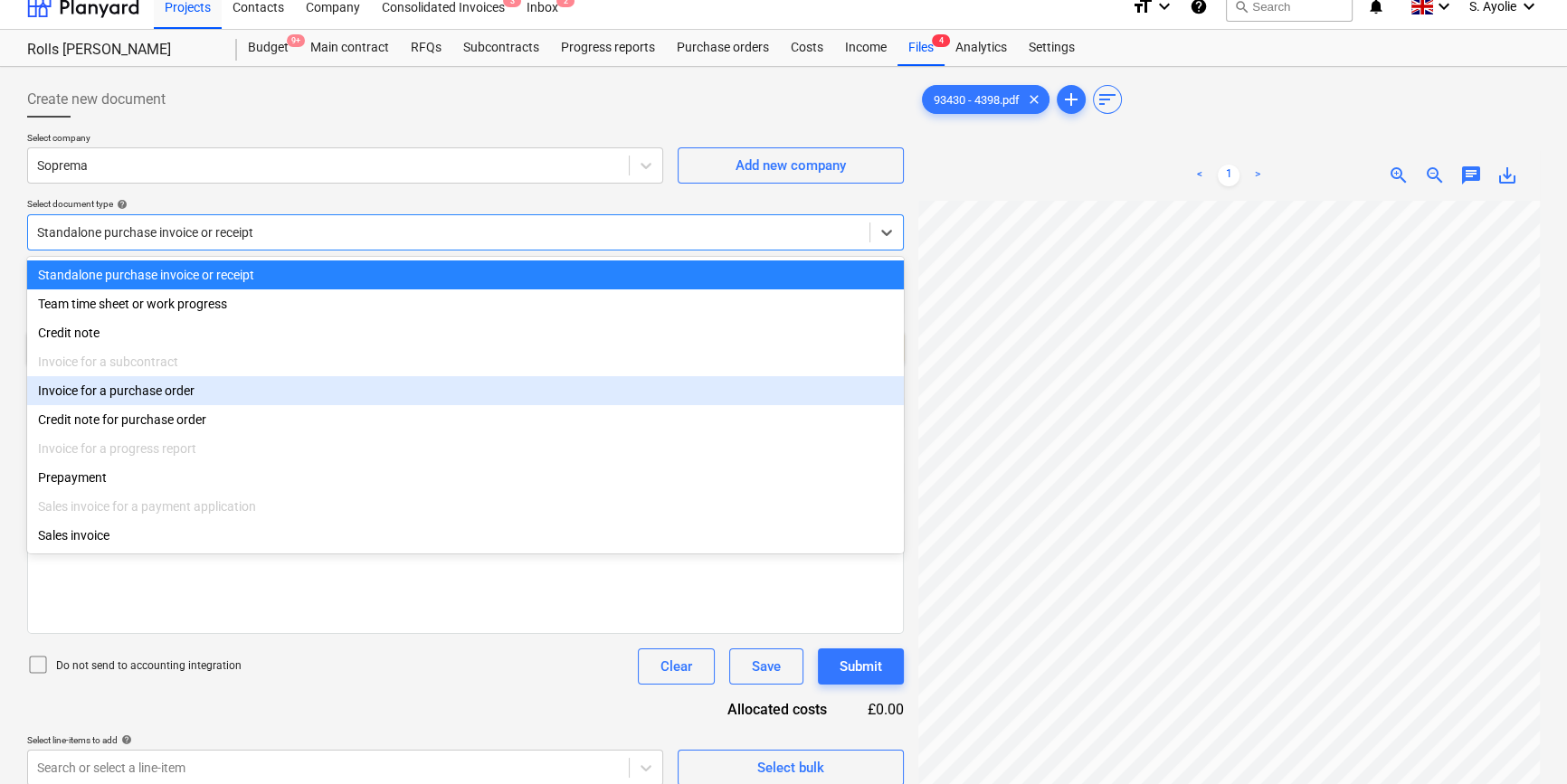
click at [348, 400] on div "Invoice for a purchase order" at bounding box center [465, 390] width 876 height 29
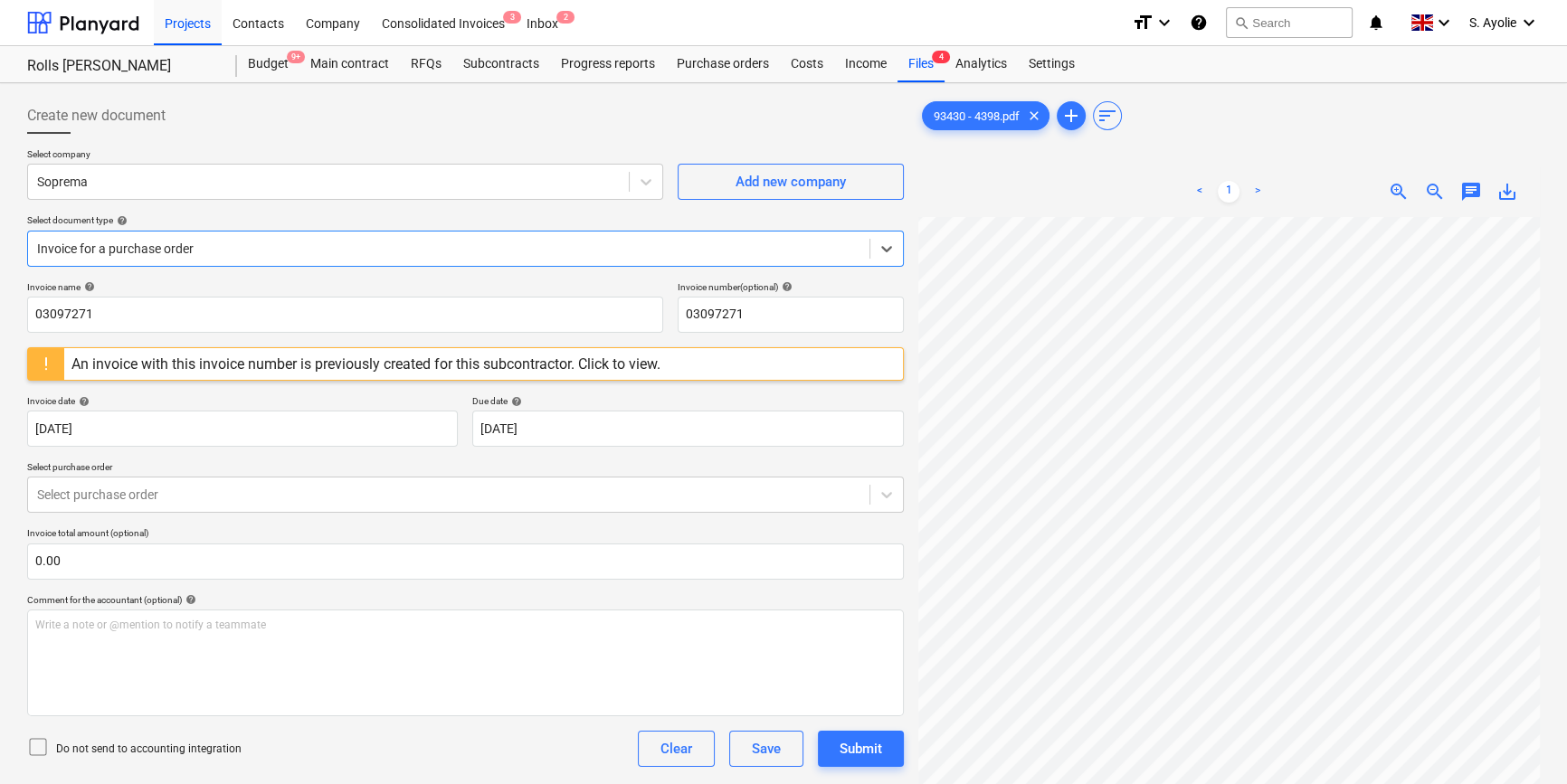
scroll to position [181, 0]
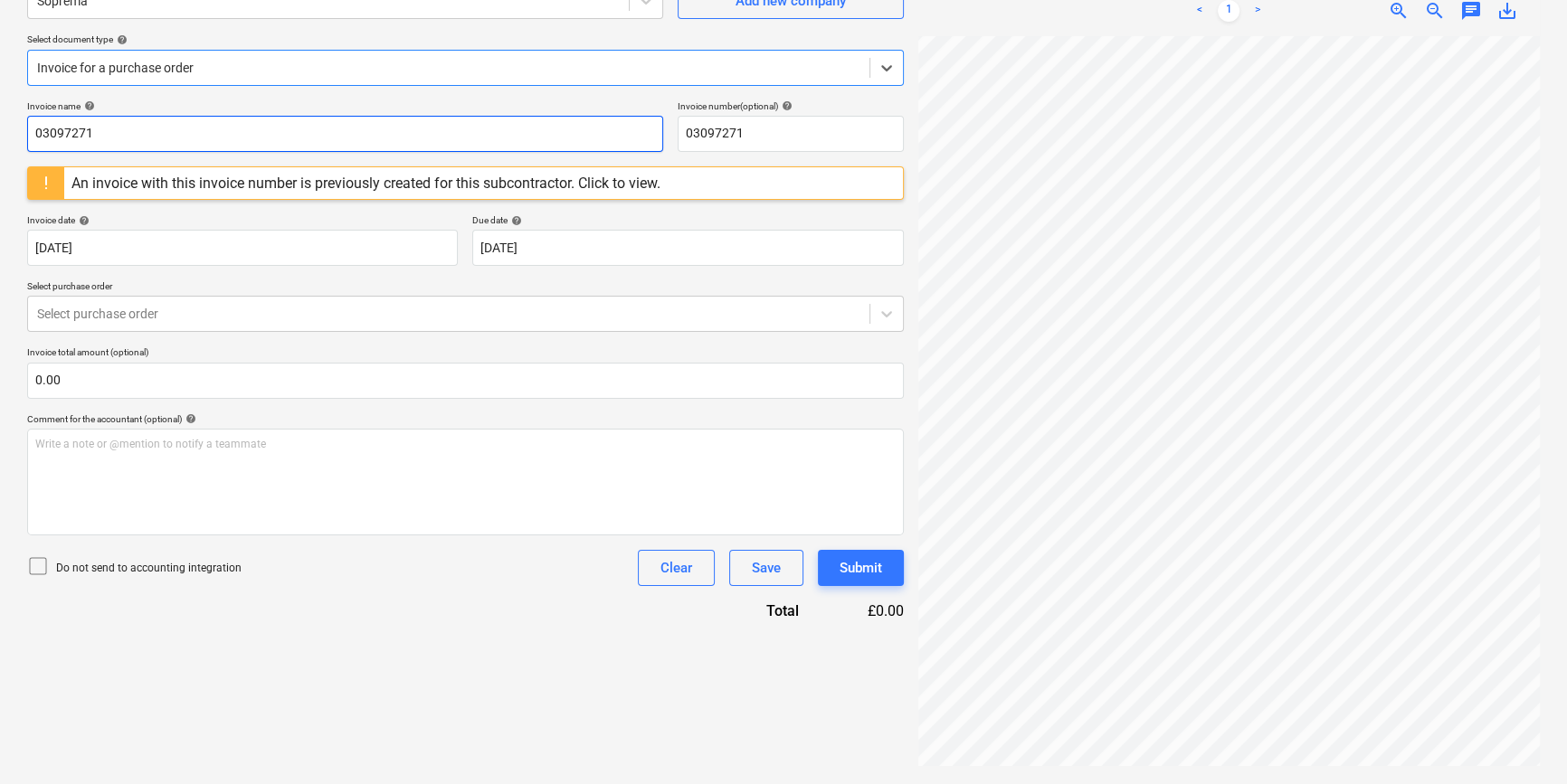
click at [147, 132] on input "03097271" at bounding box center [344, 134] width 636 height 36
click at [145, 132] on input "03097271" at bounding box center [344, 134] width 636 height 36
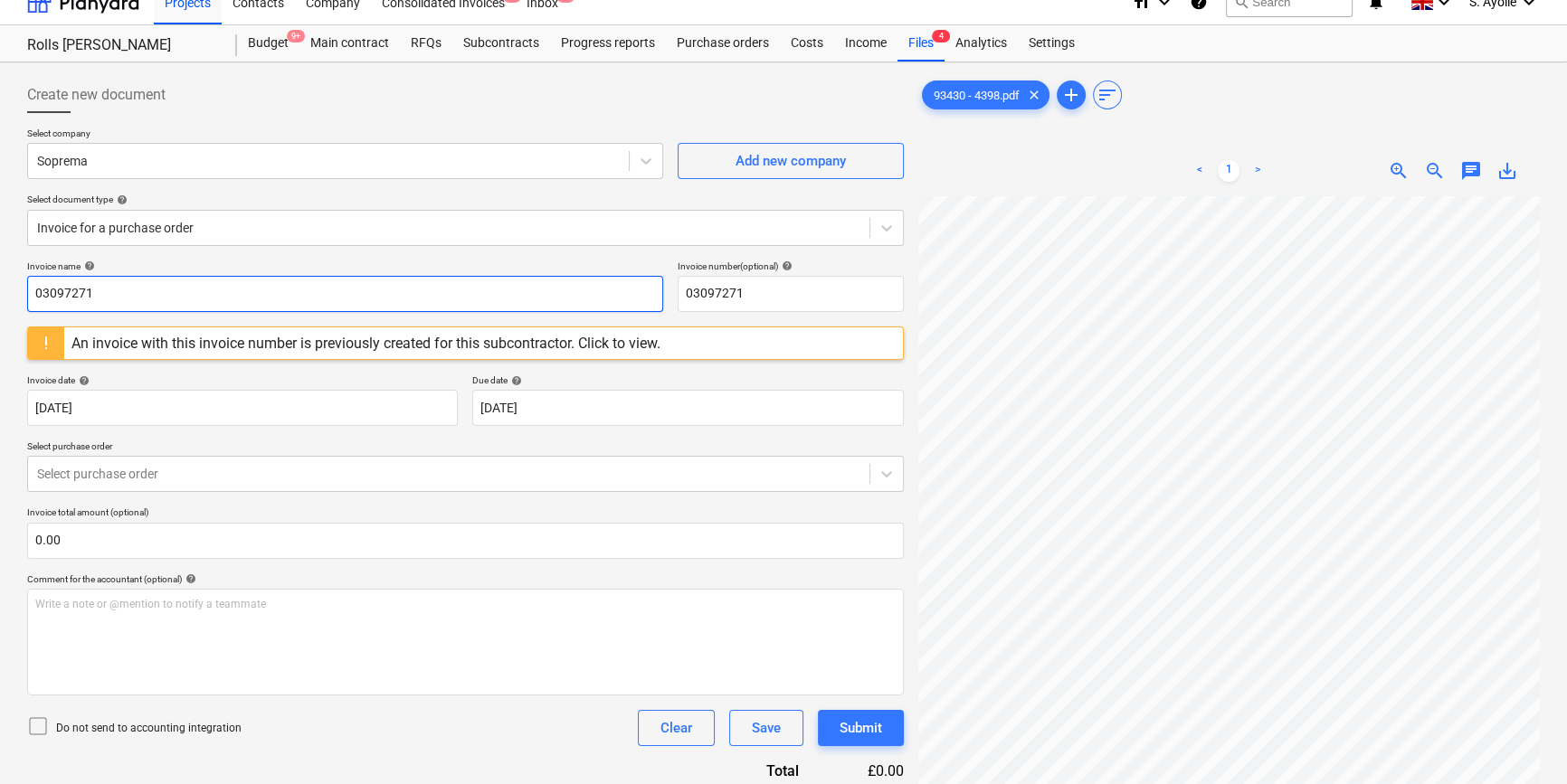
scroll to position [16, 0]
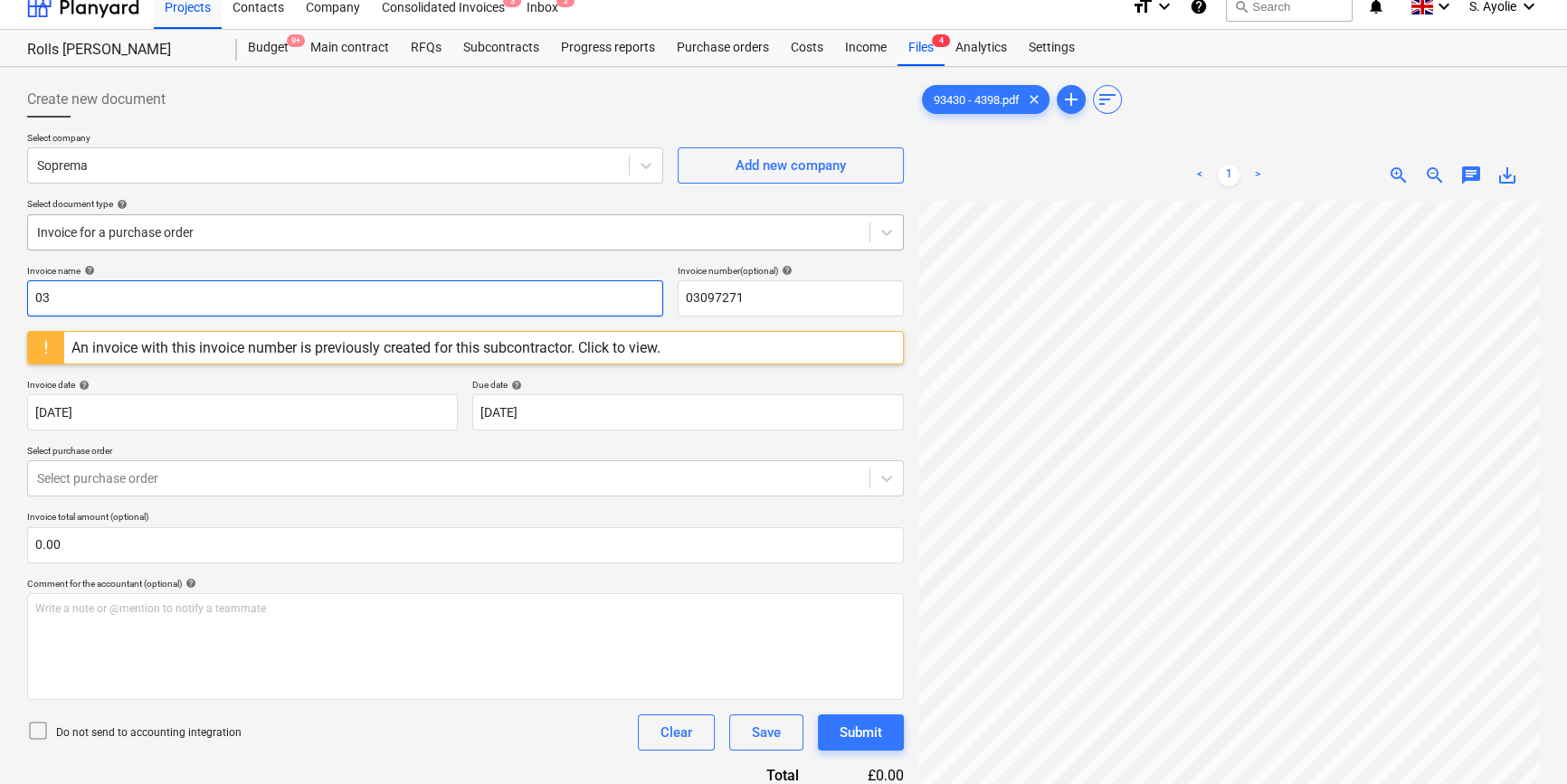
type input "0"
type input "93430"
click at [796, 304] on input "03097271" at bounding box center [790, 298] width 227 height 36
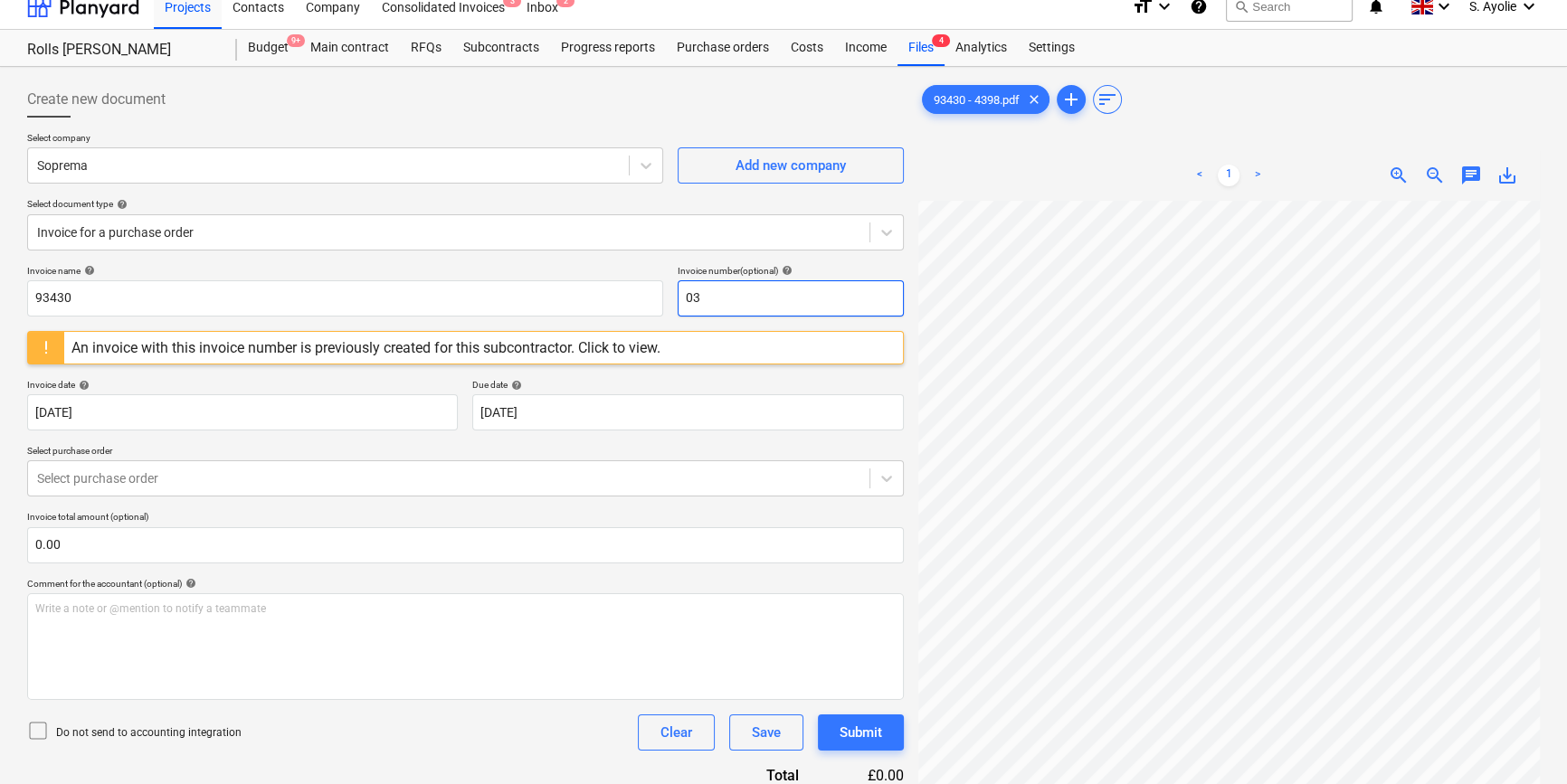
type input "0"
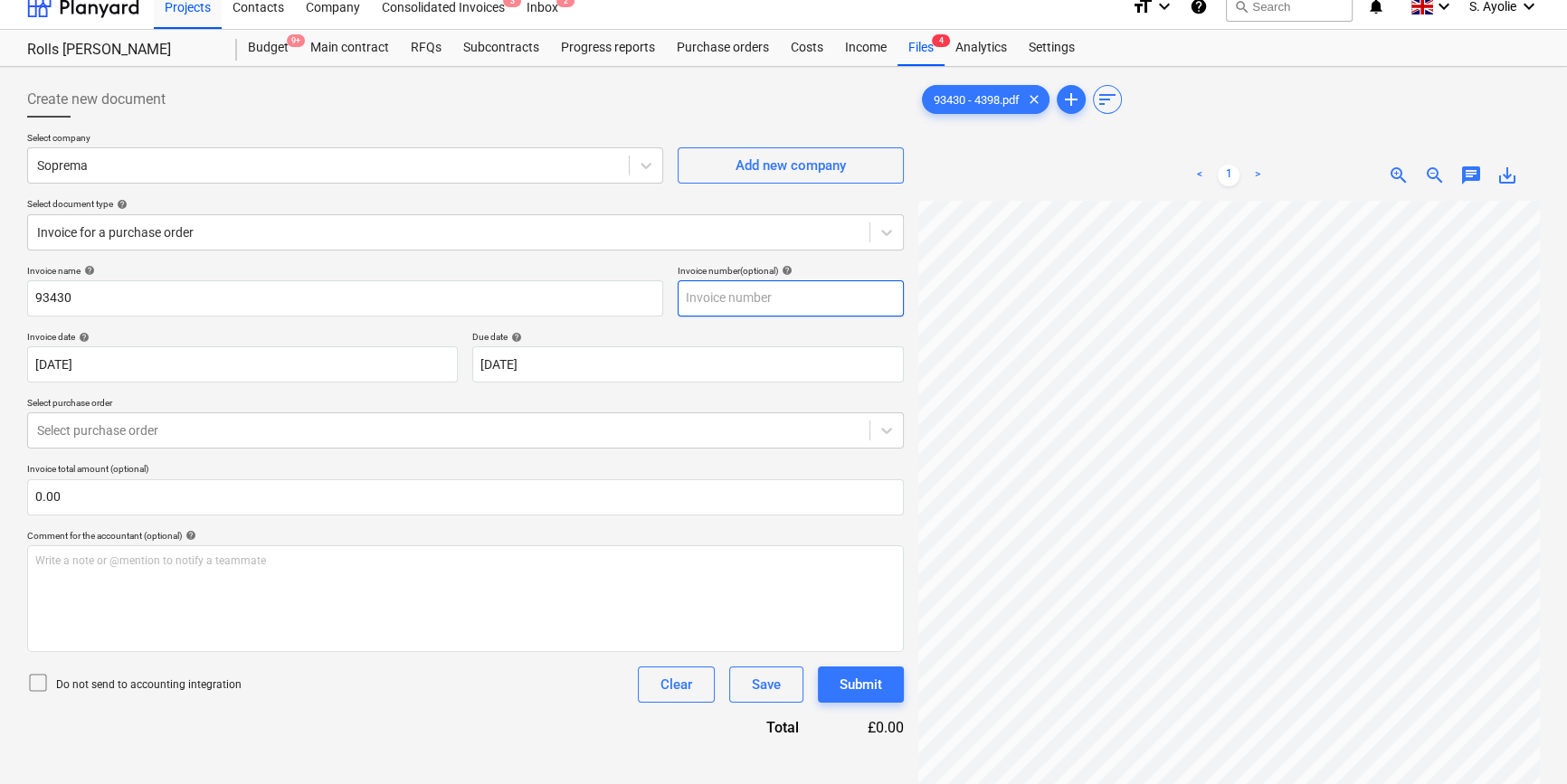
scroll to position [99, 0]
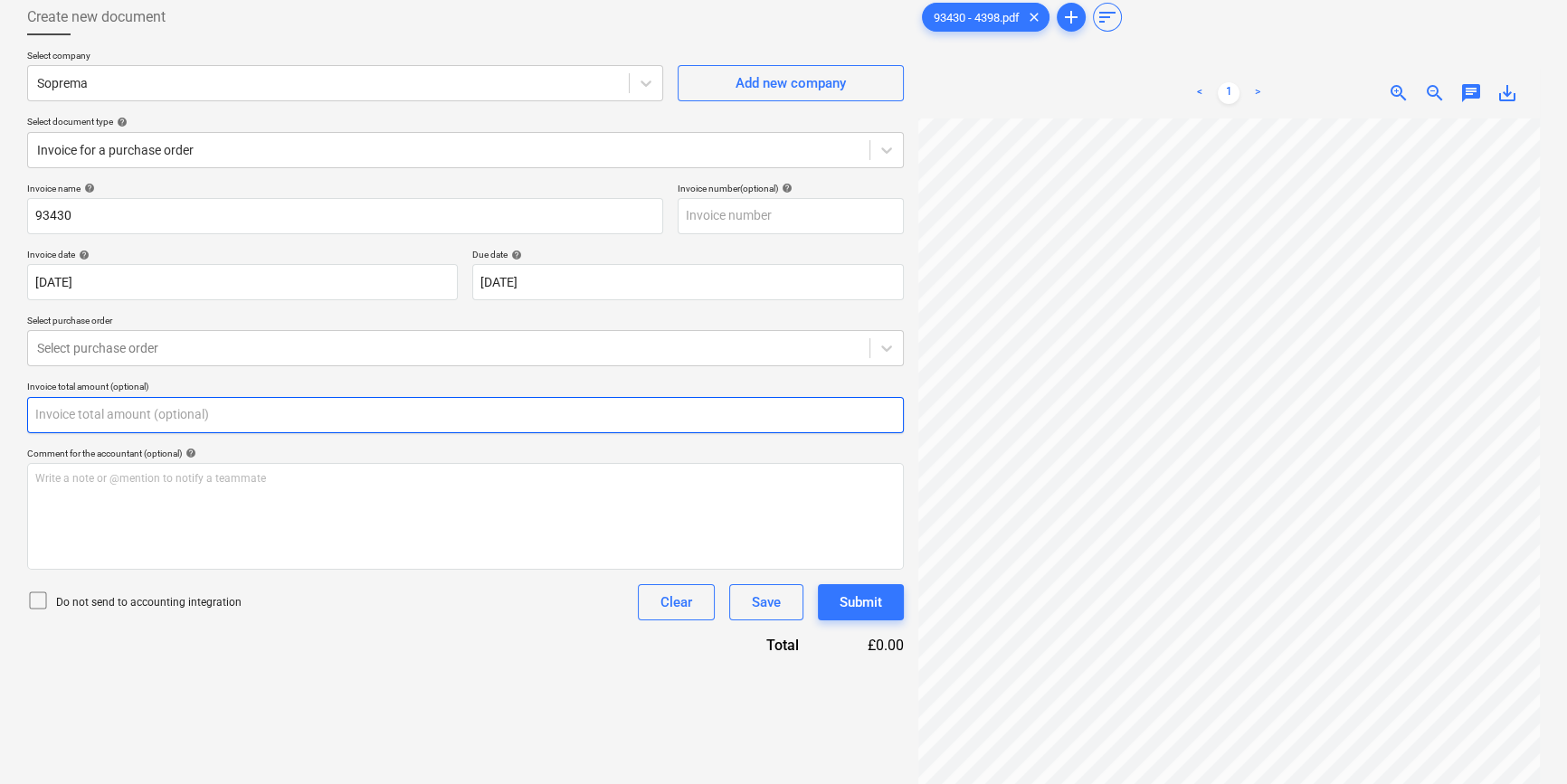
click at [376, 417] on input "text" at bounding box center [465, 415] width 876 height 36
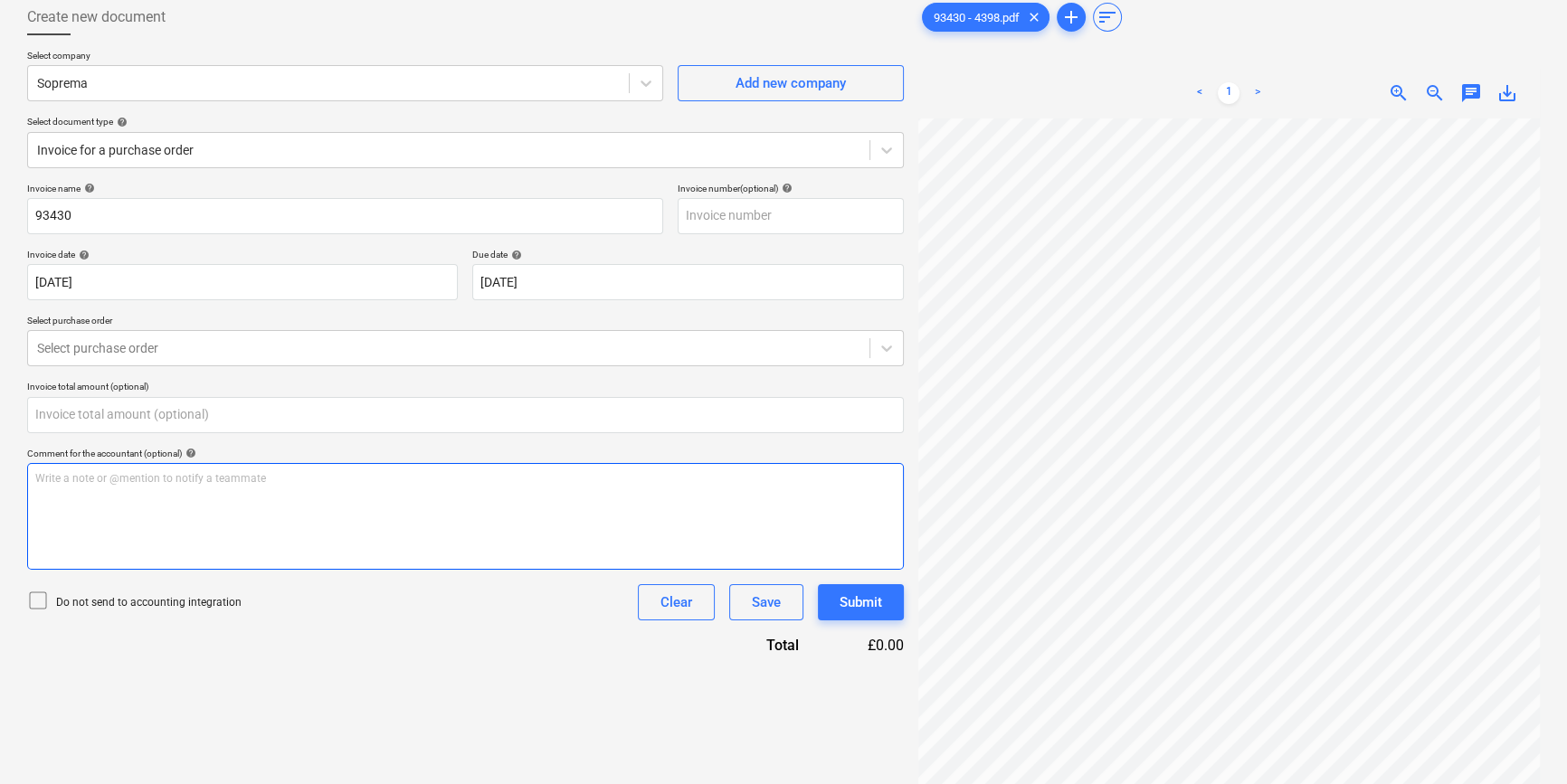
type input "0.00"
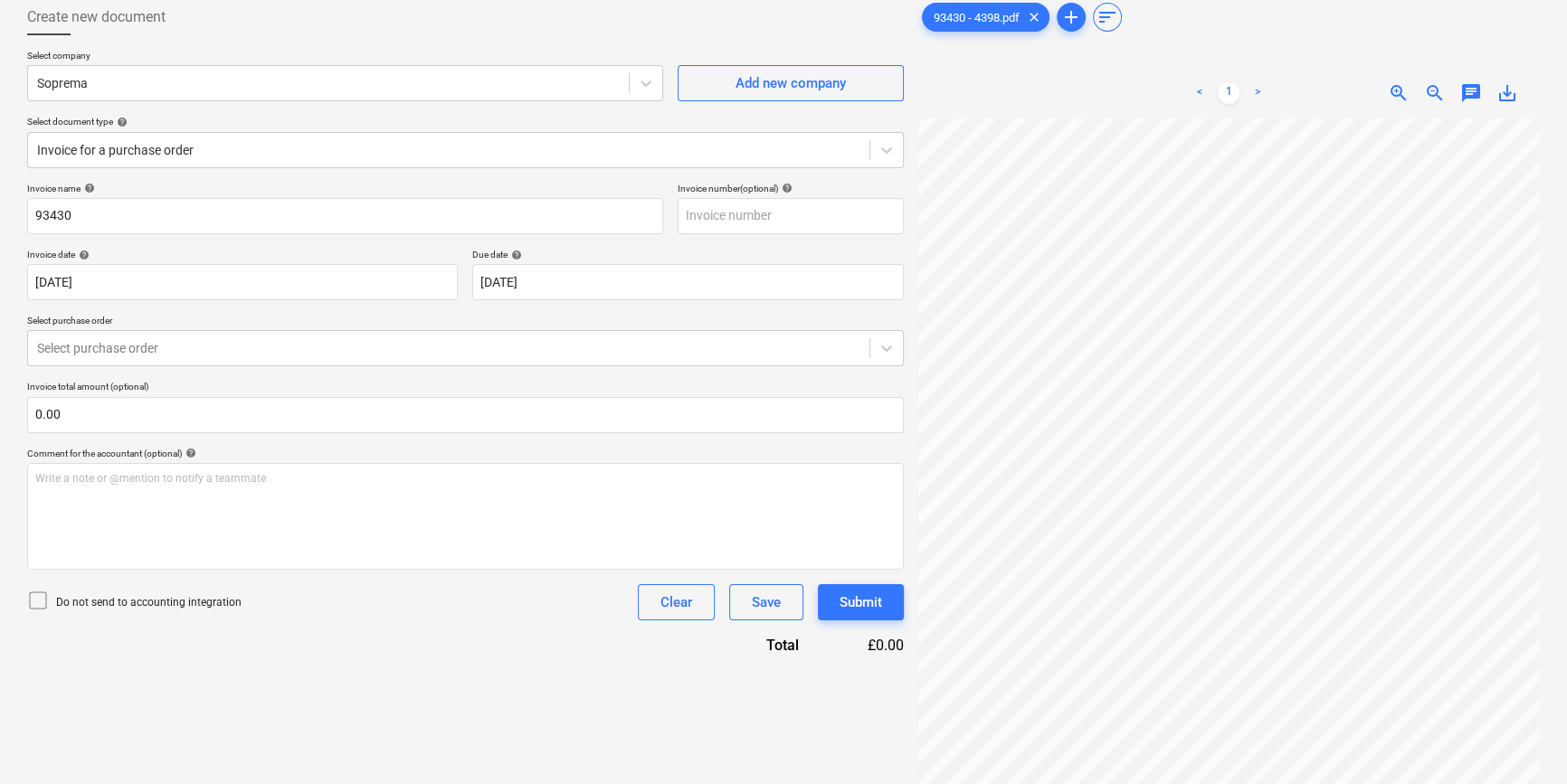
scroll to position [230, 61]
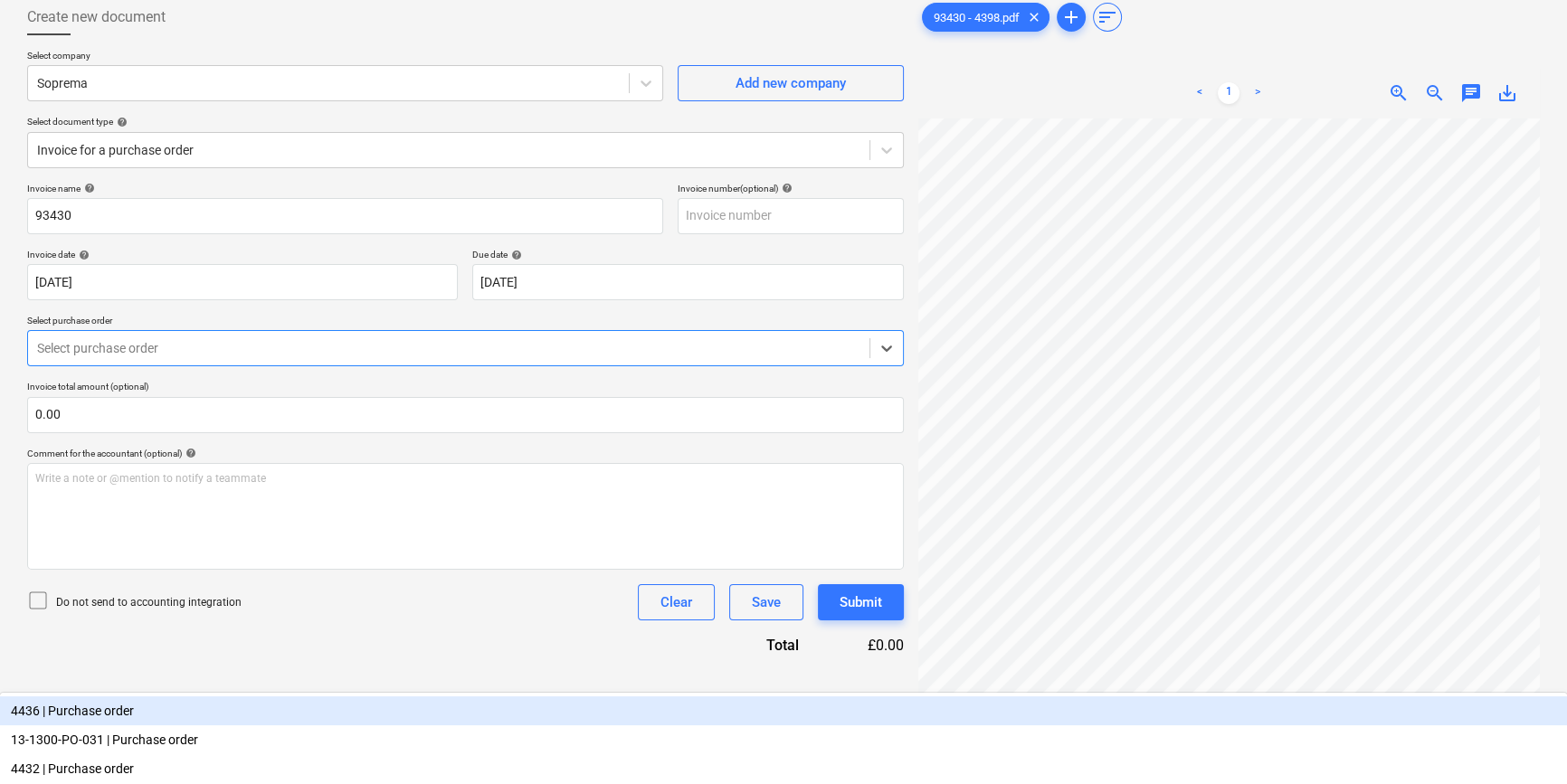
click at [190, 344] on div at bounding box center [448, 348] width 823 height 18
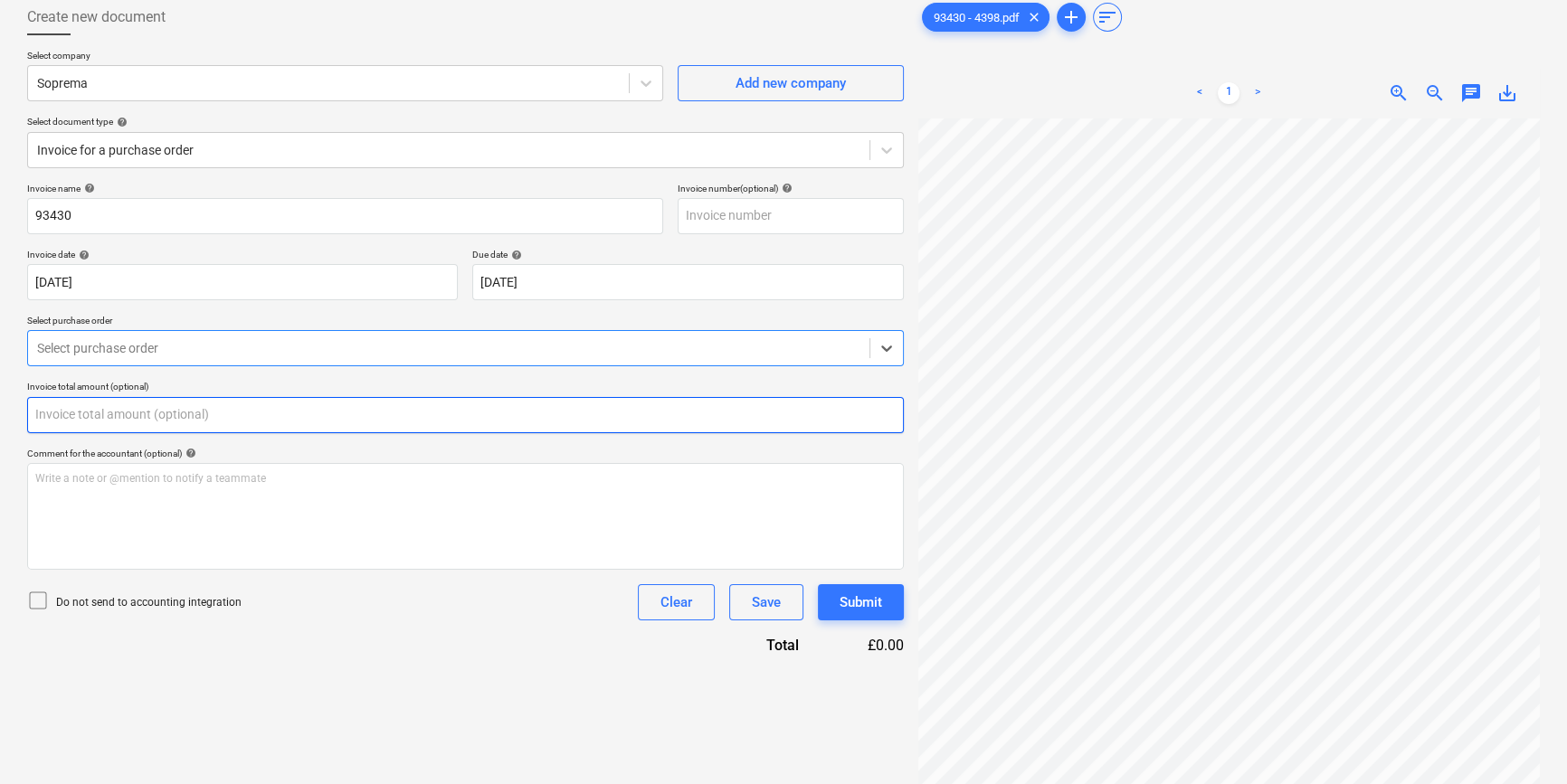
click at [174, 416] on input "text" at bounding box center [465, 415] width 876 height 36
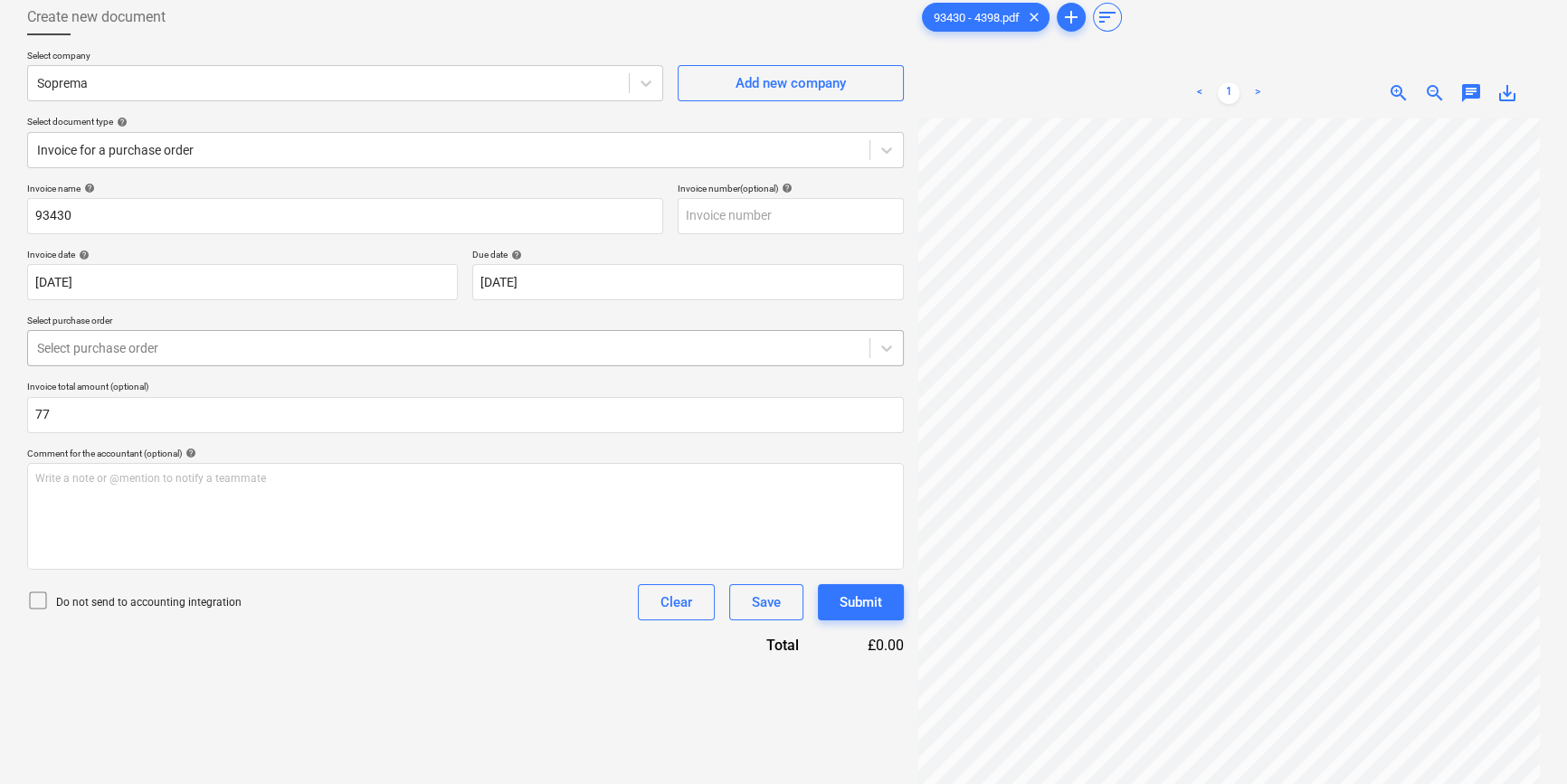
type input "77.00"
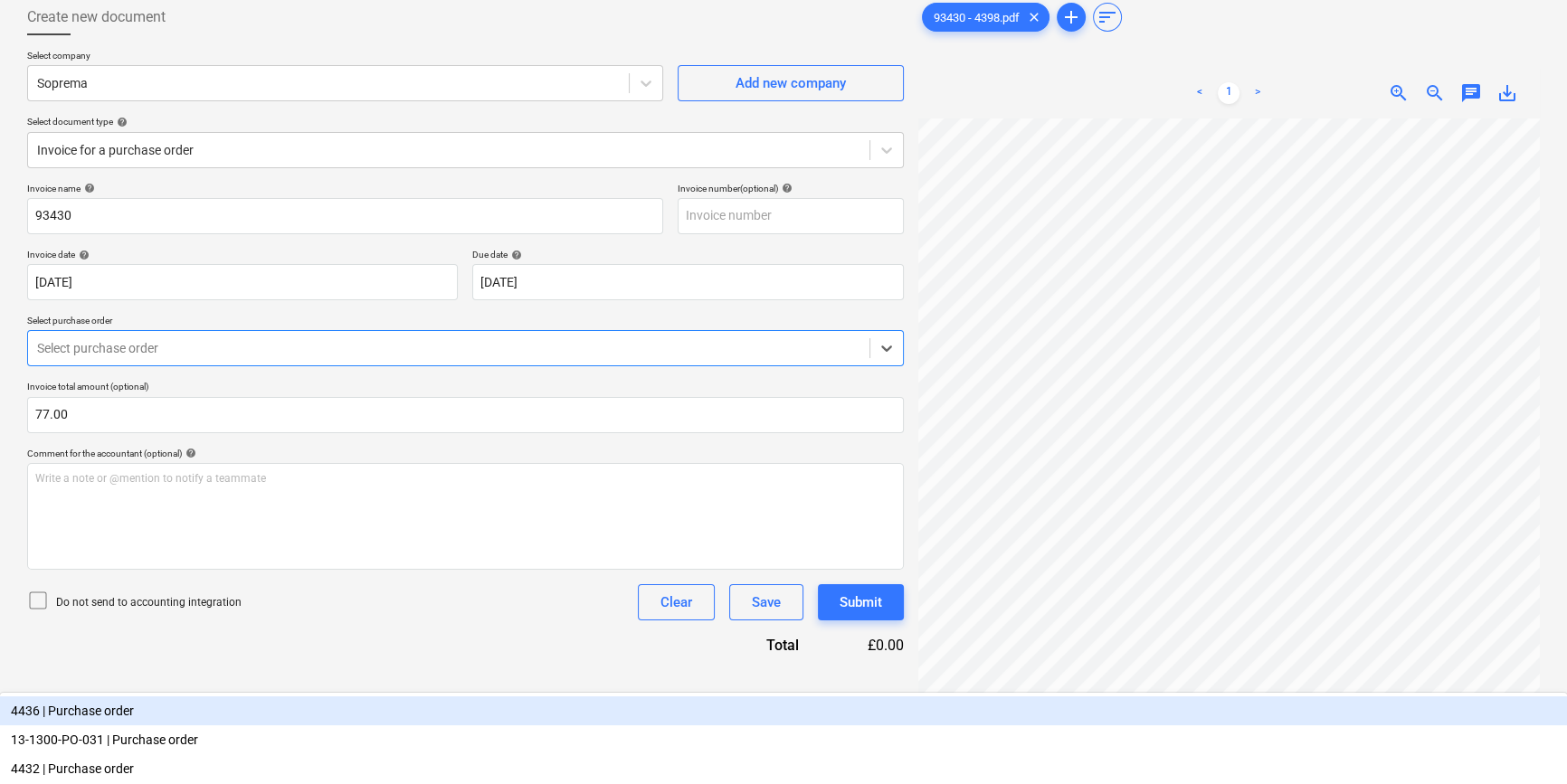
click at [120, 358] on div "Select purchase order" at bounding box center [448, 347] width 841 height 25
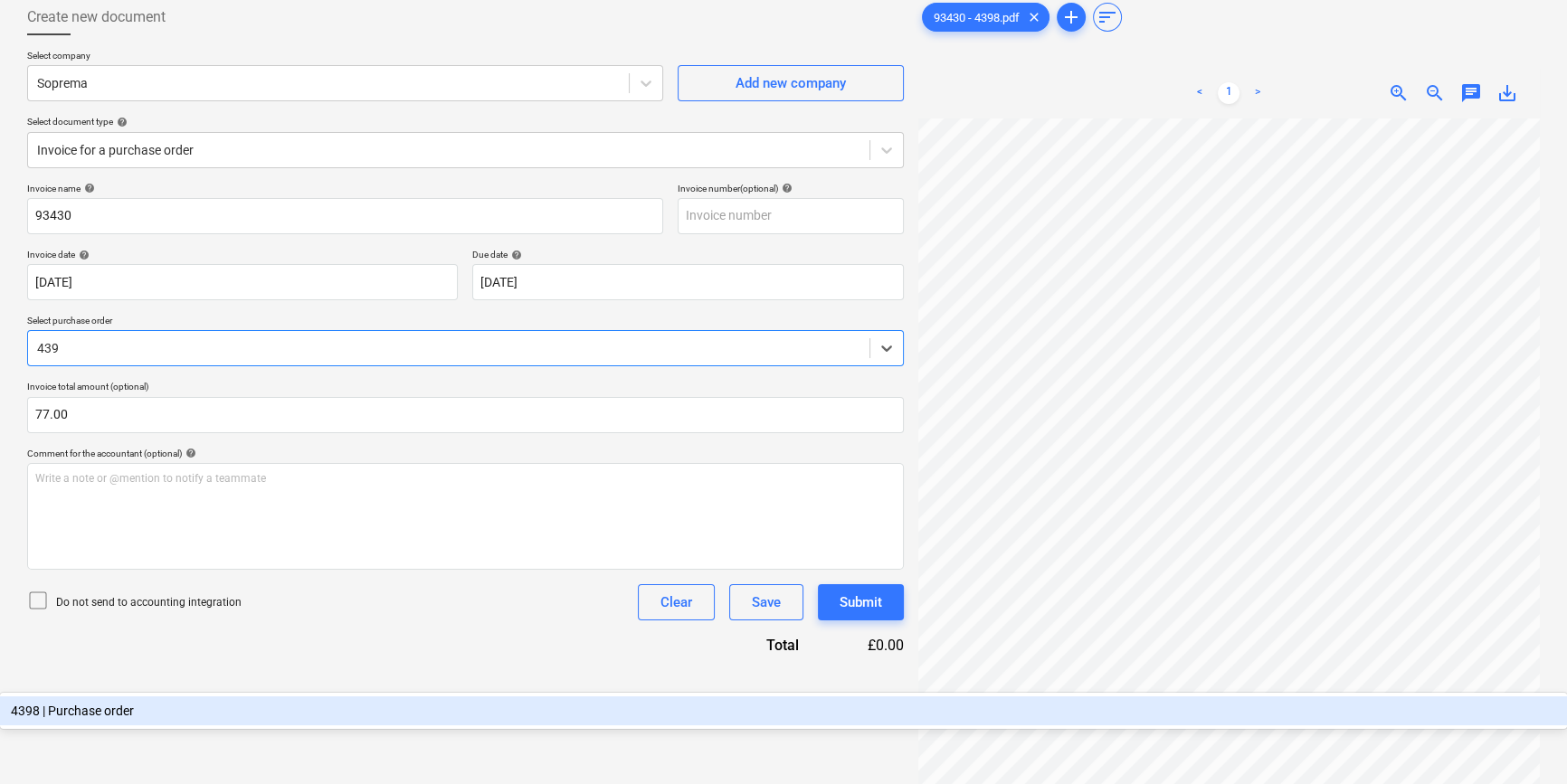
type input "4398"
click at [124, 696] on div "4398 | Purchase order" at bounding box center [784, 710] width 1567 height 29
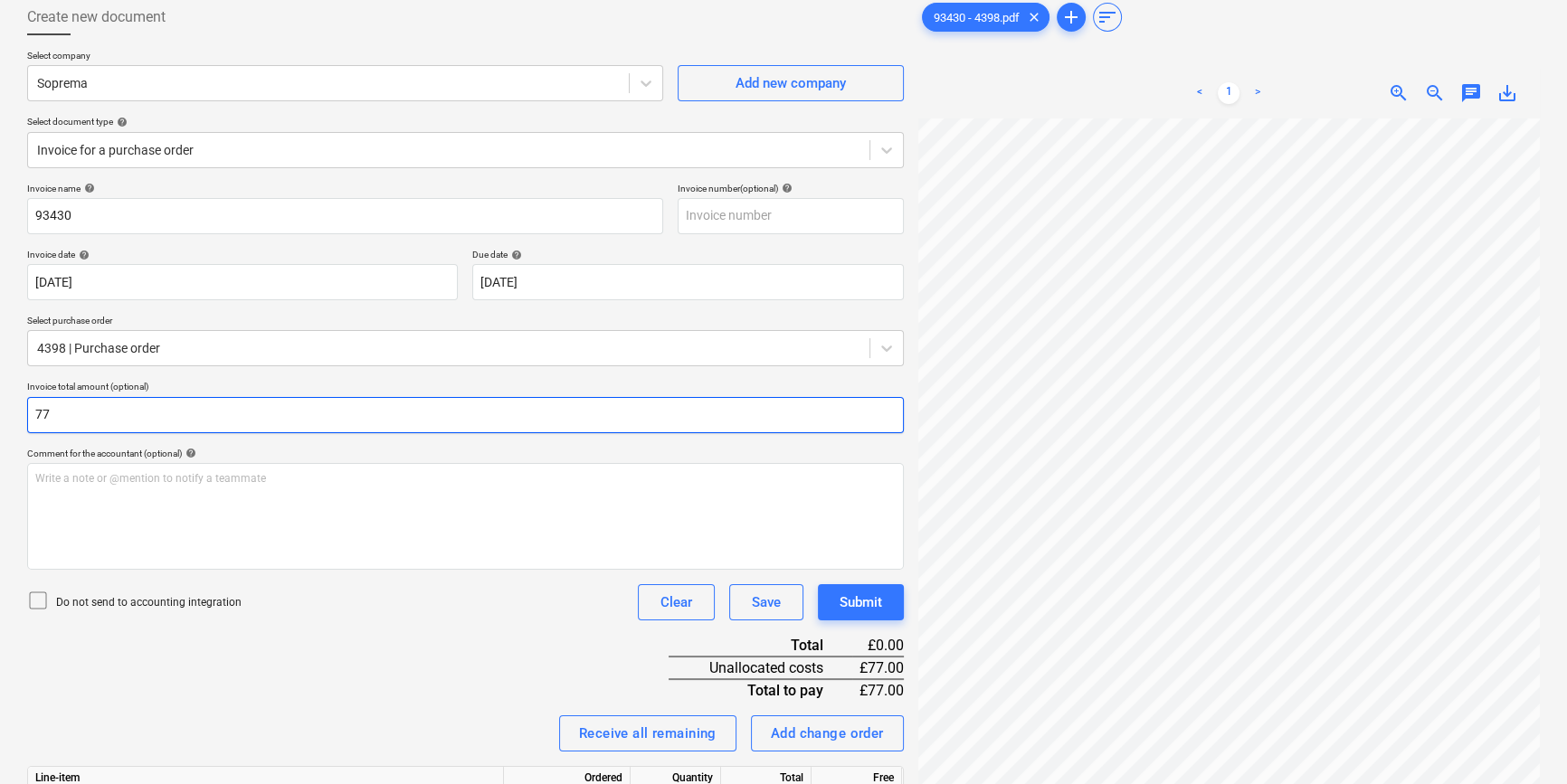
click at [165, 411] on input "77" at bounding box center [465, 415] width 876 height 36
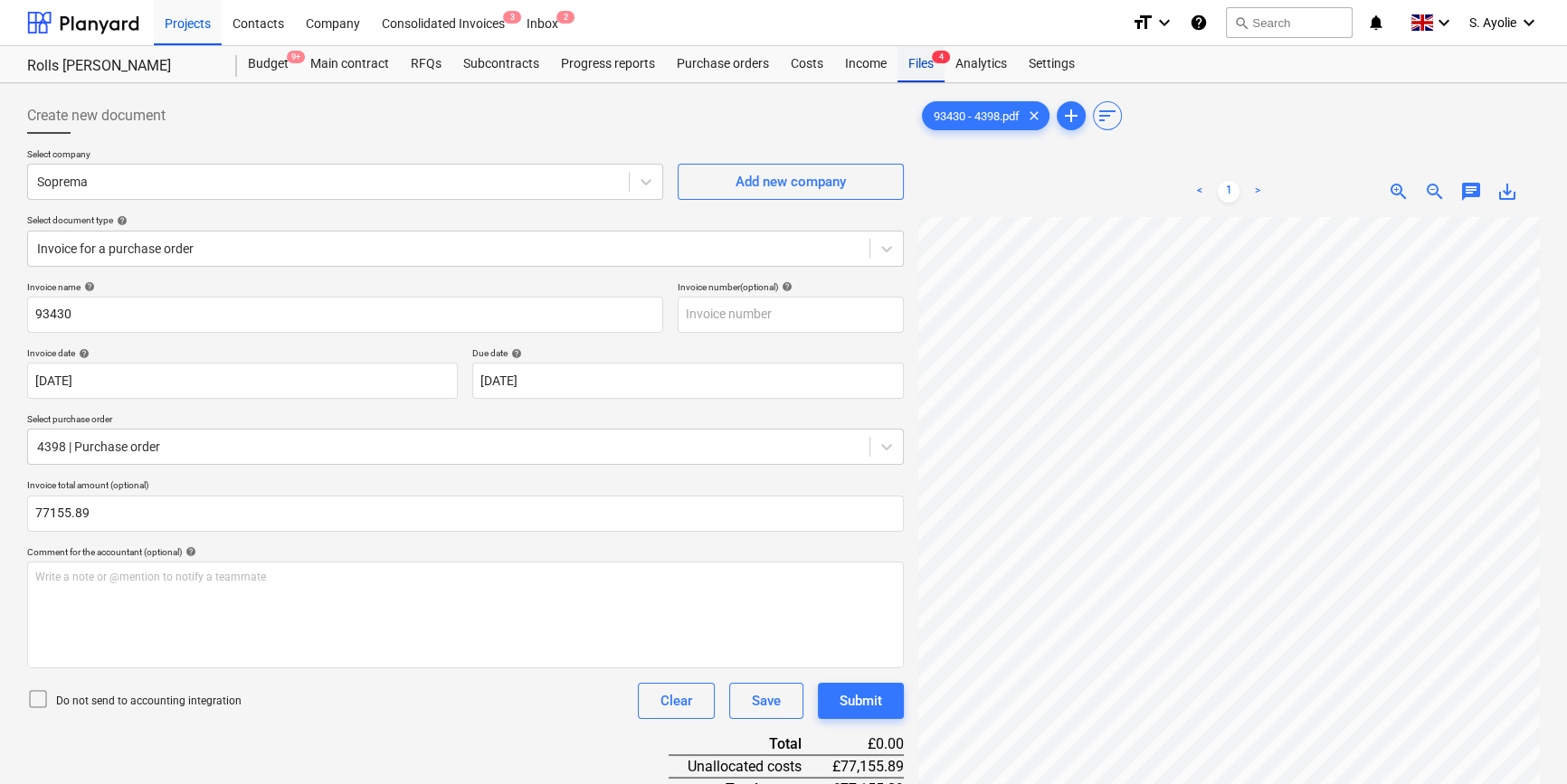
type input "77,155.89"
click at [910, 74] on div "Files 4" at bounding box center [920, 64] width 47 height 36
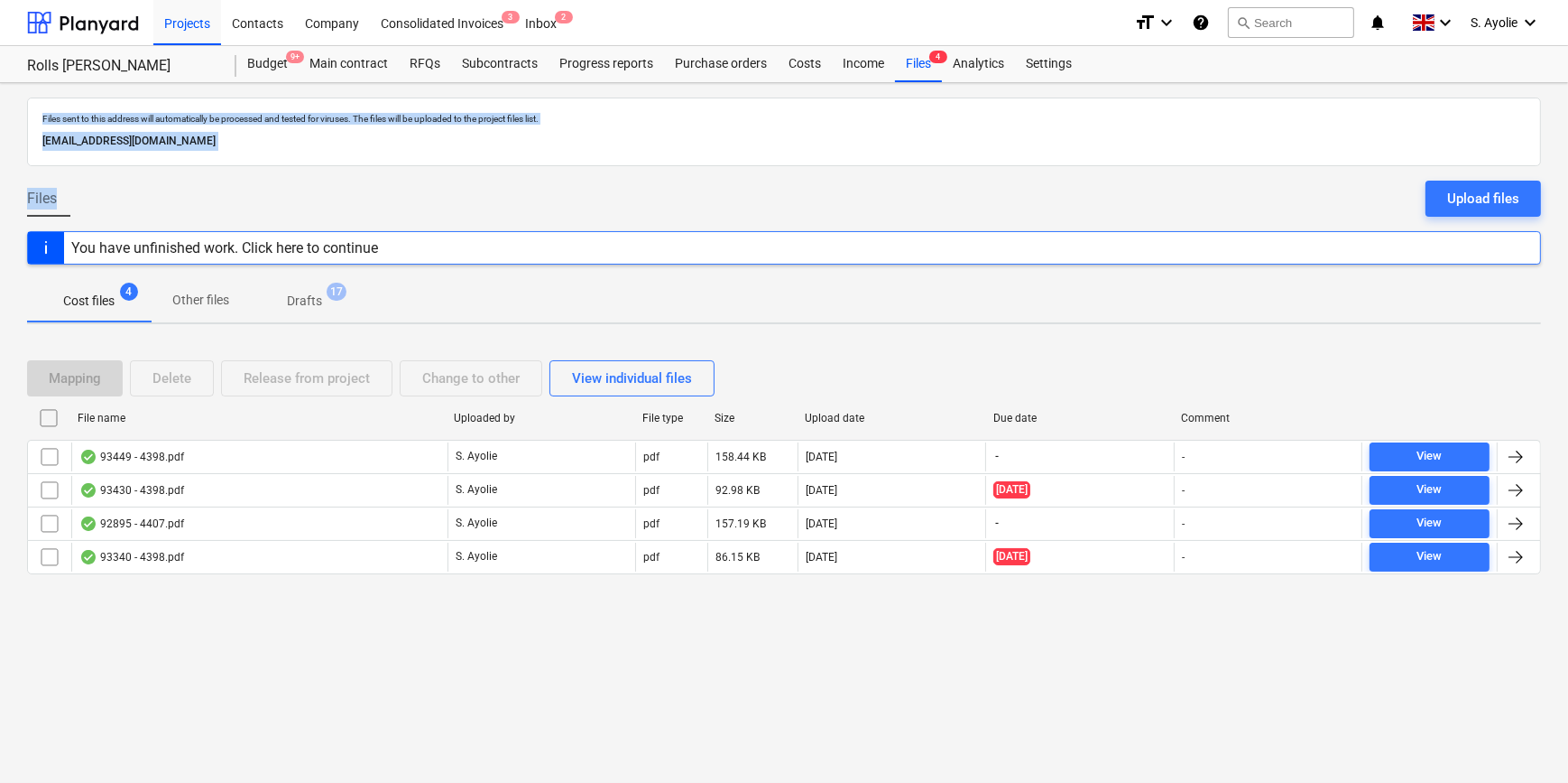
drag, startPoint x: 445, startPoint y: 198, endPoint x: 141, endPoint y: 53, distance: 336.8
click at [141, 53] on div "Projects Contacts Company Consolidated Invoices 3 Inbox 2 format_size keyboard_…" at bounding box center [784, 392] width 1568 height 783
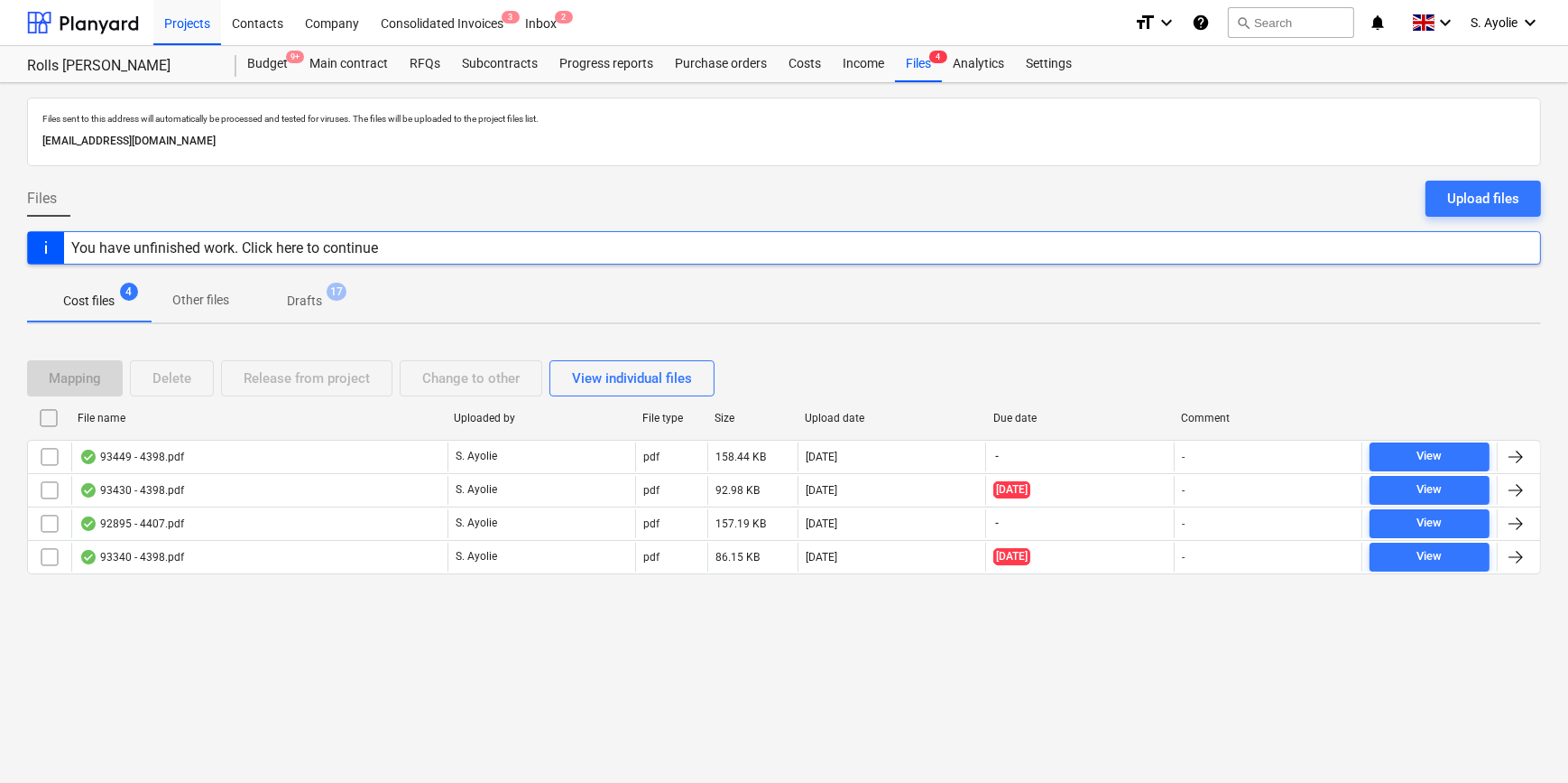
click at [1123, 622] on div "Files sent to this address will automatically be processed and tested for virus…" at bounding box center [784, 432] width 1568 height 699
click at [351, 294] on span "Drafts 17" at bounding box center [305, 300] width 108 height 33
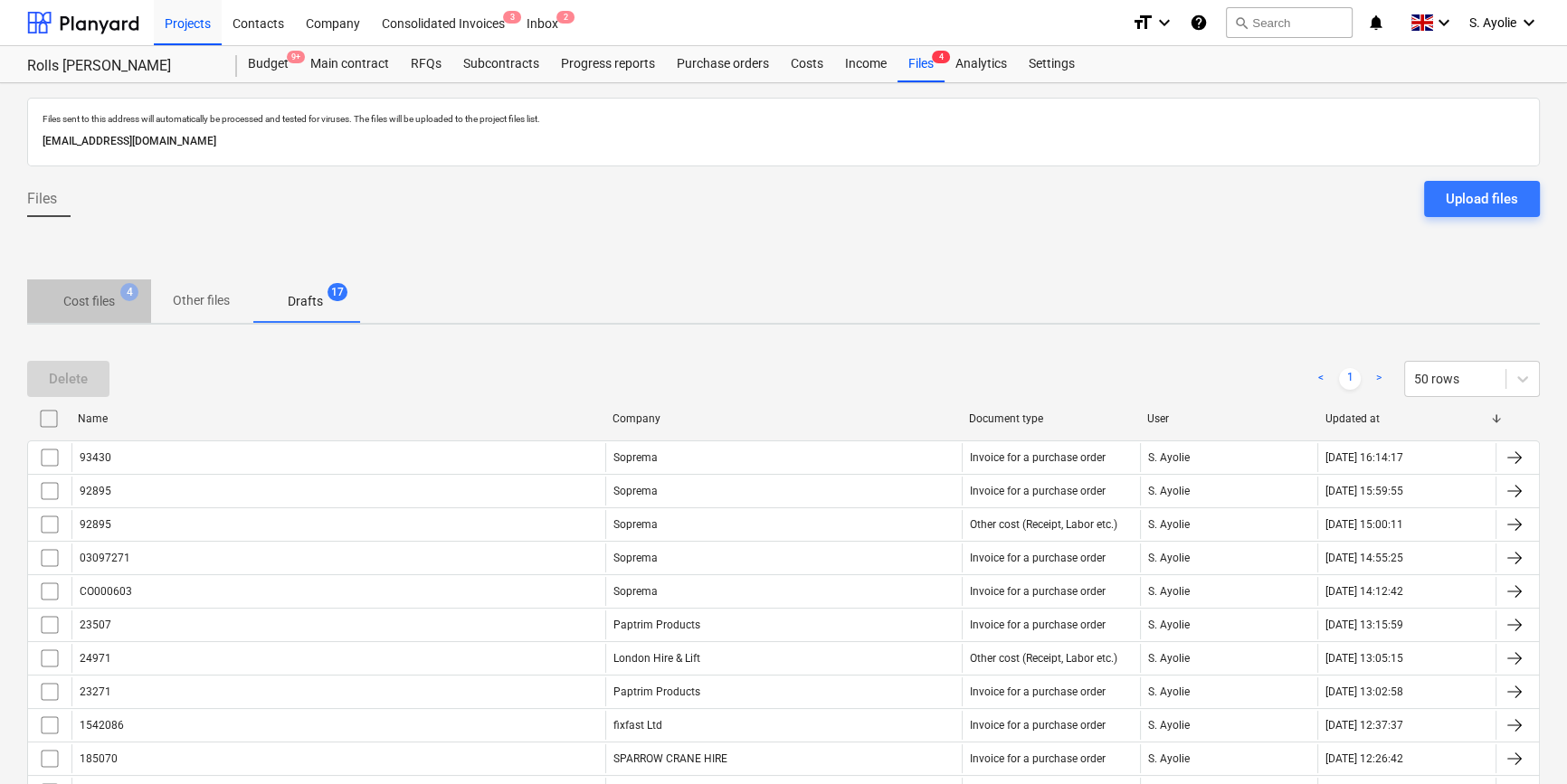
click at [104, 294] on p "Cost files" at bounding box center [89, 301] width 52 height 19
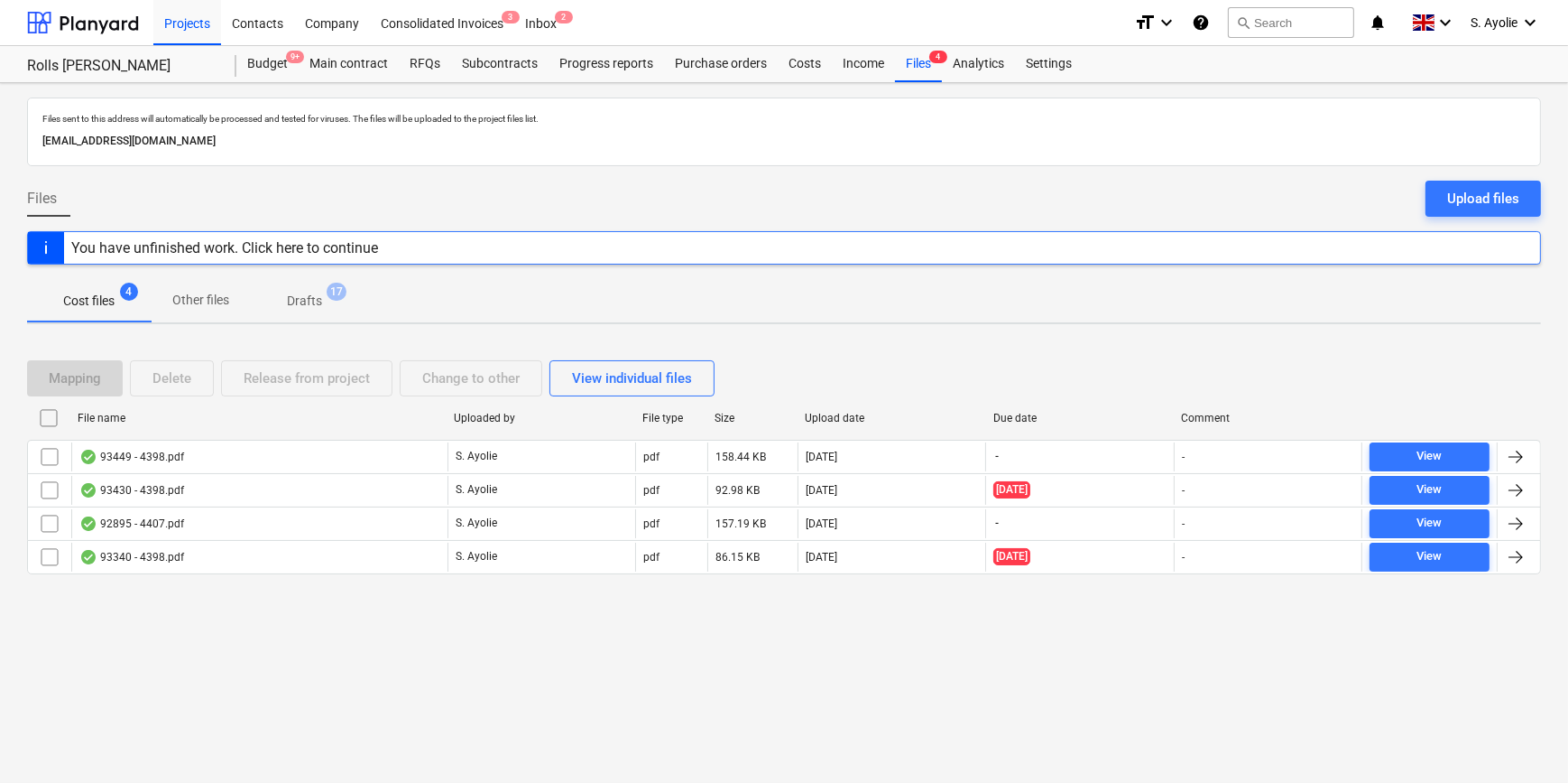
click at [351, 171] on div at bounding box center [784, 173] width 1514 height 15
drag, startPoint x: 362, startPoint y: 140, endPoint x: 35, endPoint y: 144, distance: 327.0
click at [35, 144] on div "Files sent to this address will automatically be processed and tested for virus…" at bounding box center [784, 131] width 1514 height 69
drag, startPoint x: 35, startPoint y: 144, endPoint x: 129, endPoint y: 178, distance: 100.0
click at [129, 178] on div at bounding box center [784, 173] width 1514 height 15
